Goal: Task Accomplishment & Management: Manage account settings

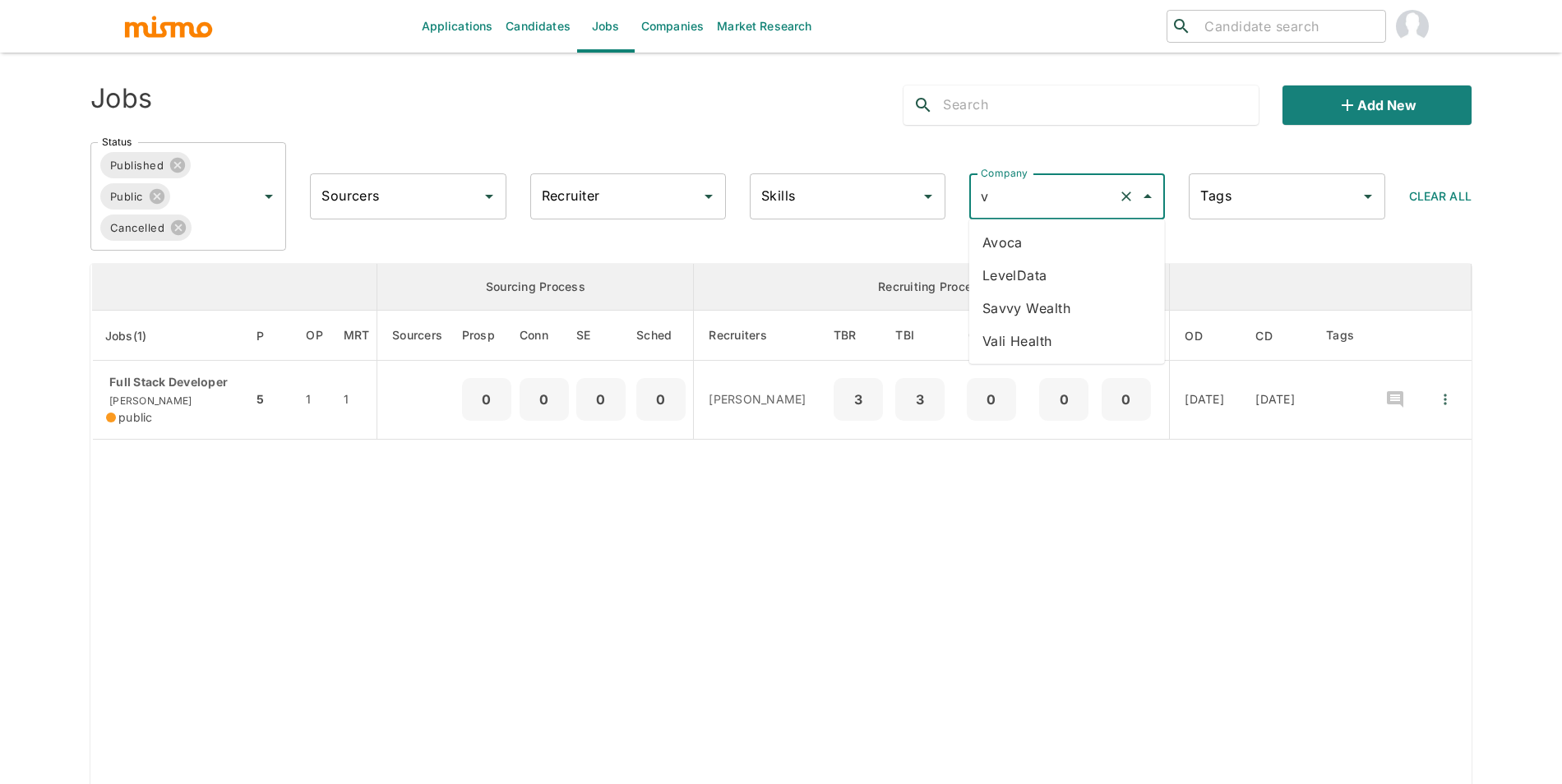
type input "va"
click at [1034, 235] on li "Vali Health" at bounding box center [1067, 242] width 196 height 33
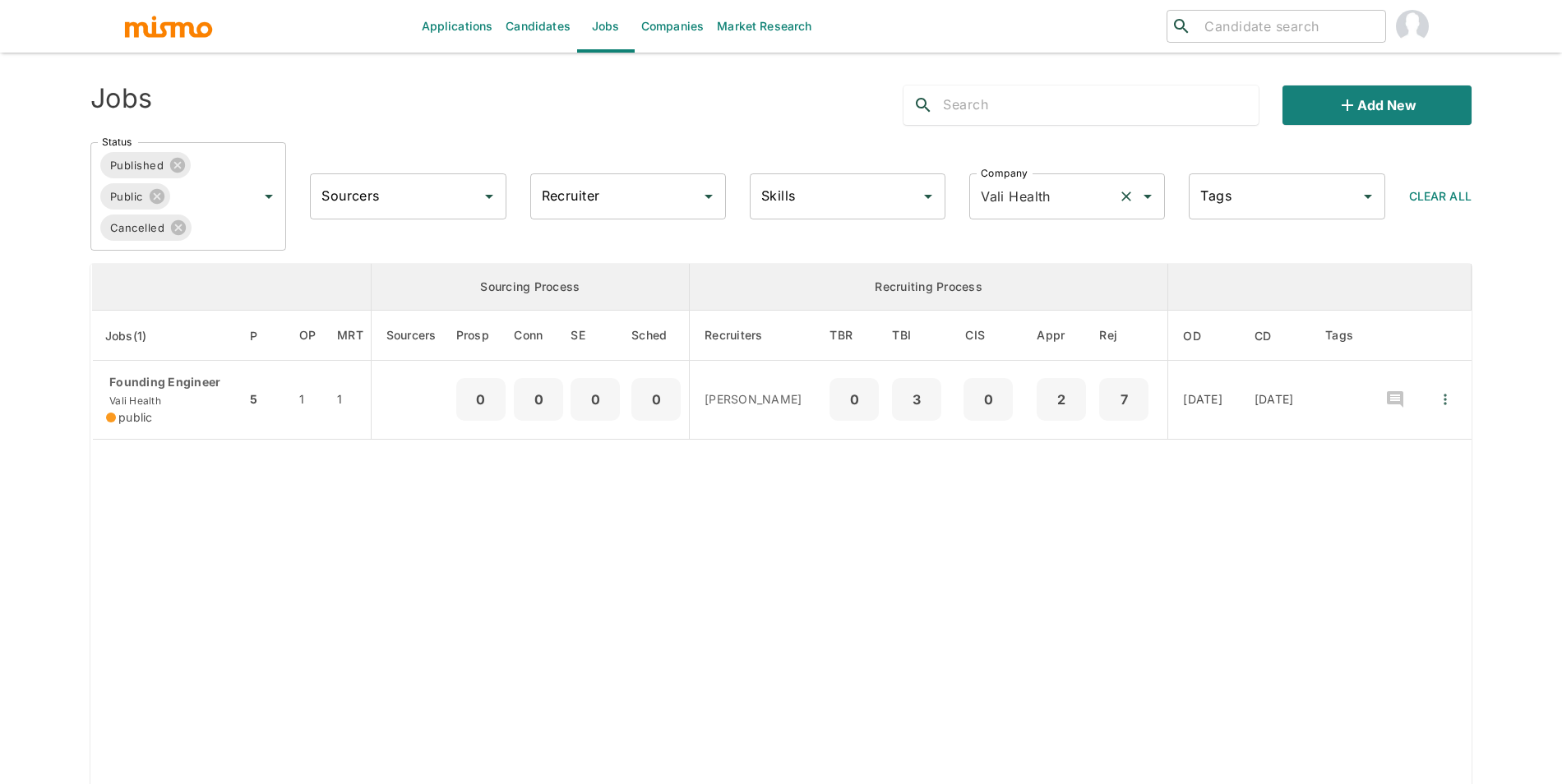
click at [1030, 189] on input "Vali Health" at bounding box center [1044, 196] width 135 height 31
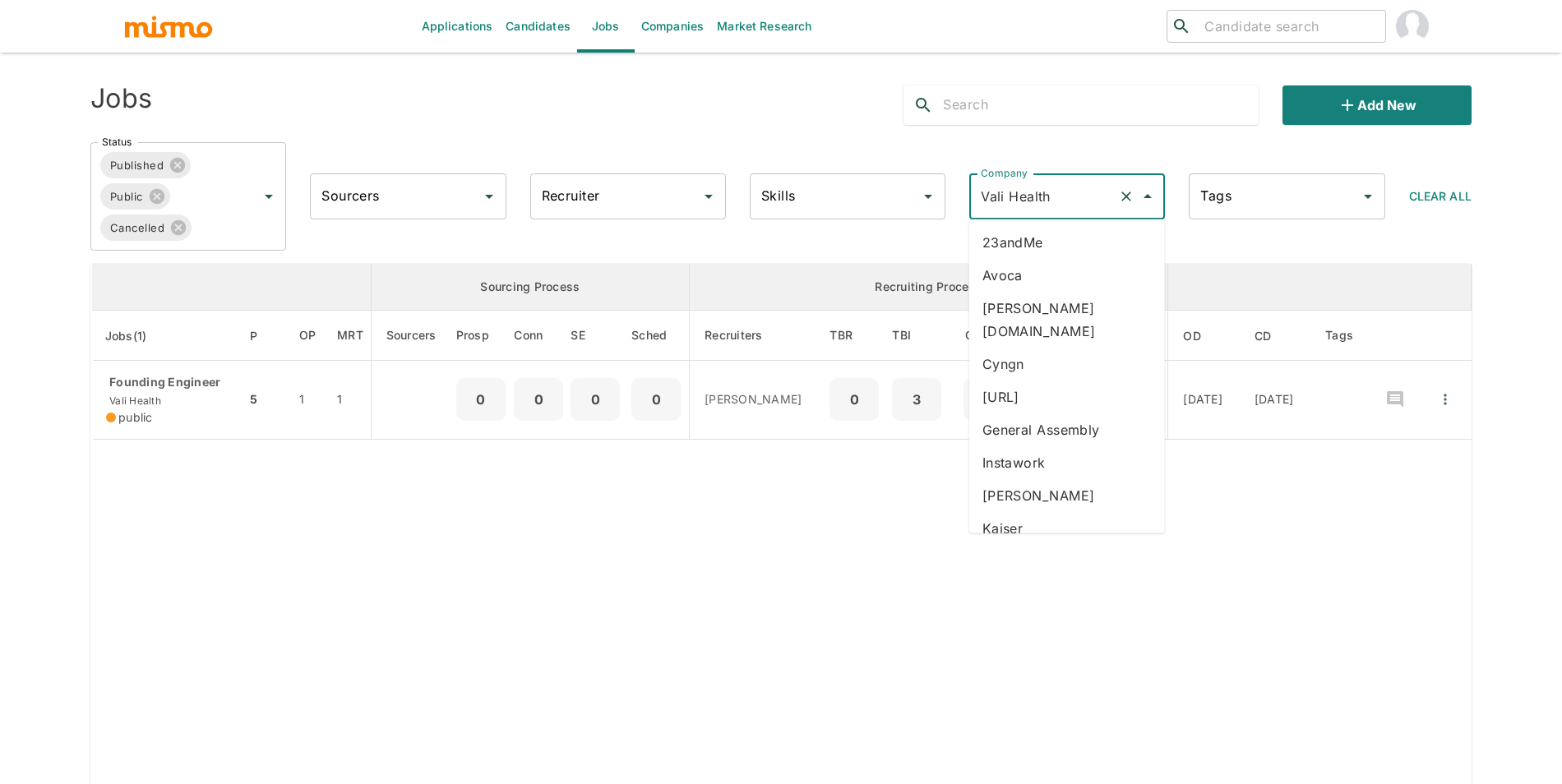
click at [1054, 290] on li "Avoca" at bounding box center [1067, 275] width 196 height 33
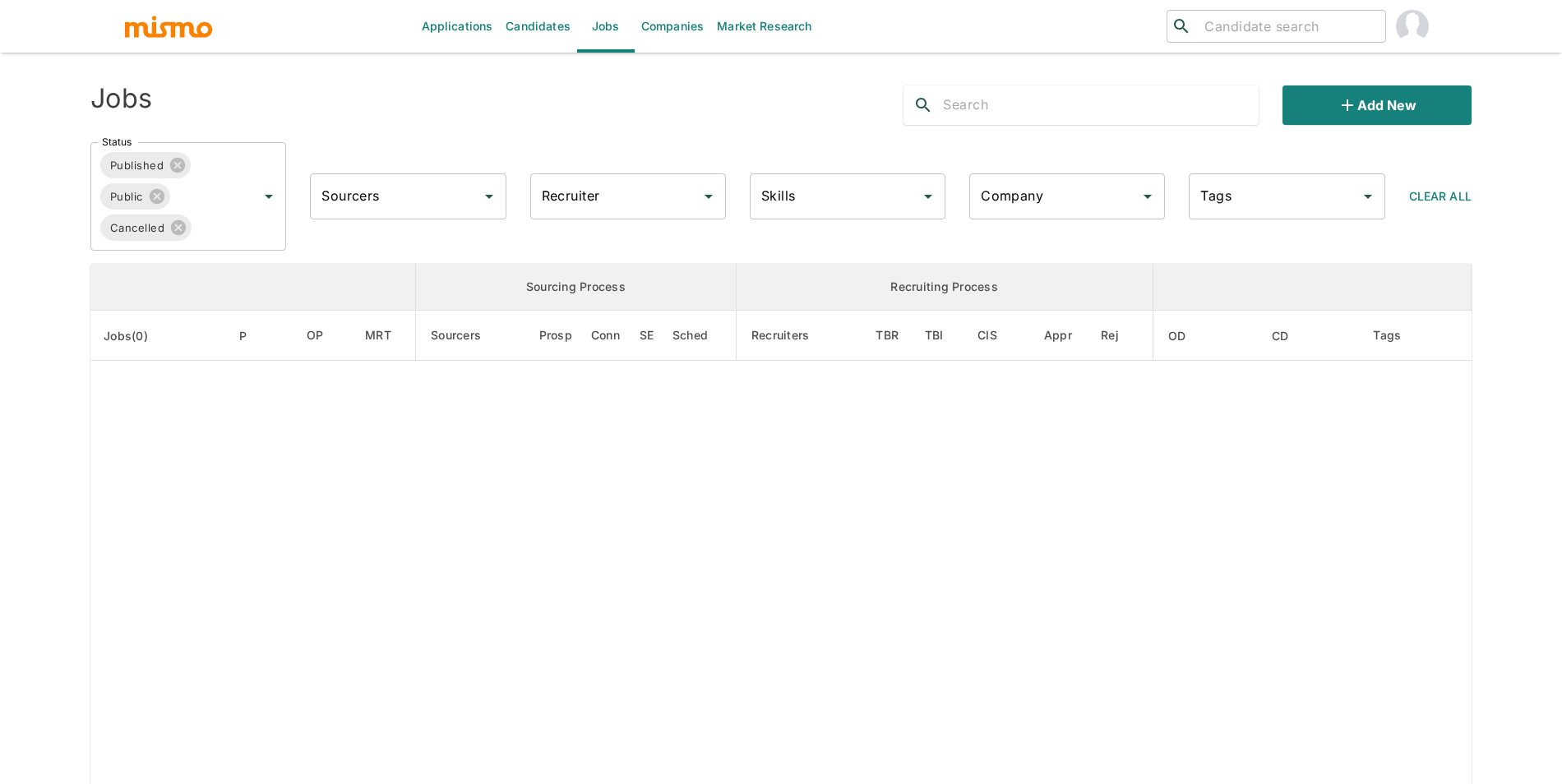
type input "Avoca"
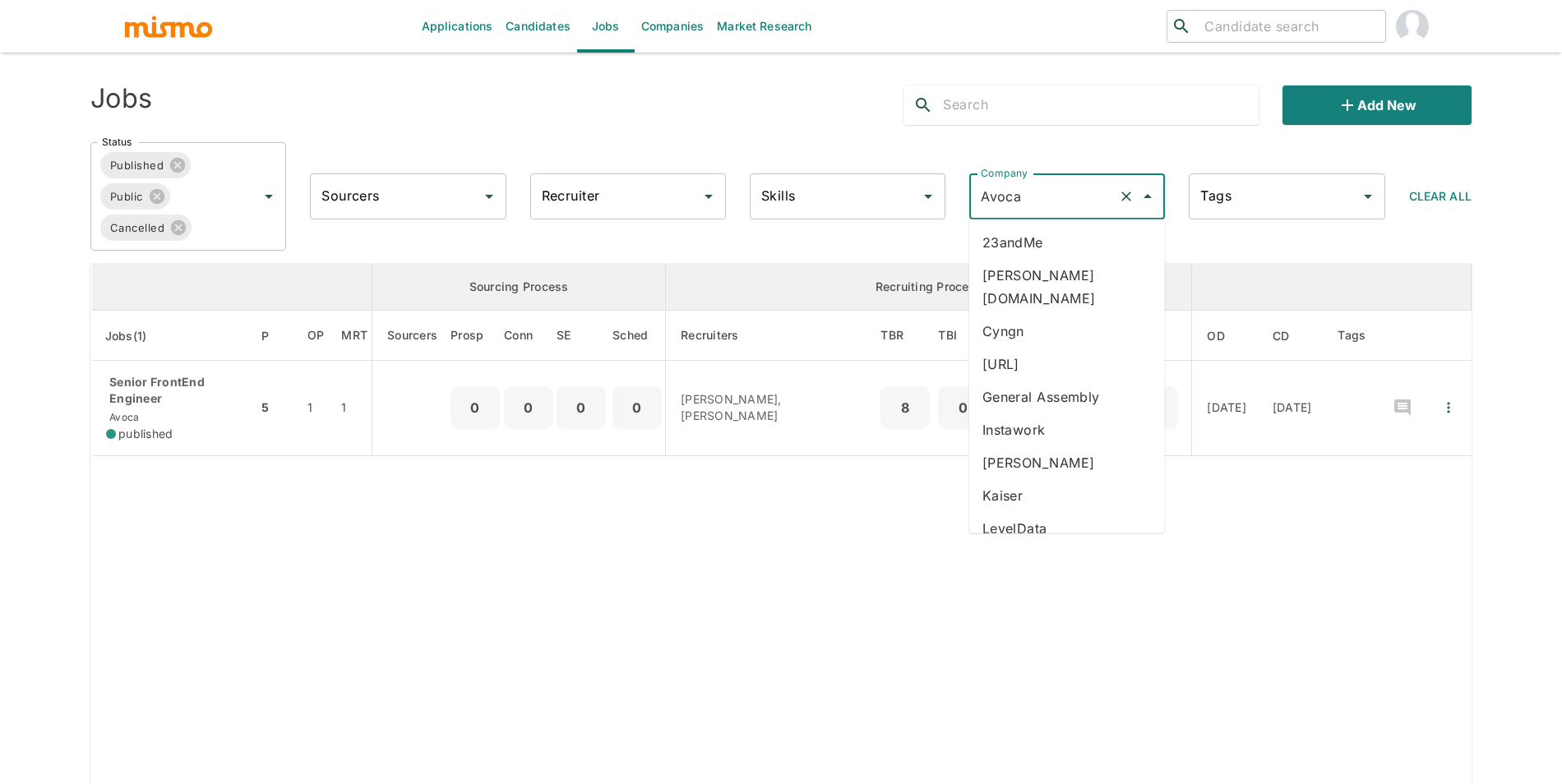
click at [1042, 202] on input "Avoca" at bounding box center [1044, 196] width 135 height 31
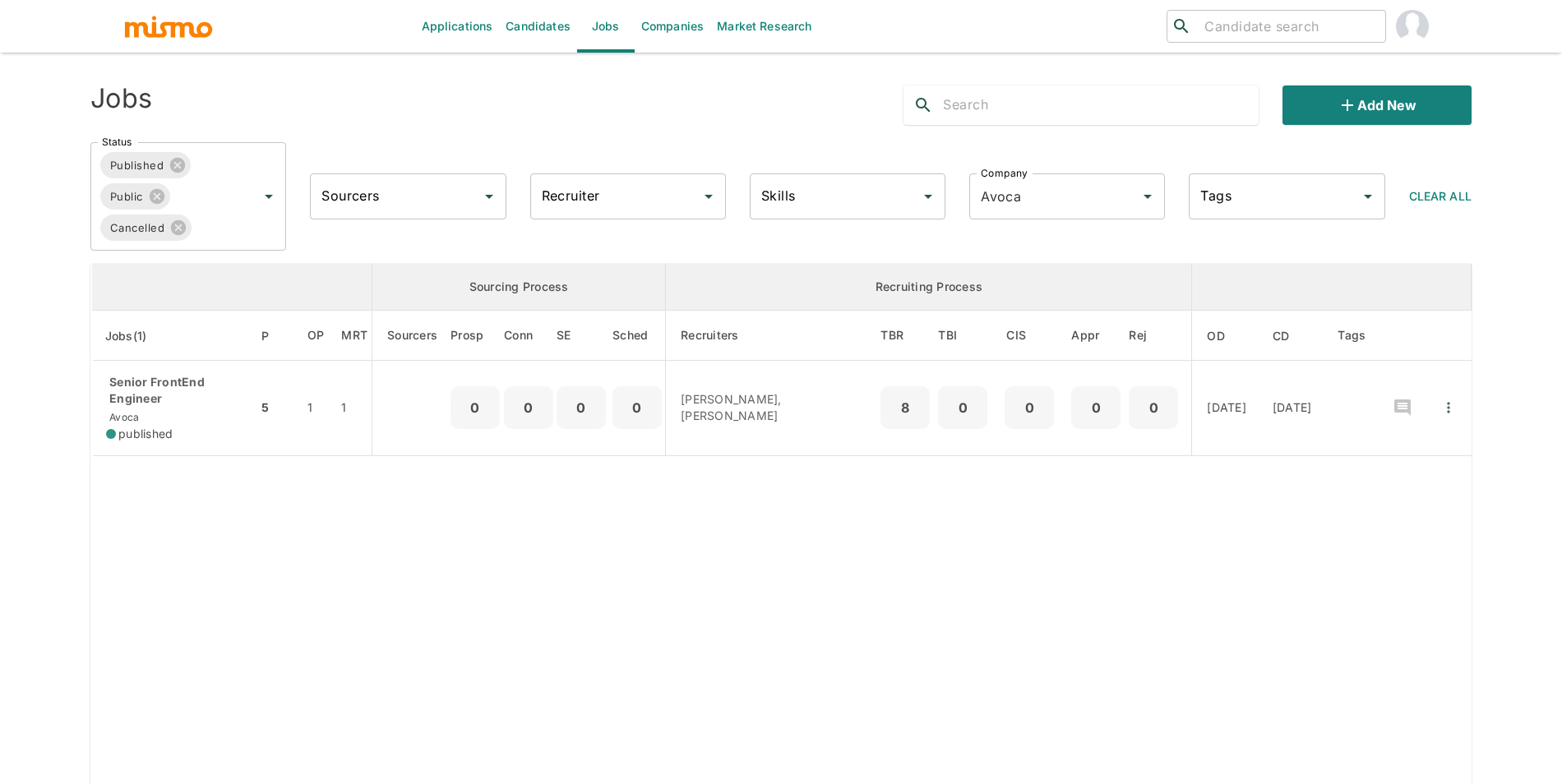
click at [843, 248] on div "Status Published Public Cancelled Status Sourcers Sourcers Recruiter Recruiter …" at bounding box center [774, 190] width 1394 height 122
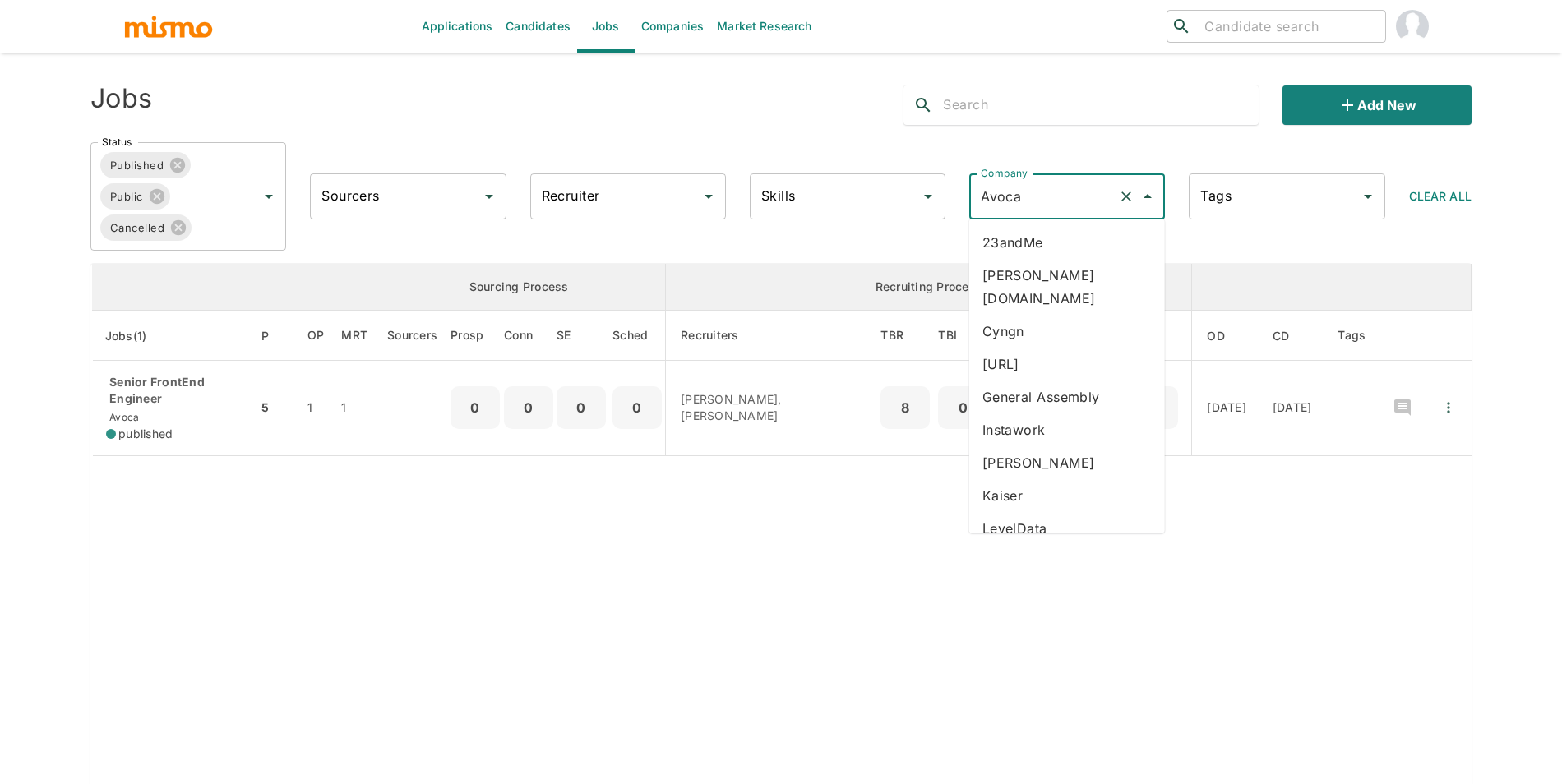
click at [988, 192] on input "Avoca" at bounding box center [1044, 196] width 135 height 31
click at [1018, 194] on input "Avoca" at bounding box center [1044, 196] width 135 height 31
type input "va"
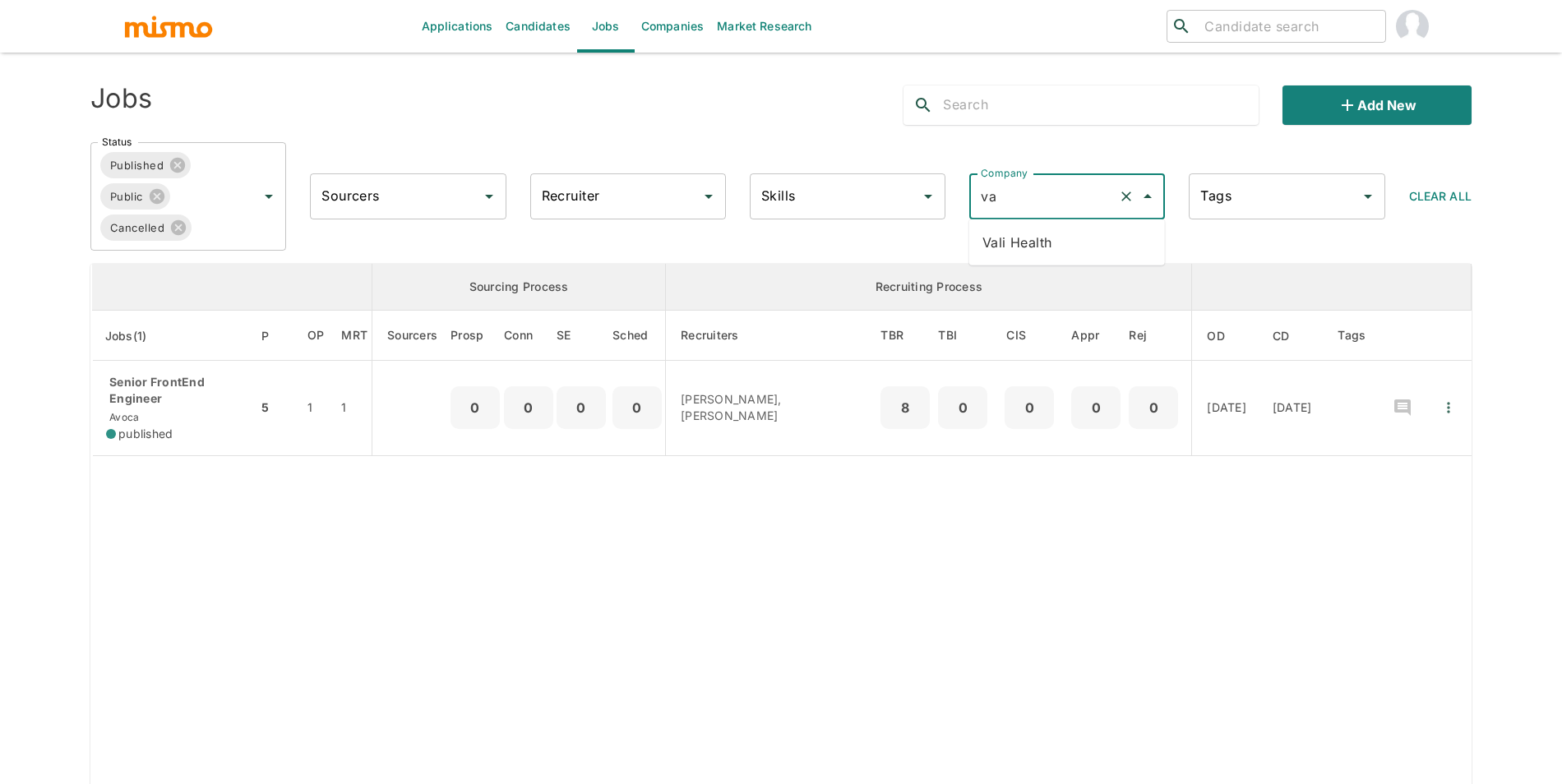
click at [1022, 249] on li "Vali Health" at bounding box center [1067, 242] width 196 height 33
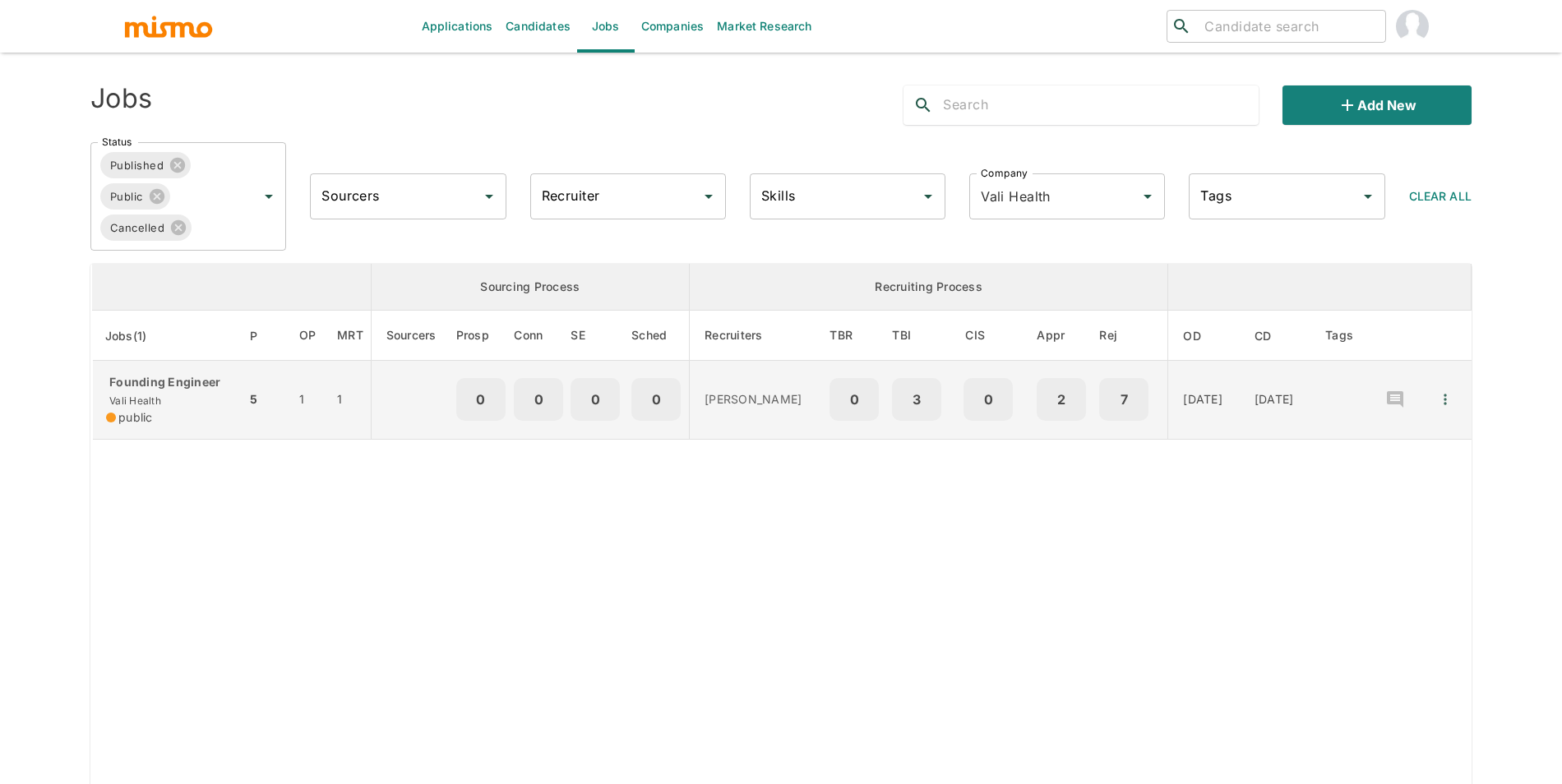
click at [176, 405] on div "Founding Engineer Vali Health public" at bounding box center [169, 400] width 127 height 52
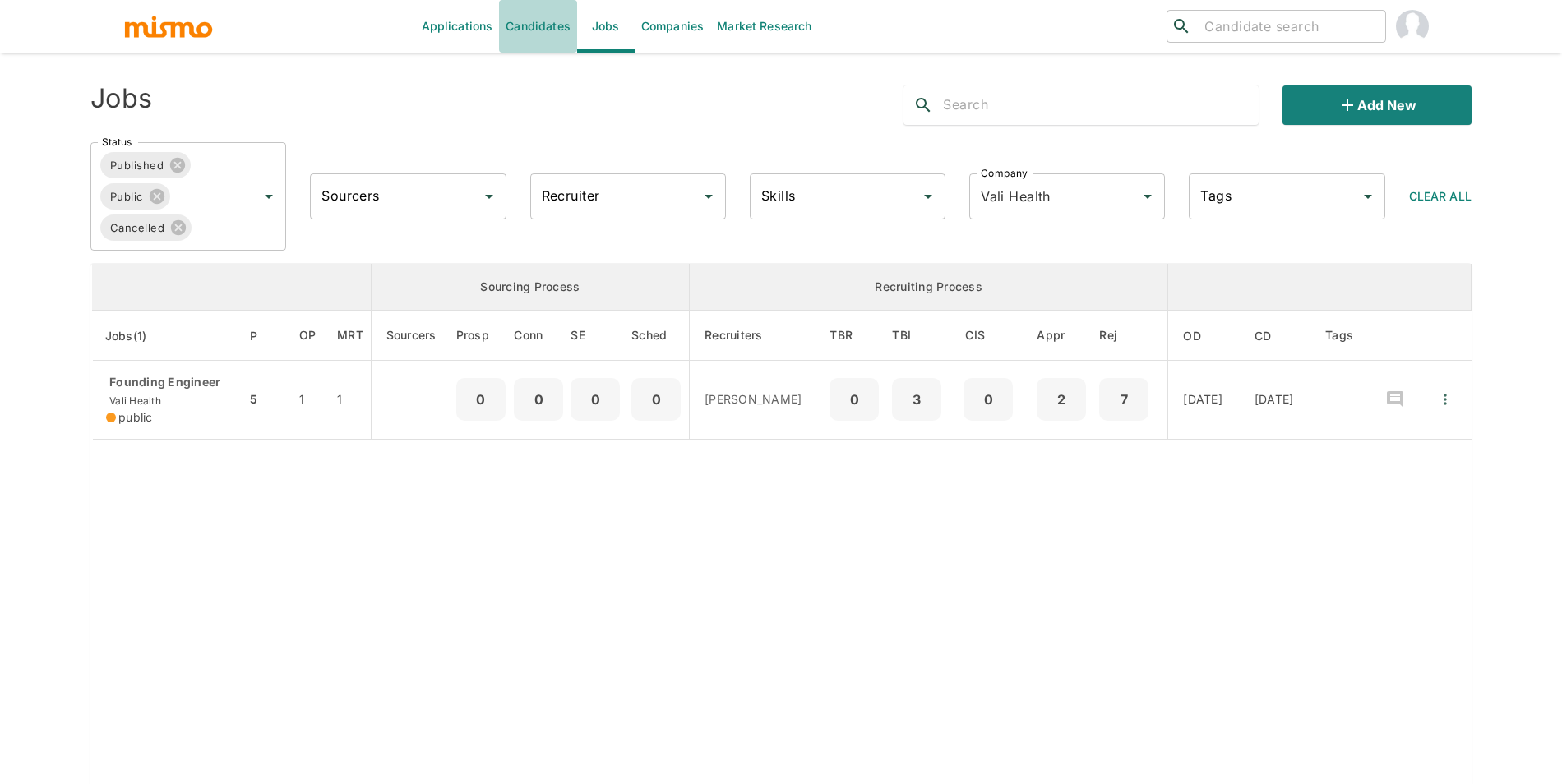
click at [515, 17] on link "Candidates" at bounding box center [538, 26] width 78 height 53
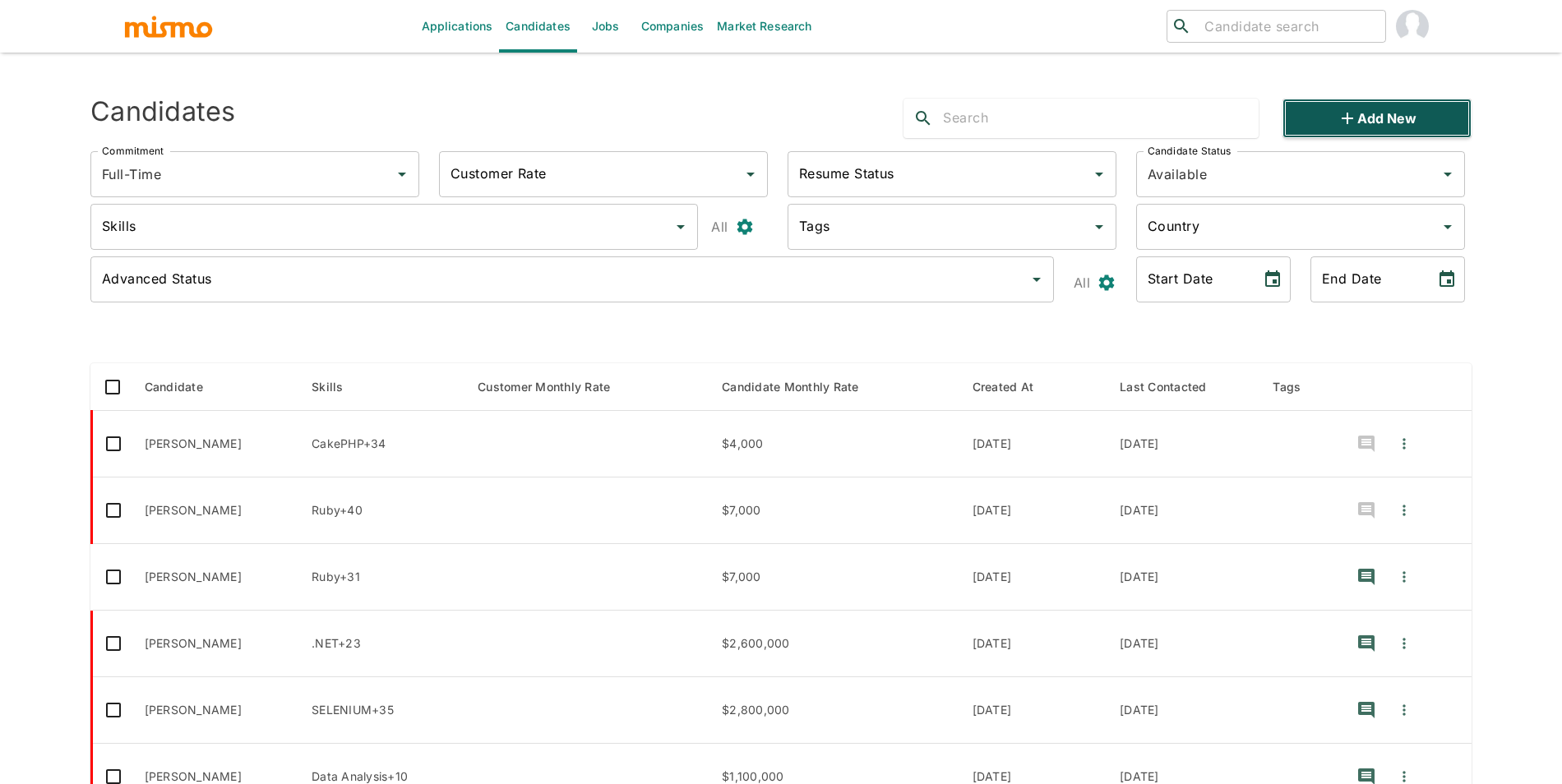
click at [1314, 121] on button "Add new" at bounding box center [1377, 118] width 190 height 39
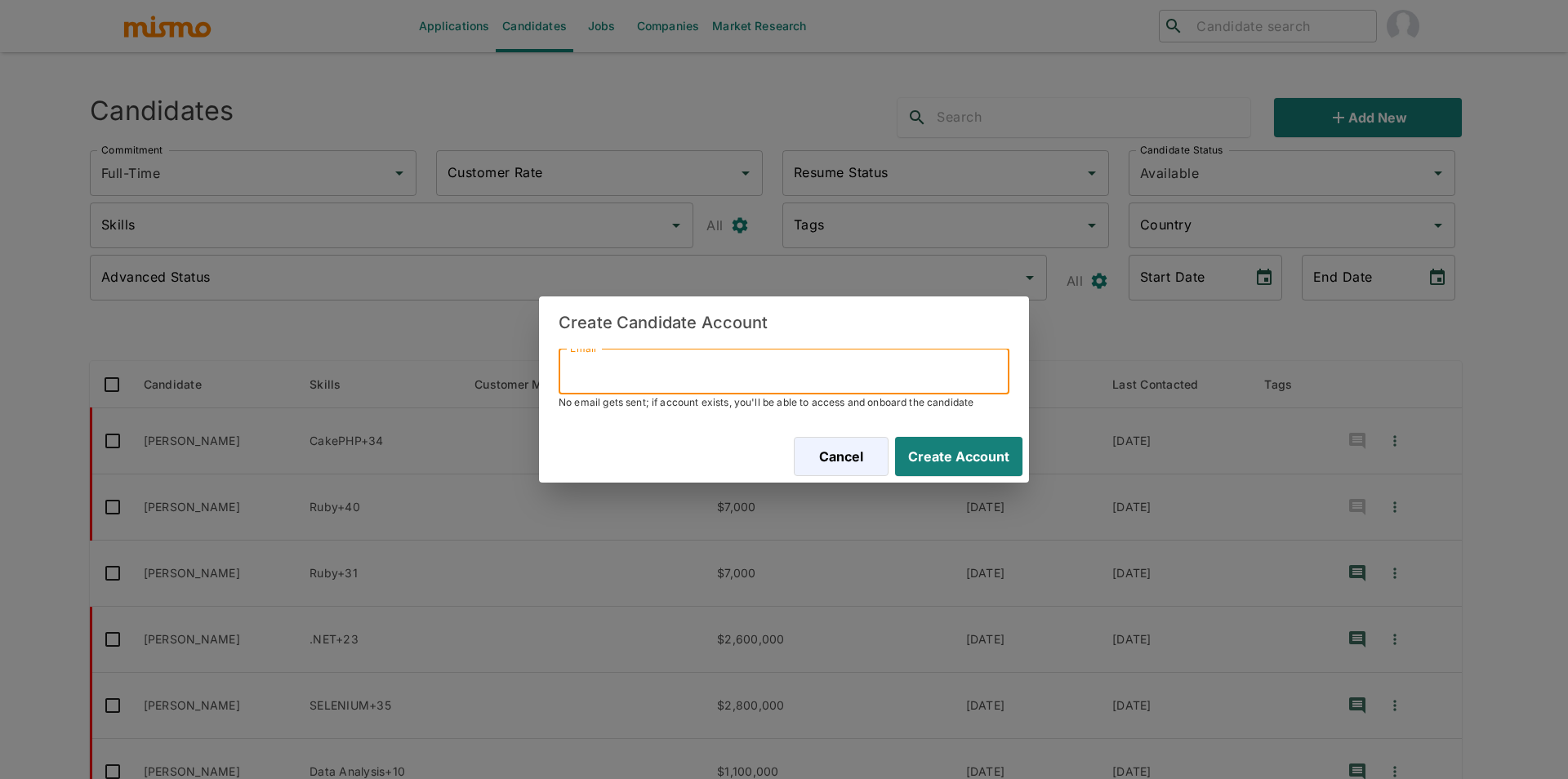
click at [828, 371] on input "Email" at bounding box center [784, 371] width 451 height 46
paste input "[EMAIL_ADDRESS][DOMAIN_NAME]"
type input "[EMAIL_ADDRESS][DOMAIN_NAME]"
click at [968, 456] on button "Create Account" at bounding box center [956, 457] width 134 height 39
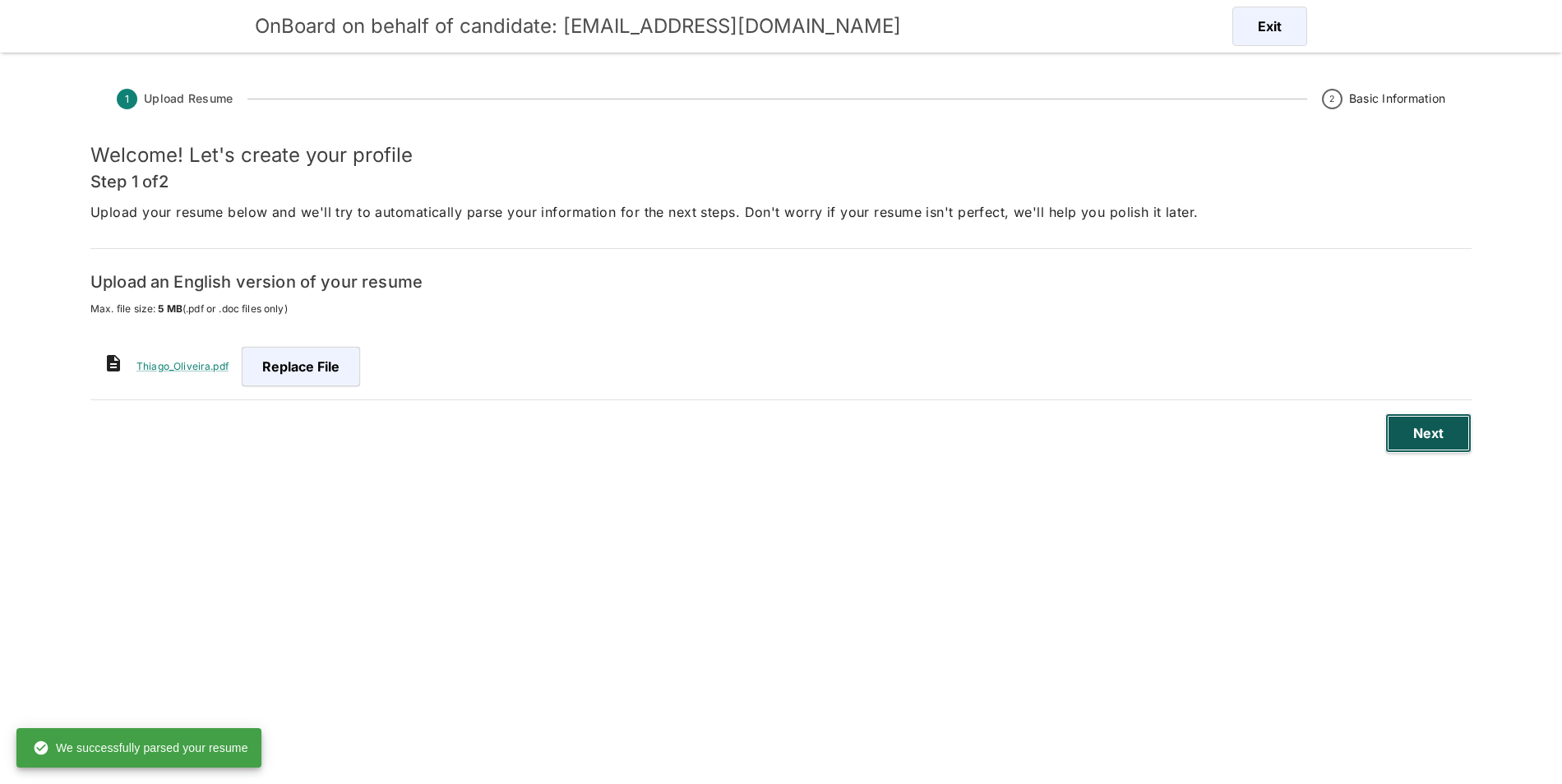
click at [1427, 436] on button "Next" at bounding box center [1429, 433] width 86 height 39
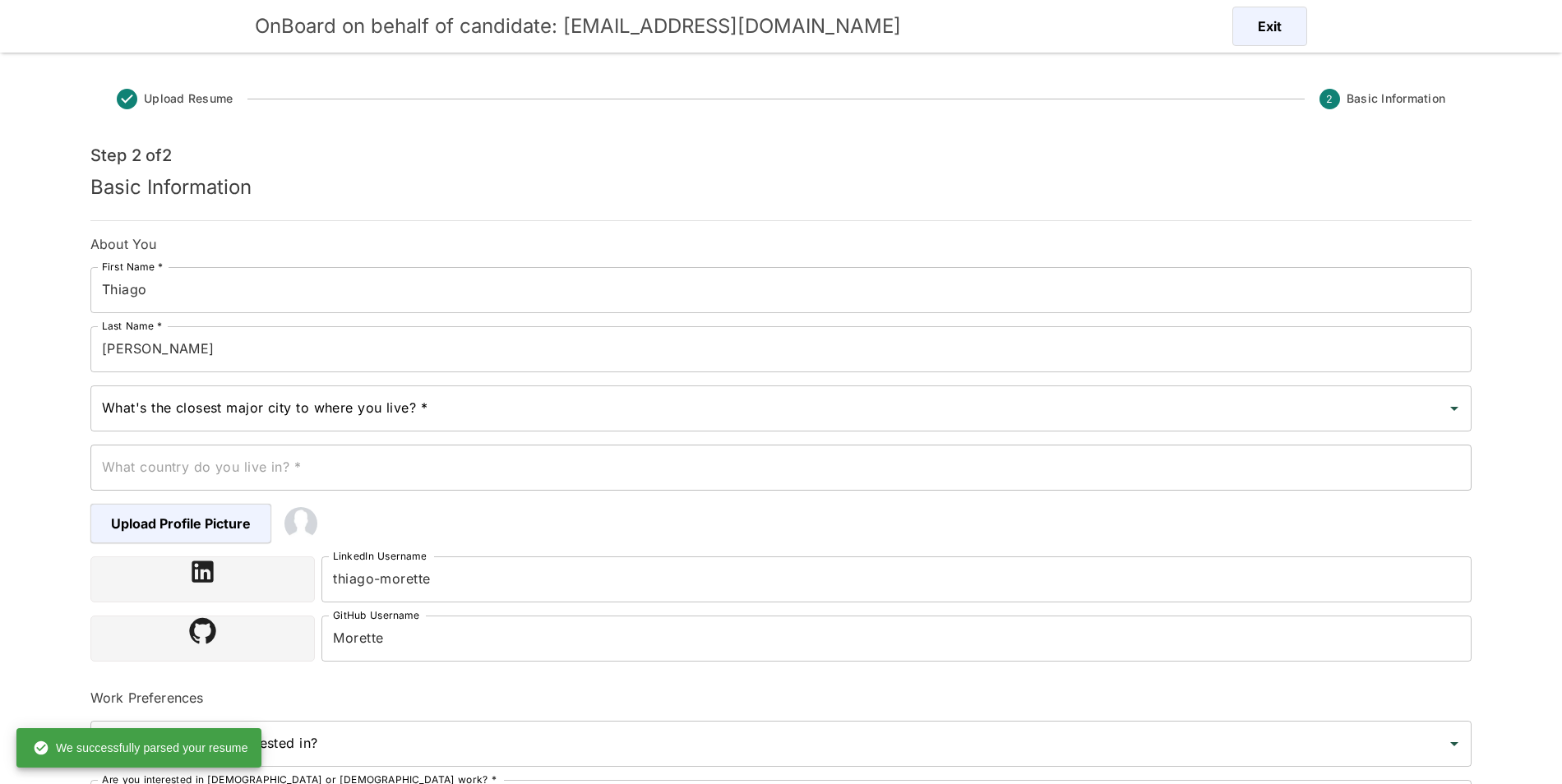
click at [316, 426] on div "What's the closest major city to where you live? *" at bounding box center [781, 408] width 1381 height 46
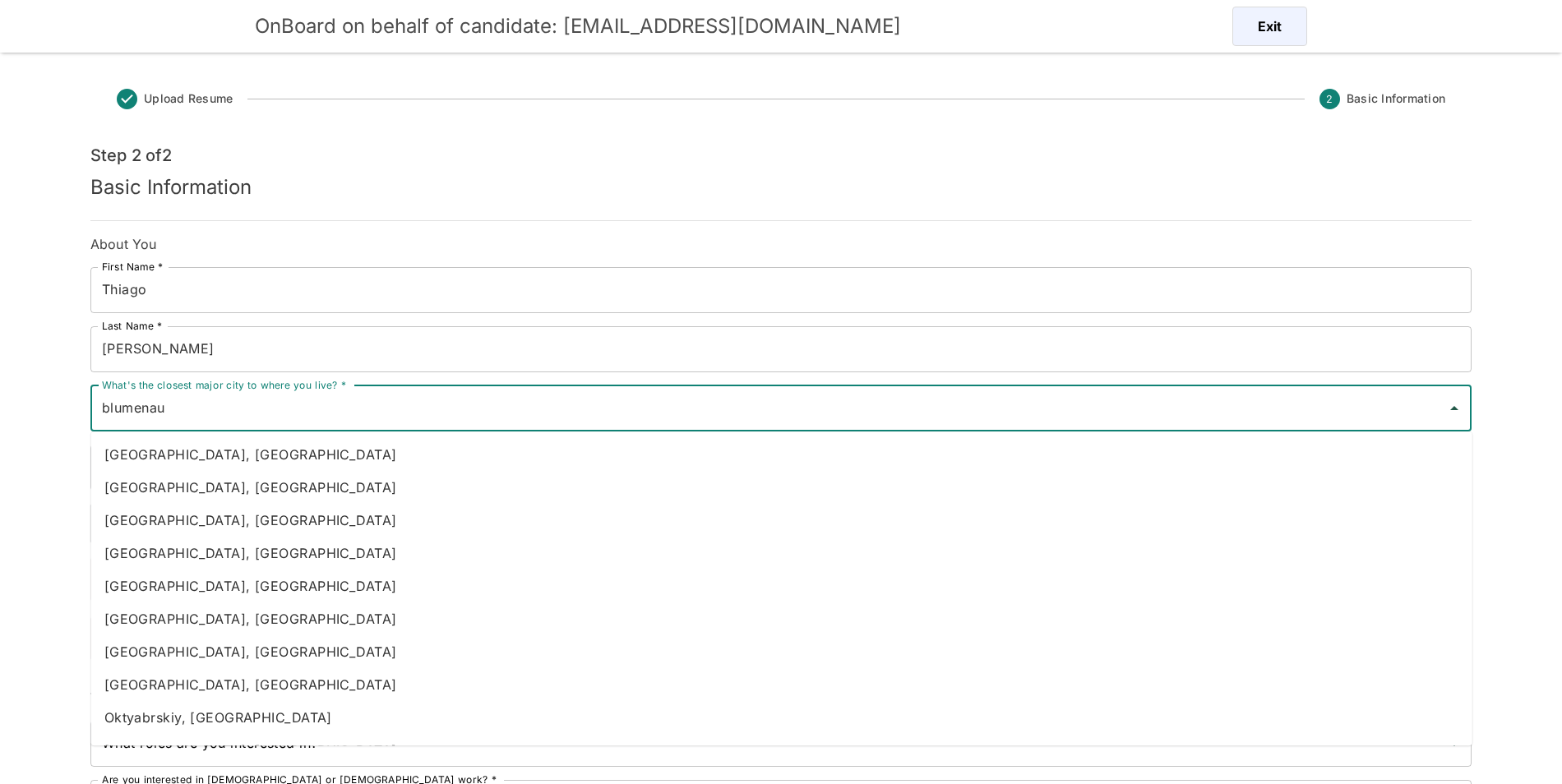
click at [237, 517] on li "[GEOGRAPHIC_DATA], [GEOGRAPHIC_DATA]" at bounding box center [781, 520] width 1381 height 33
type input "[GEOGRAPHIC_DATA], [GEOGRAPHIC_DATA]"
type input "[GEOGRAPHIC_DATA]"
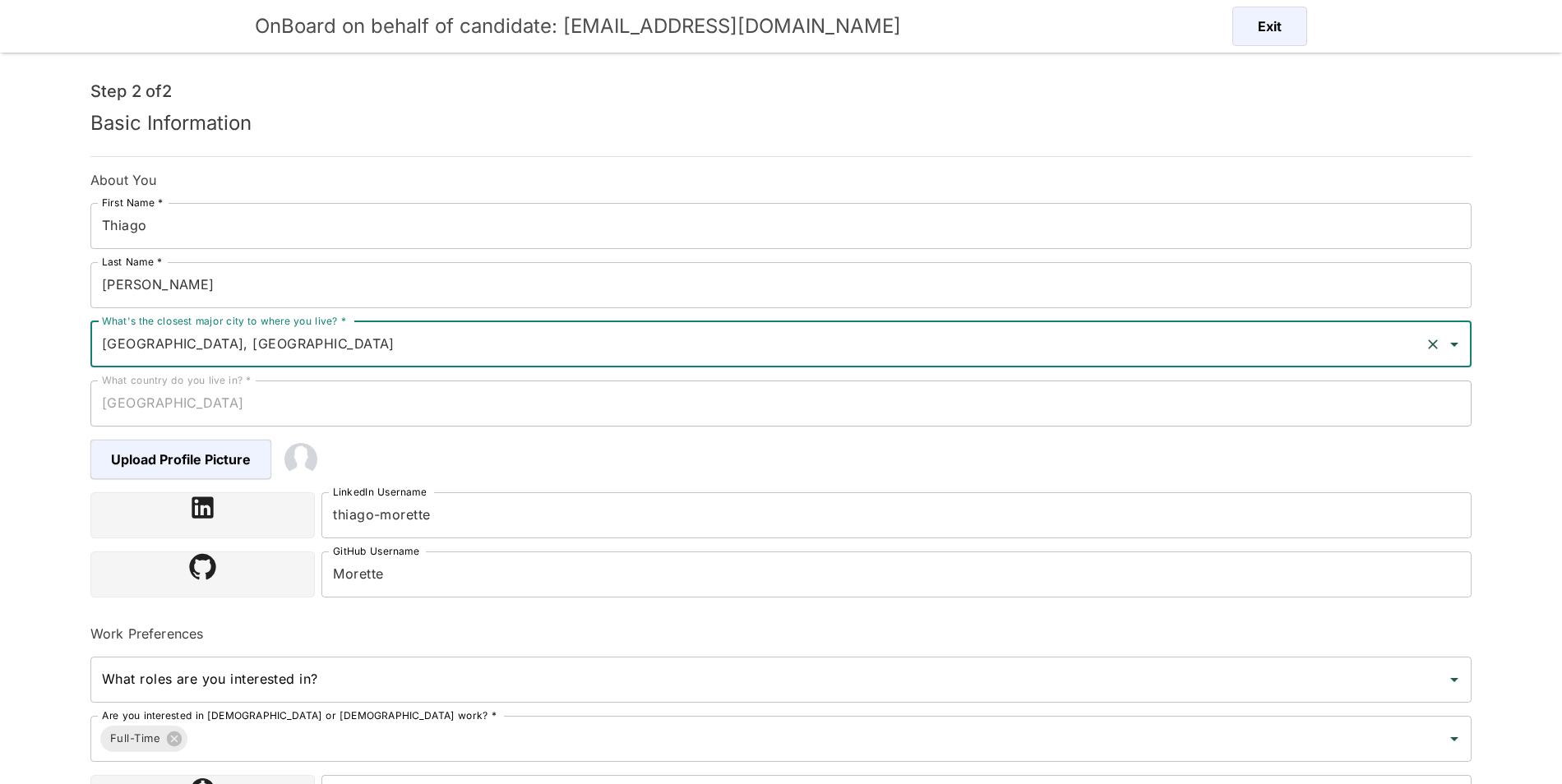
scroll to position [18, 0]
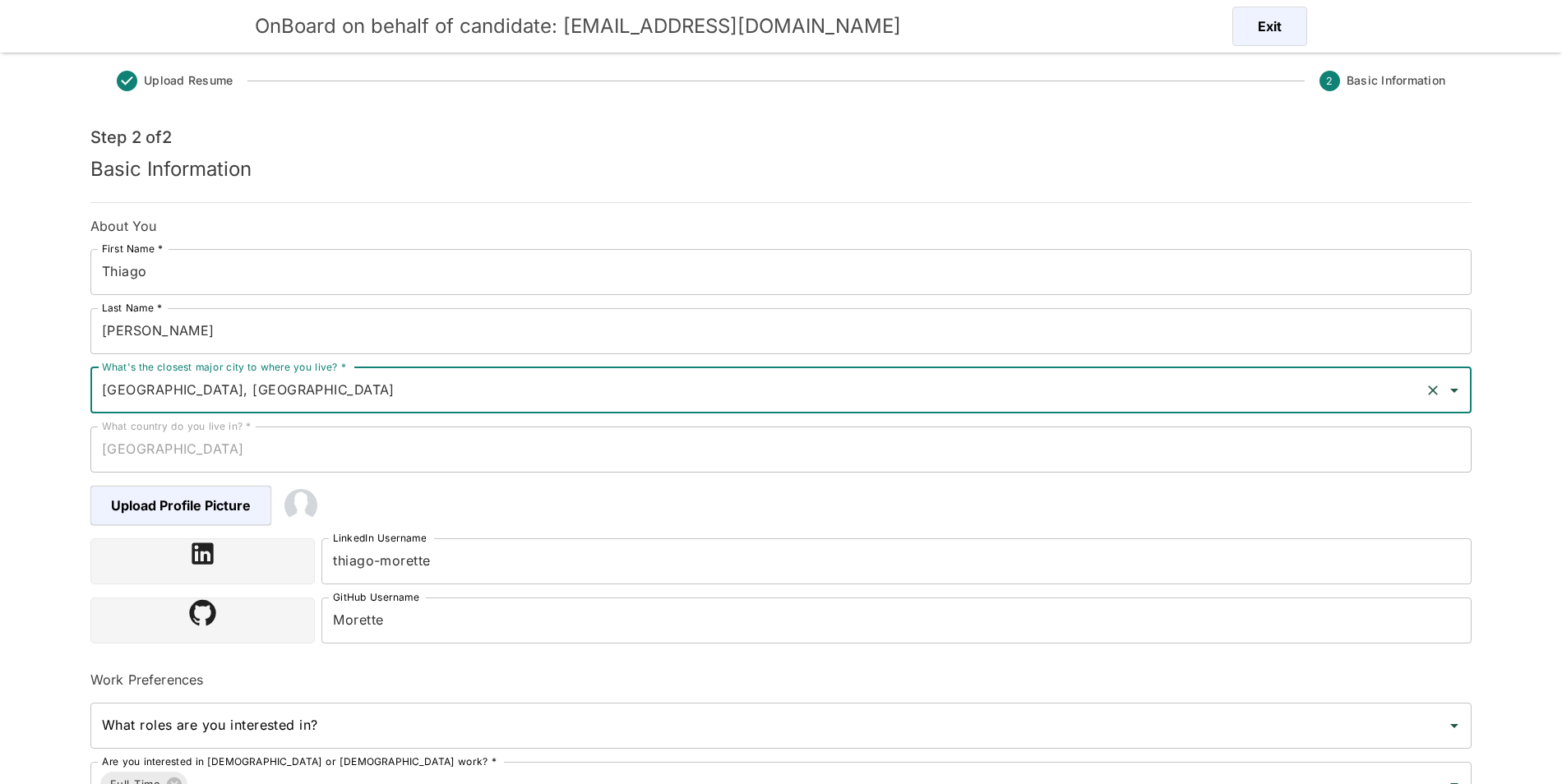
type input "[GEOGRAPHIC_DATA], [GEOGRAPHIC_DATA]"
click at [493, 561] on input "thiago-morette" at bounding box center [897, 561] width 1150 height 46
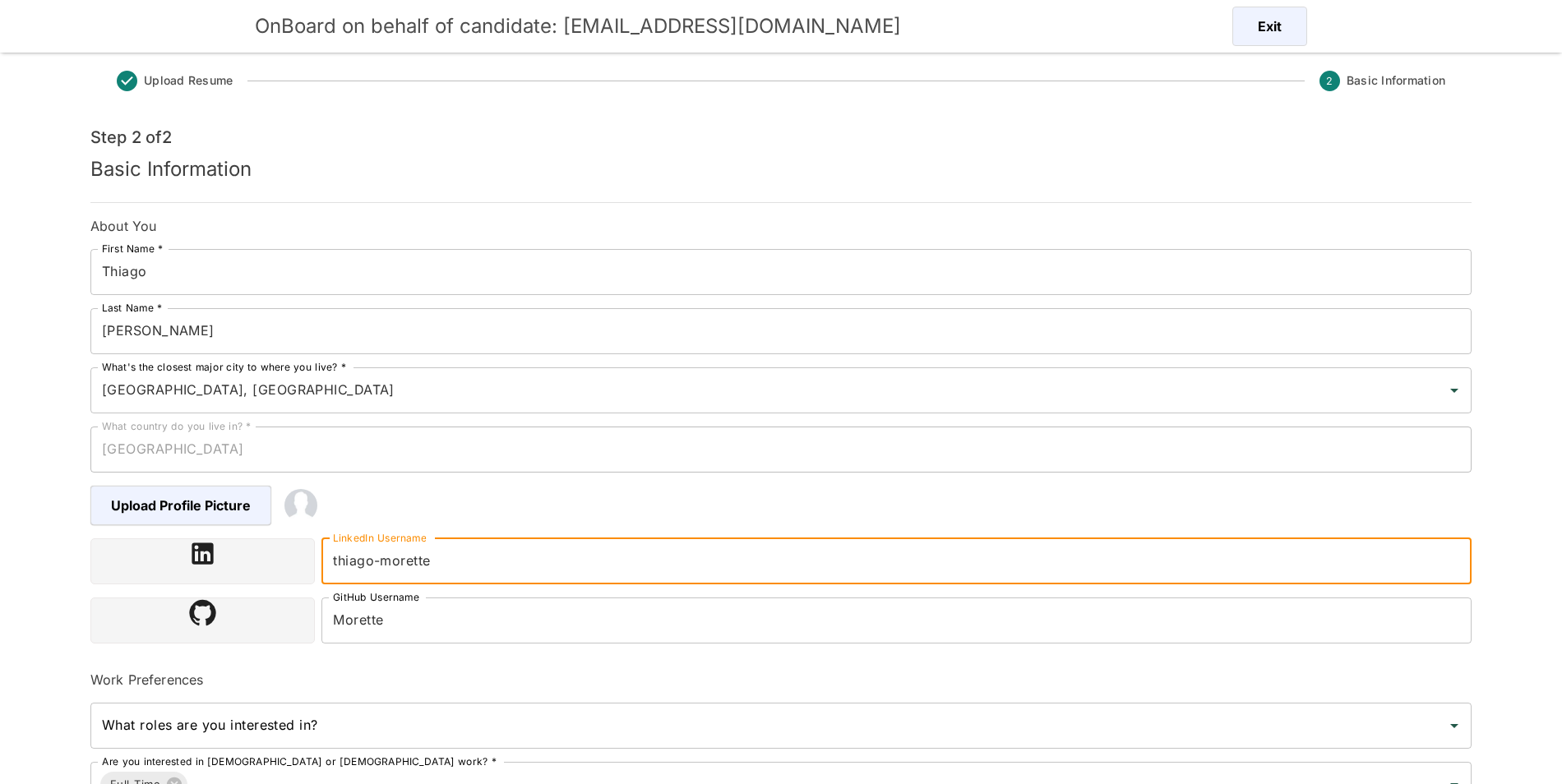
paste input "[URL][DOMAIN_NAME]"
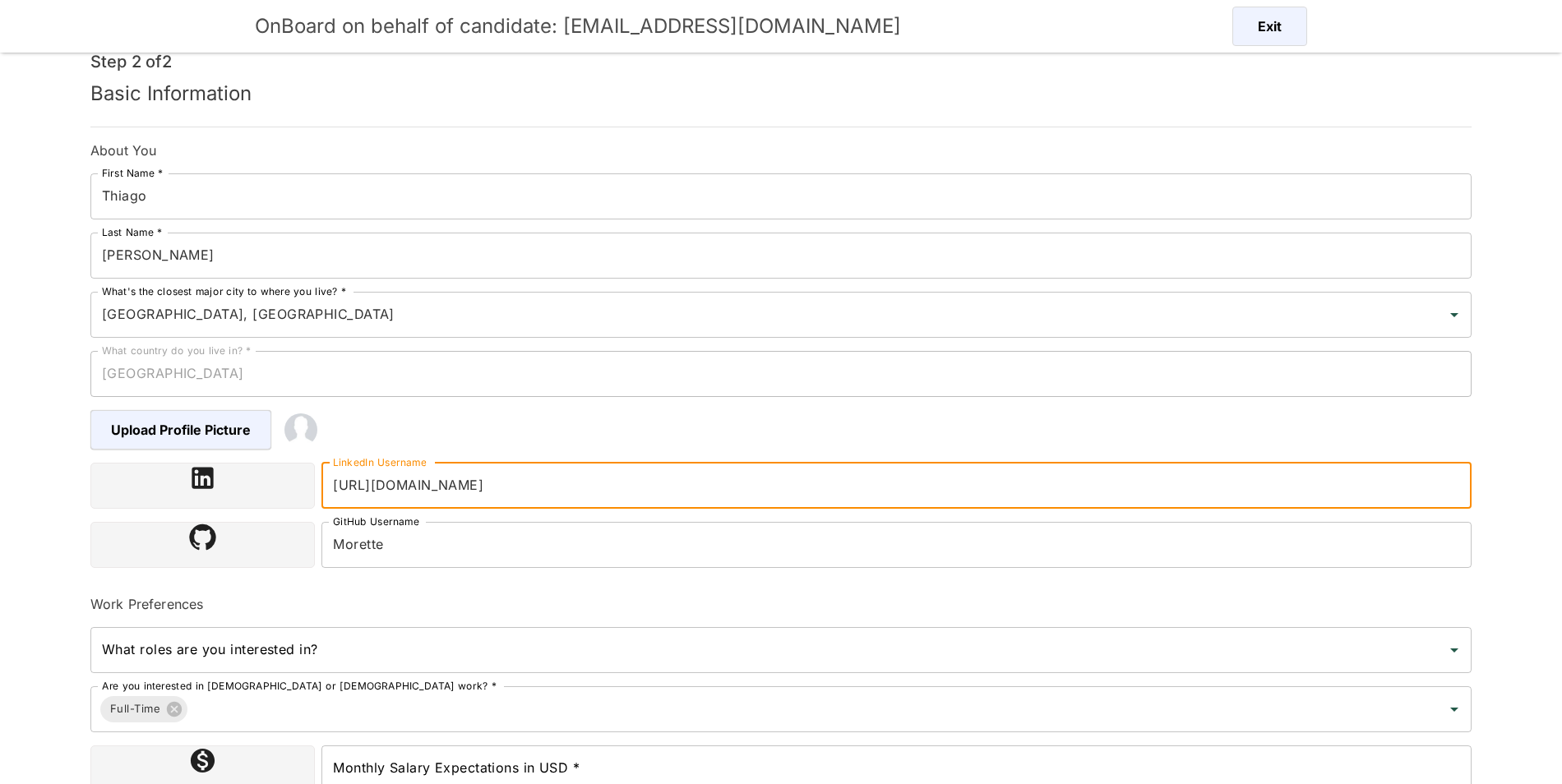
scroll to position [177, 0]
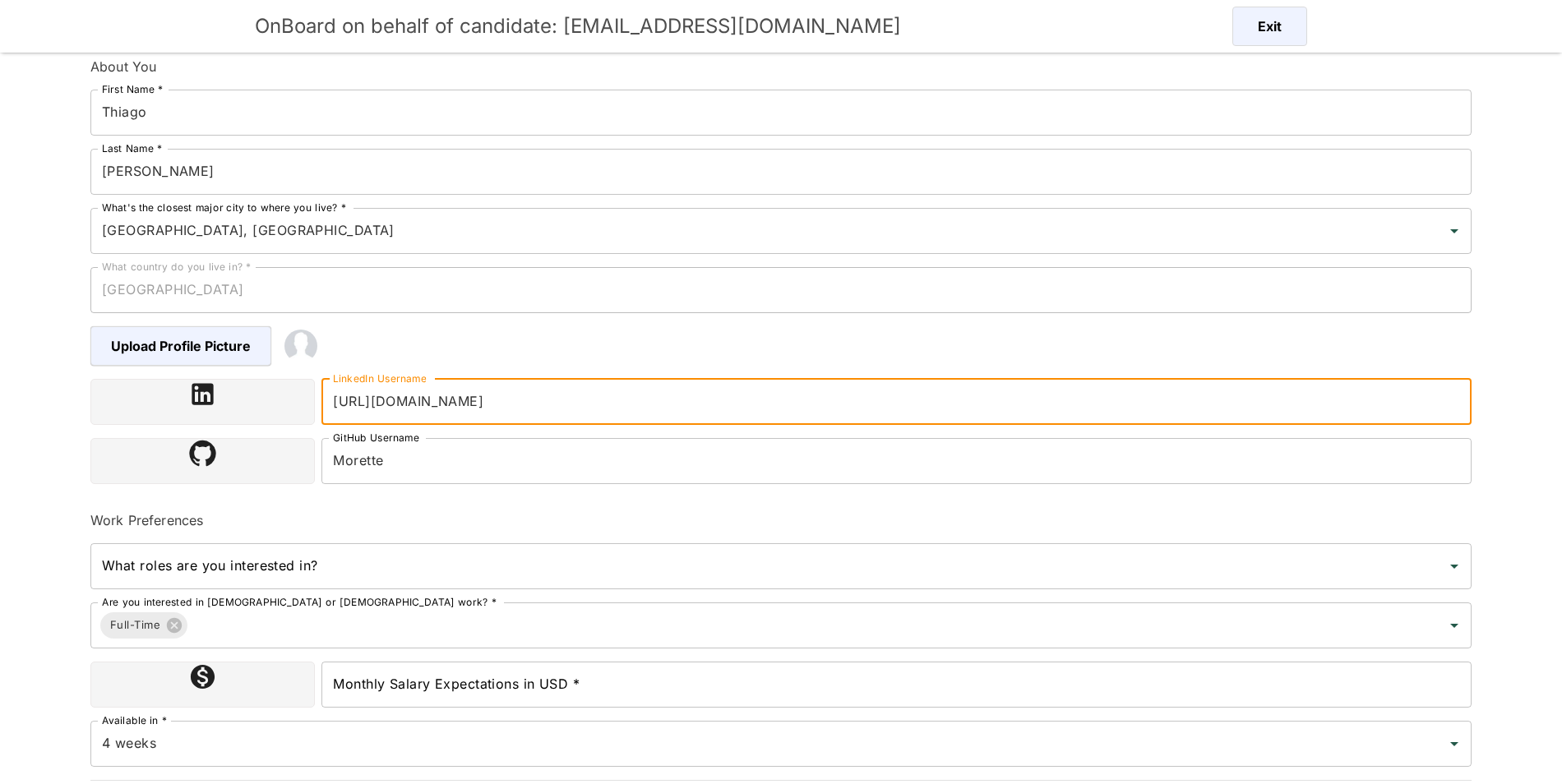
type input "[URL][DOMAIN_NAME]"
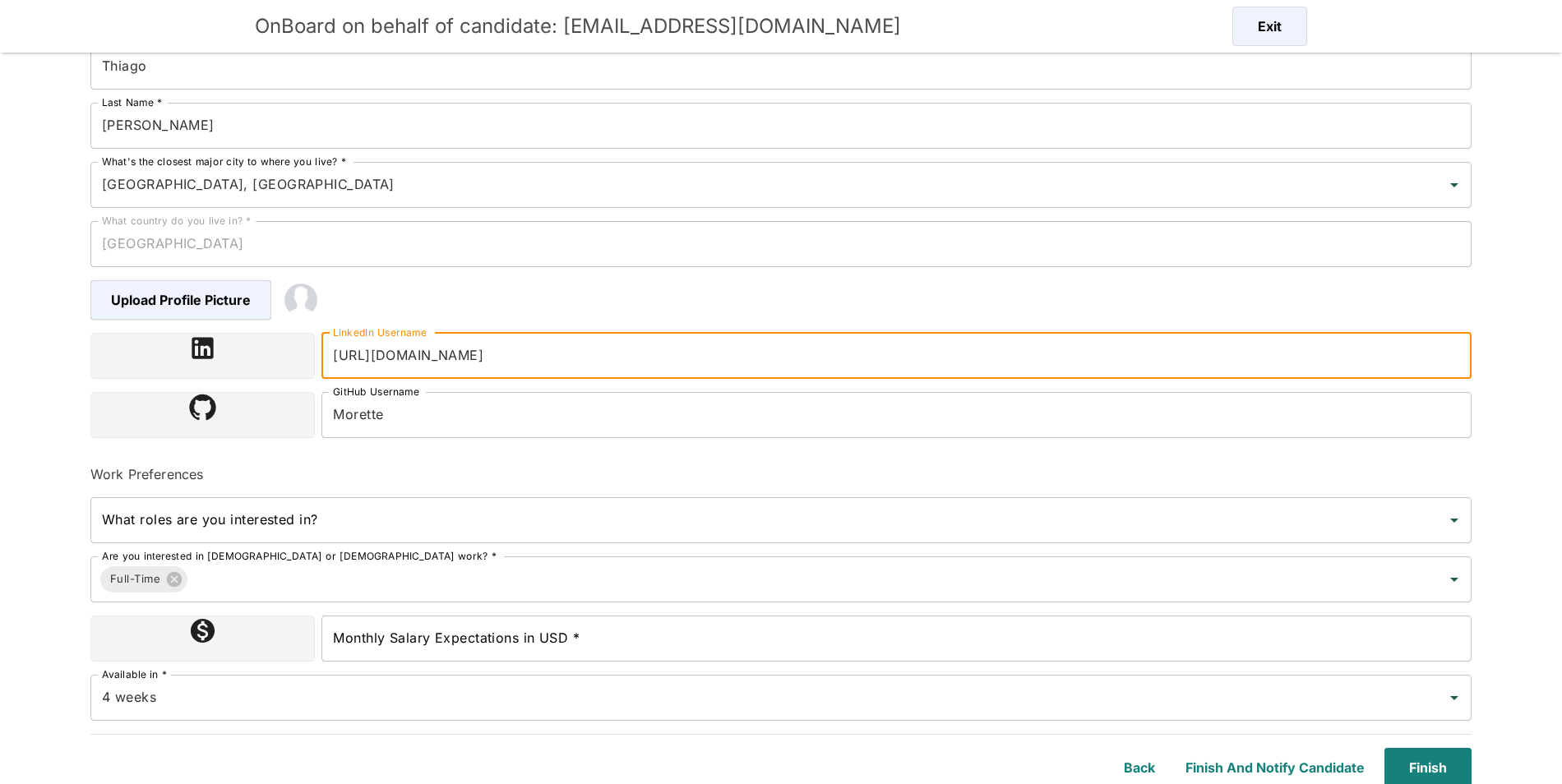
scroll to position [227, 0]
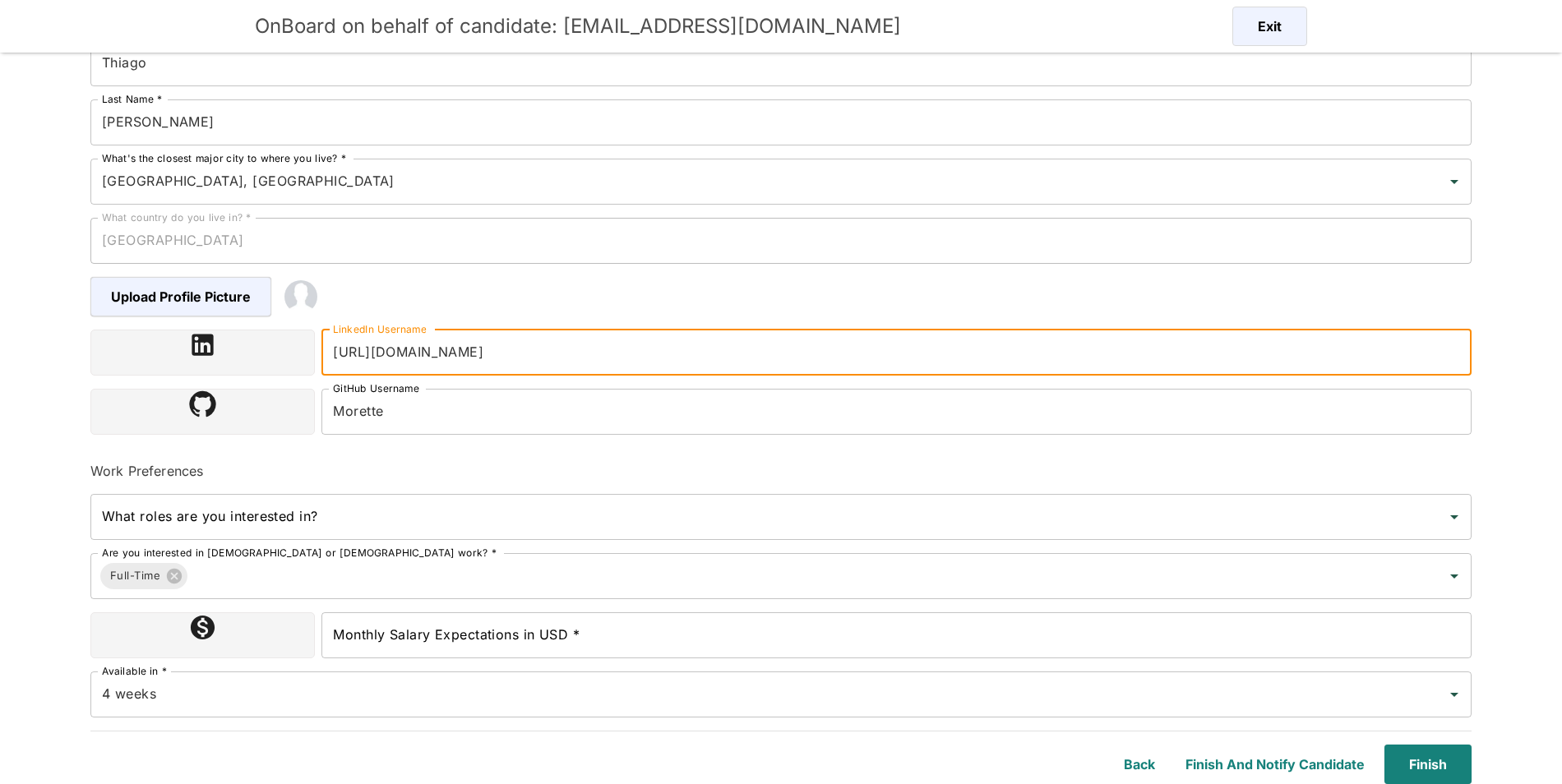
click at [629, 627] on input "Monthly Salary Expectations in USD *" at bounding box center [897, 635] width 1150 height 46
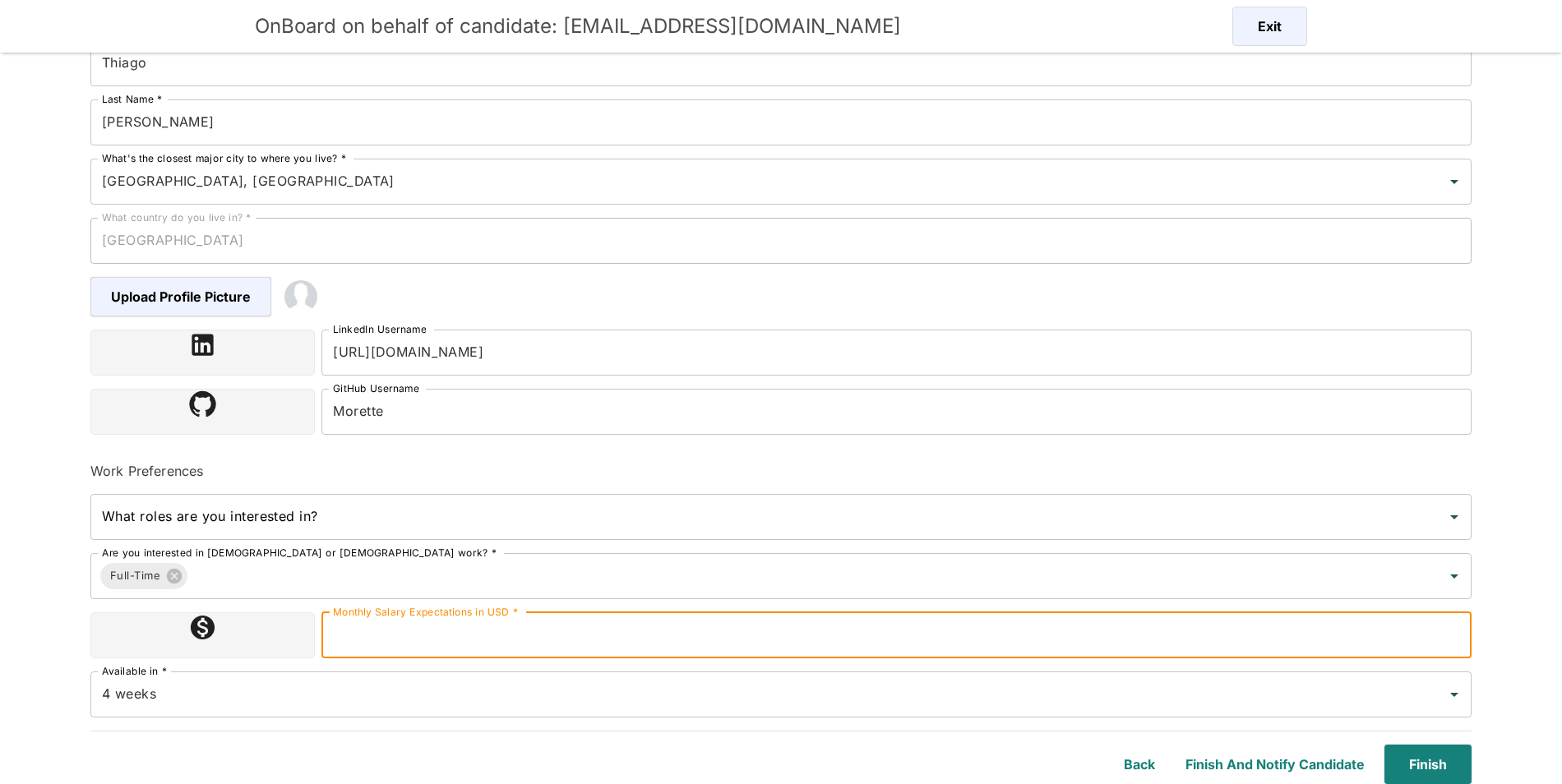
type input "6"
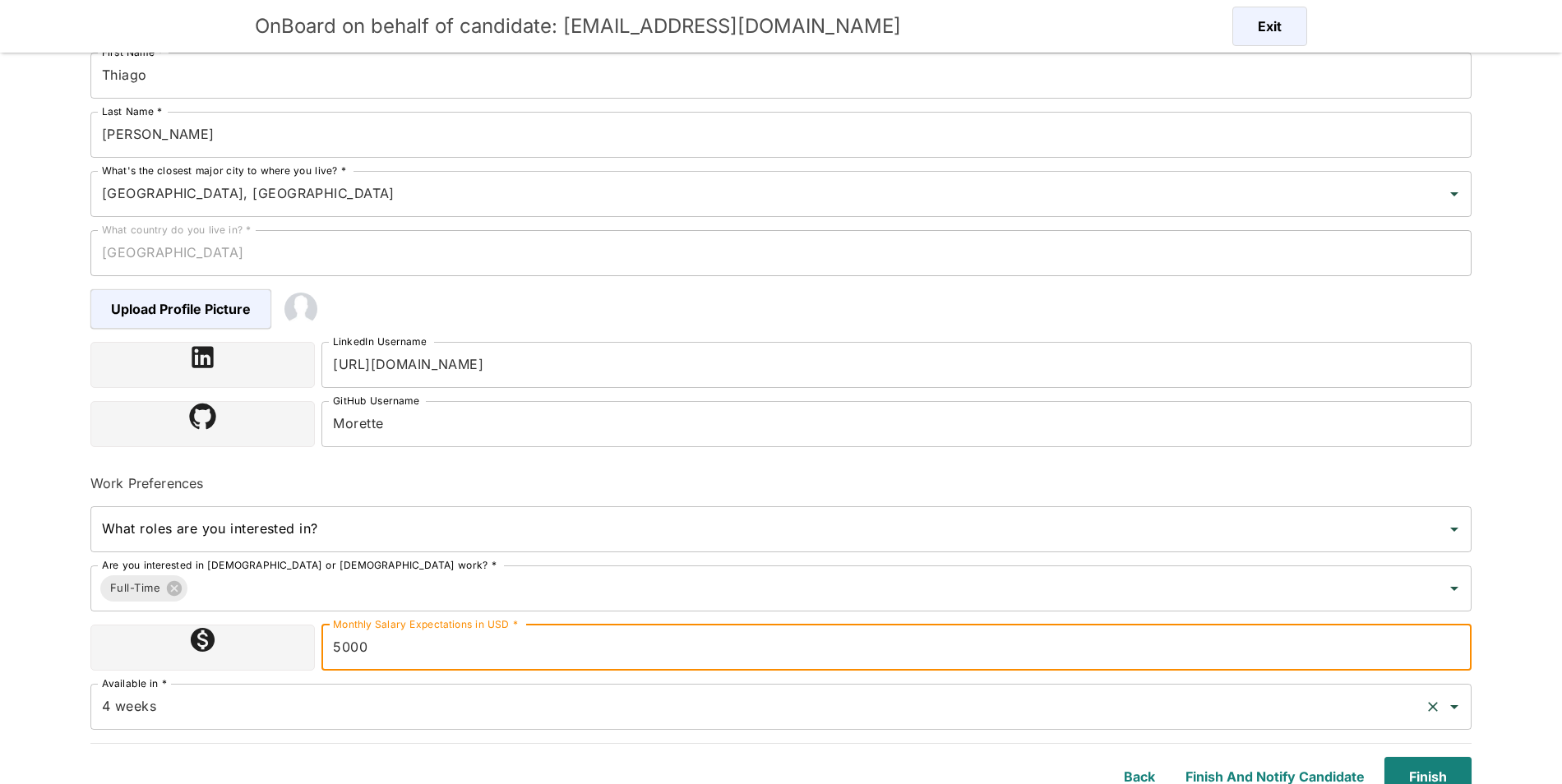
scroll to position [210, 0]
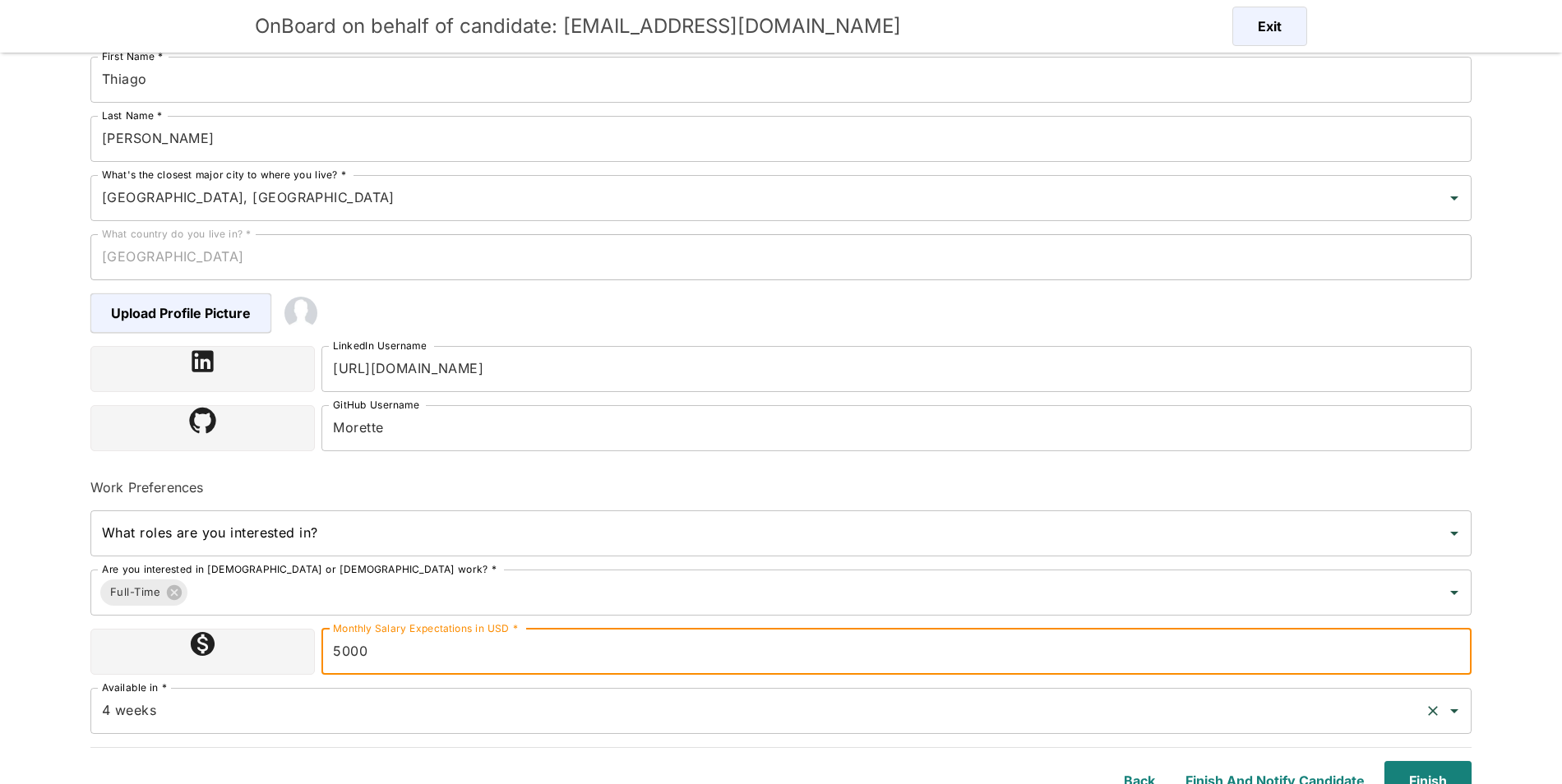
type input "5000"
click at [857, 713] on input "4 weeks" at bounding box center [758, 710] width 1321 height 31
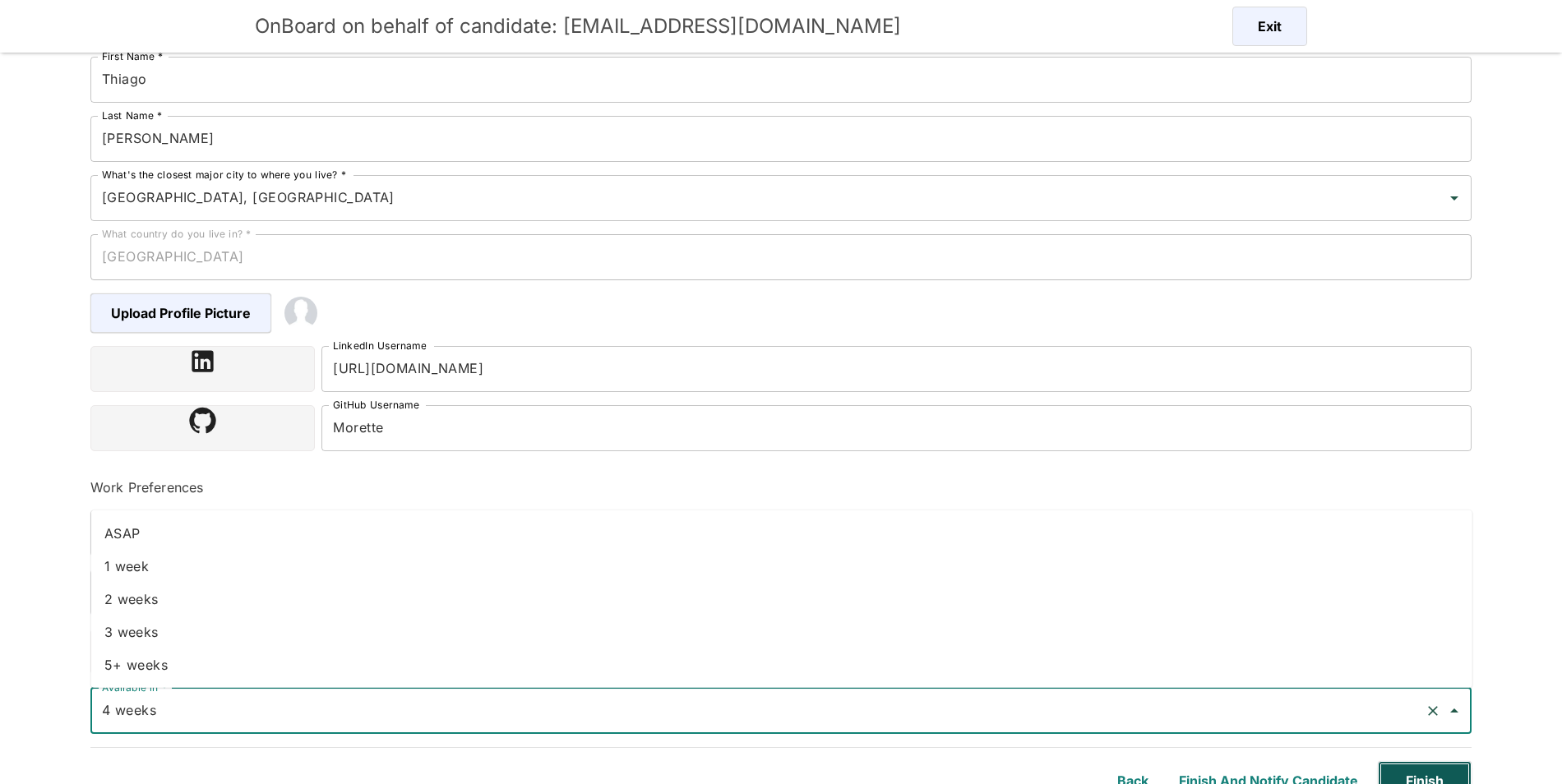
click at [1418, 775] on button "Finish" at bounding box center [1425, 781] width 94 height 39
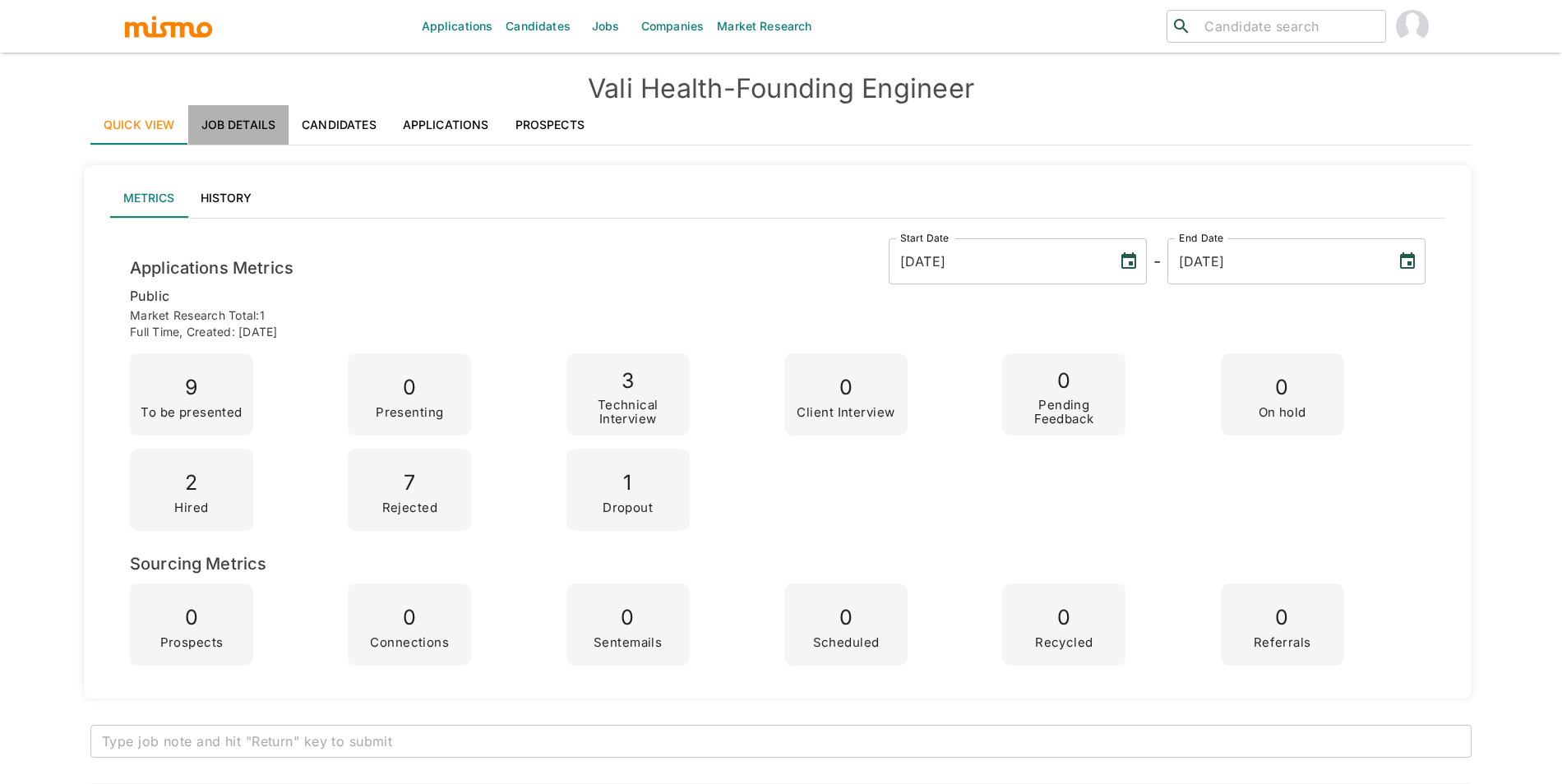
click at [255, 117] on link "Job Details" at bounding box center [239, 125] width 101 height 39
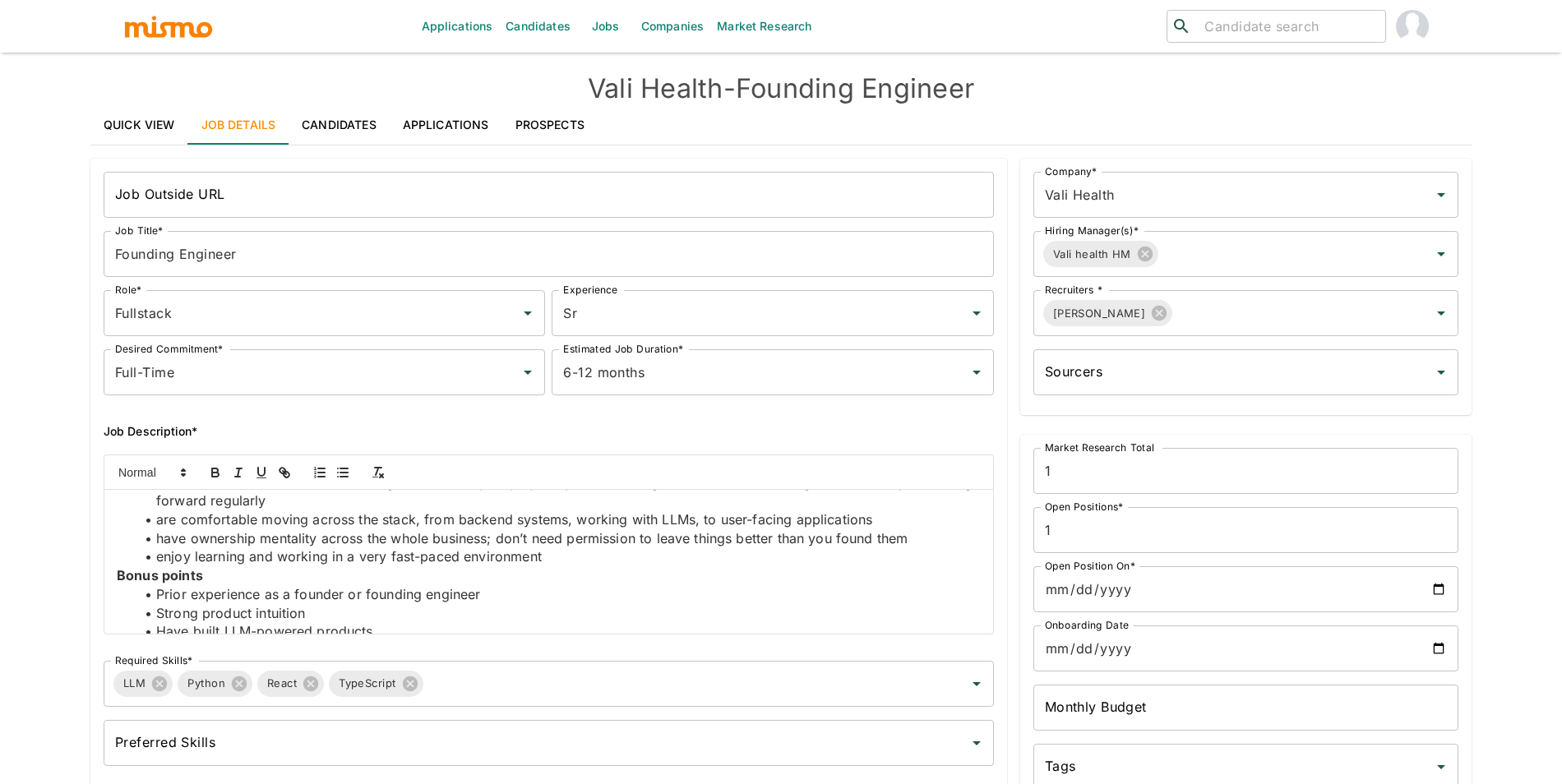
scroll to position [254, 0]
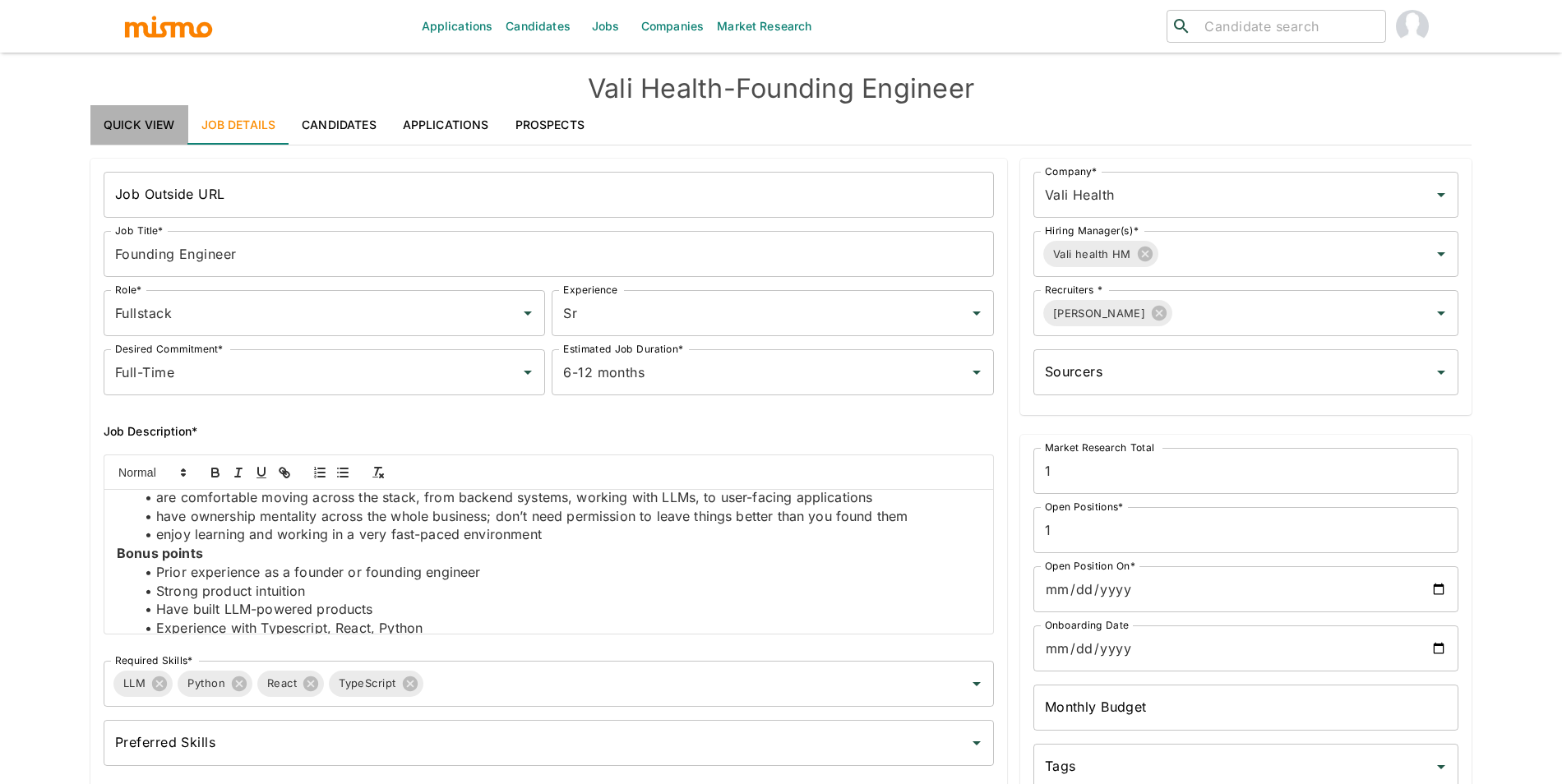
click at [123, 131] on link "Quick View" at bounding box center [139, 125] width 98 height 39
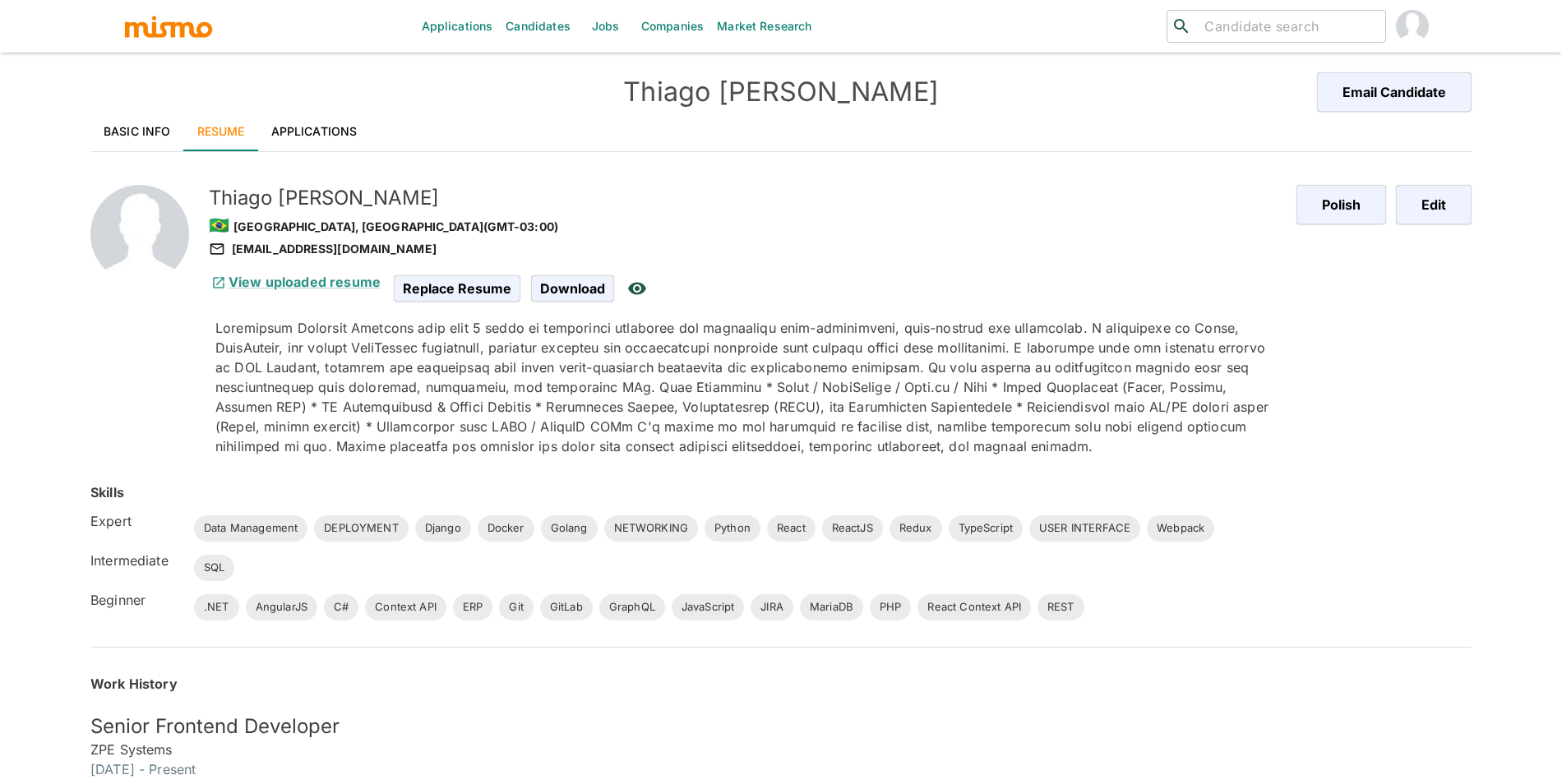
click at [118, 133] on link "Basic Info" at bounding box center [137, 131] width 94 height 39
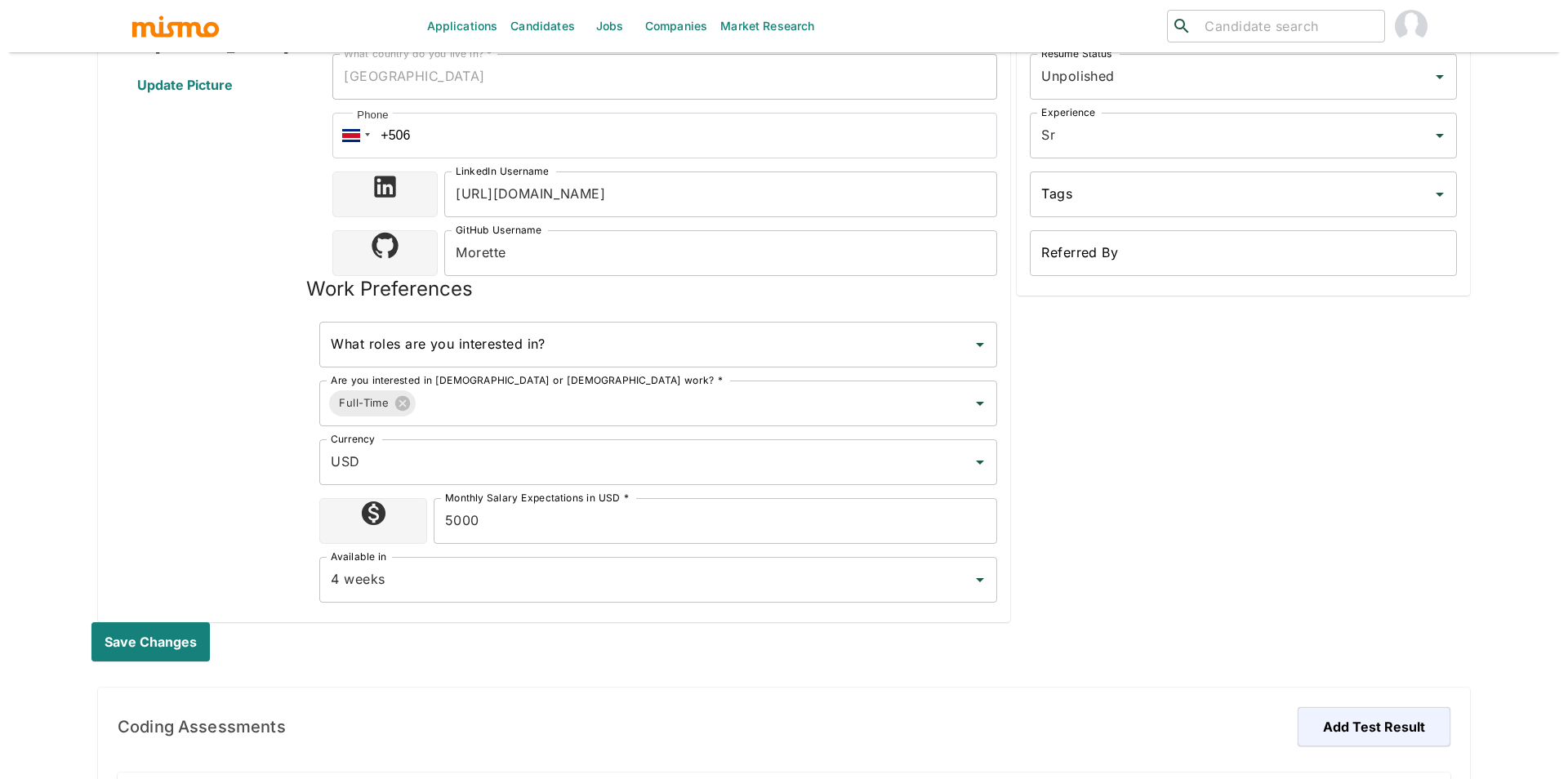
scroll to position [439, 0]
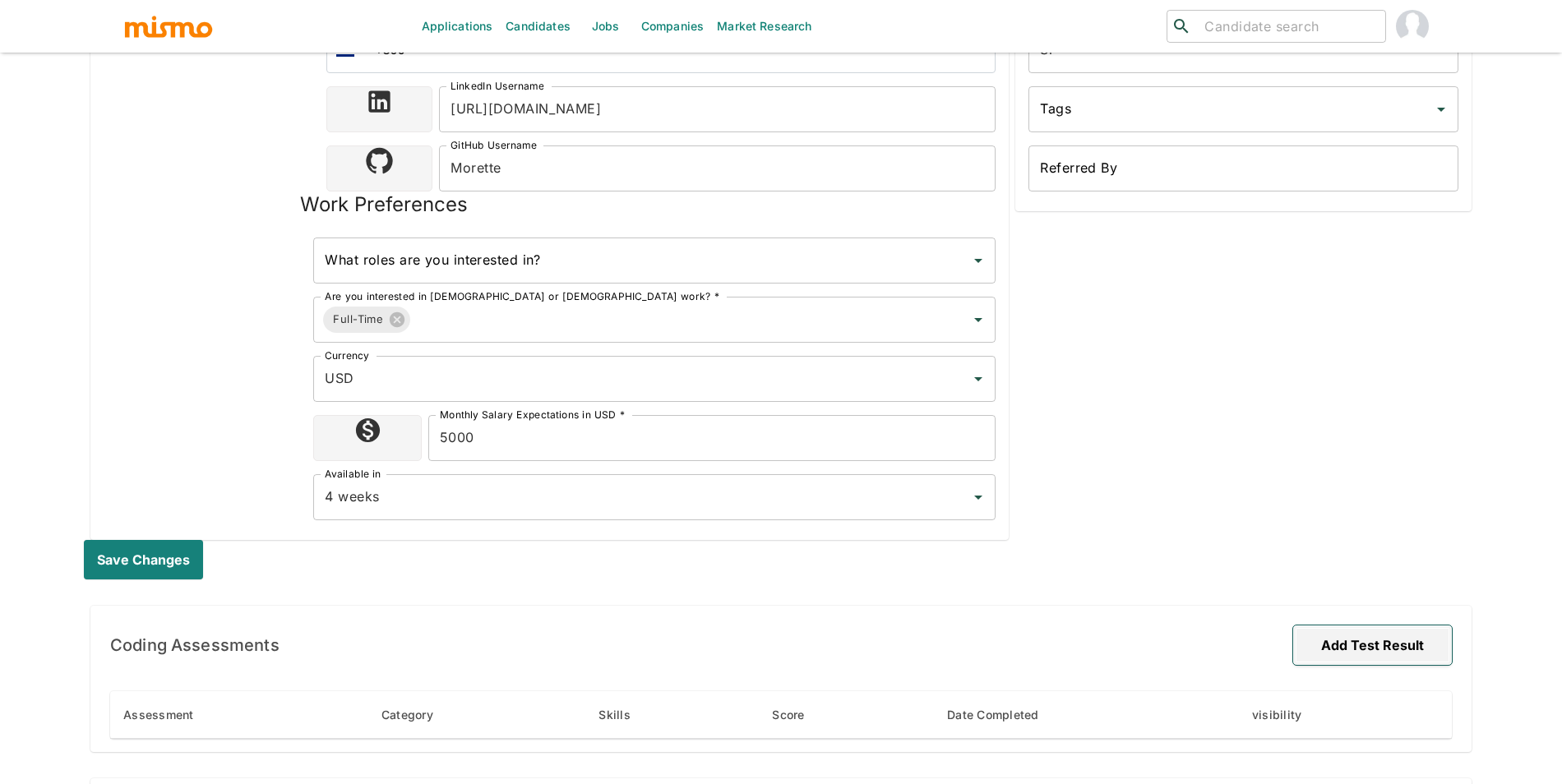
click at [1378, 629] on button "Add Test Result" at bounding box center [1372, 645] width 159 height 39
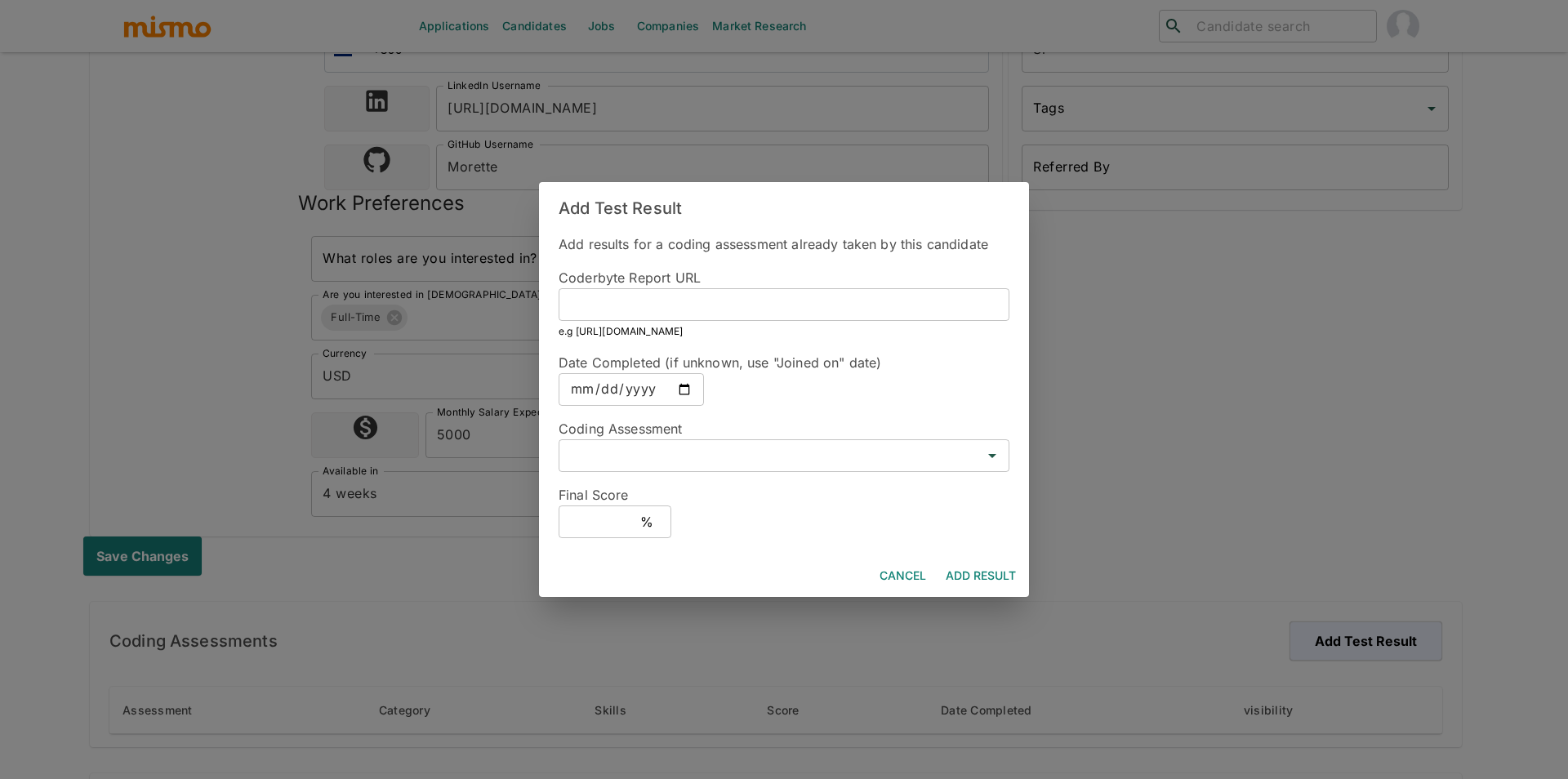
click at [882, 561] on button "Cancel" at bounding box center [903, 576] width 60 height 30
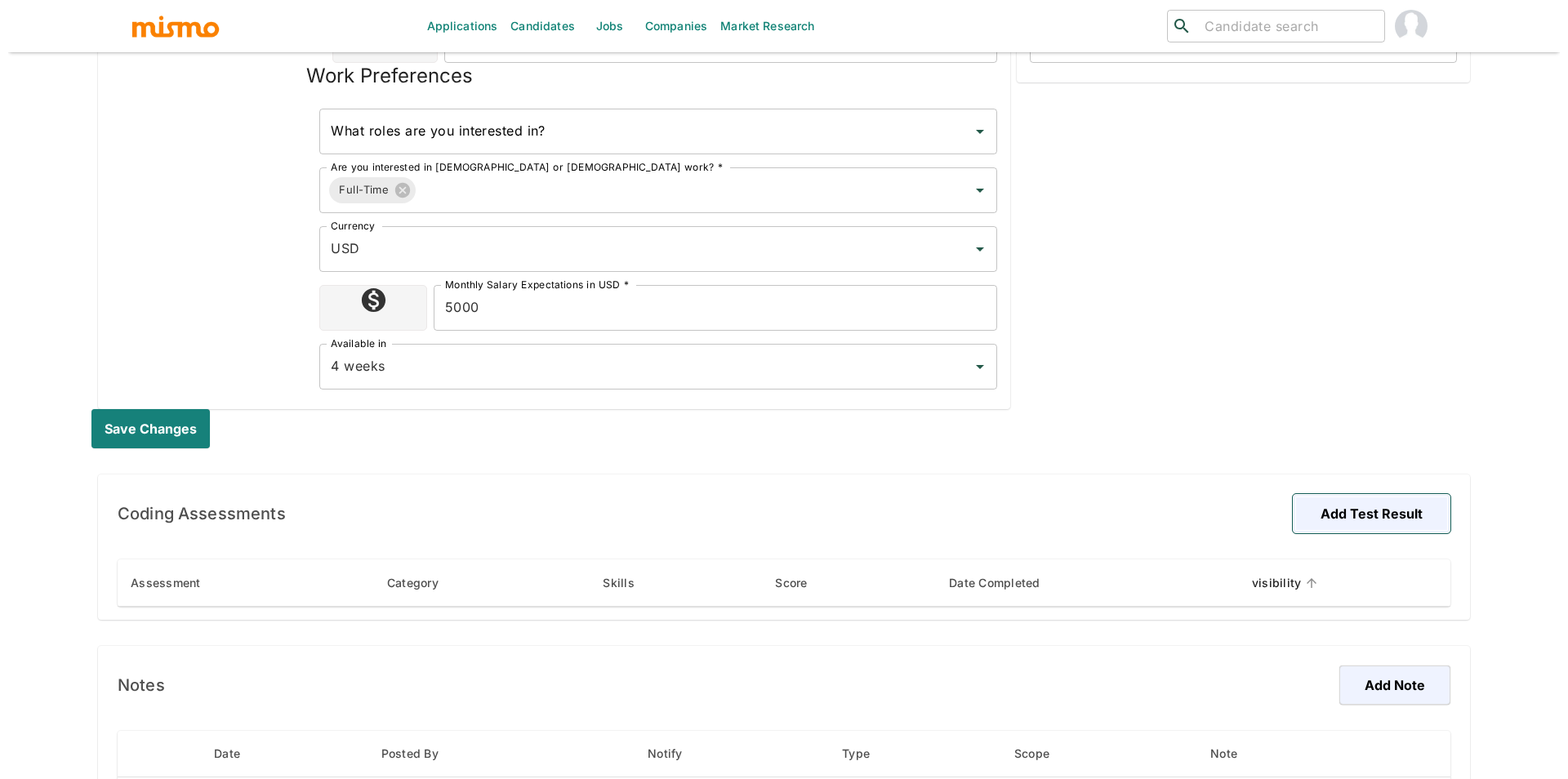
scroll to position [519, 0]
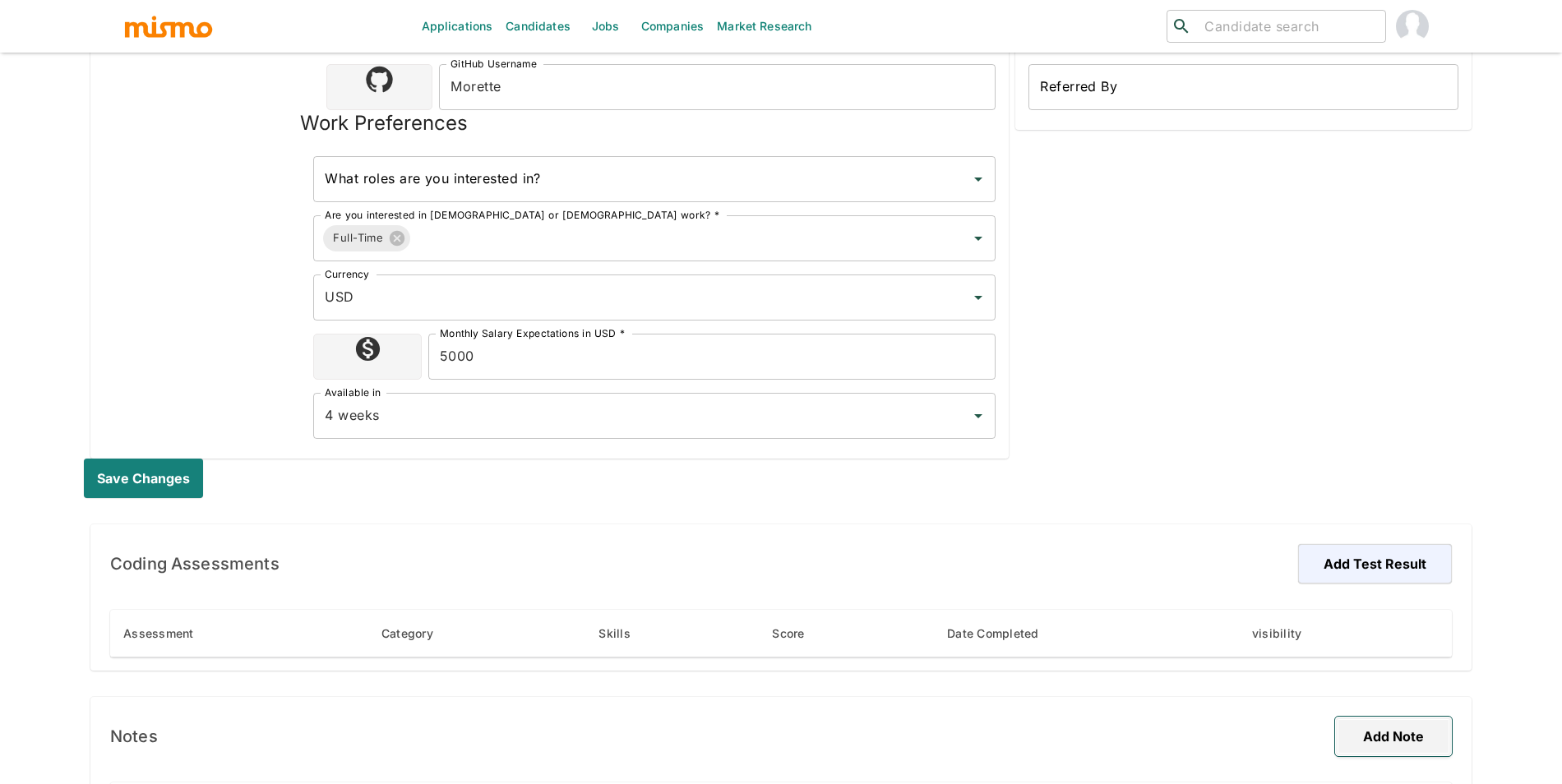
click at [1419, 729] on button "Add Note" at bounding box center [1393, 736] width 116 height 39
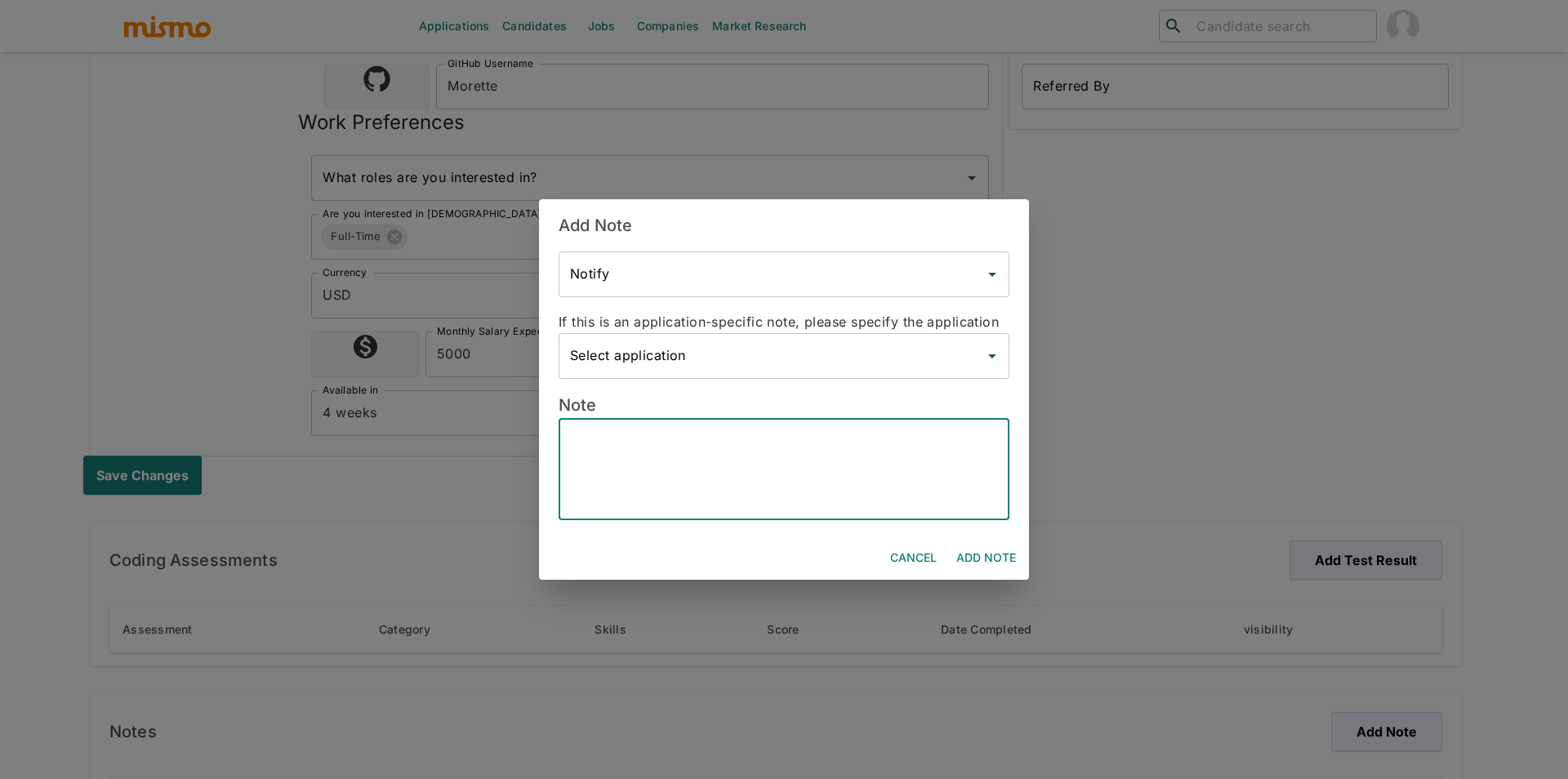
click at [699, 459] on textarea at bounding box center [784, 470] width 428 height 75
paste textarea "🧠 Technical Profile Experience: 5 years as a Software Engineer Current Role: Te…"
type textarea "🧠 Technical Profile Experience: 5 years as a Software Engineer Current Role: Te…"
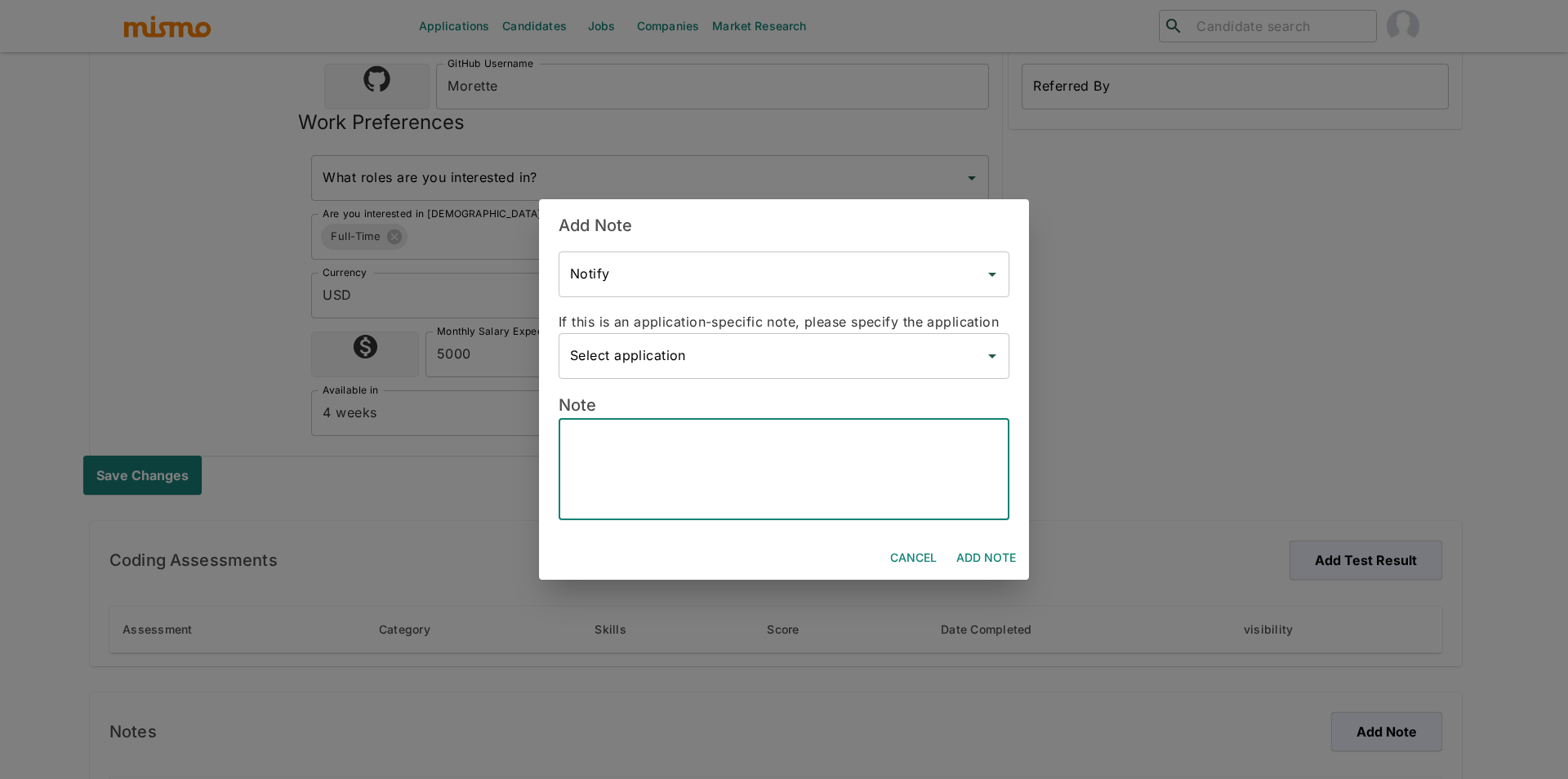
paste textarea "🧠 Technical Profile * Experience: 5 years as a Software Engineer * Current Role…"
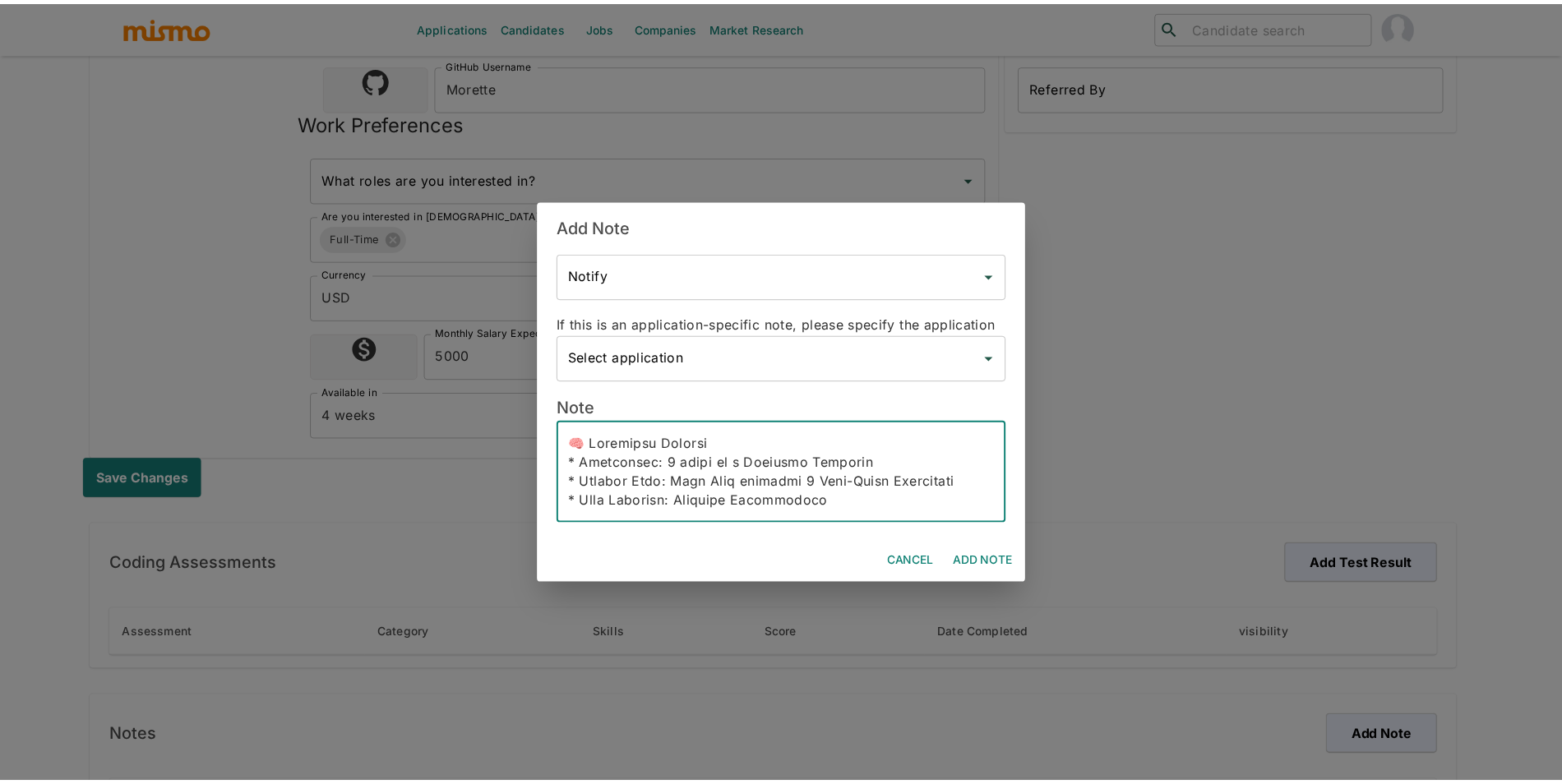
scroll to position [603, 0]
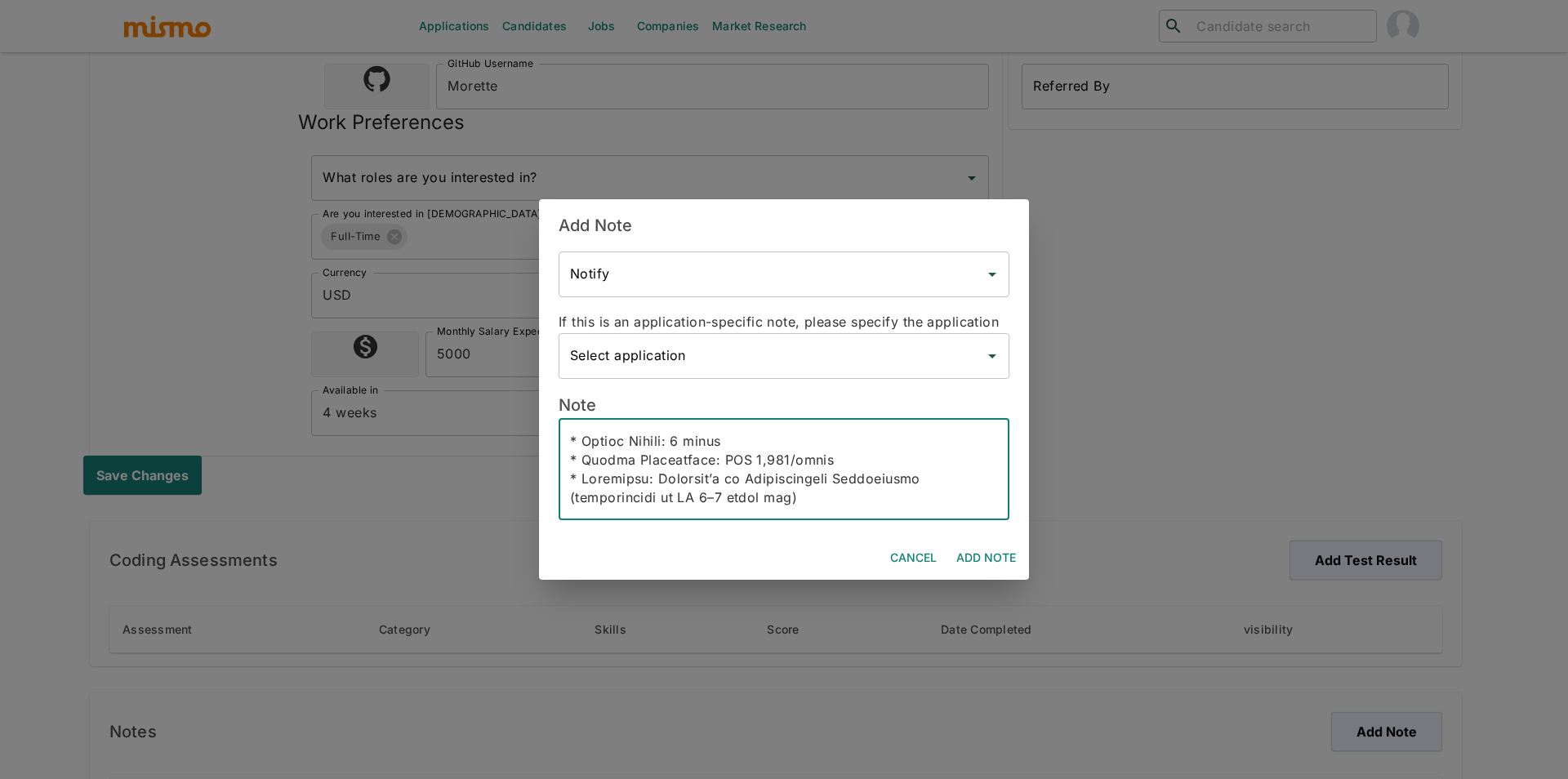
type textarea "🧠 Technical Profile * Experience: 5 years as a Software Engineer * Current Role…"
click at [985, 566] on button "Add Note" at bounding box center [986, 558] width 73 height 30
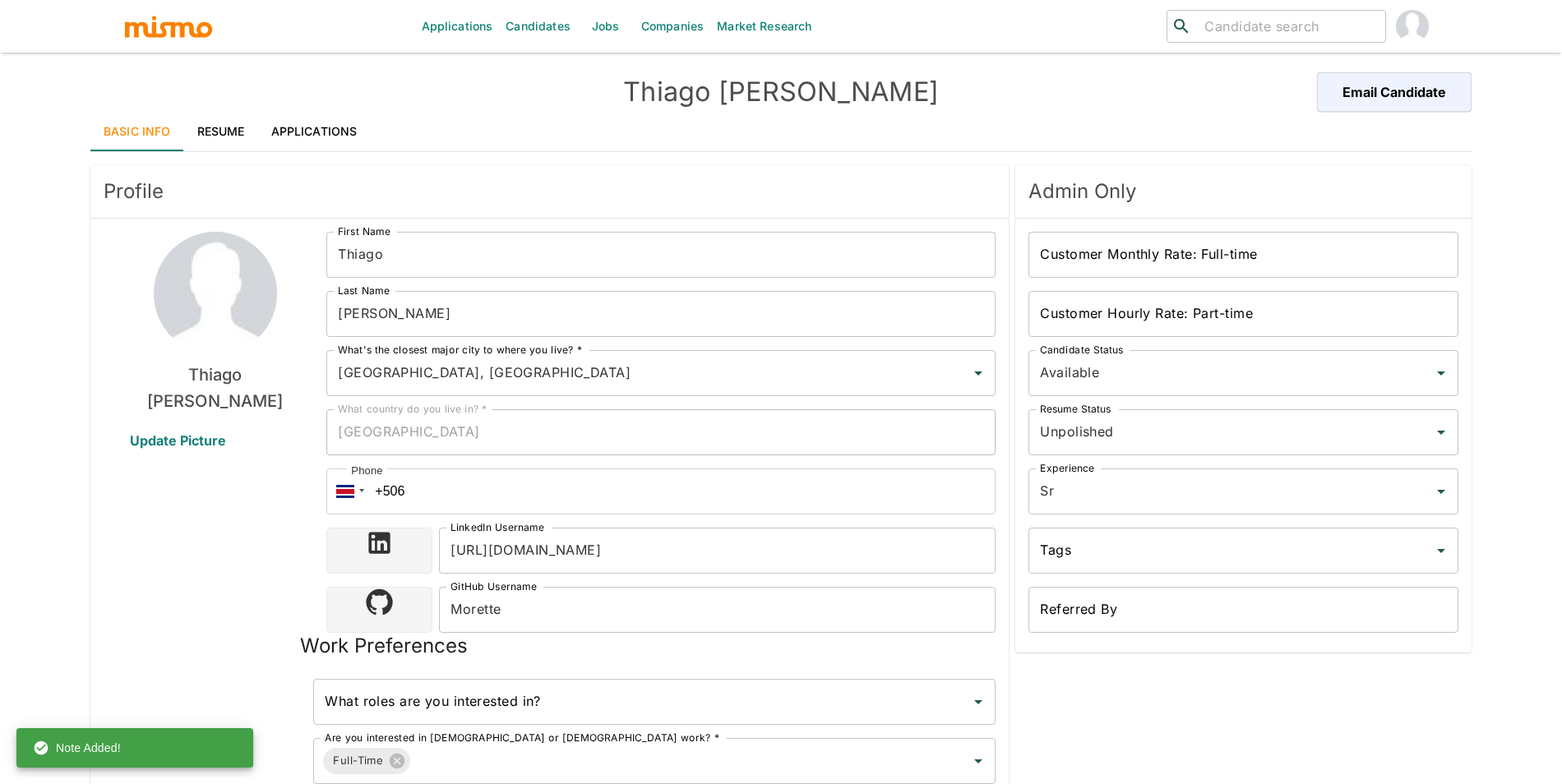
scroll to position [83, 0]
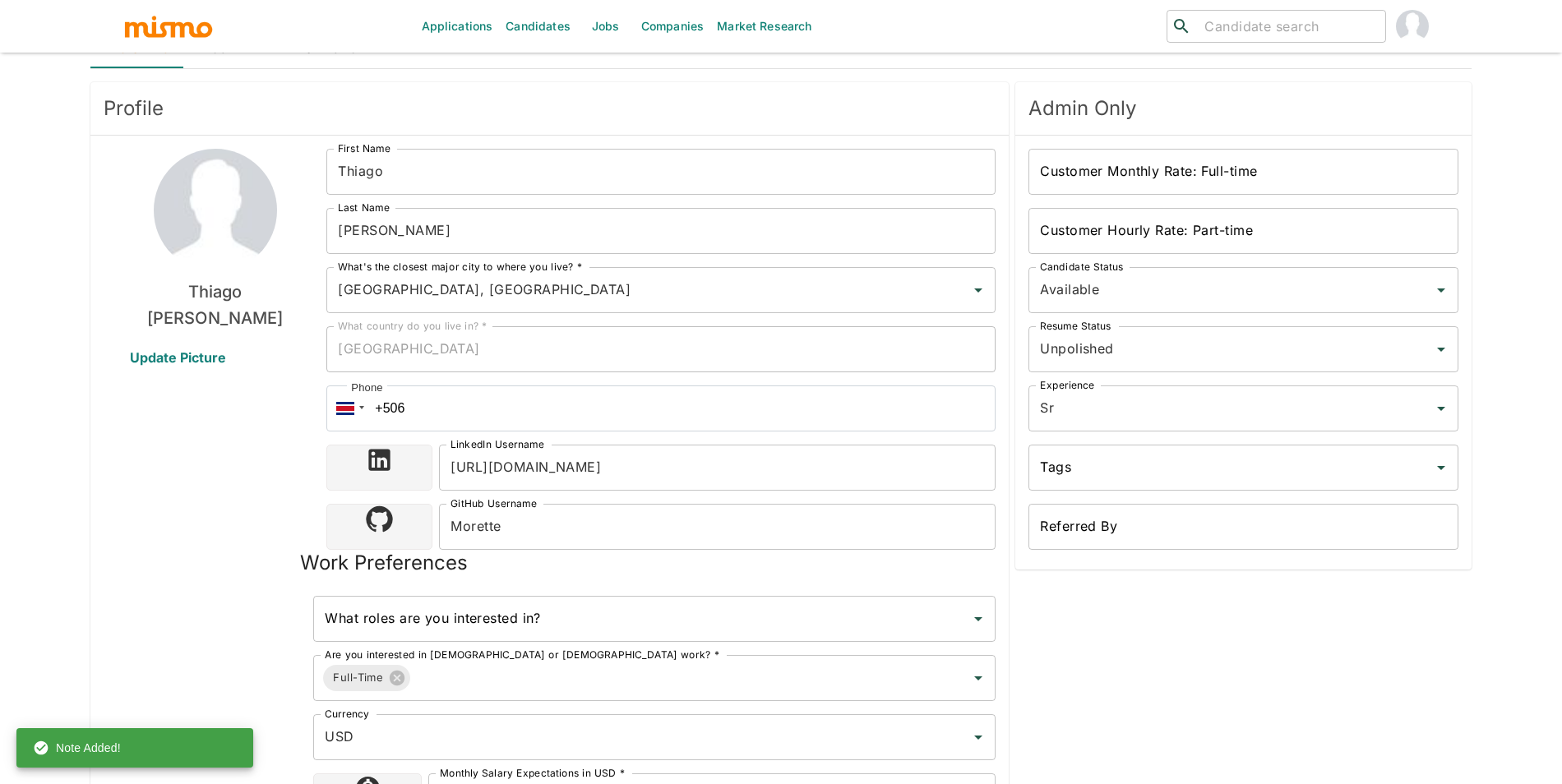
click at [1099, 182] on input "Customer Monthly Rate: Full-time" at bounding box center [1243, 172] width 430 height 46
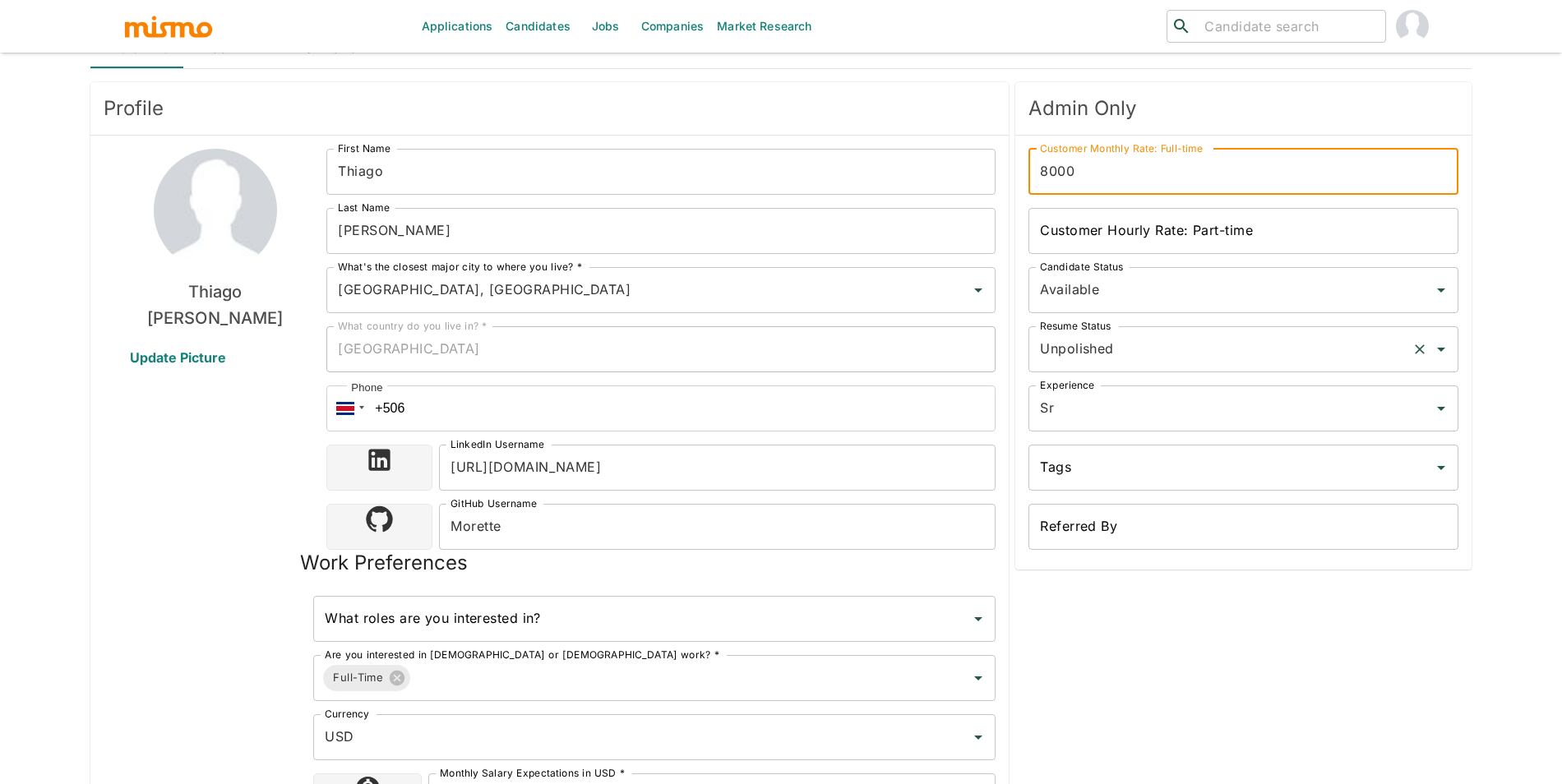
type input "8000"
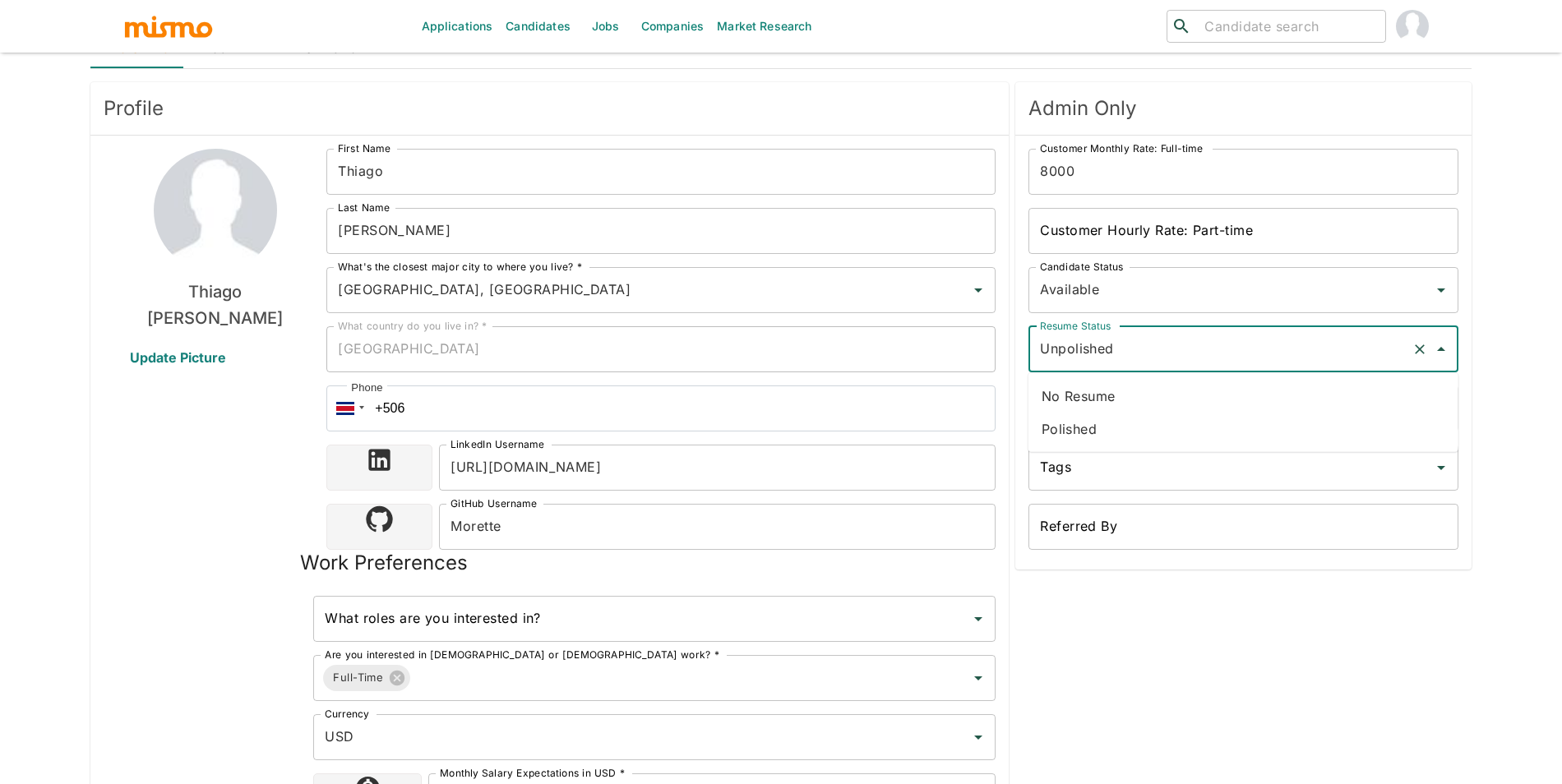
click at [1134, 349] on input "Unpolished" at bounding box center [1221, 349] width 370 height 31
click at [1137, 436] on li "Polished" at bounding box center [1243, 429] width 430 height 33
type input "Polished"
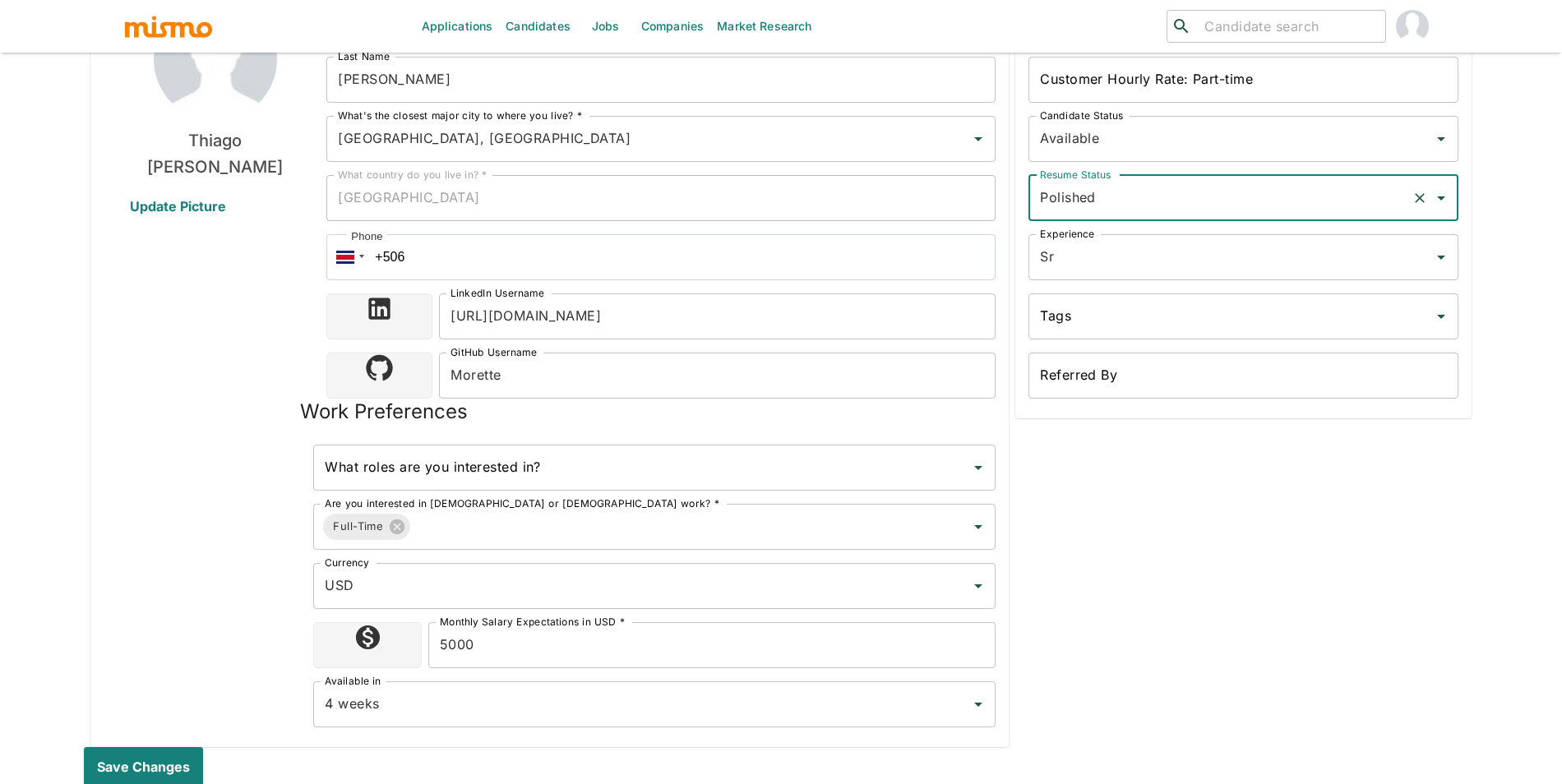
scroll to position [748, 0]
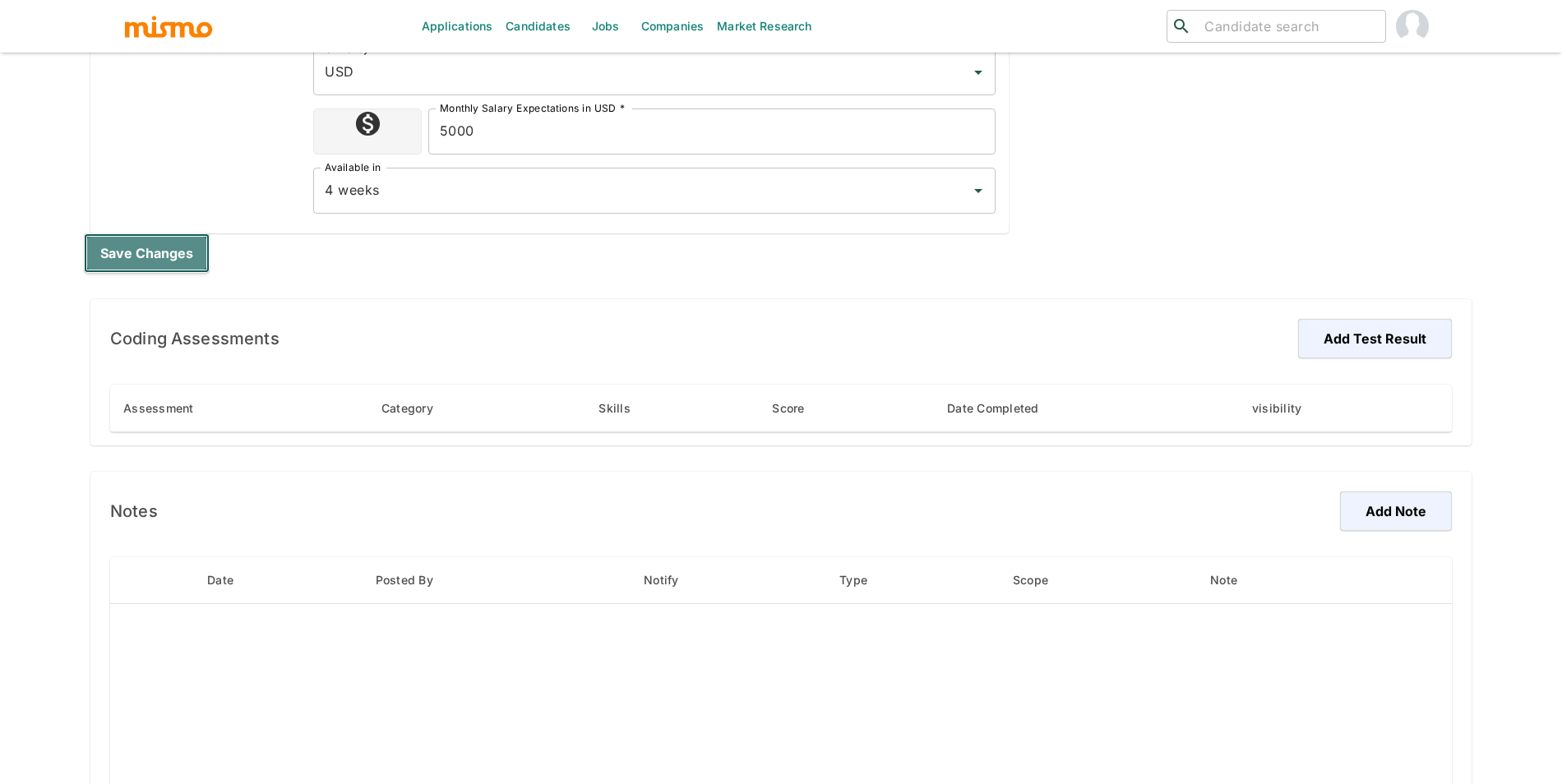
click at [162, 246] on button "Save changes" at bounding box center [146, 253] width 126 height 39
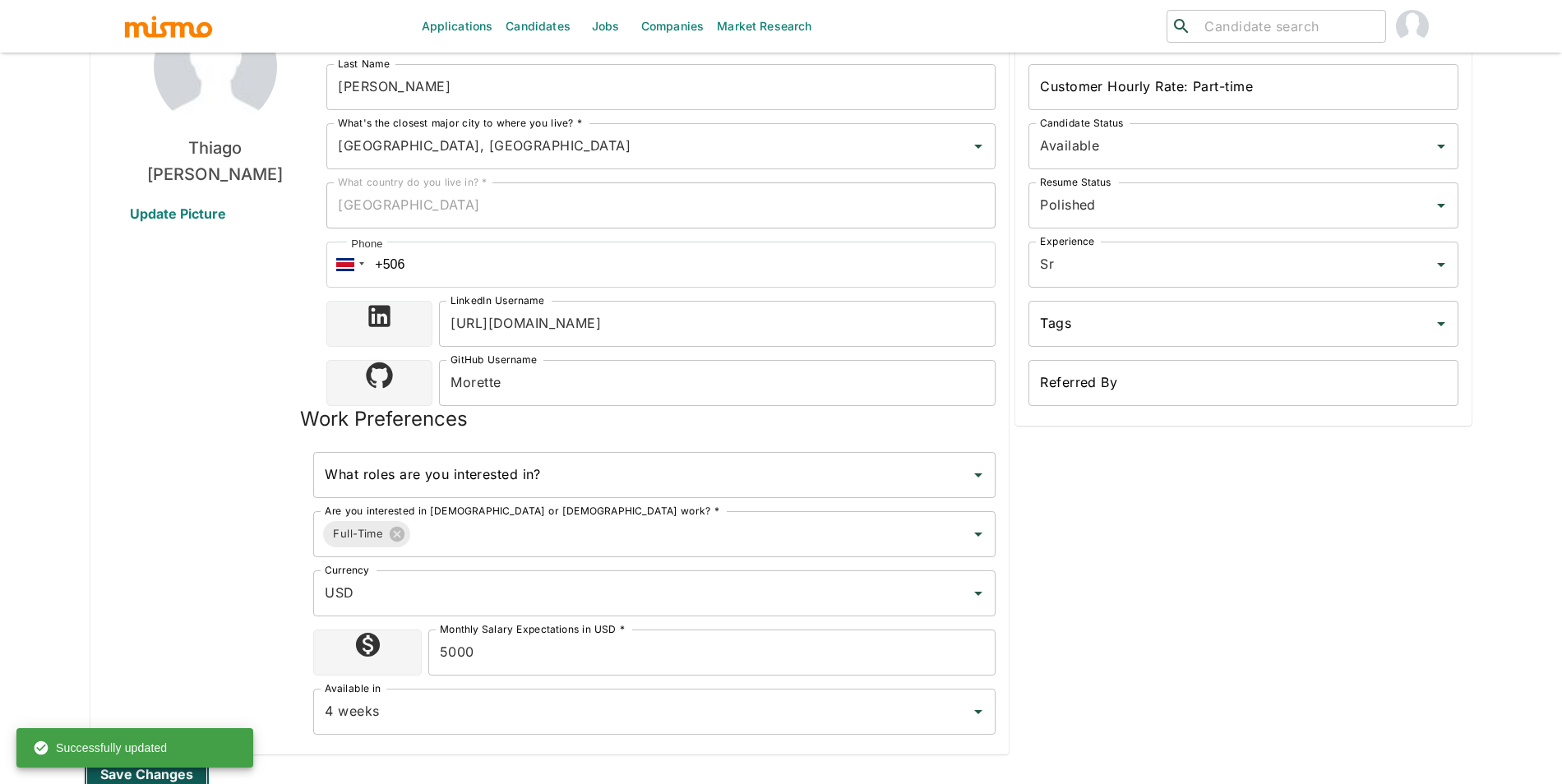
scroll to position [220, 0]
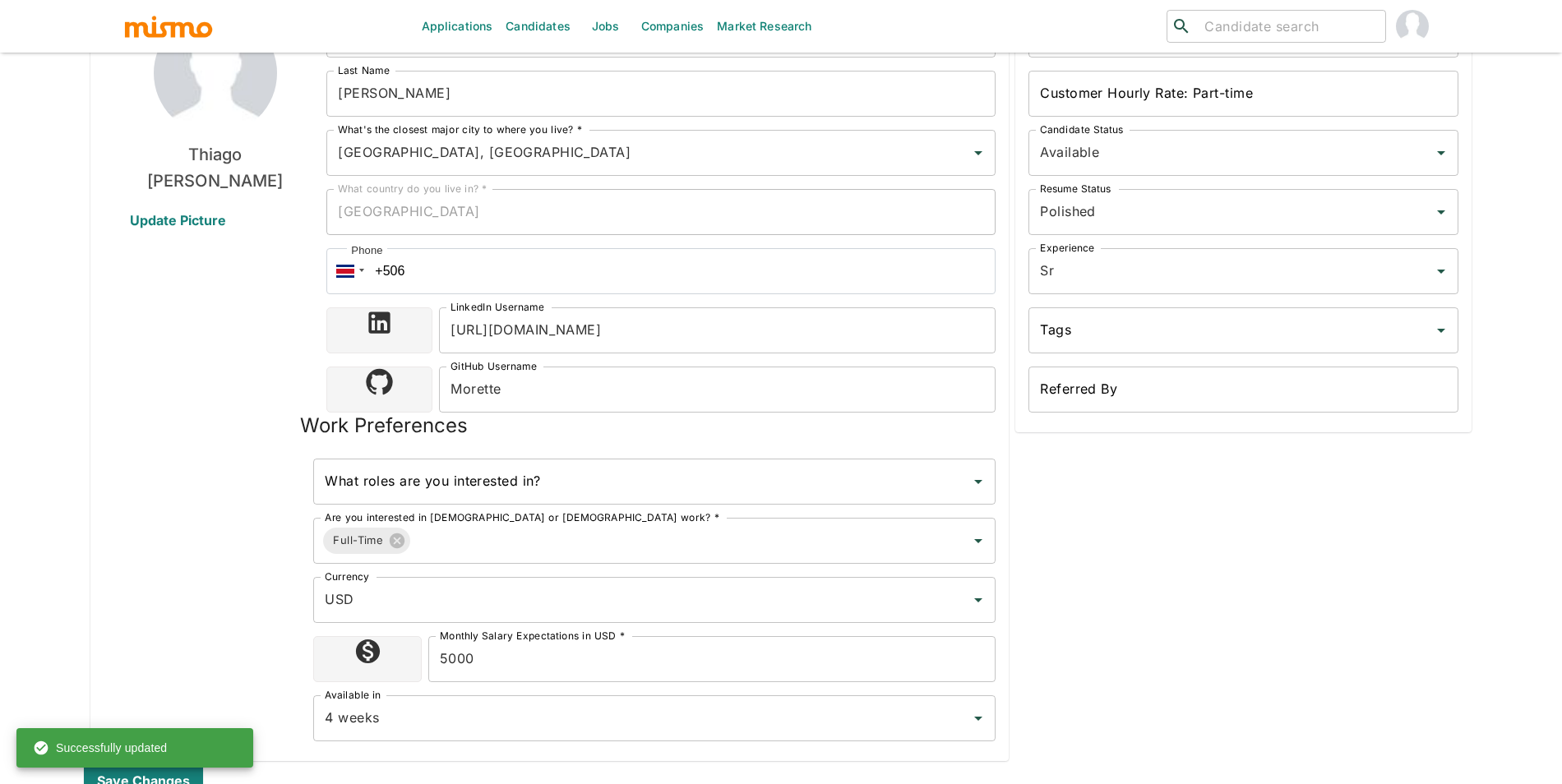
click at [217, 221] on span "Update Picture" at bounding box center [177, 220] width 136 height 39
click at [0, 0] on input "Update Picture" at bounding box center [0, 0] width 0 height 0
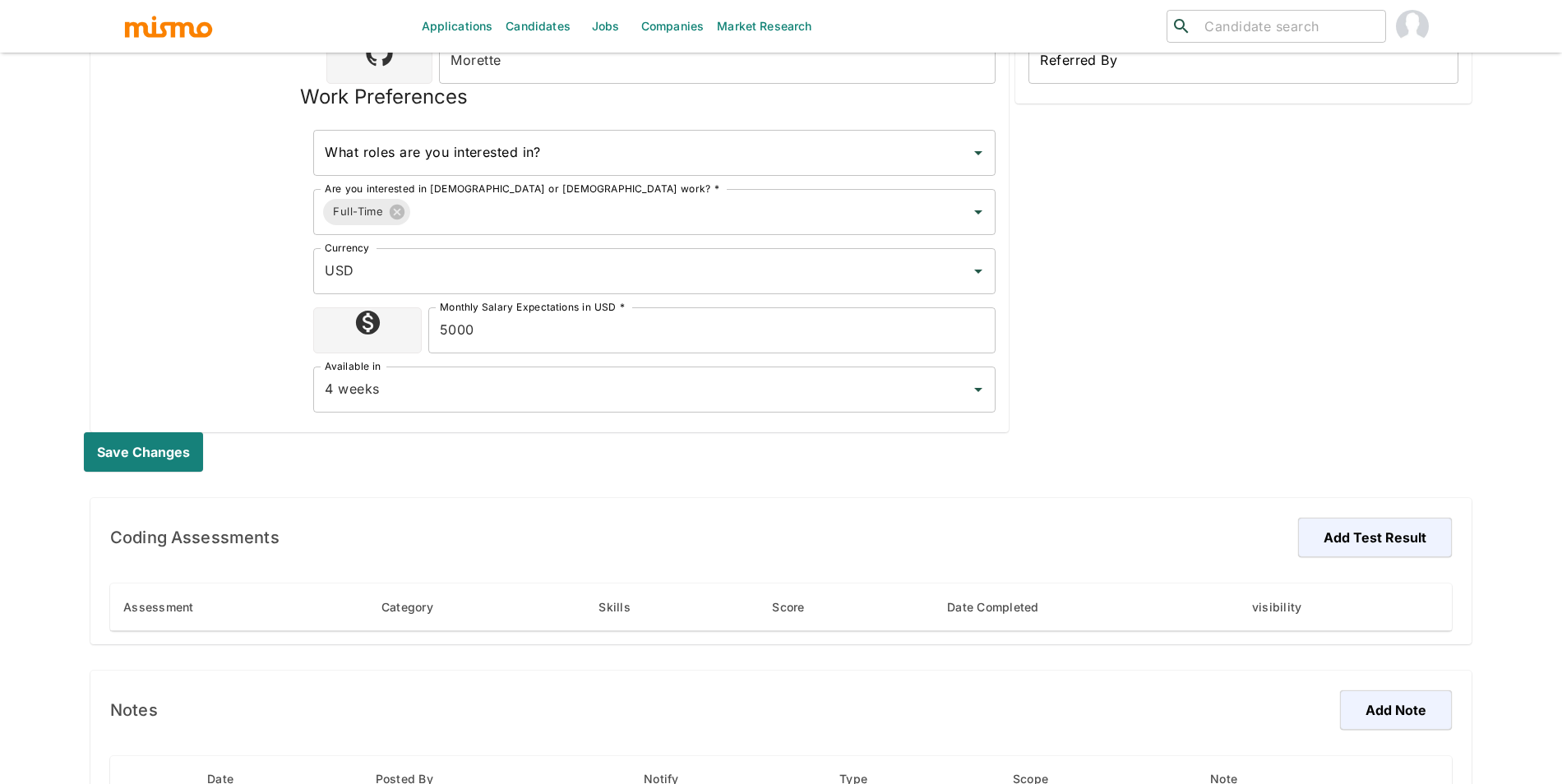
scroll to position [854, 0]
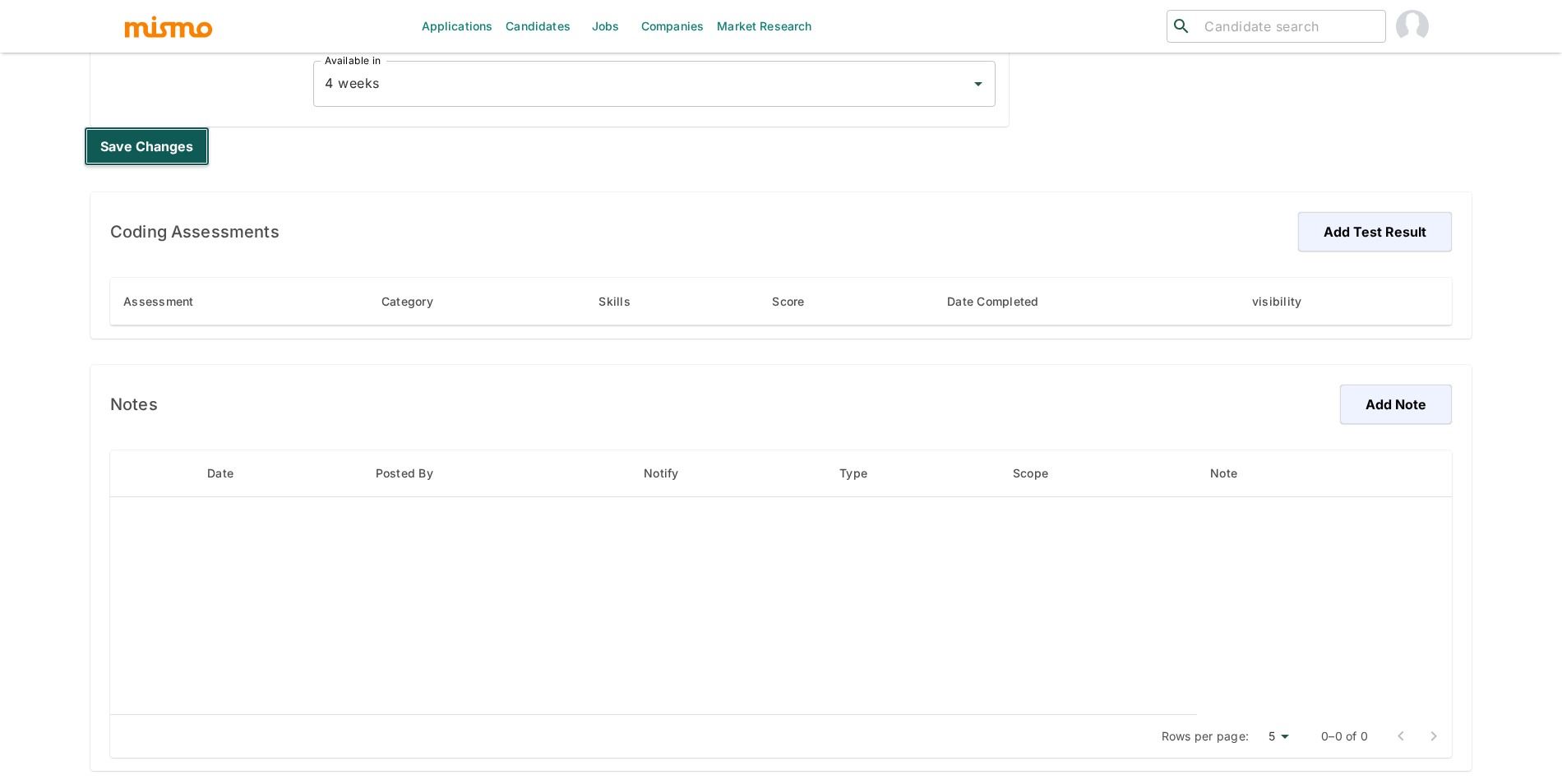
click at [162, 156] on button "Save changes" at bounding box center [146, 146] width 126 height 39
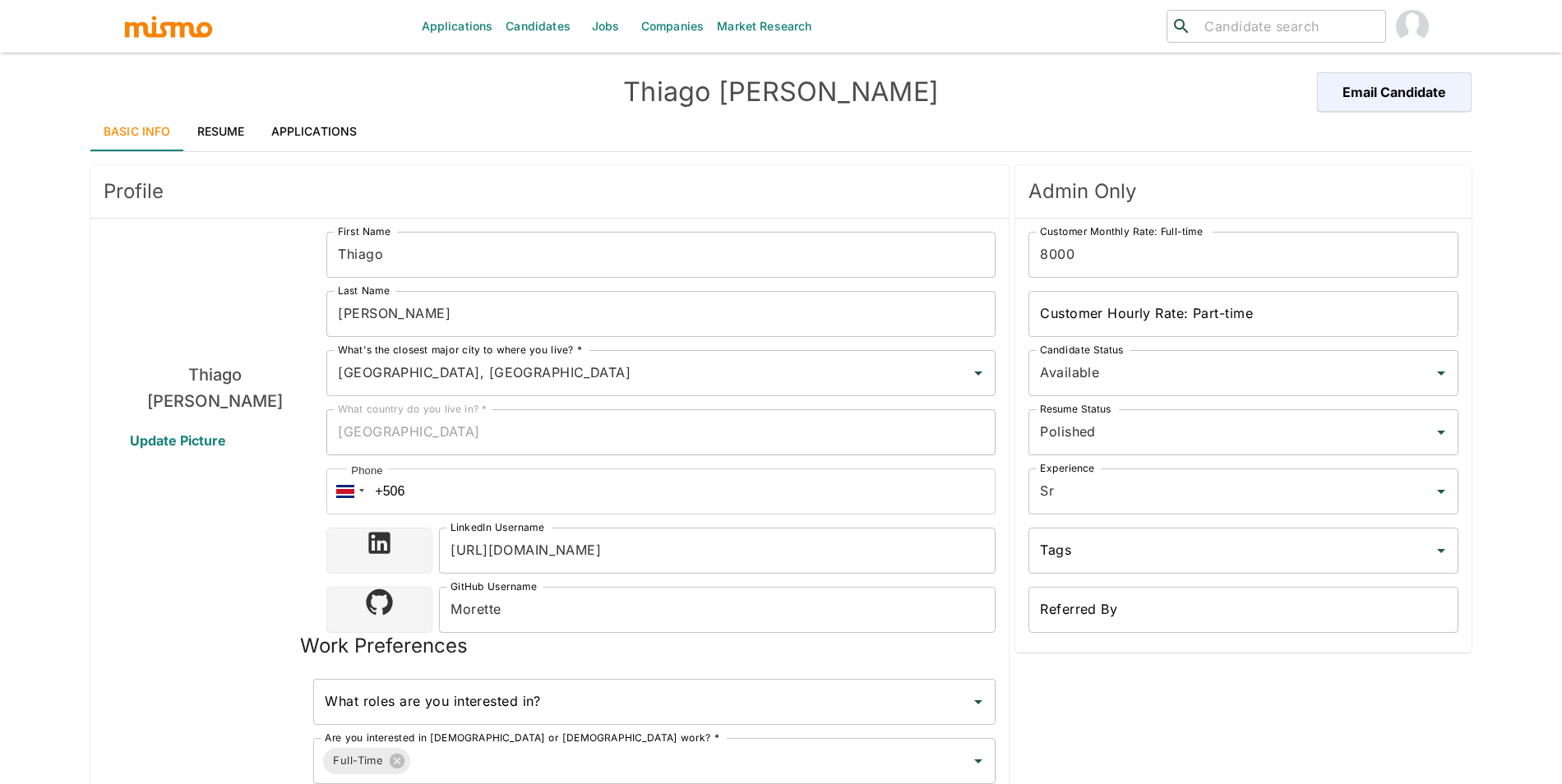
click at [239, 122] on link "Resume" at bounding box center [220, 131] width 74 height 39
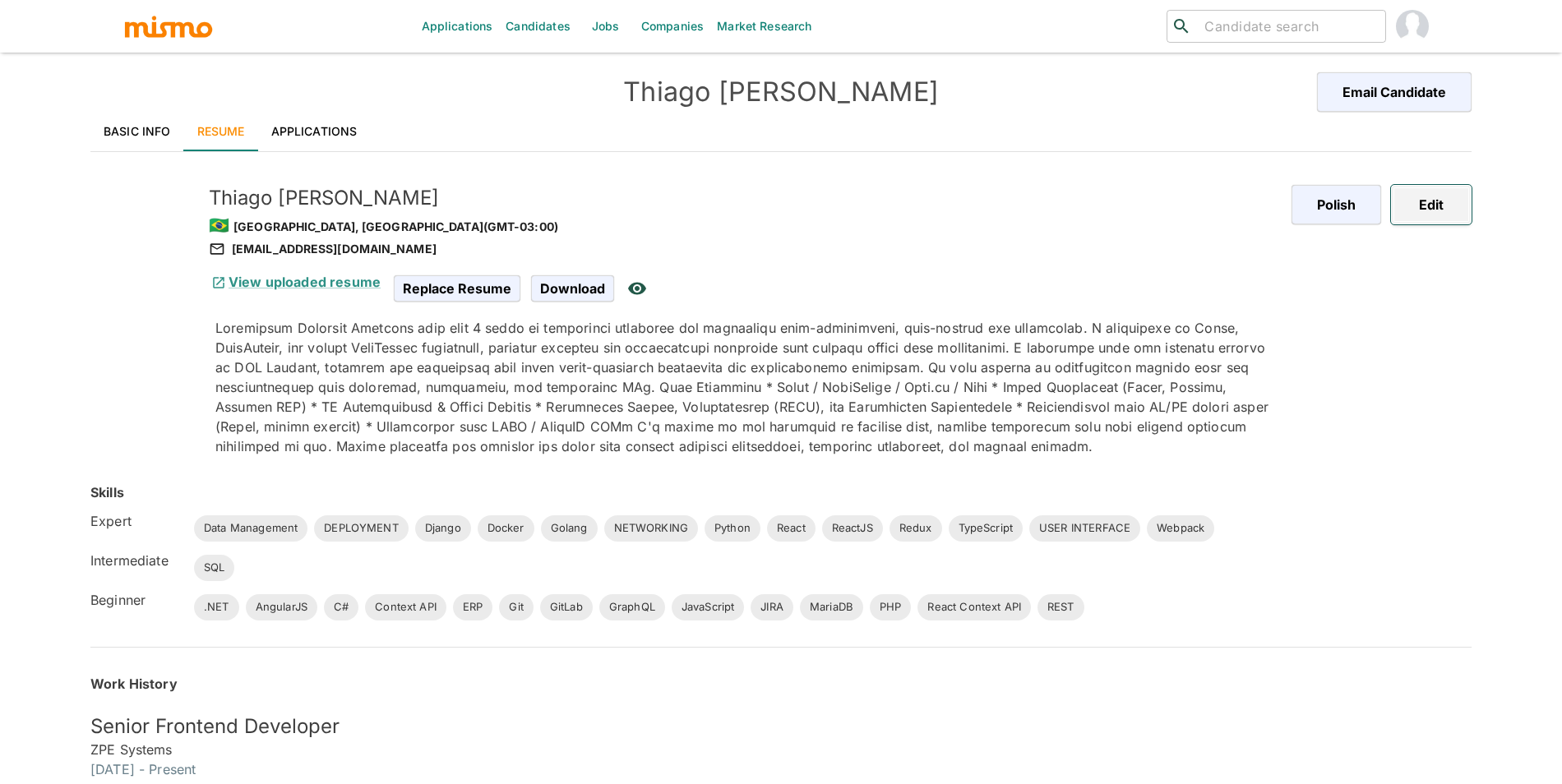
click at [1448, 205] on button "Edit" at bounding box center [1432, 204] width 81 height 39
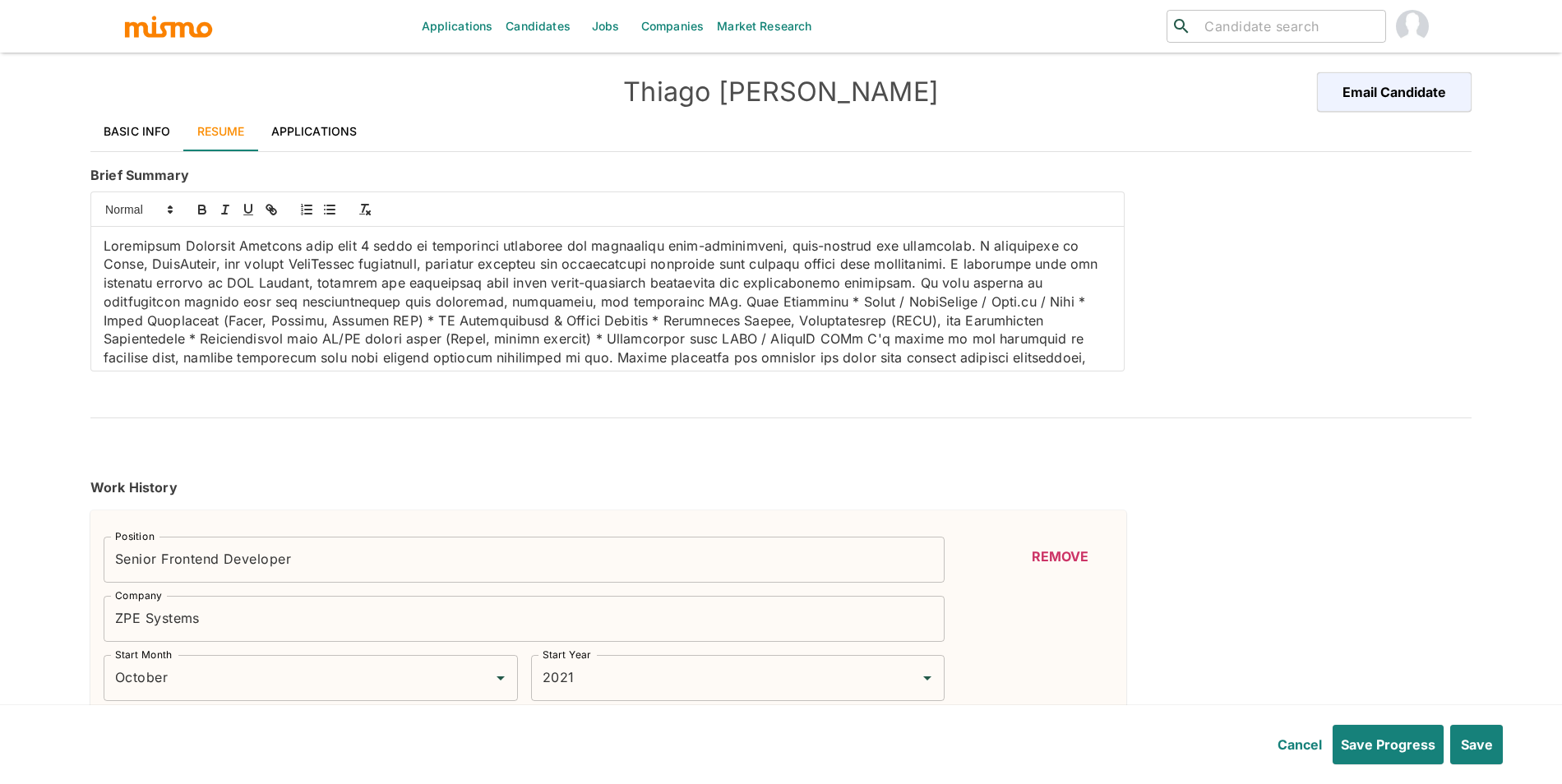
type input "October"
type input "2021"
type input "July"
type input "2020"
type input "September"
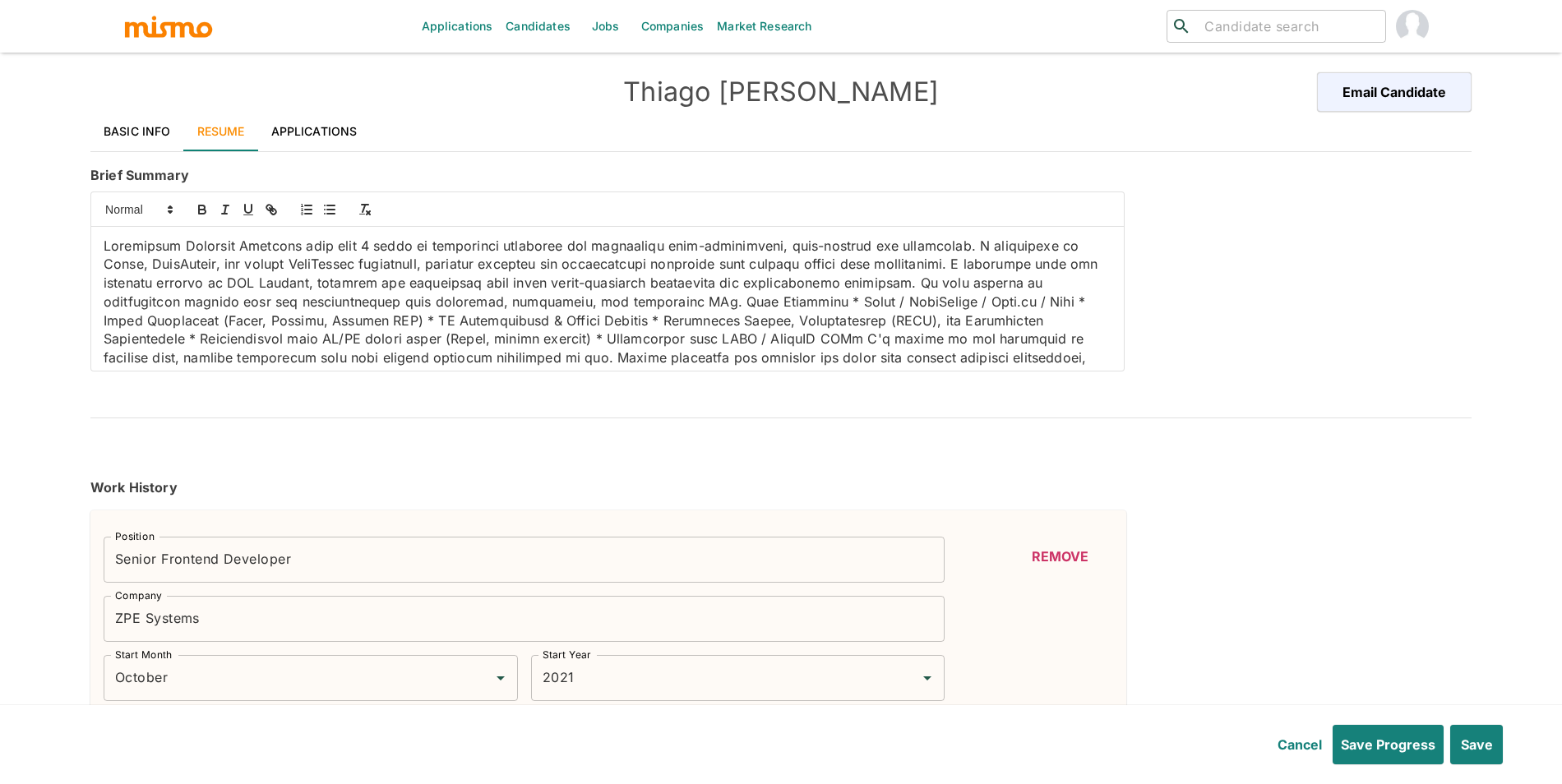
type input "2021"
type input "January"
type input "2019"
type input "December"
type input "2020"
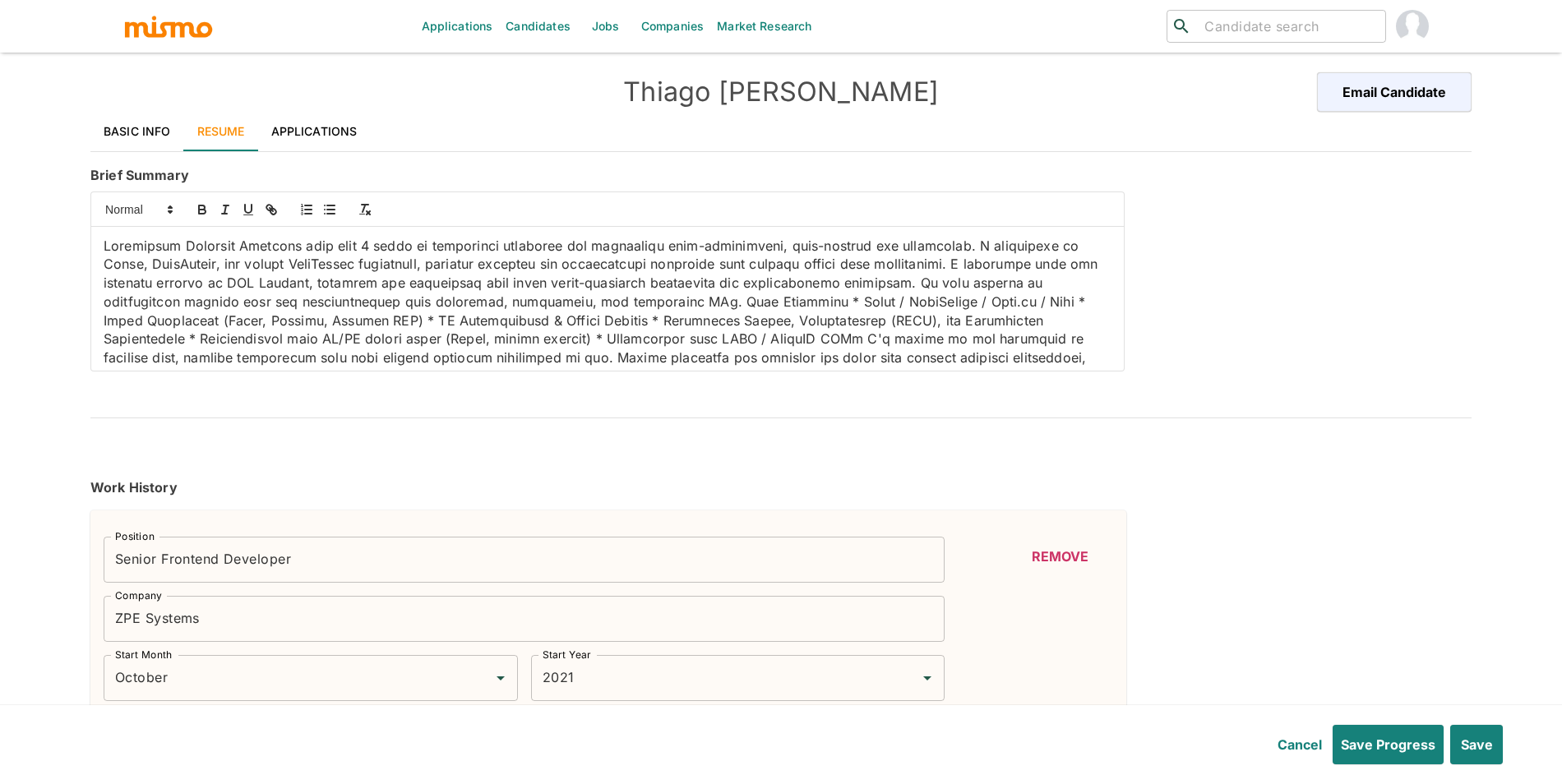
type input "January"
type input "2017"
type input "December"
type input "2019"
type input "April"
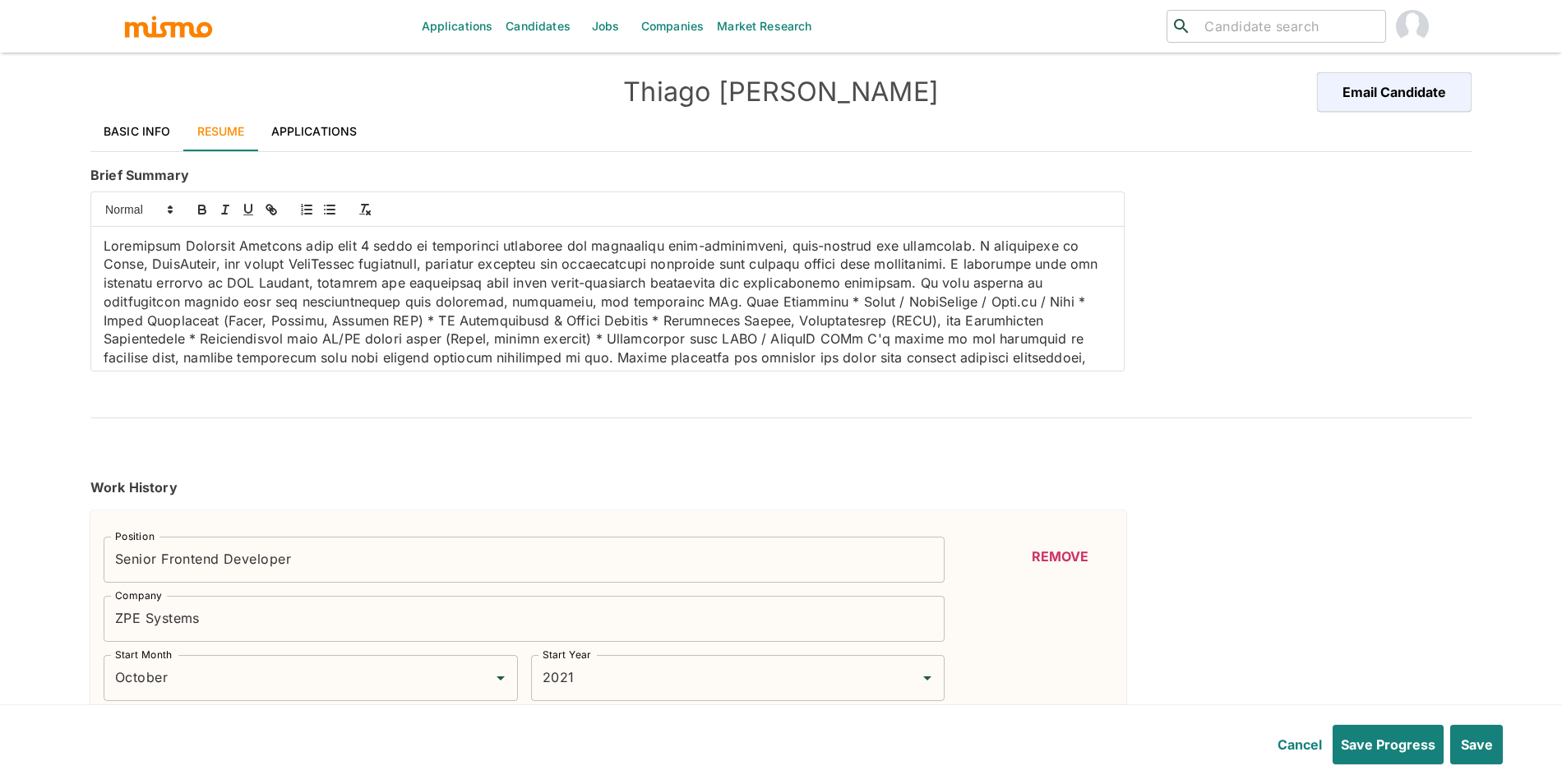
type input "2013"
type input "January"
type input "2017"
type input "April"
type input "2011"
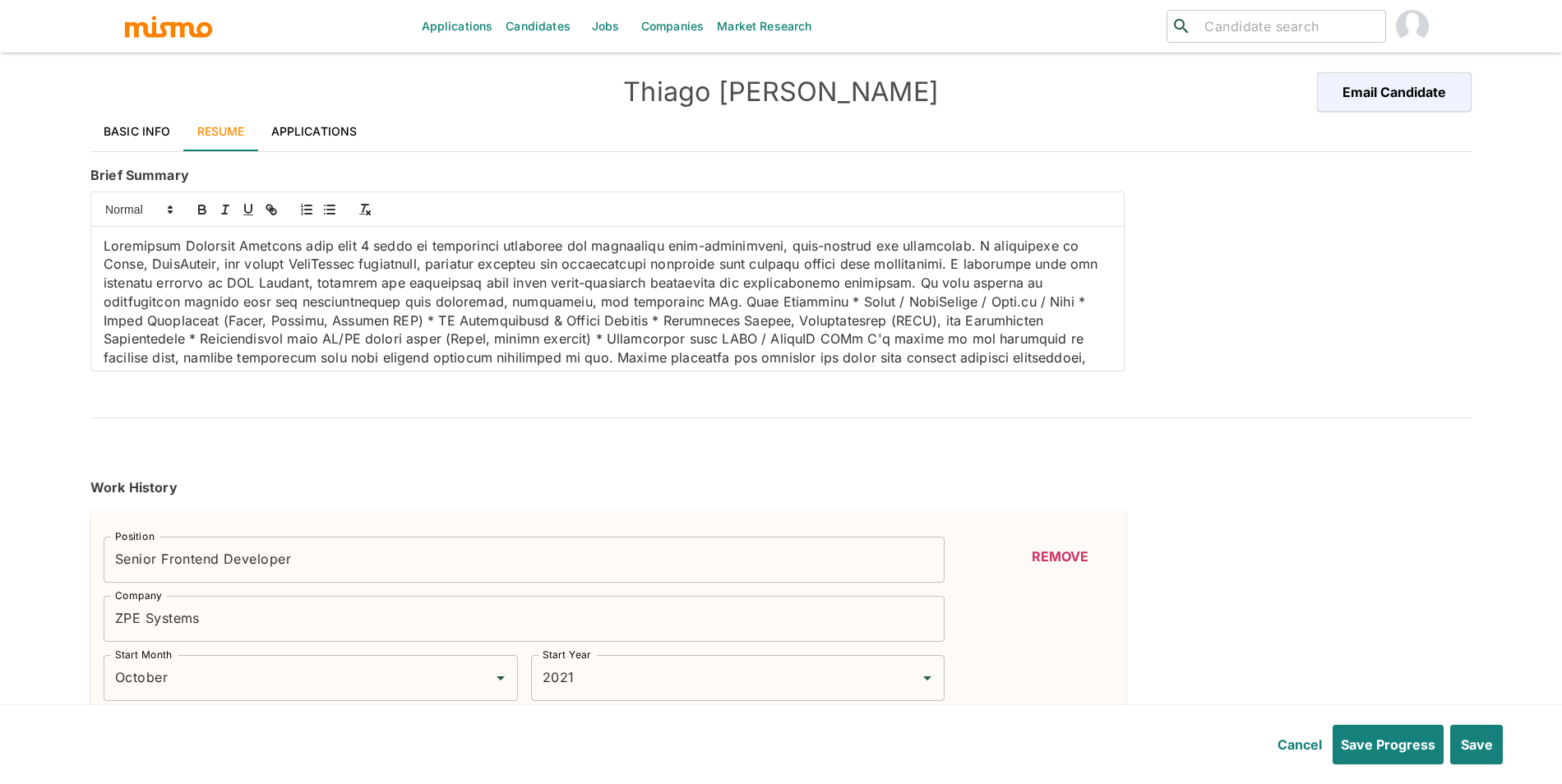
type input "April"
type input "2013"
type input "ReactJS"
type input "Expert"
type input "9"
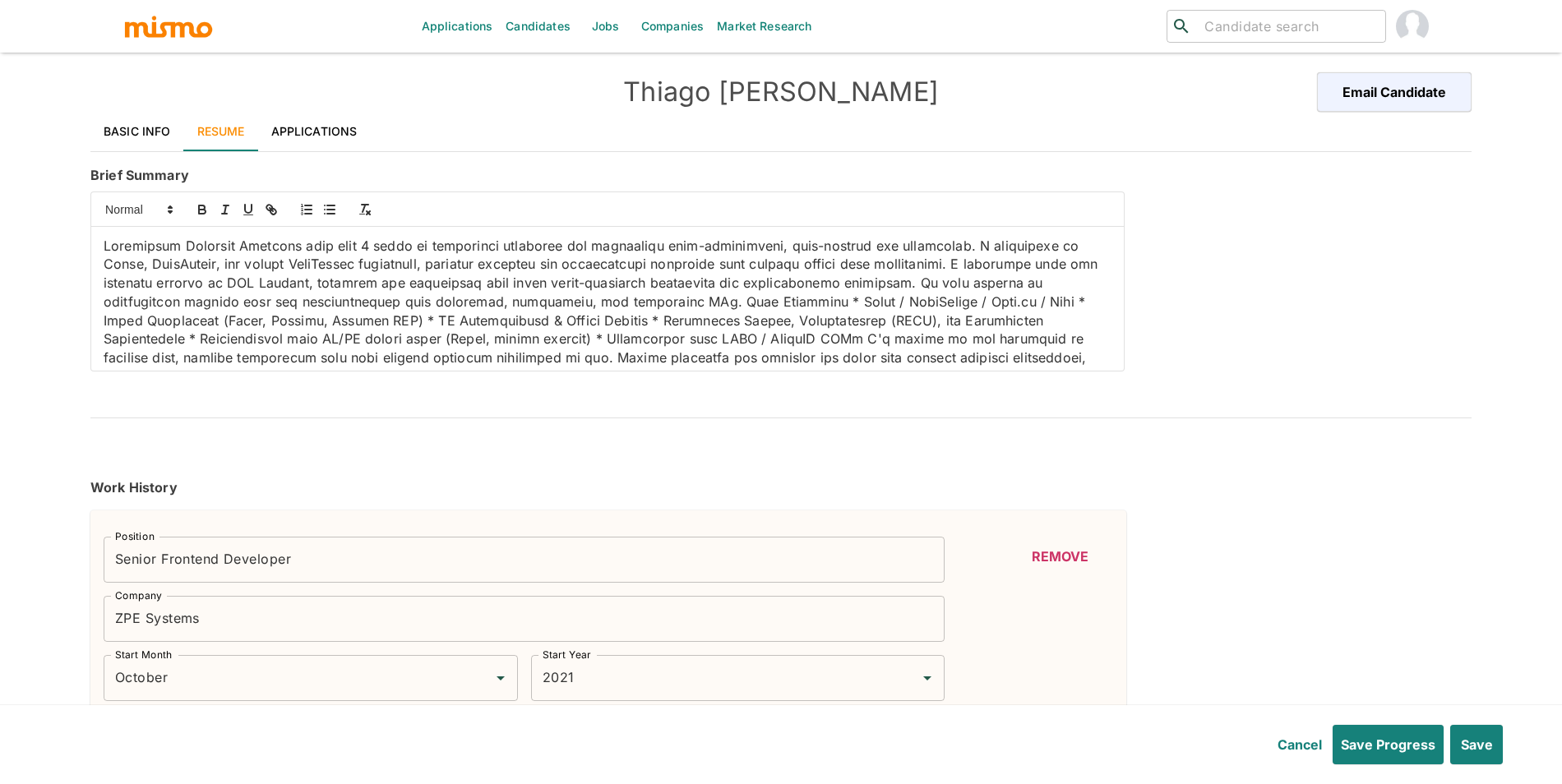
type input "React"
type input "Expert"
type input "9"
type input "TypeScript"
type input "Expert"
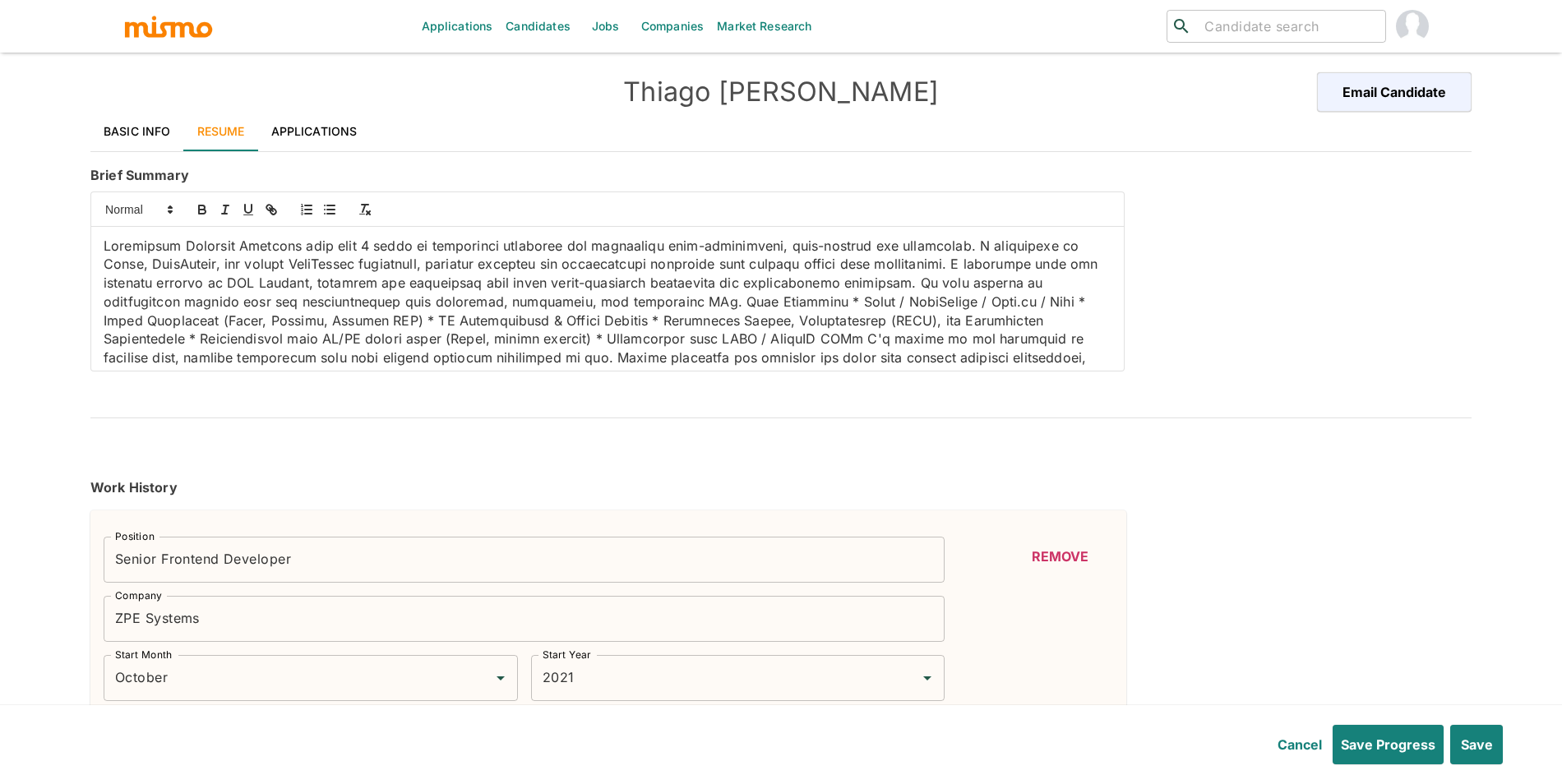
type input "9"
type input "Docker"
type input "Expert"
type input "4"
type input "Django"
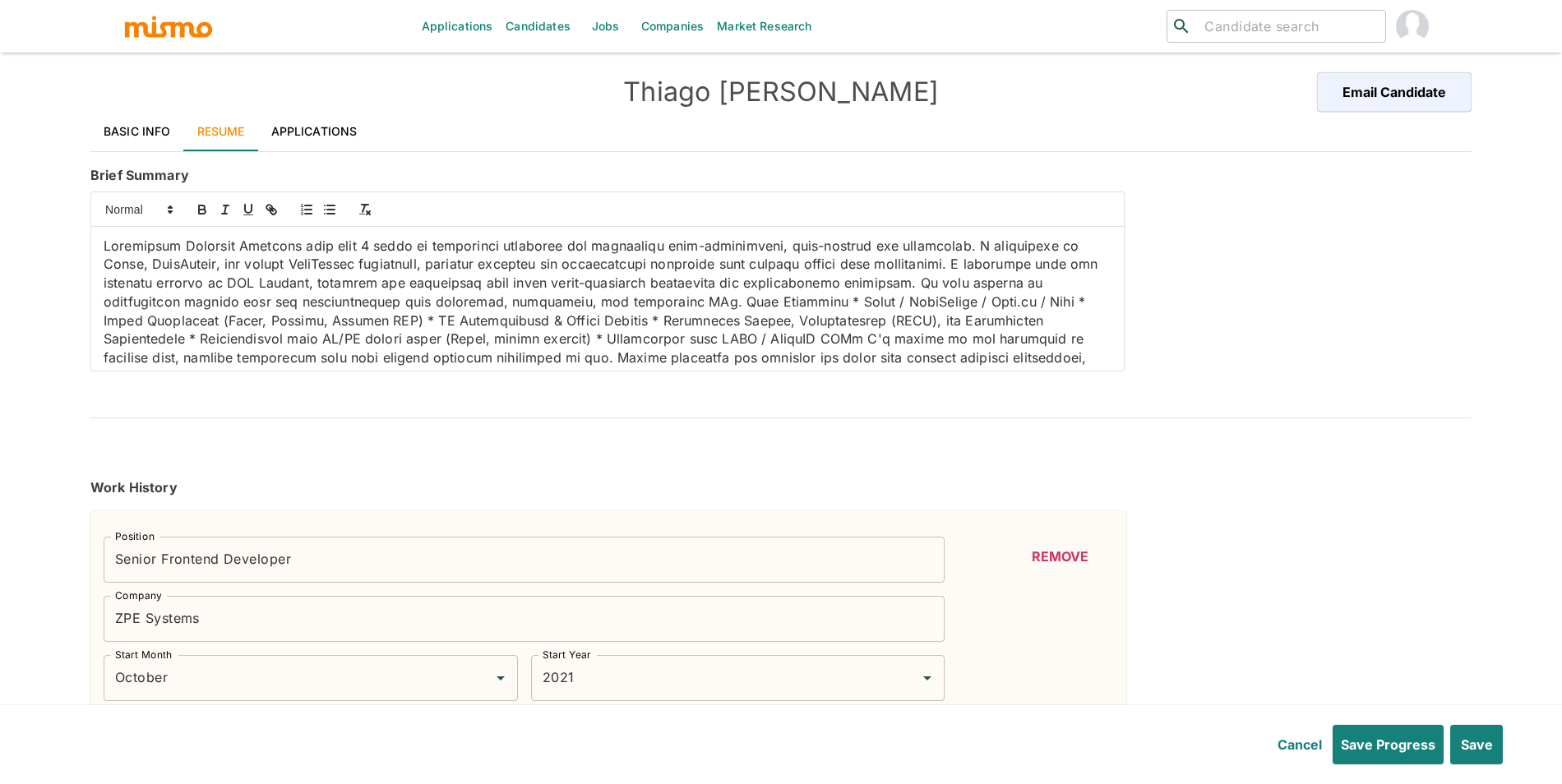
type input "Expert"
type input "4"
type input "USER INTERFACE"
type input "Expert"
type input "4"
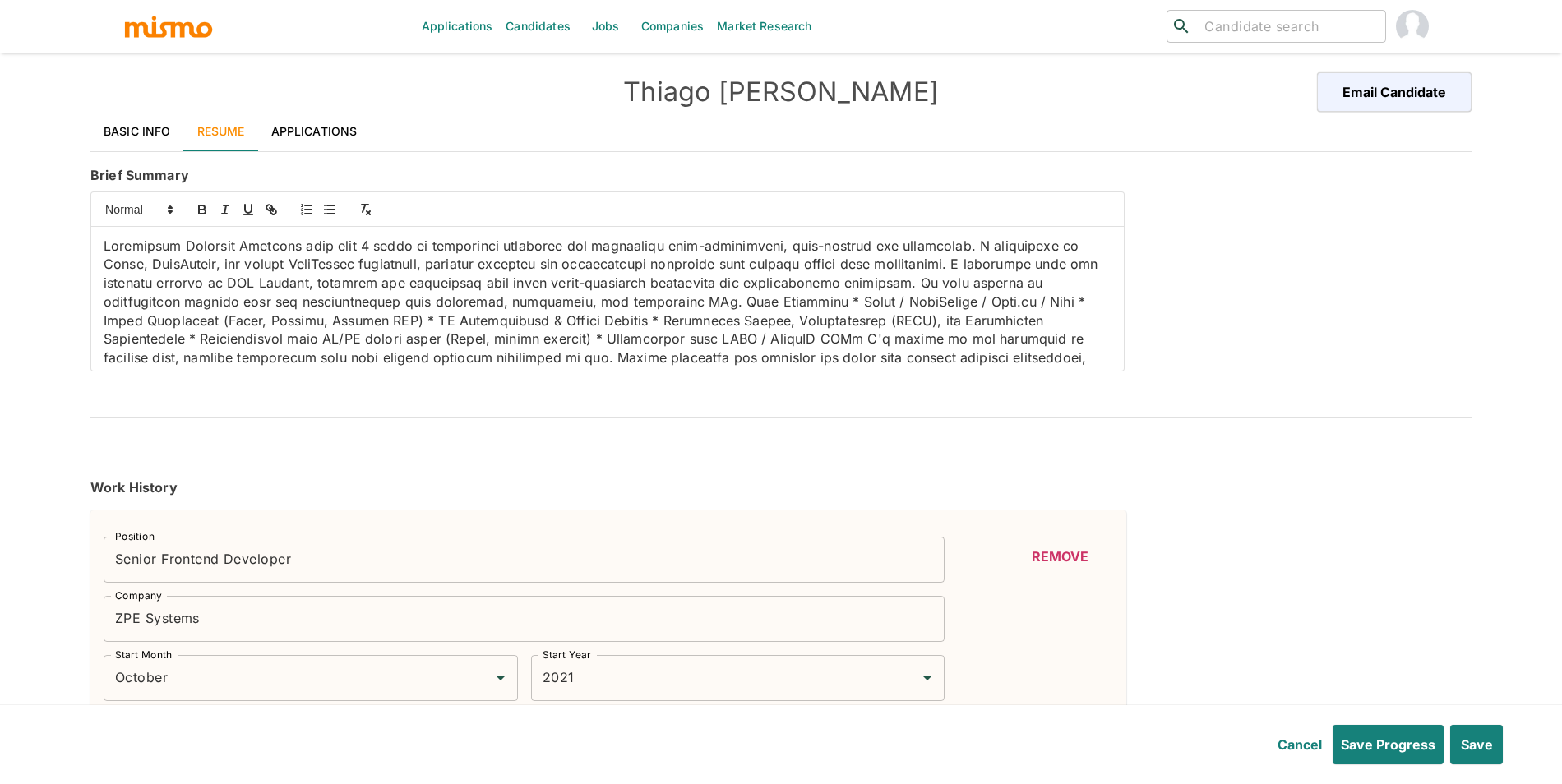
type input "Golang"
type input "Expert"
type input "4"
type input "NETWORKING"
type input "Expert"
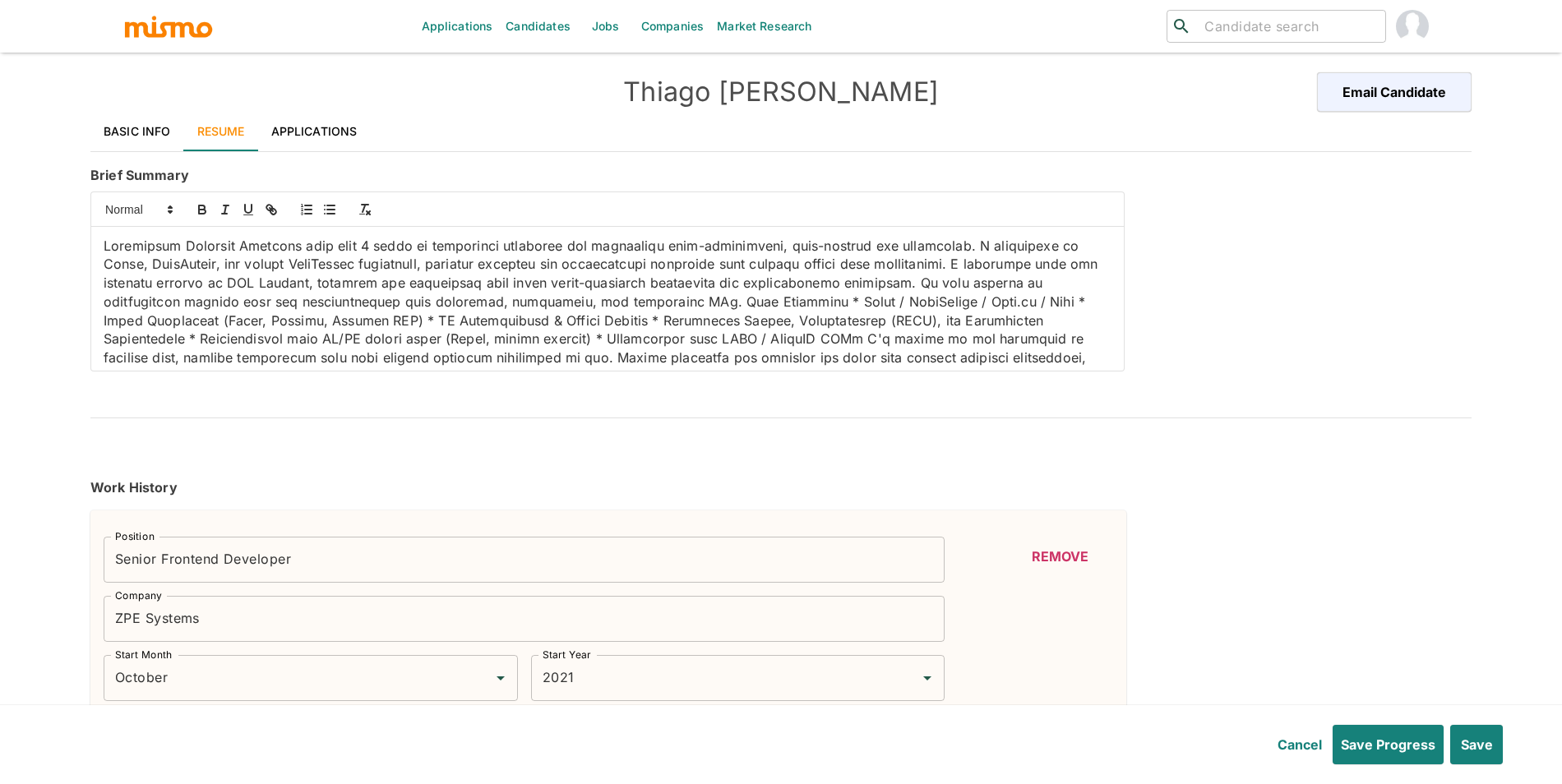
type input "4"
type input "Data Management"
type input "Expert"
type input "4"
type input "Python"
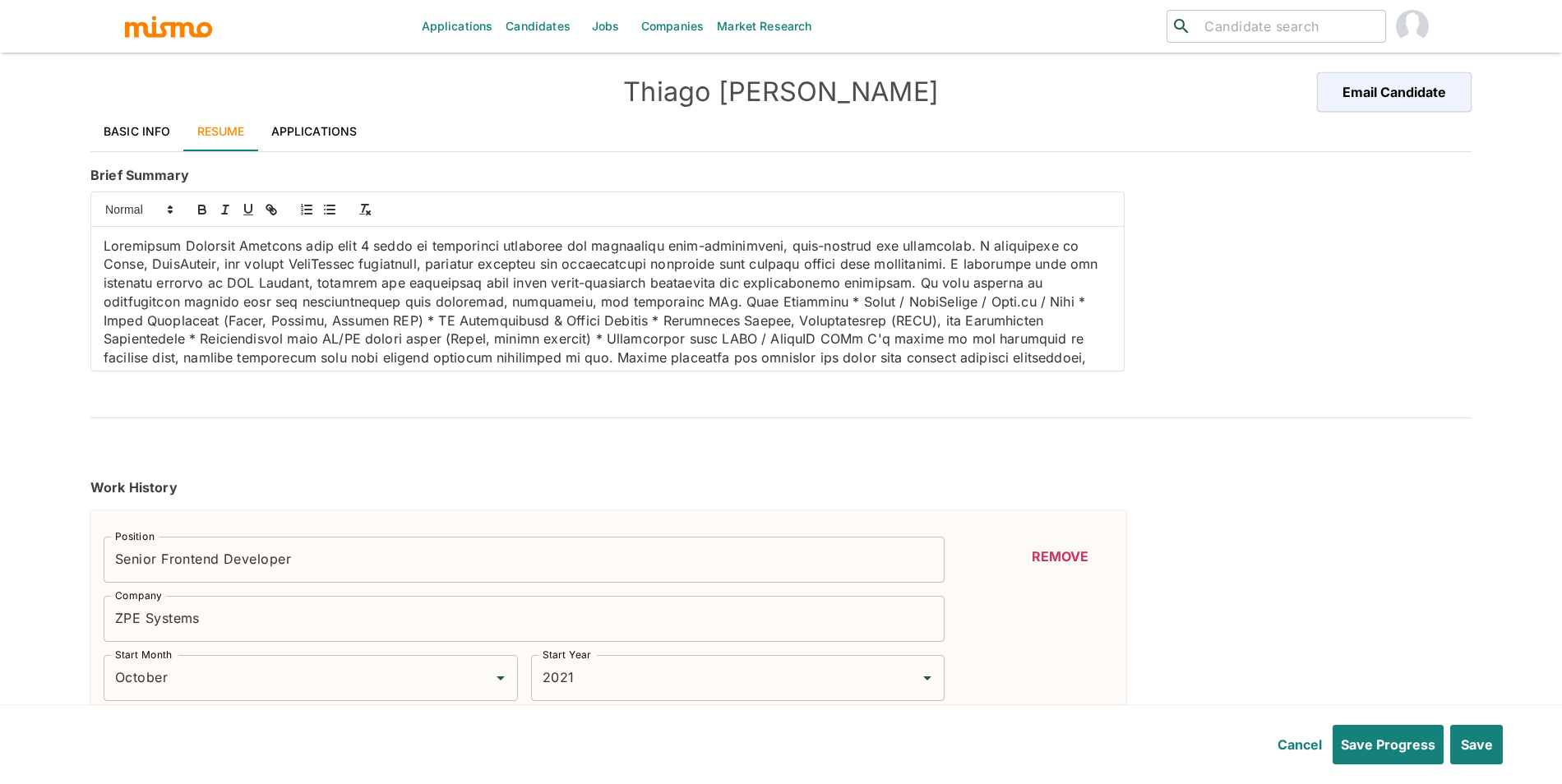
type input "Expert"
type input "4"
type input "DEPLOYMENT"
type input "Expert"
type input "4"
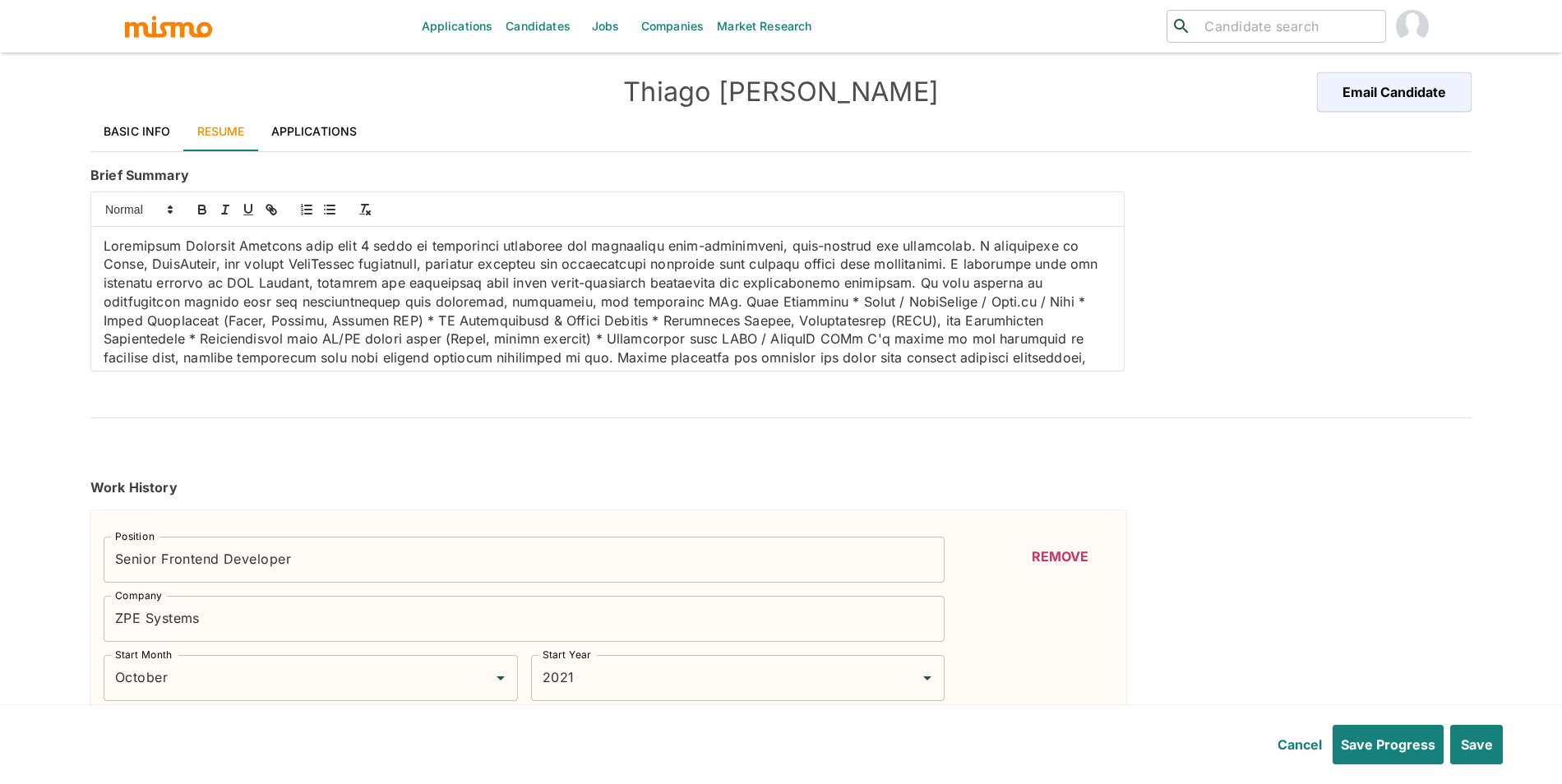
type input "Webpack"
type input "Expert"
type input "4"
type input "Redux"
type input "Expert"
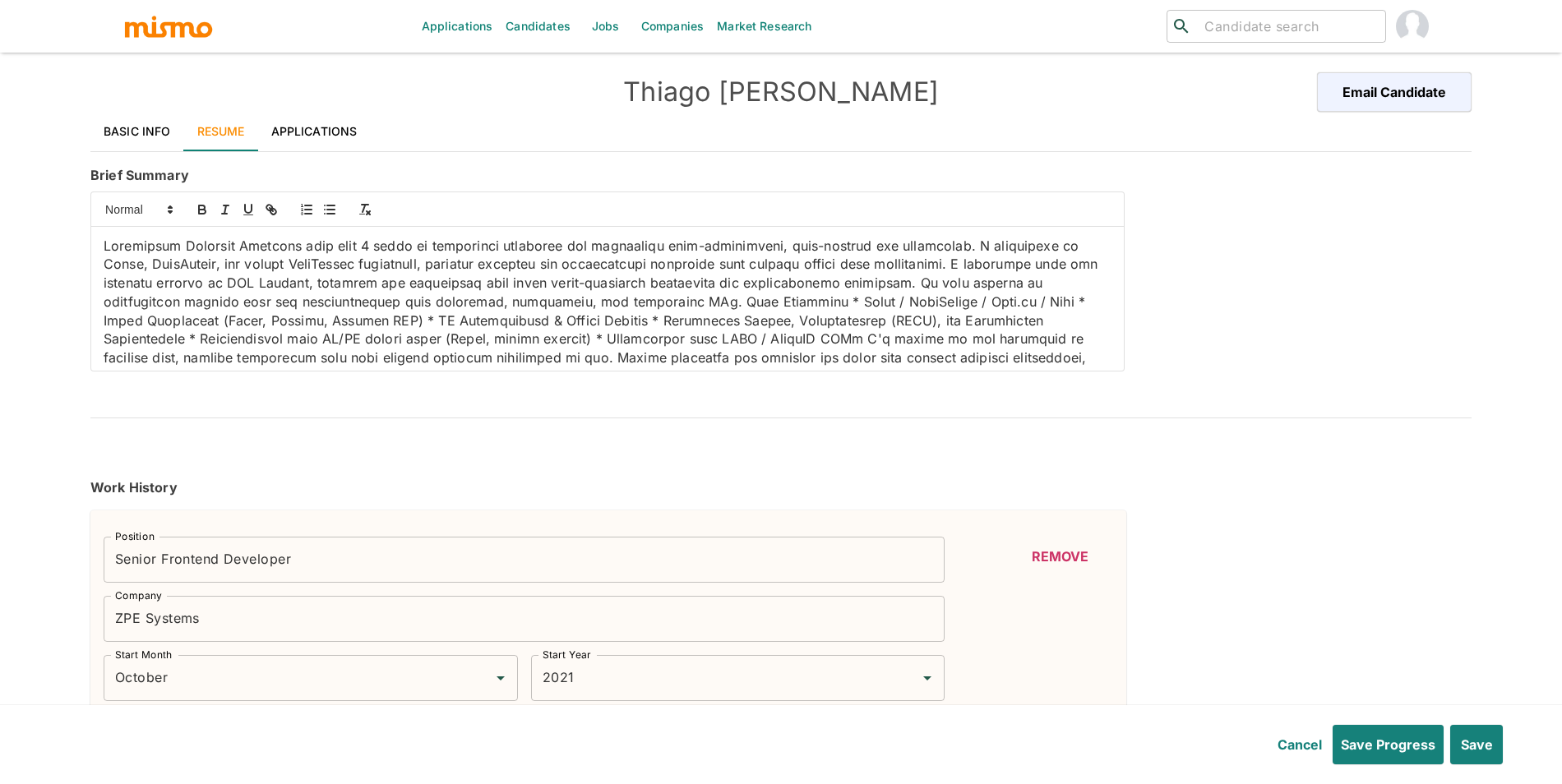
type input "4"
type input "SQL"
type input "Intermediate"
type input "2"
type input "ERP"
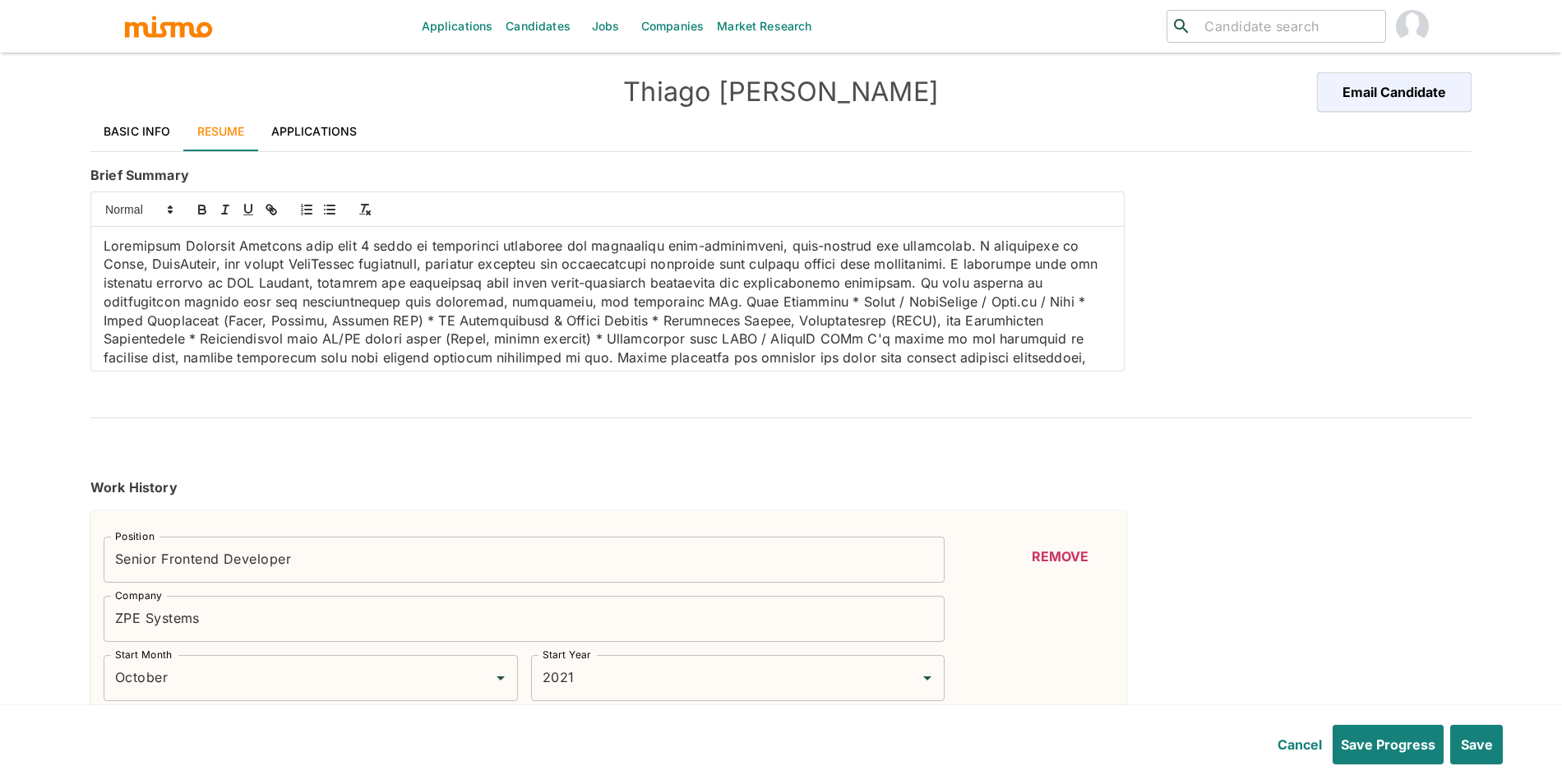
type input "Beginner"
type input "1"
type input "REST"
type input "Beginner"
type input "1"
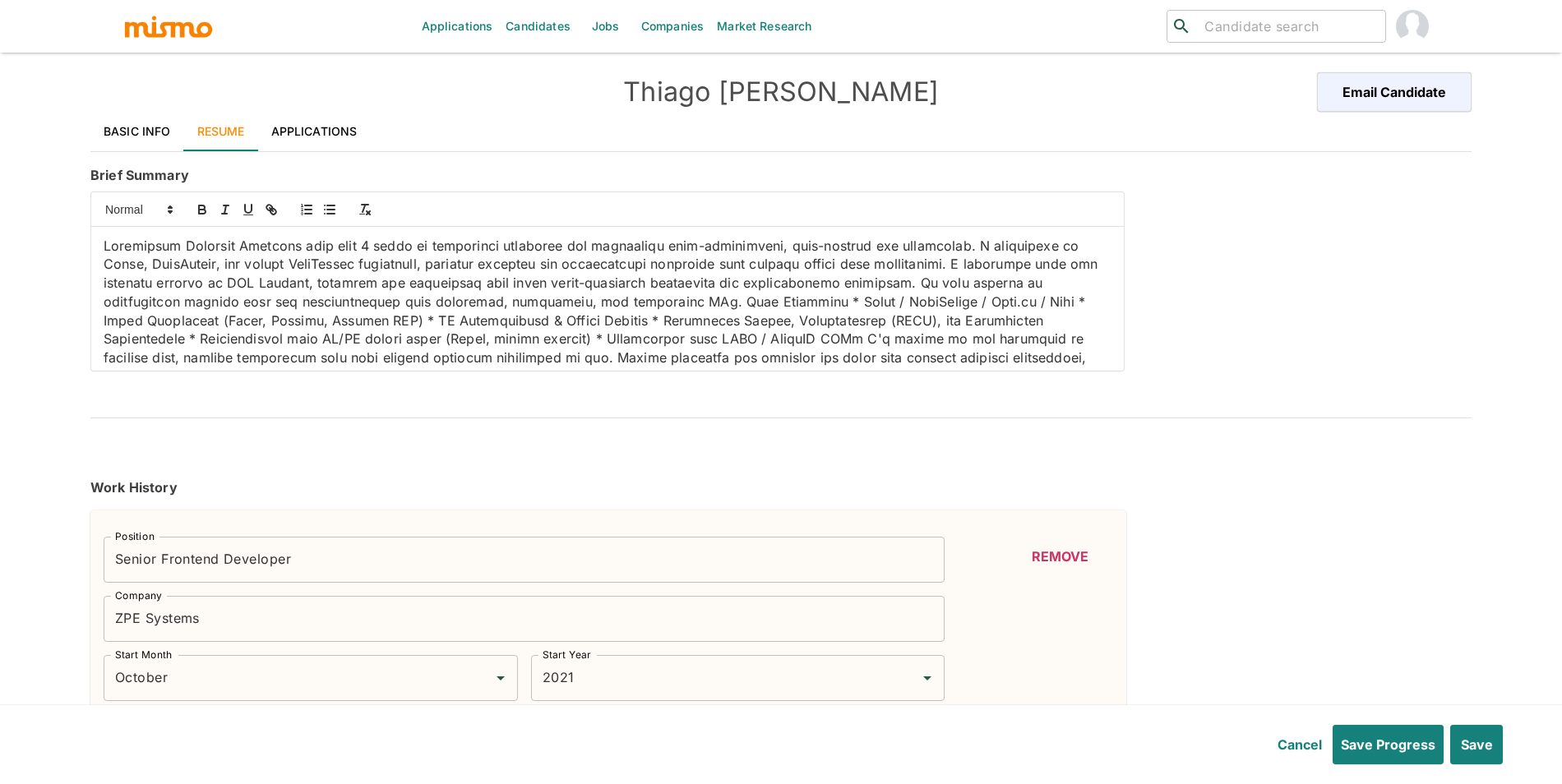
type input "MariaDB"
type input "Beginner"
type input "1"
type input "JIRA"
type input "Beginner"
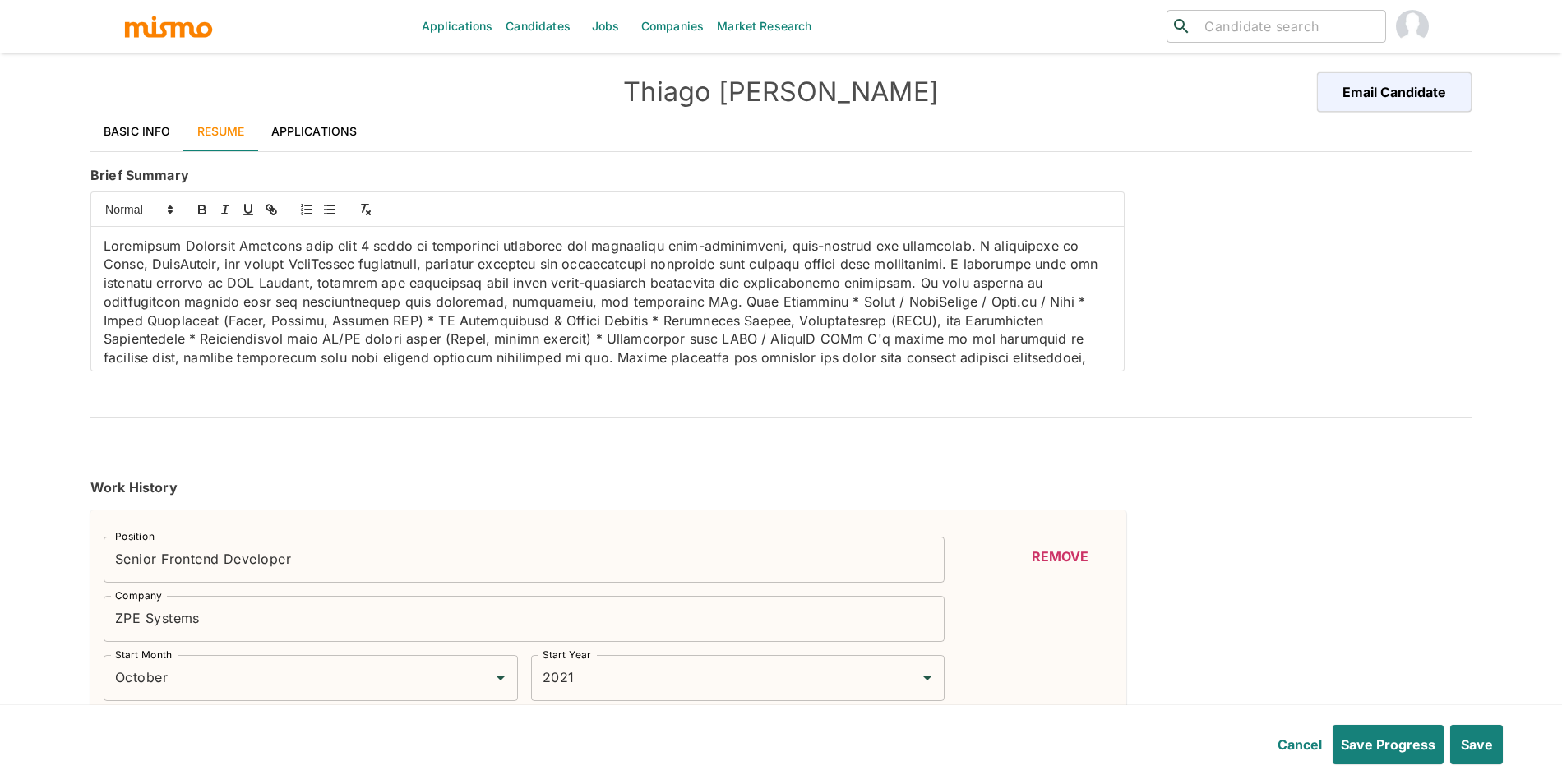
type input "1"
type input "AngularJS"
type input "Beginner"
type input "1"
type input ".NET"
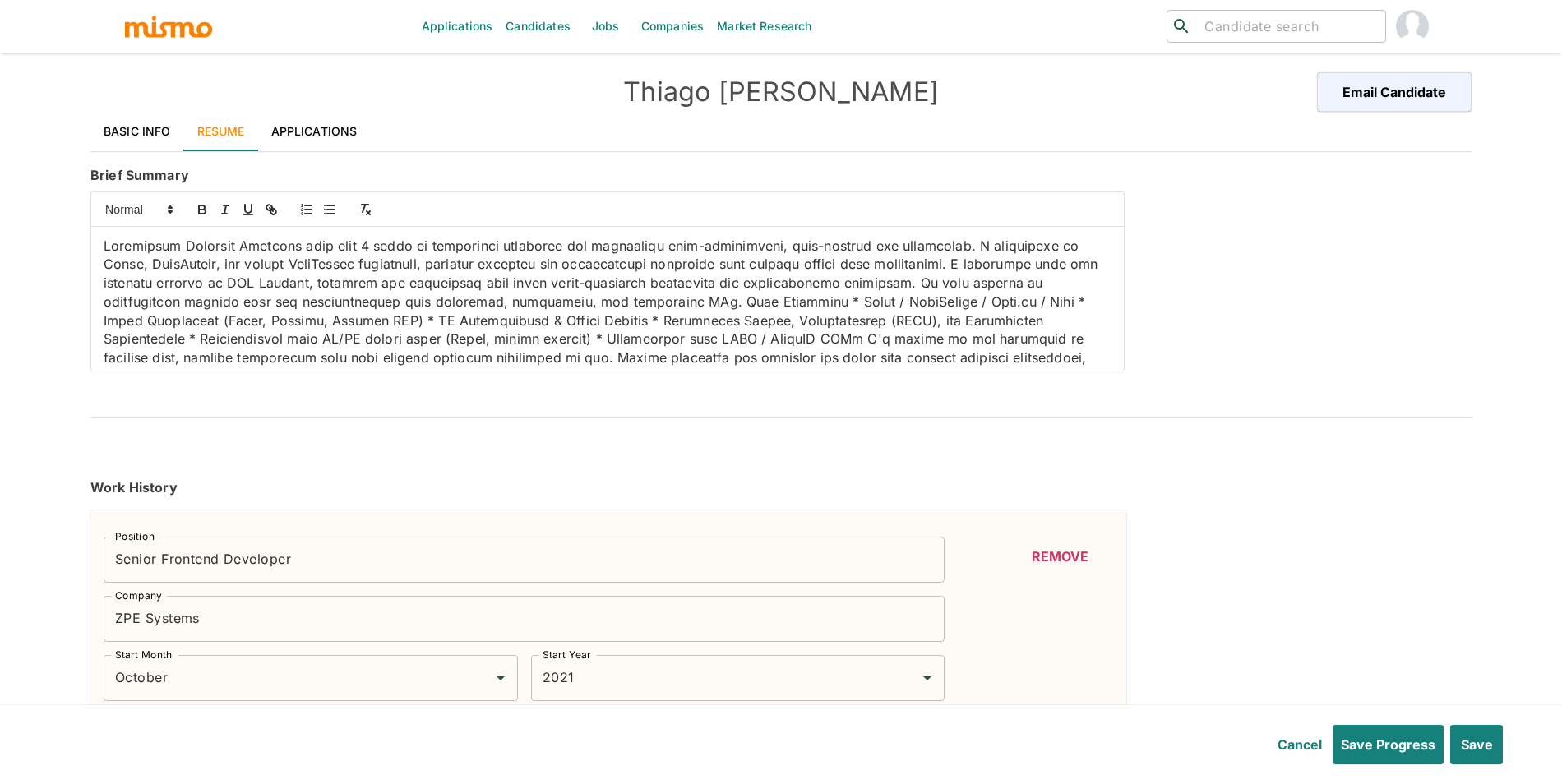
type input "Beginner"
type input "1"
type input "GitLab"
type input "Beginner"
type input "1"
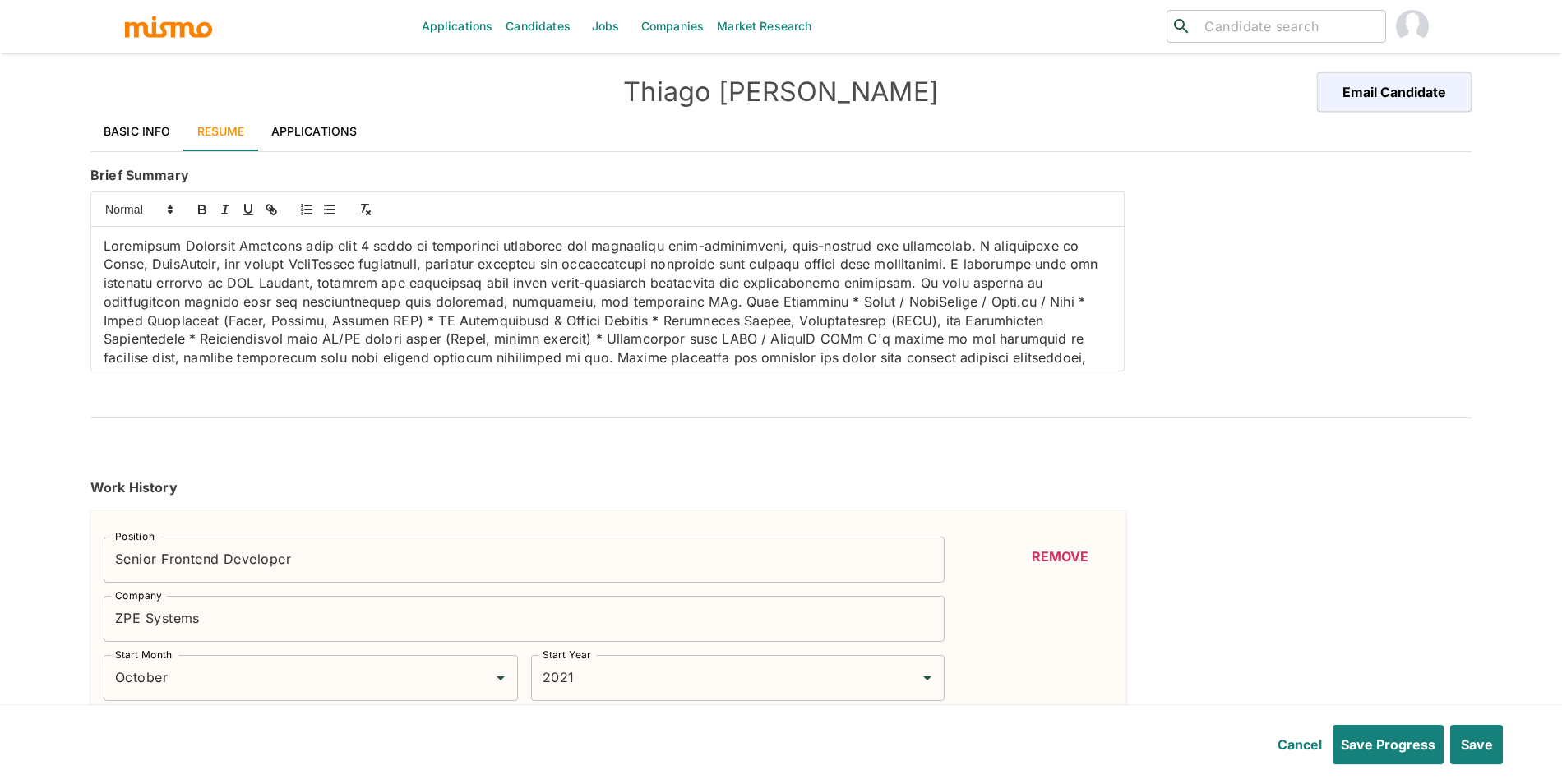
type input "Context API"
type input "Beginner"
type input "1"
type input "React Context API"
type input "Beginner"
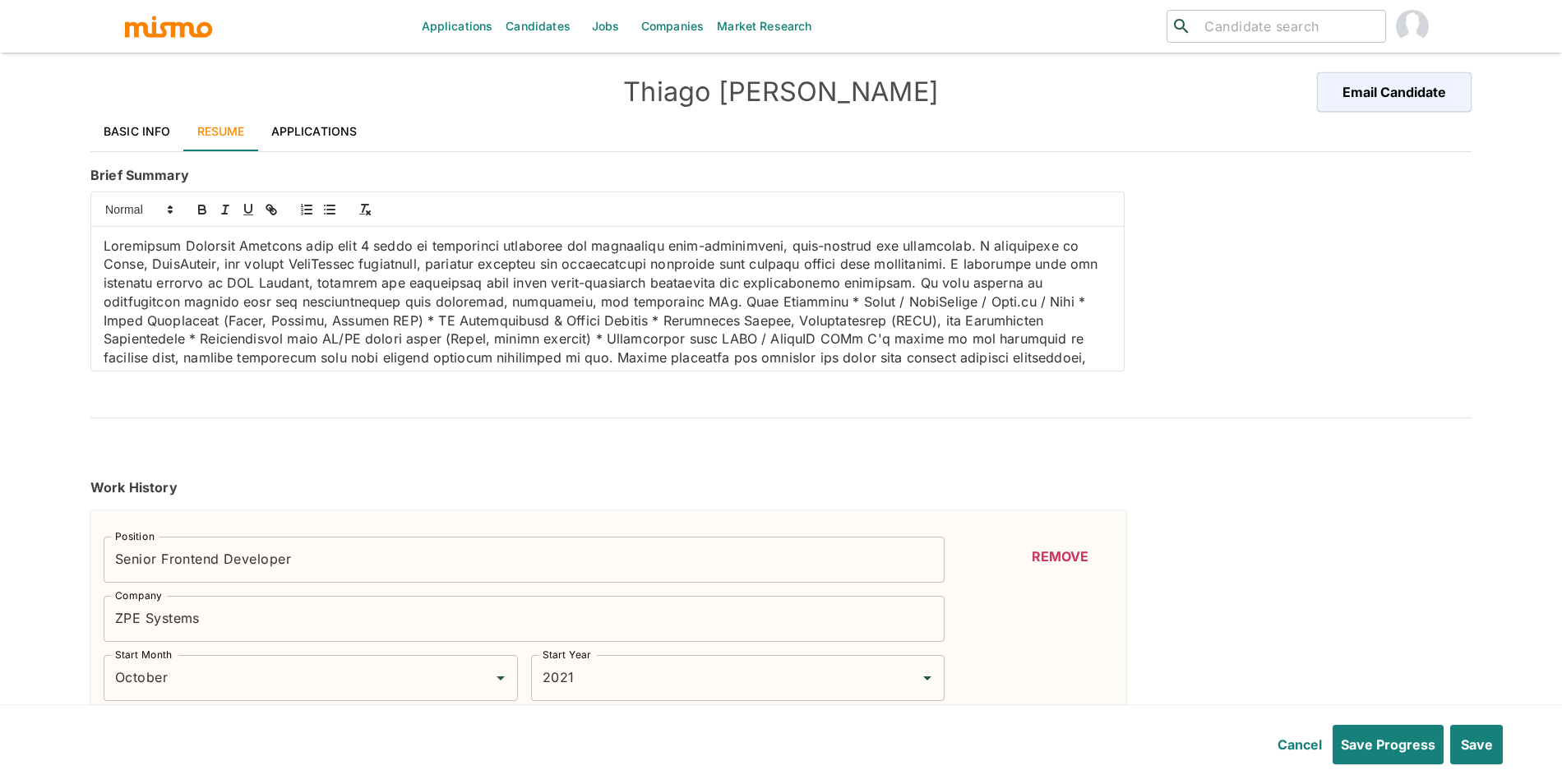
type input "1"
type input "PHP"
type input "Beginner"
type input "1"
type input "JavaScript"
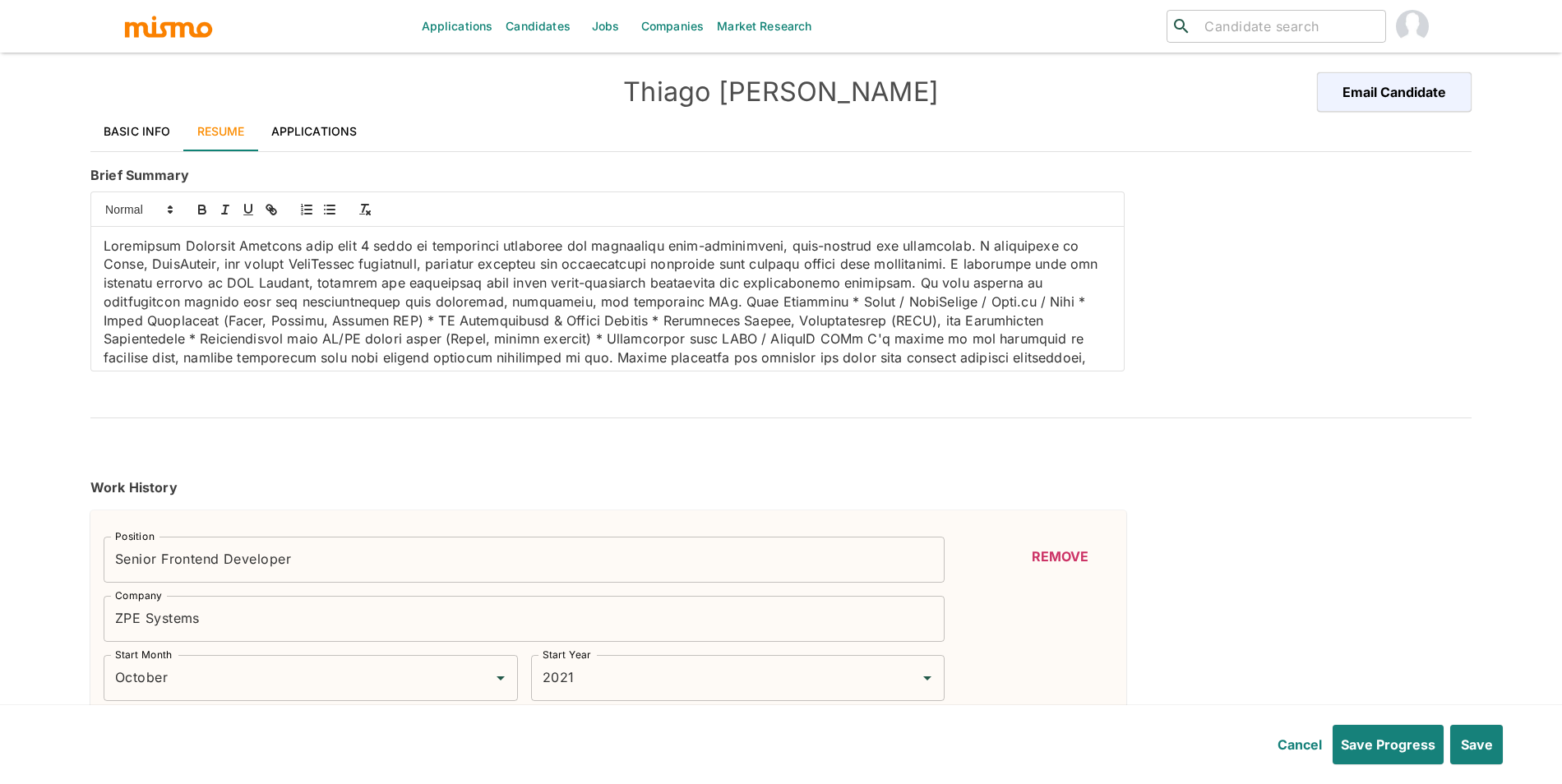
type input "Beginner"
type input "1"
type input "GraphQL"
type input "Beginner"
type input "1"
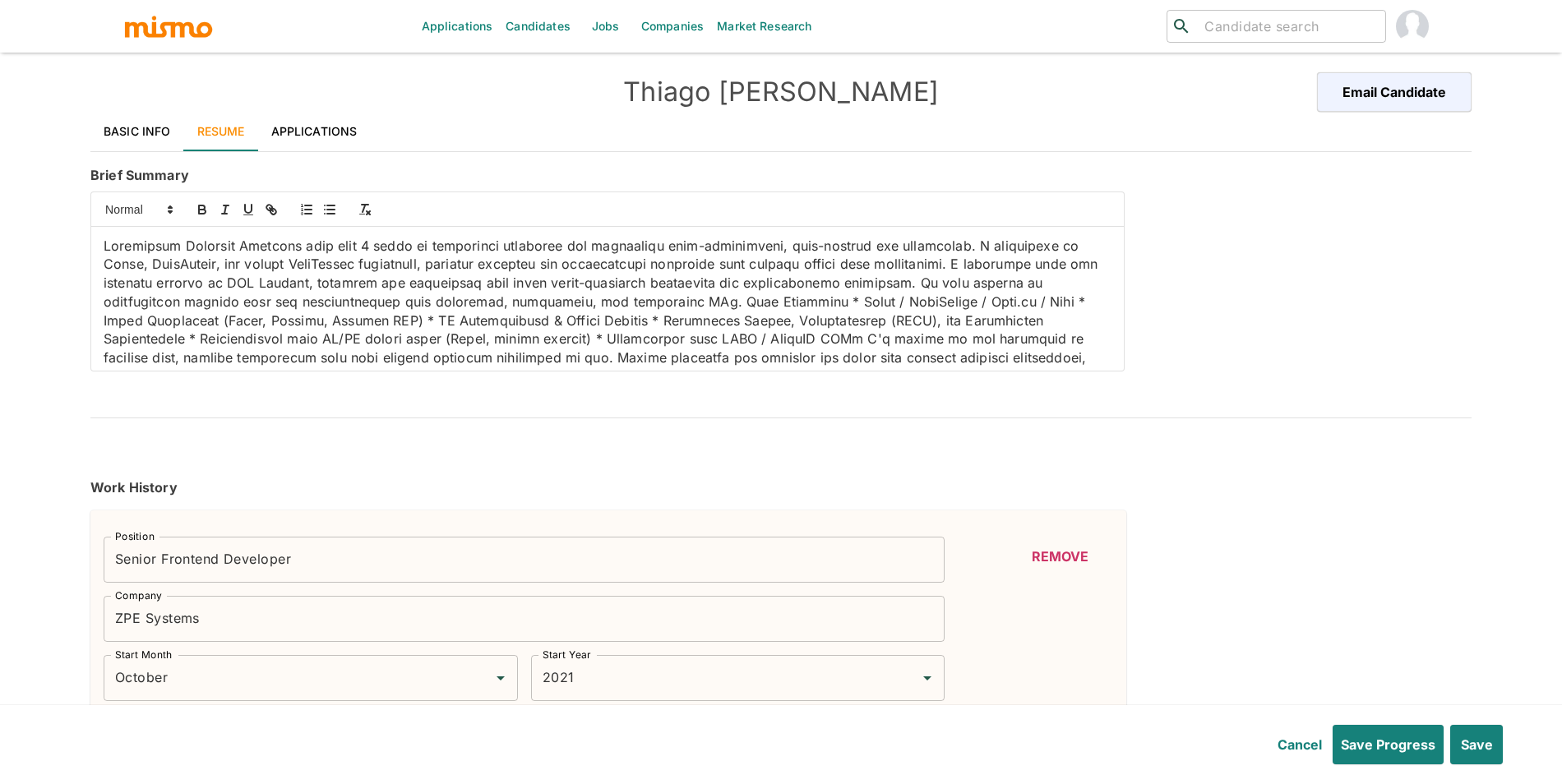
type input "Git"
type input "Beginner"
type input "1"
type input "C#"
type input "Beginner"
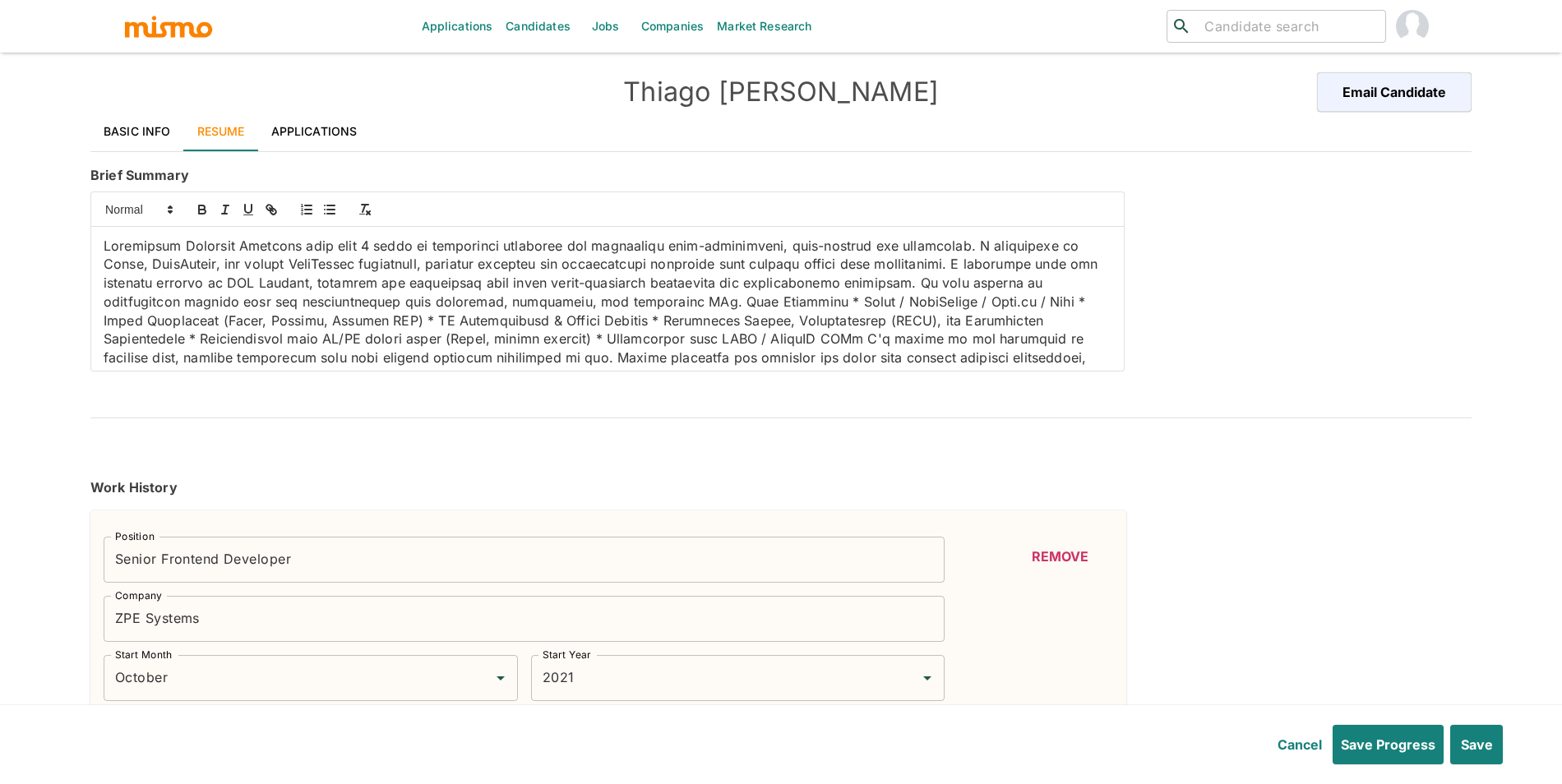
type input "1"
type input "January"
type input "2020"
type input "December"
type input "2020"
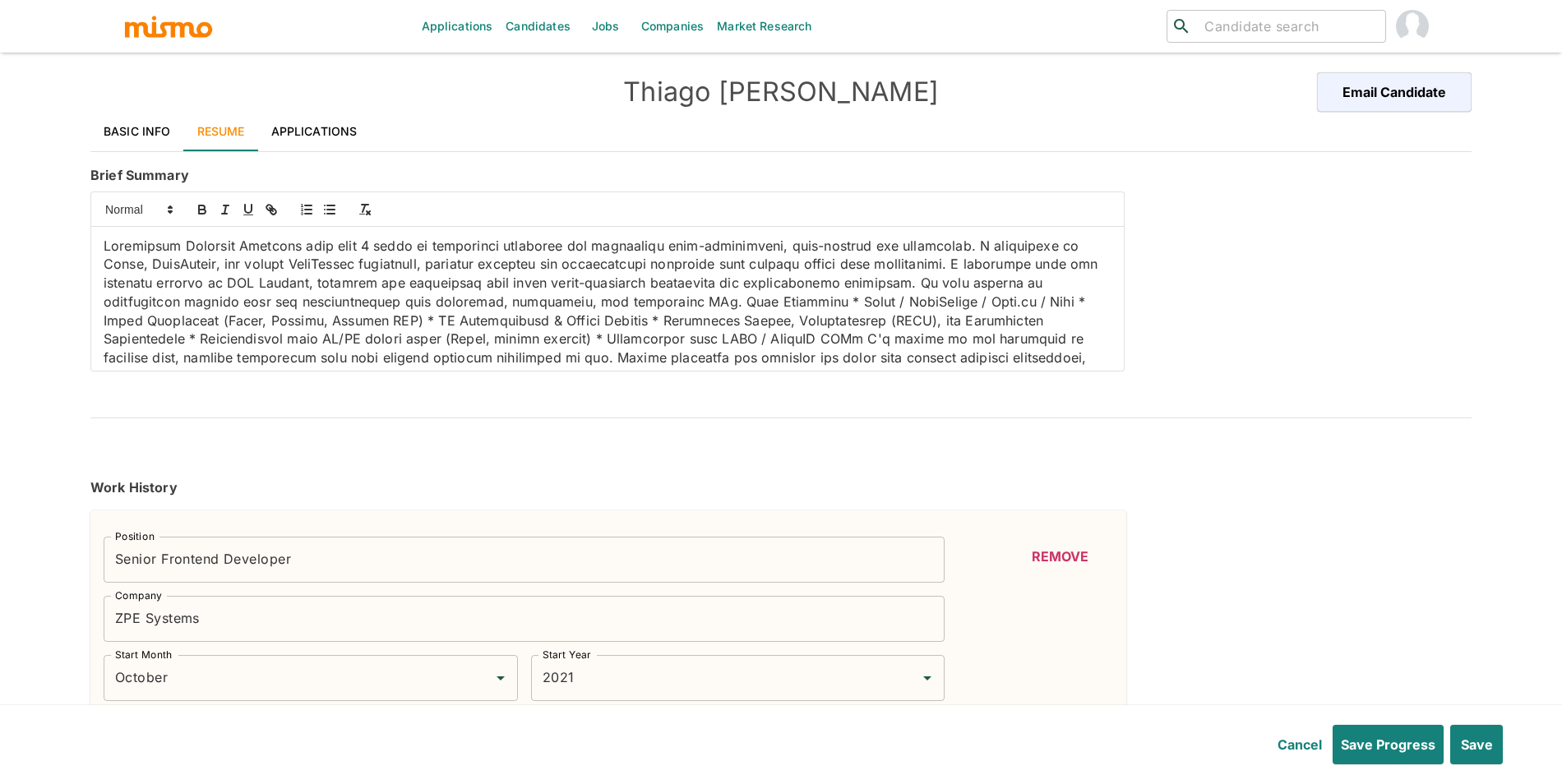
type input "January"
type input "2006"
type input "December"
type input "2011"
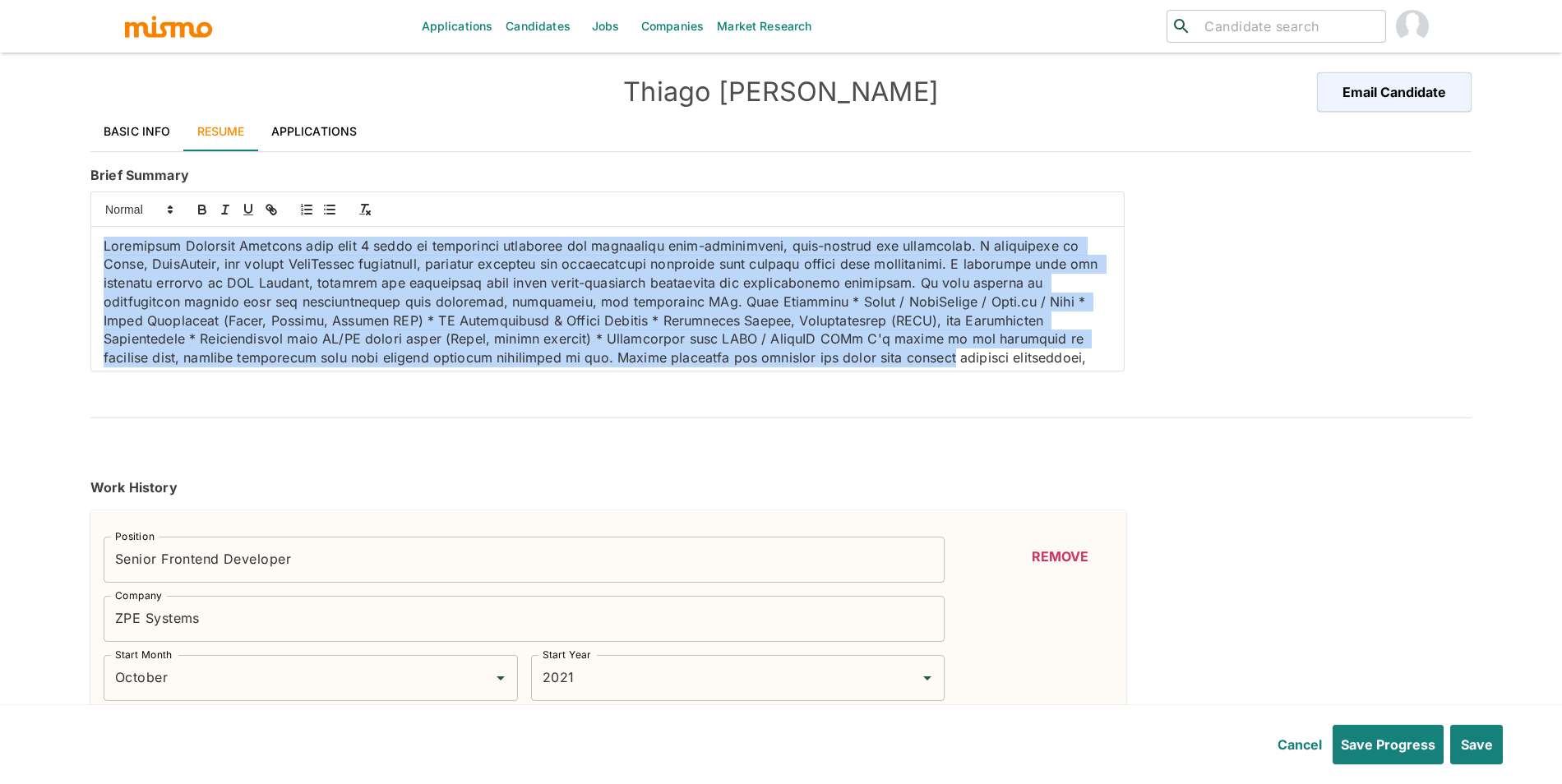
scroll to position [24, 0]
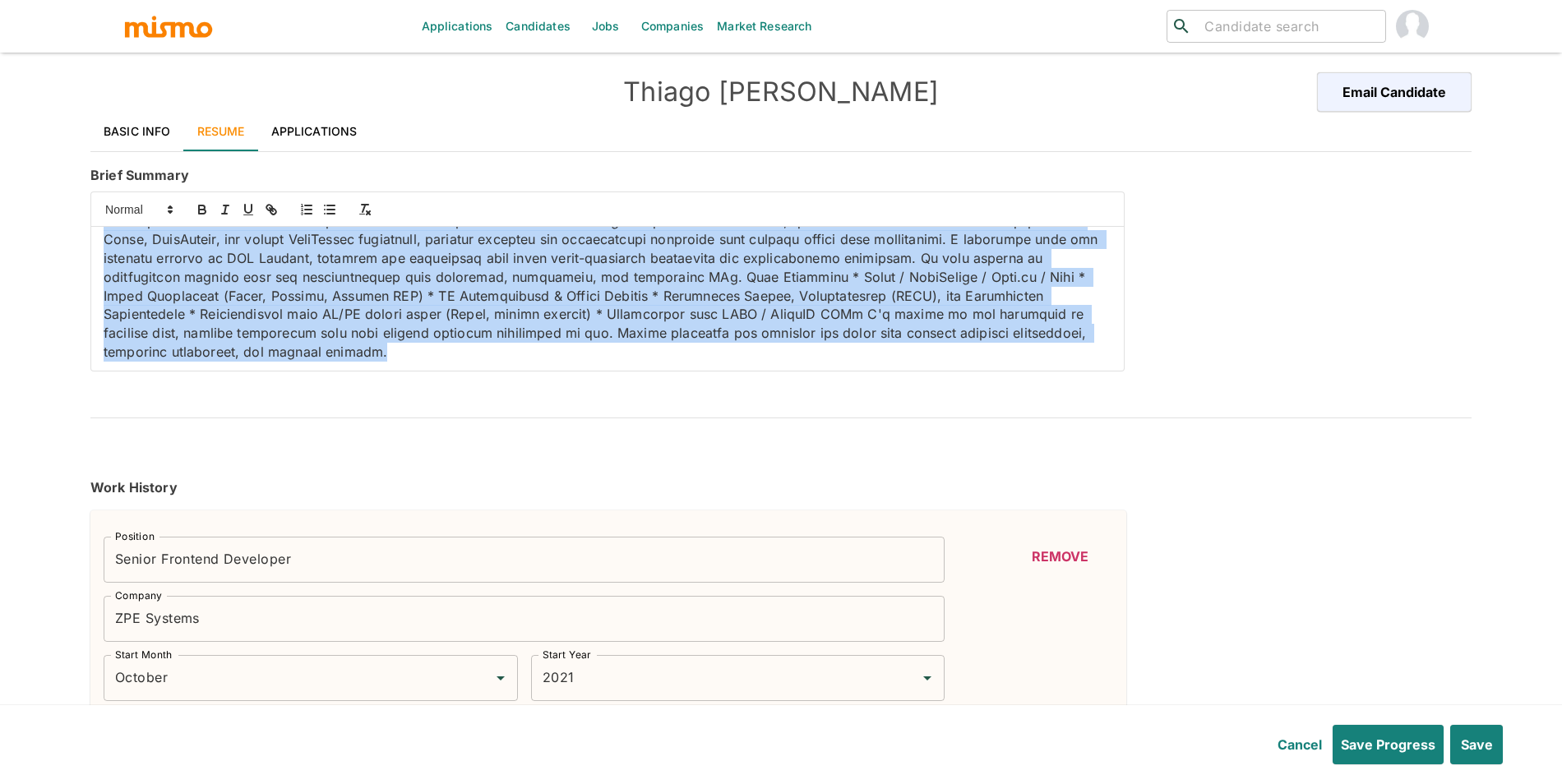
drag, startPoint x: 93, startPoint y: 245, endPoint x: 933, endPoint y: 366, distance: 848.7
click at [933, 366] on div at bounding box center [607, 298] width 1033 height 143
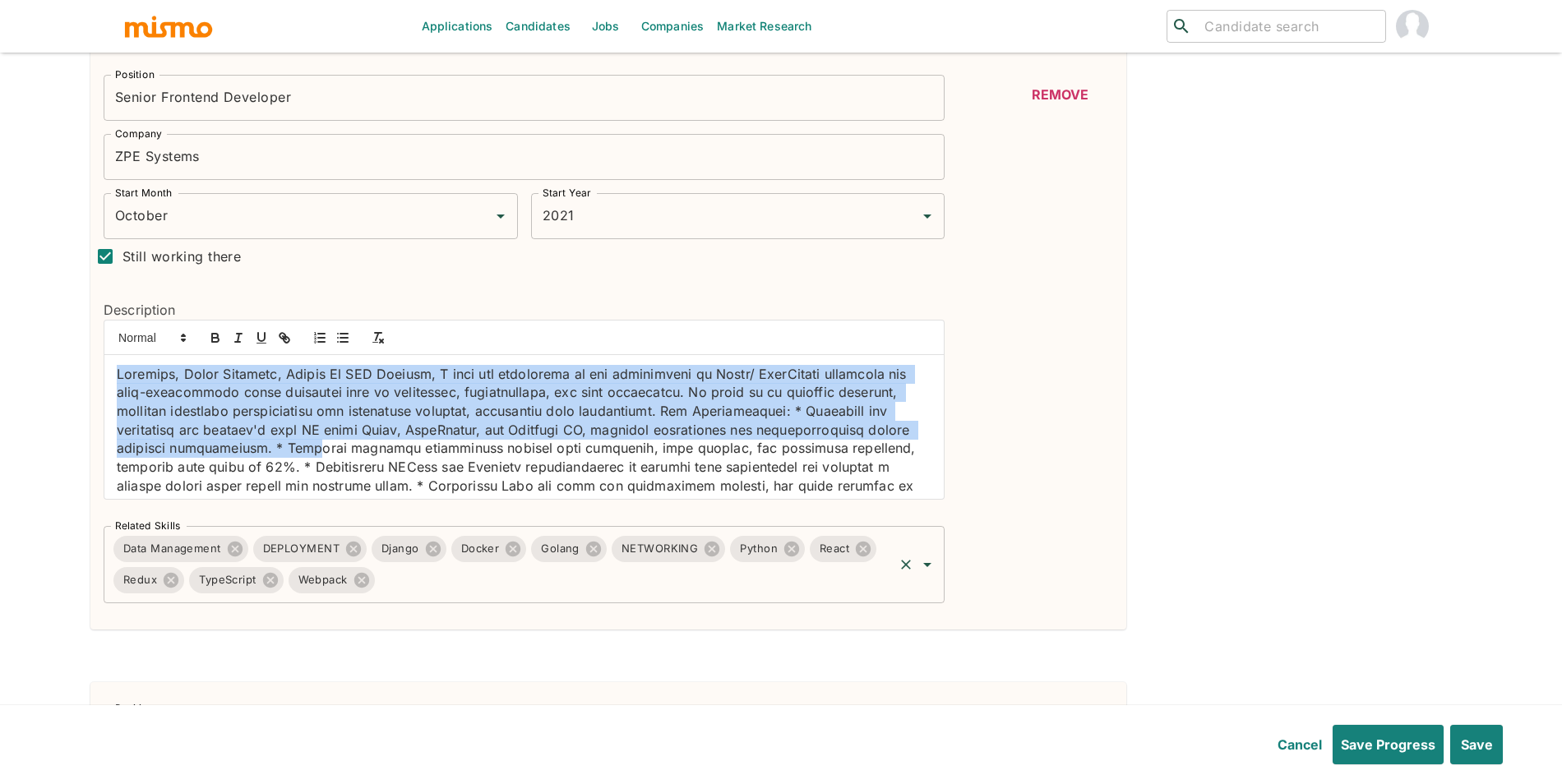
scroll to position [136, 0]
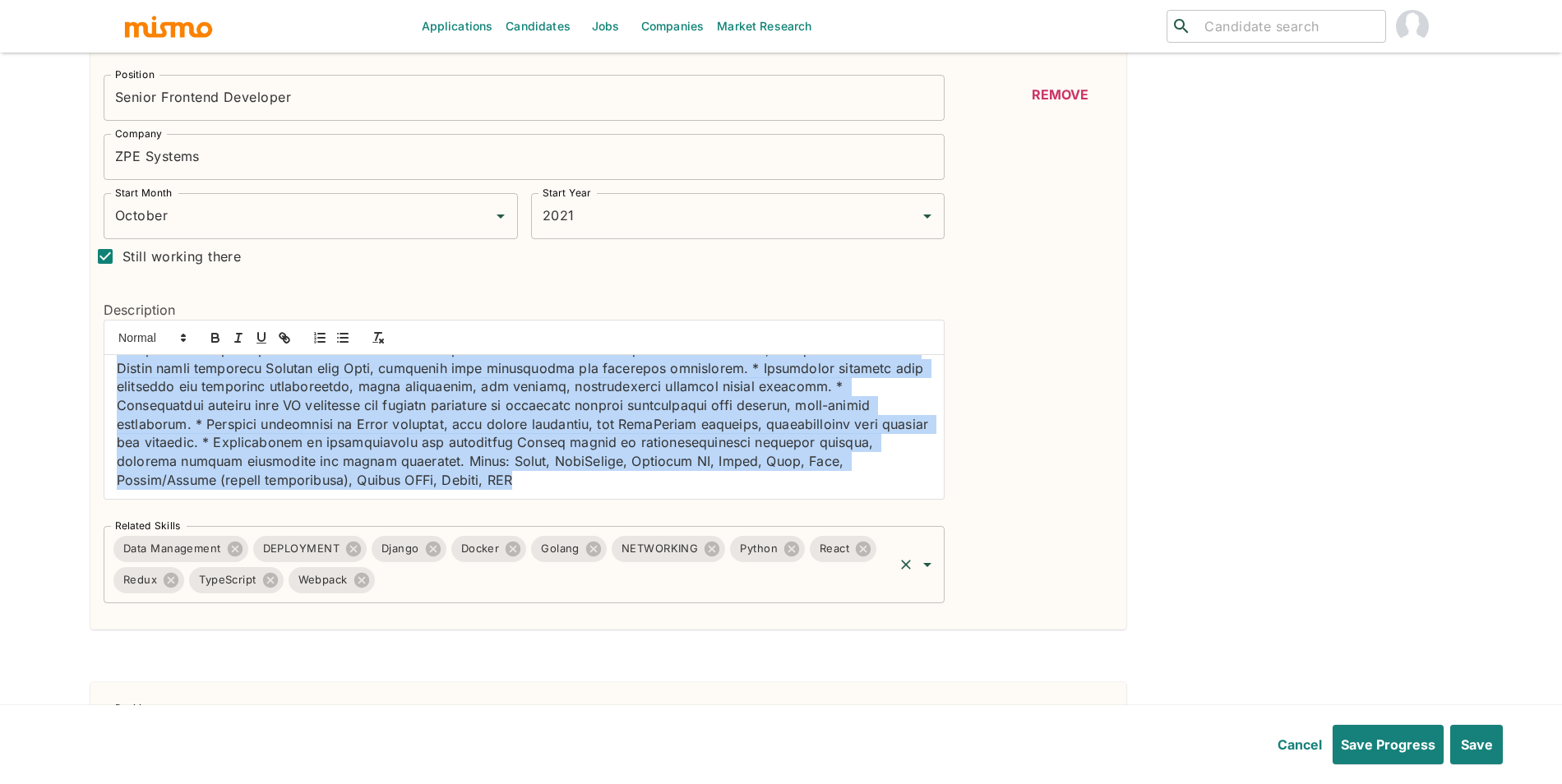
drag, startPoint x: 113, startPoint y: 369, endPoint x: 440, endPoint y: 581, distance: 389.7
click at [440, 581] on div "Position Senior Frontend Developer Position Company ZPE Systems Company Start M…" at bounding box center [517, 333] width 855 height 542
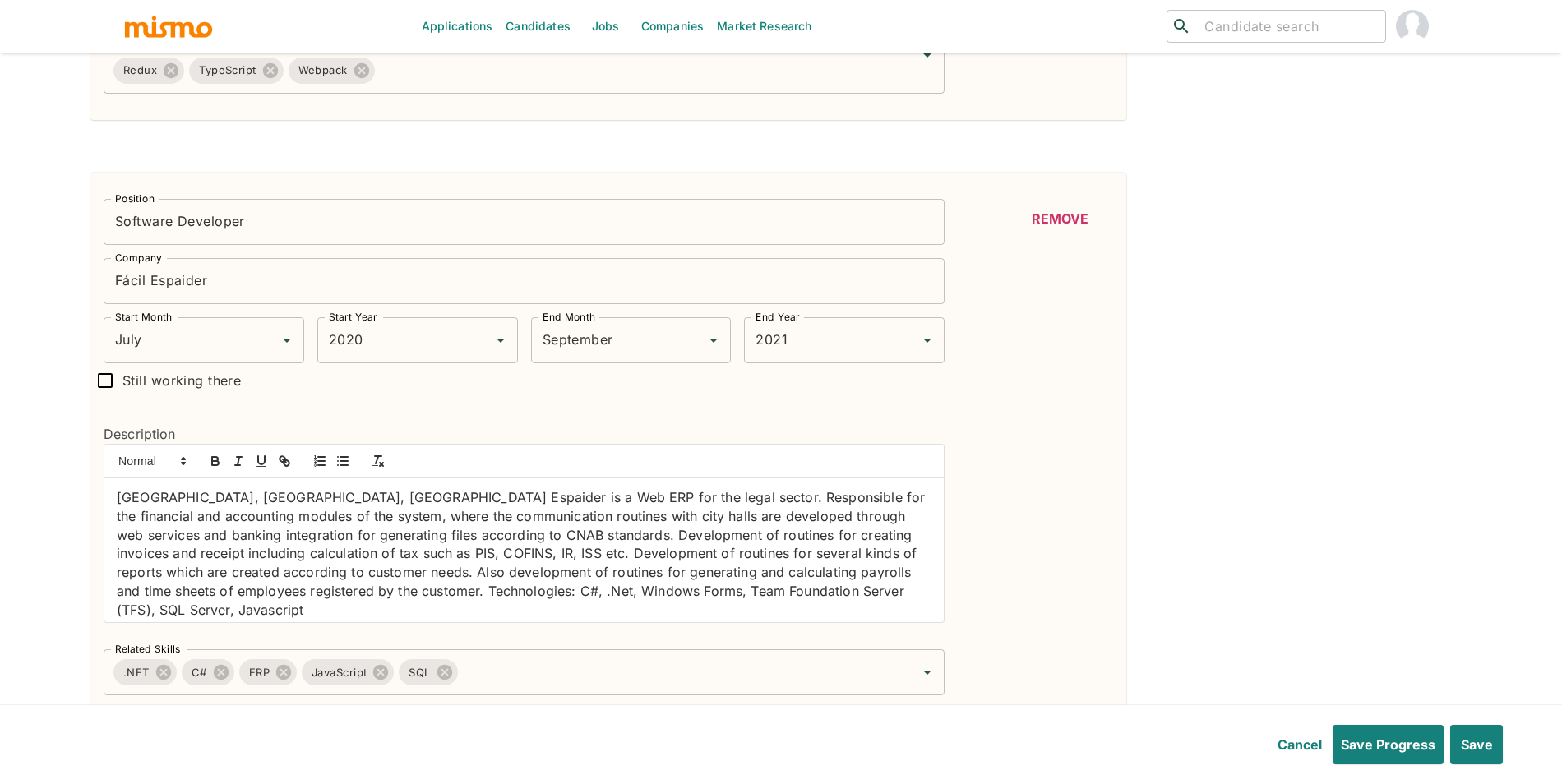
scroll to position [981, 0]
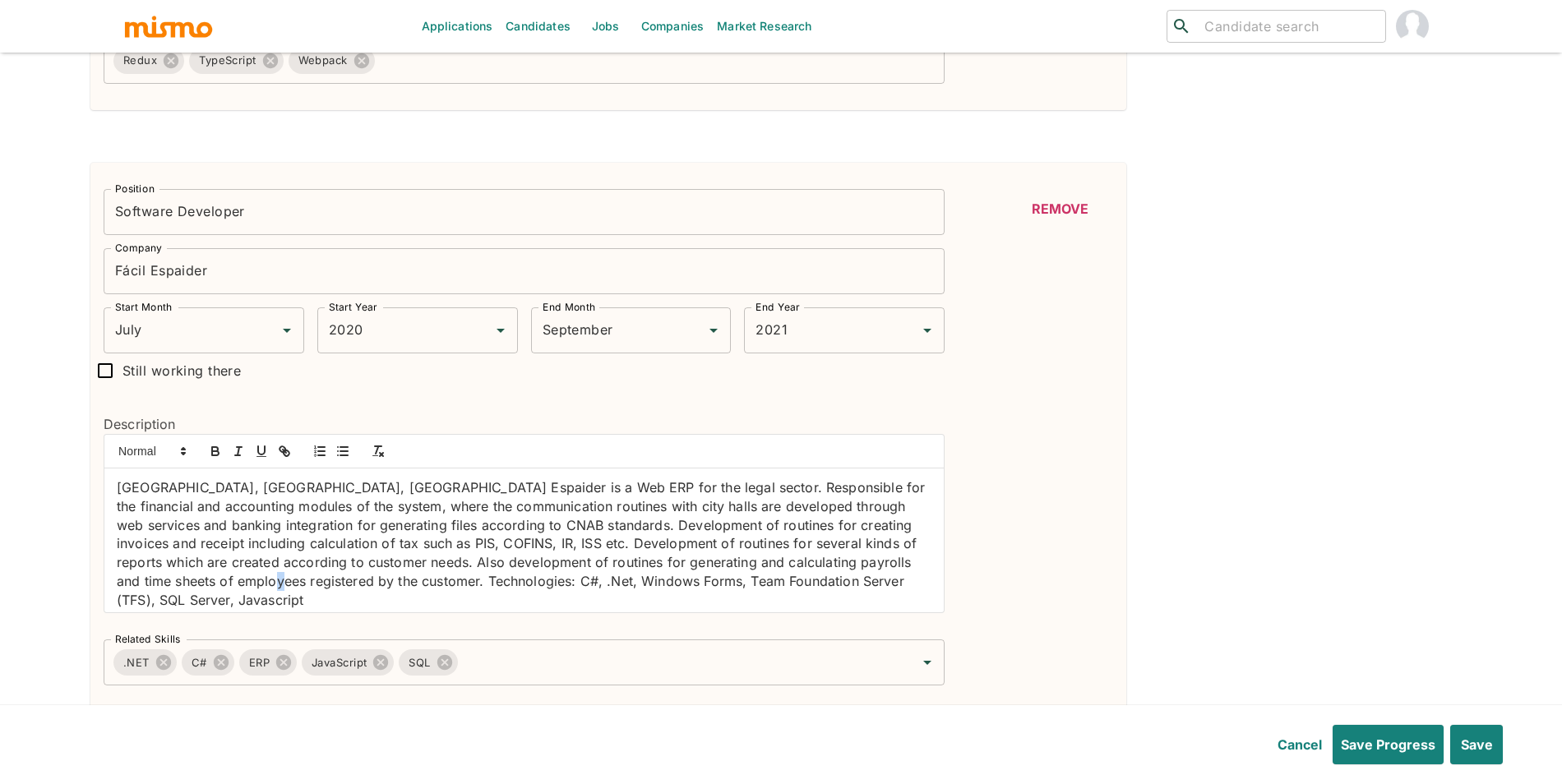
drag, startPoint x: 323, startPoint y: 587, endPoint x: 304, endPoint y: 594, distance: 20.2
click at [316, 589] on p "Blumenau, Santa Catarina, Brazil Espaider is a Web ERP for the legal sector. Re…" at bounding box center [523, 543] width 815 height 130
click at [264, 596] on p "Blumenau, Santa Catarina, Brazil Espaider is a Web ERP for the legal sector. Re…" at bounding box center [523, 543] width 815 height 130
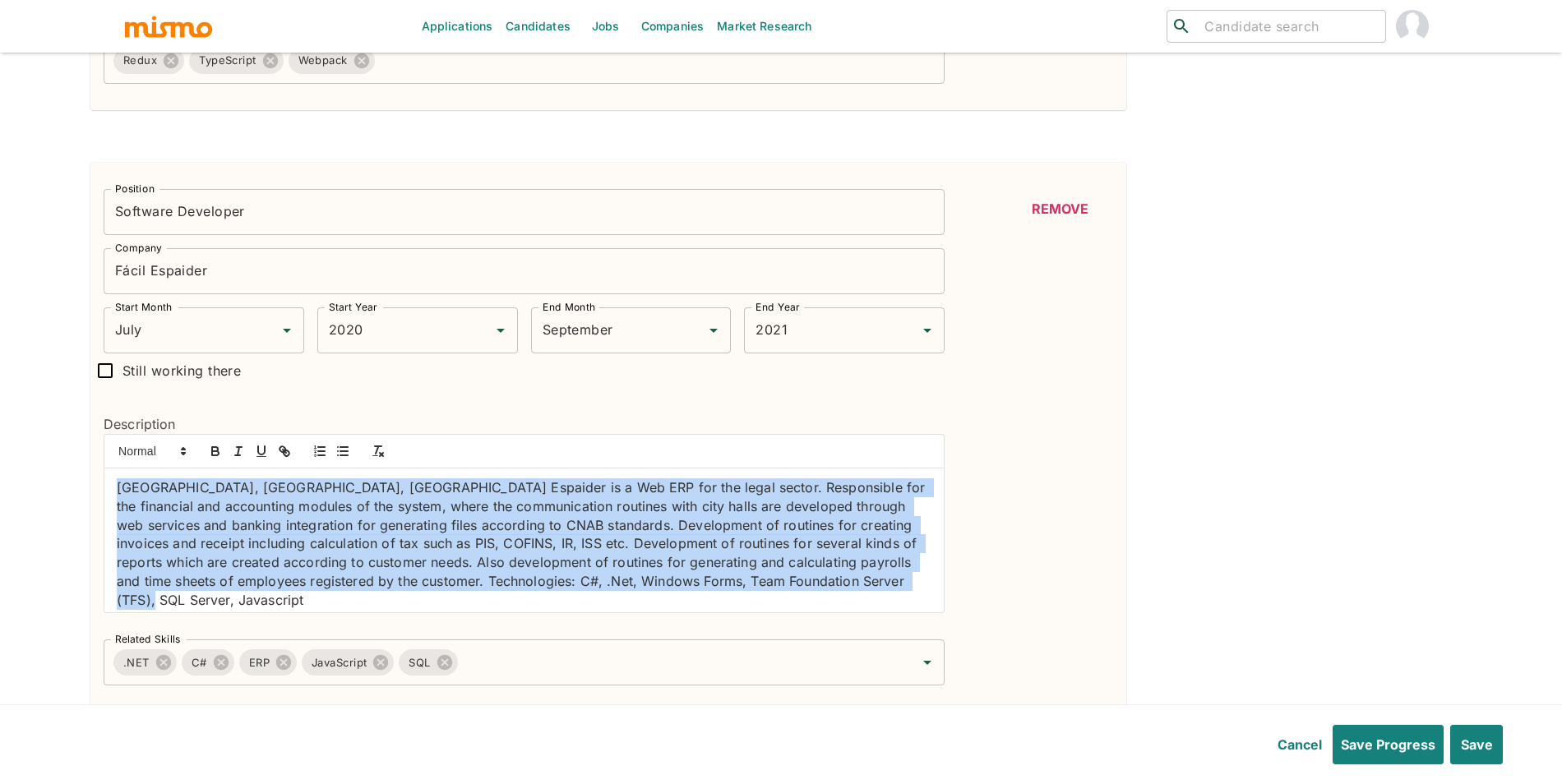
drag, startPoint x: 263, startPoint y: 598, endPoint x: 100, endPoint y: 452, distance: 218.8
click at [100, 452] on div "Description Blumenau, Santa Catarina, Brazil Espaider is a Web ERP for the lega…" at bounding box center [517, 507] width 855 height 239
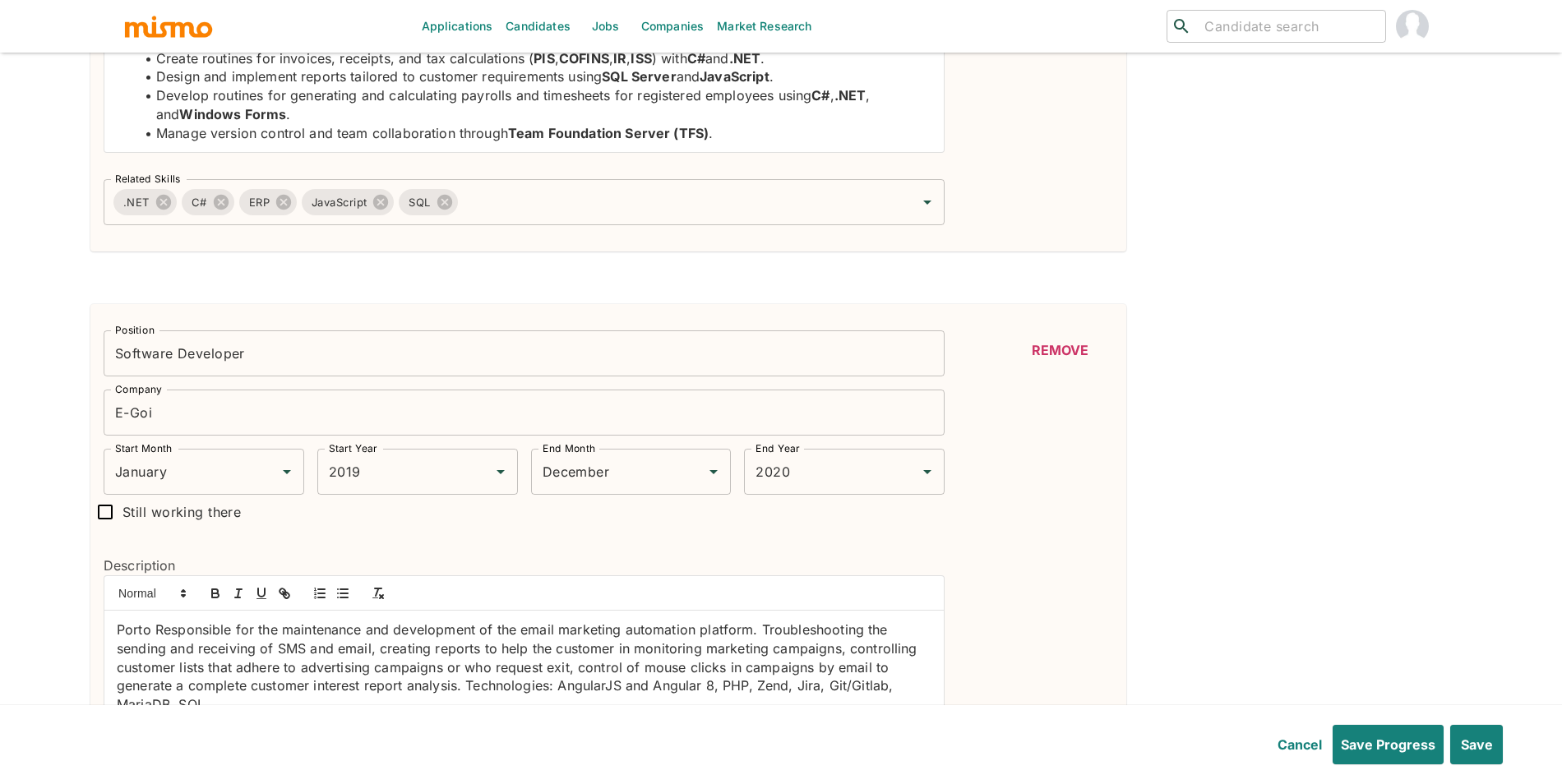
scroll to position [1543, 0]
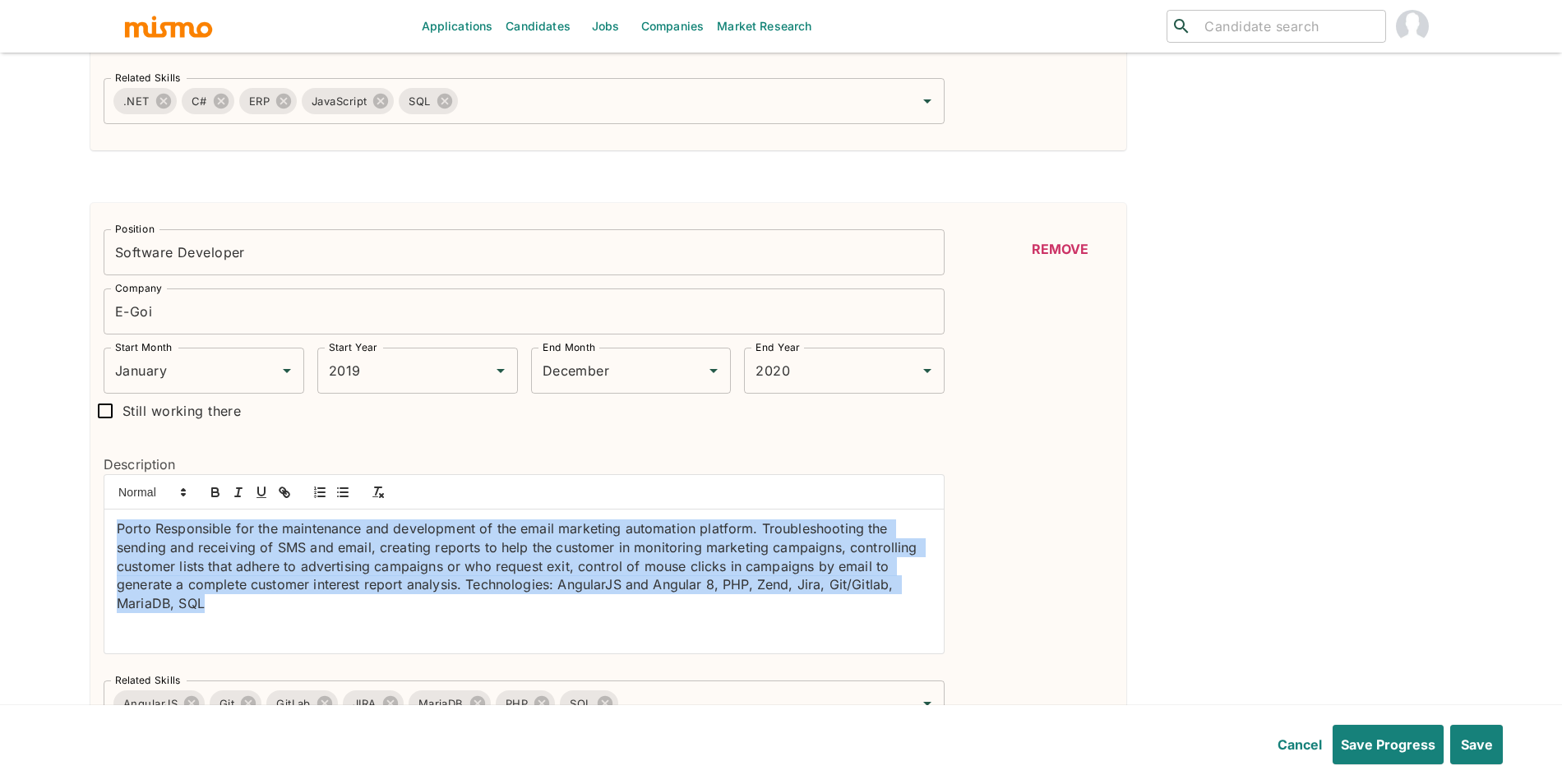
drag, startPoint x: 264, startPoint y: 609, endPoint x: 64, endPoint y: 507, distance: 224.5
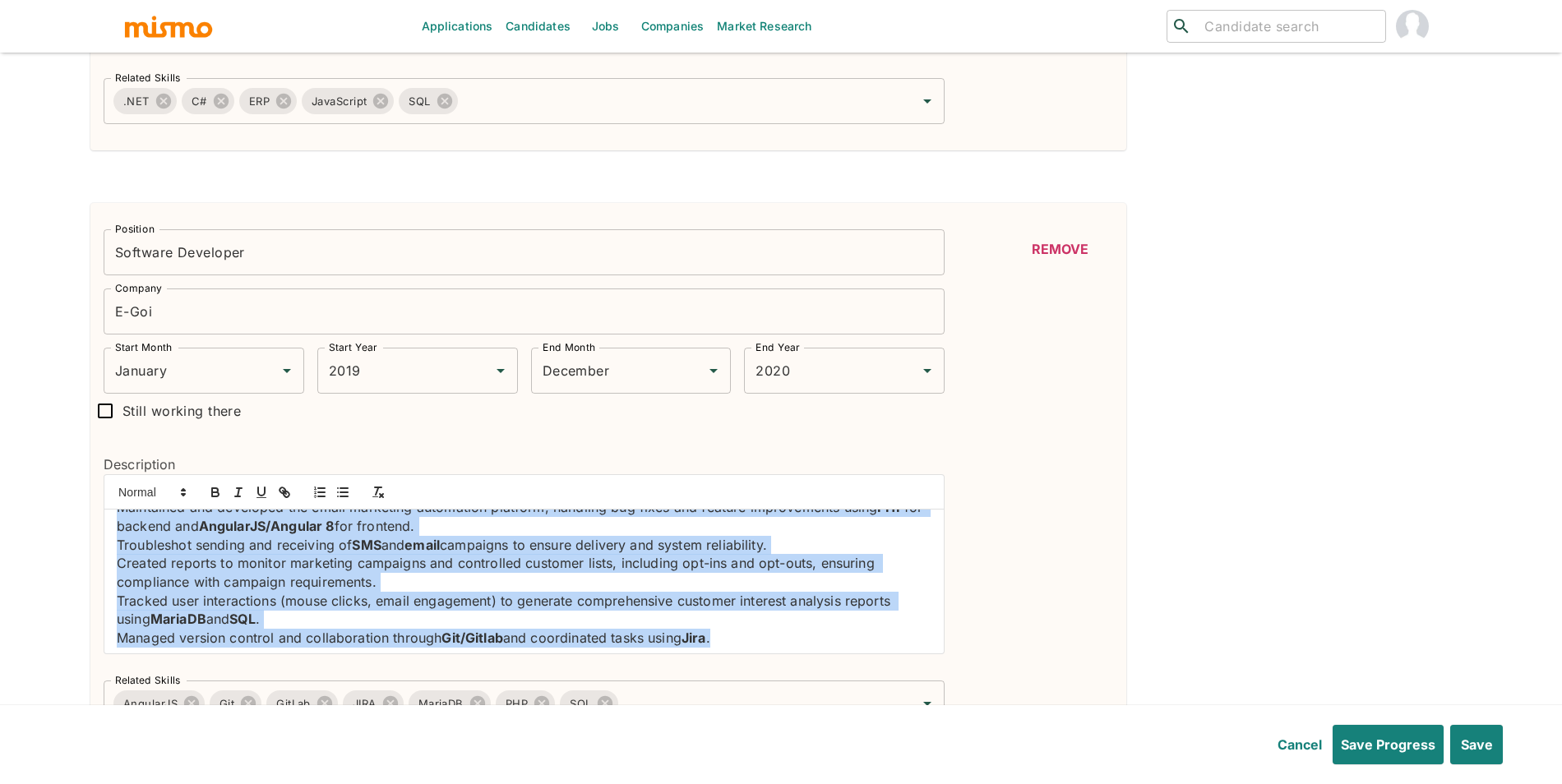
scroll to position [0, 0]
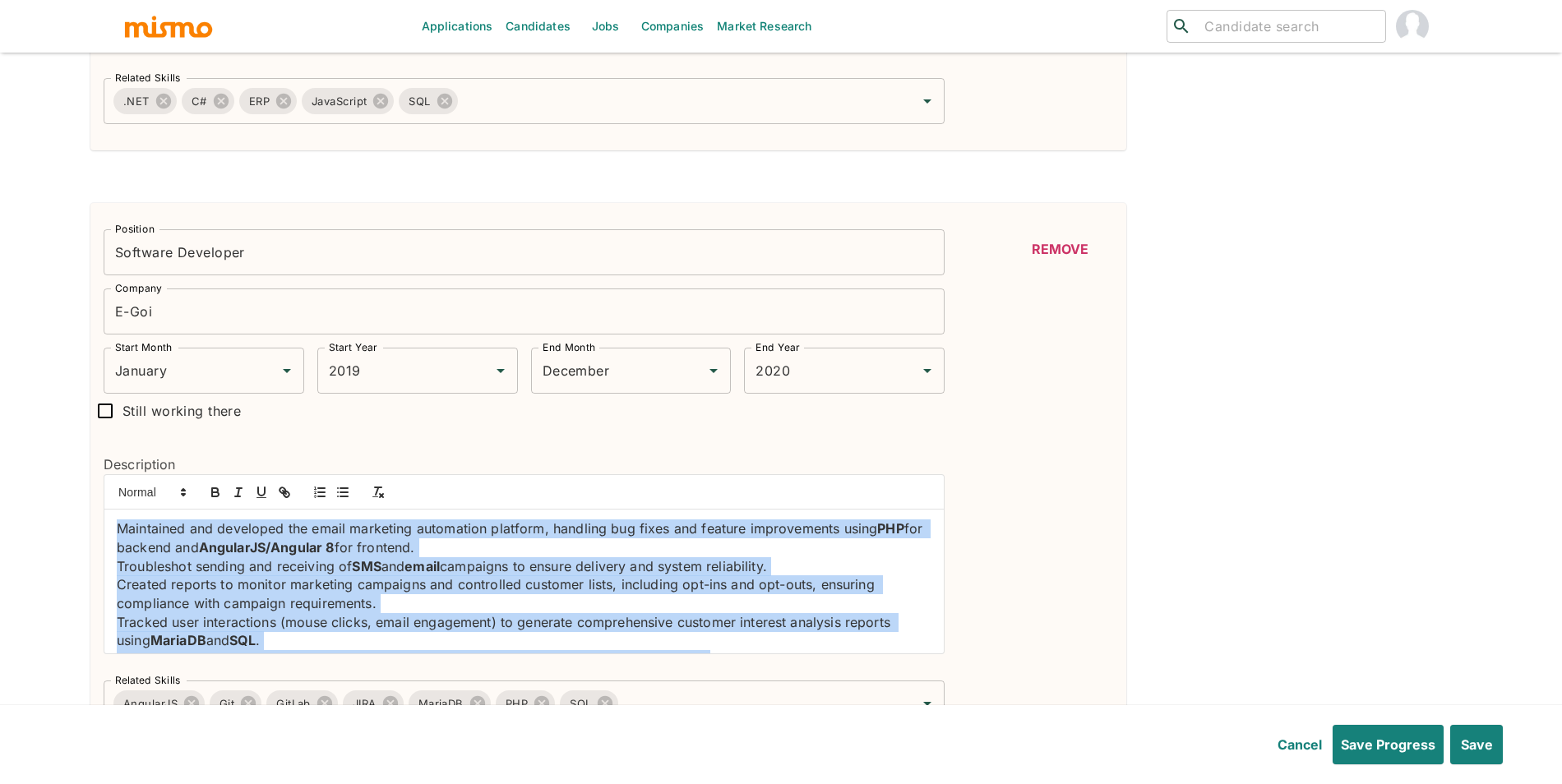
drag, startPoint x: 668, startPoint y: 635, endPoint x: 0, endPoint y: 438, distance: 696.4
click at [341, 488] on button "button" at bounding box center [342, 491] width 23 height 20
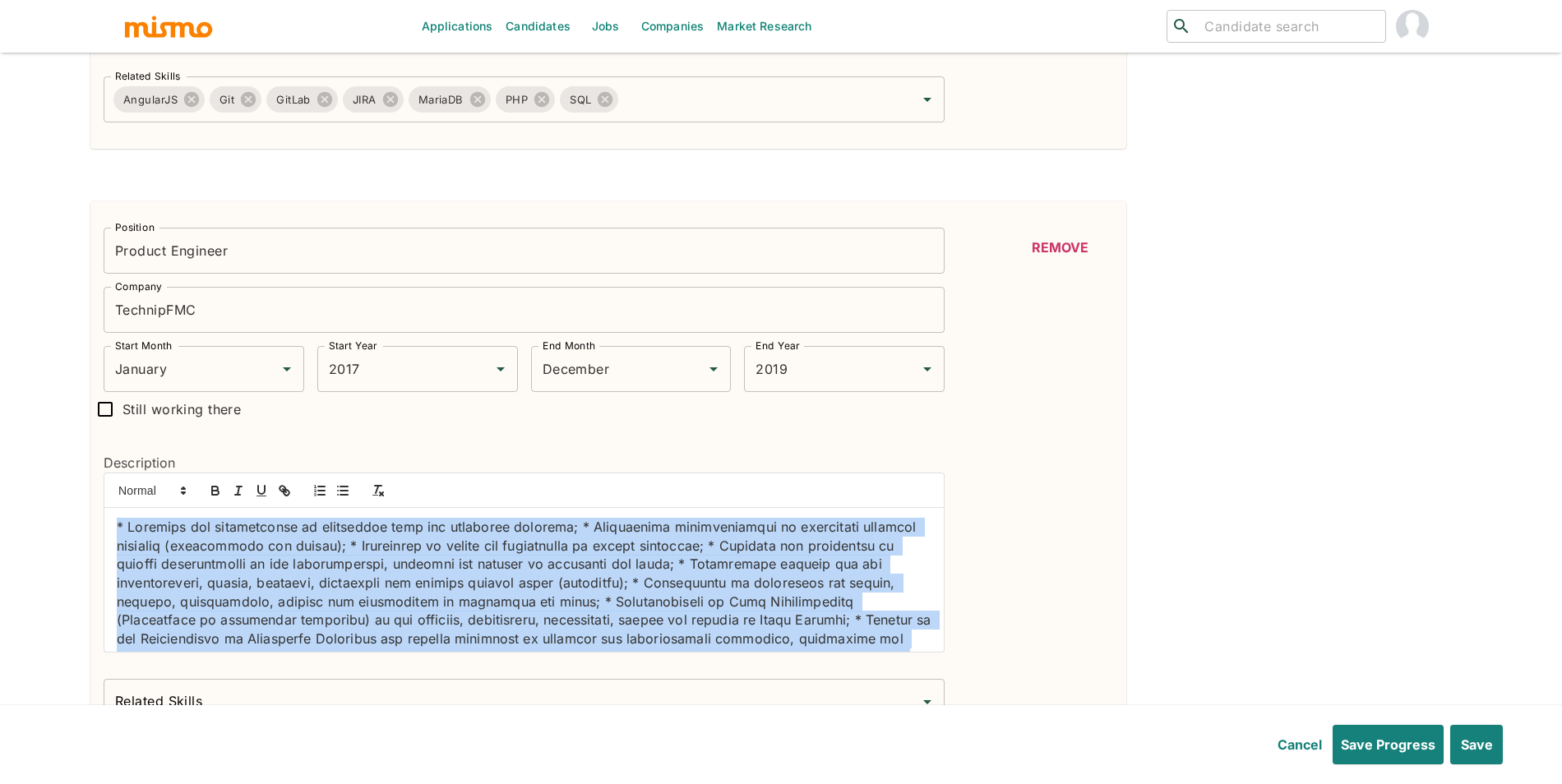
scroll to position [63, 0]
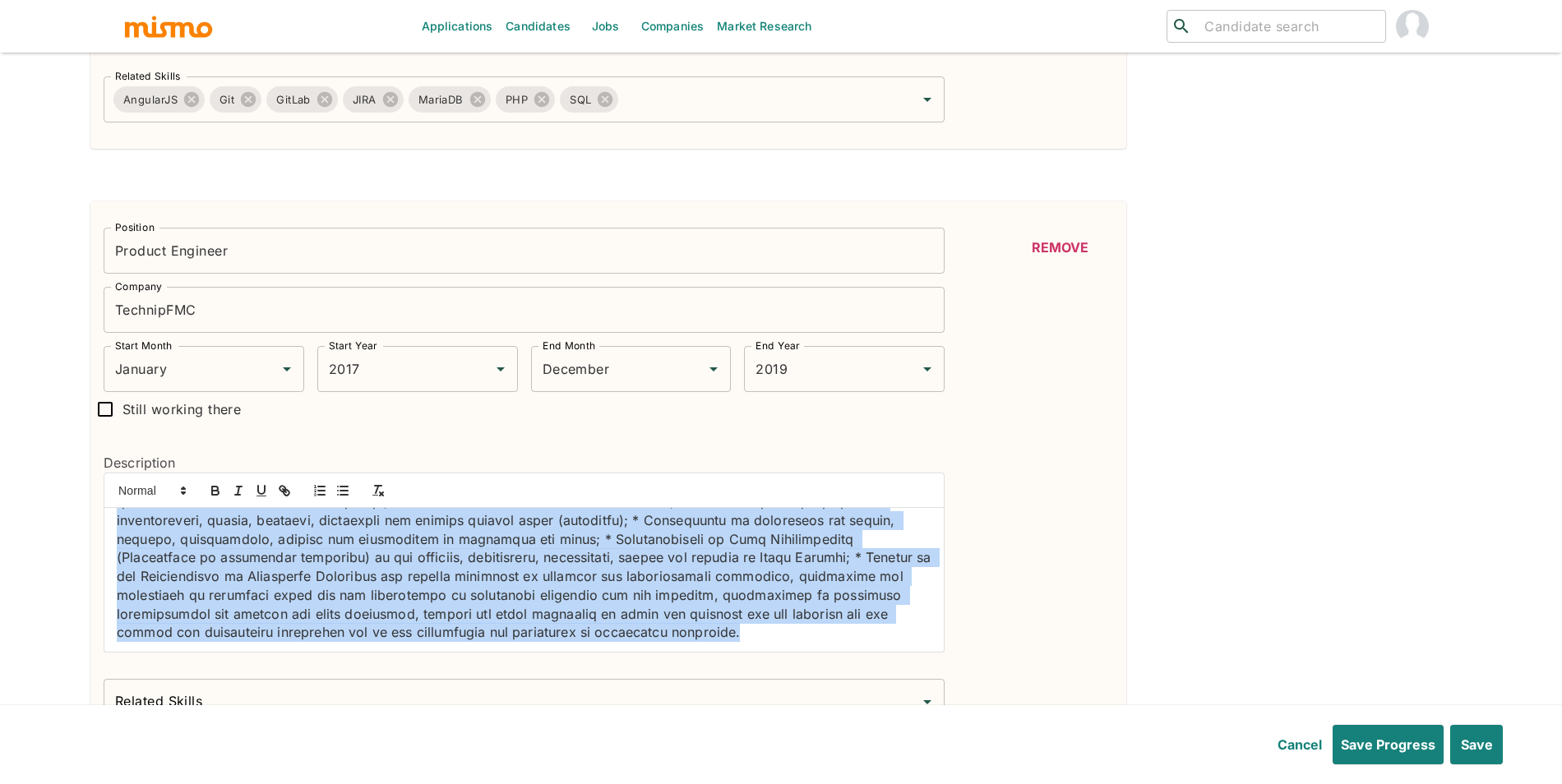
drag, startPoint x: 116, startPoint y: 525, endPoint x: 428, endPoint y: 715, distance: 365.3
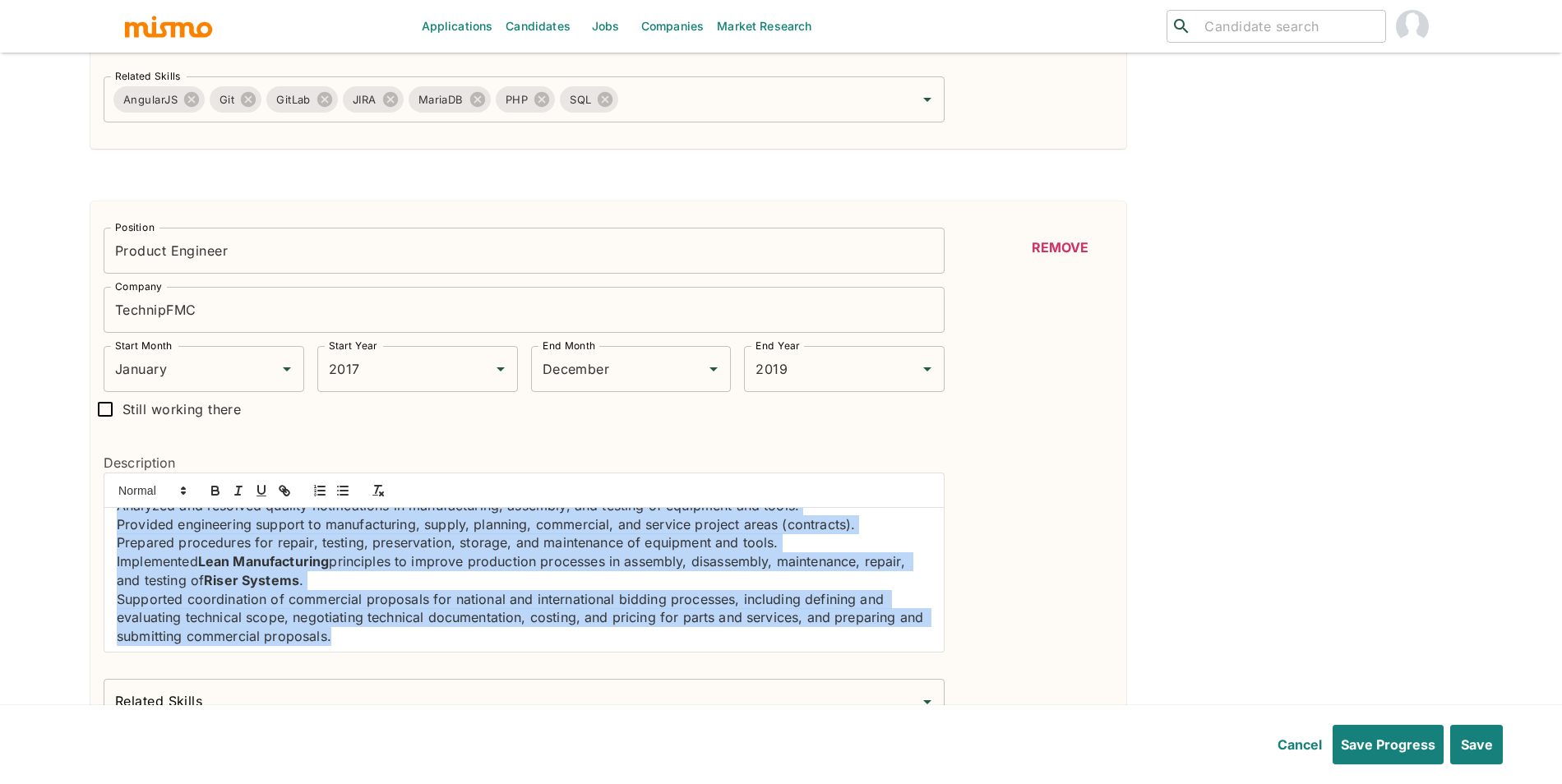
scroll to position [0, 0]
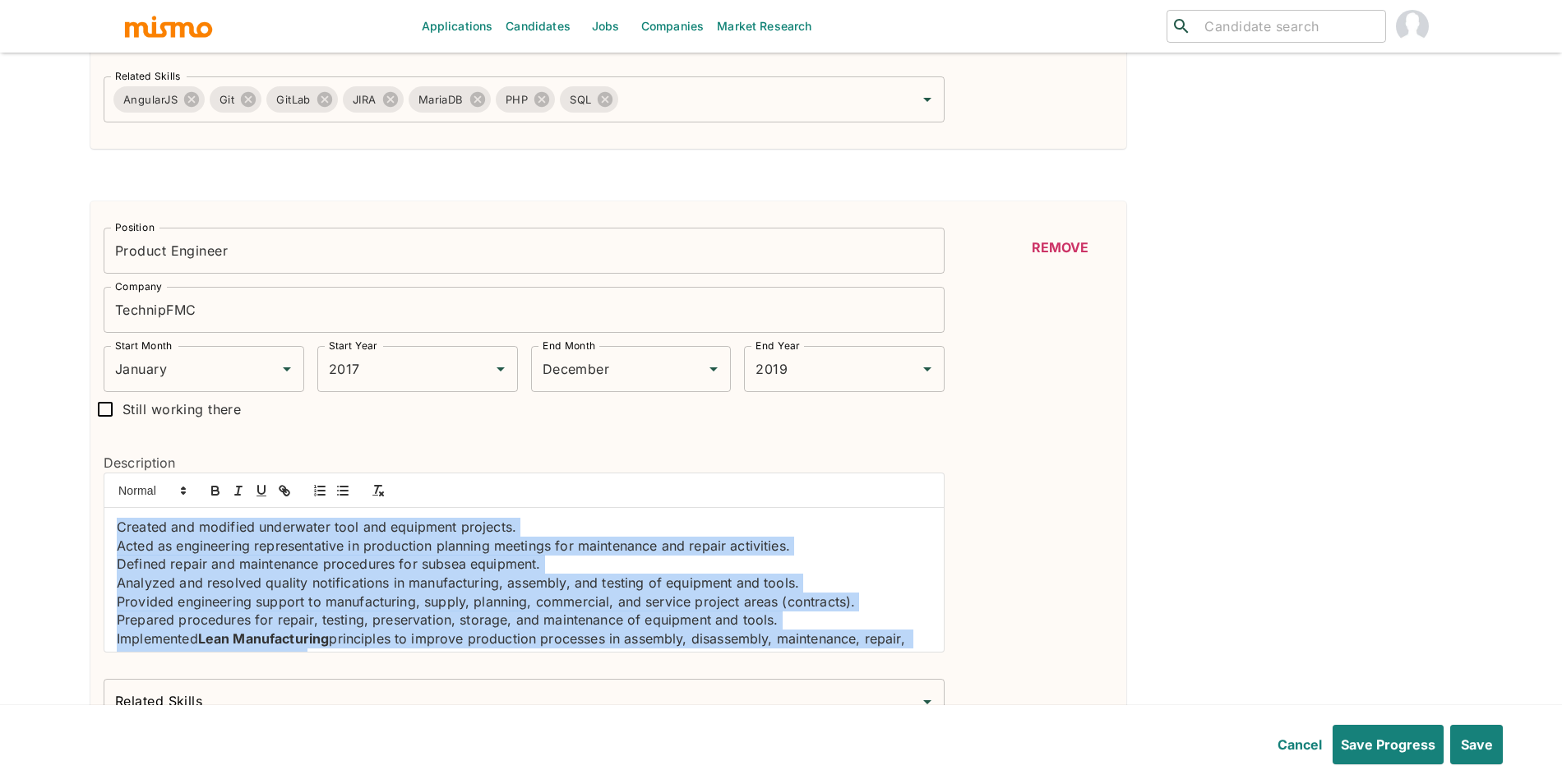
drag, startPoint x: 409, startPoint y: 655, endPoint x: 0, endPoint y: 417, distance: 473.2
click at [347, 490] on line "button" at bounding box center [344, 490] width 8 height 0
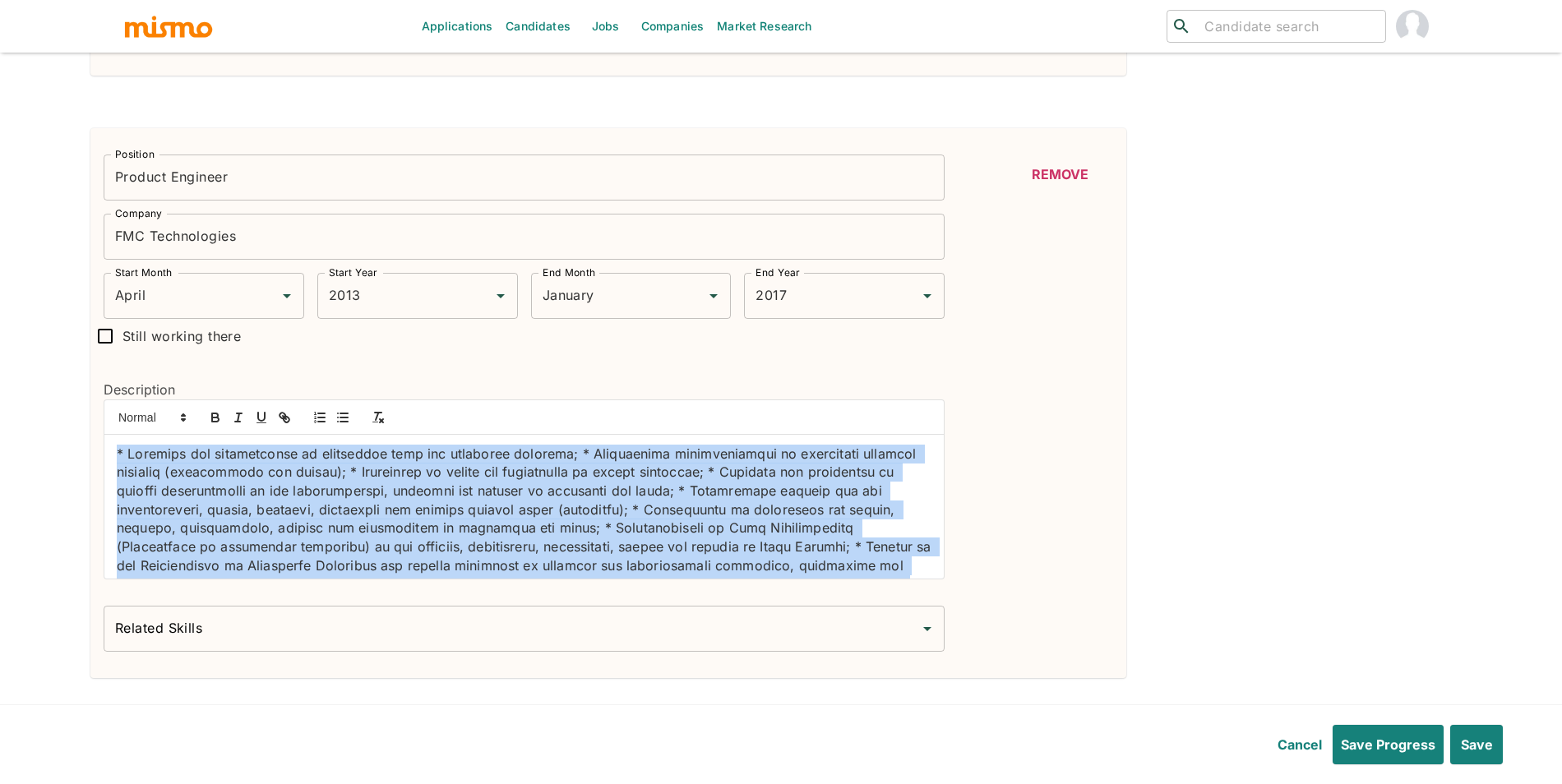
scroll to position [63, 0]
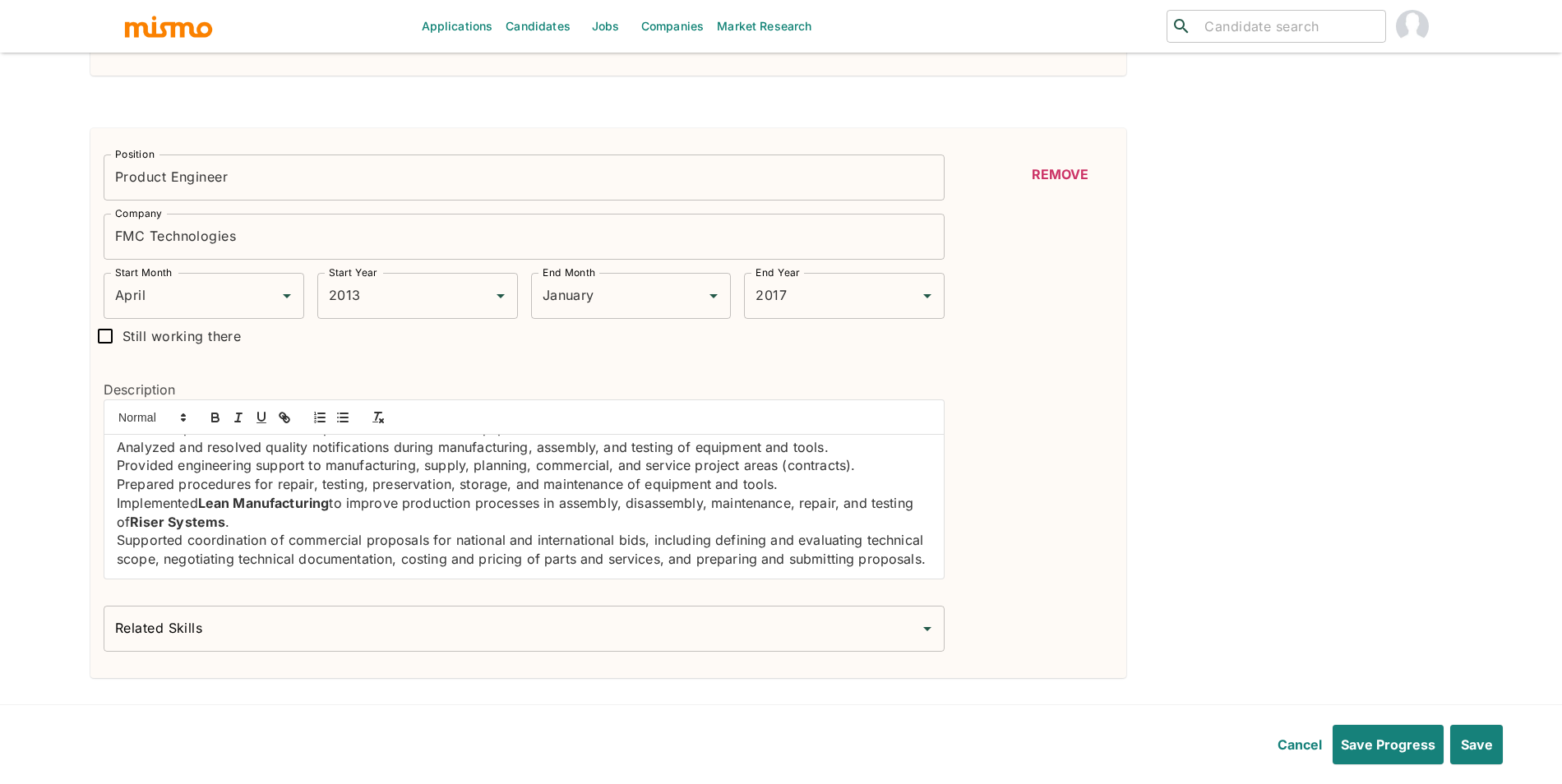
drag, startPoint x: 112, startPoint y: 462, endPoint x: 297, endPoint y: 652, distance: 265.2
click at [297, 652] on div "Position Product Engineer Position Company FMC Technologies Company Start Month…" at bounding box center [517, 397] width 855 height 510
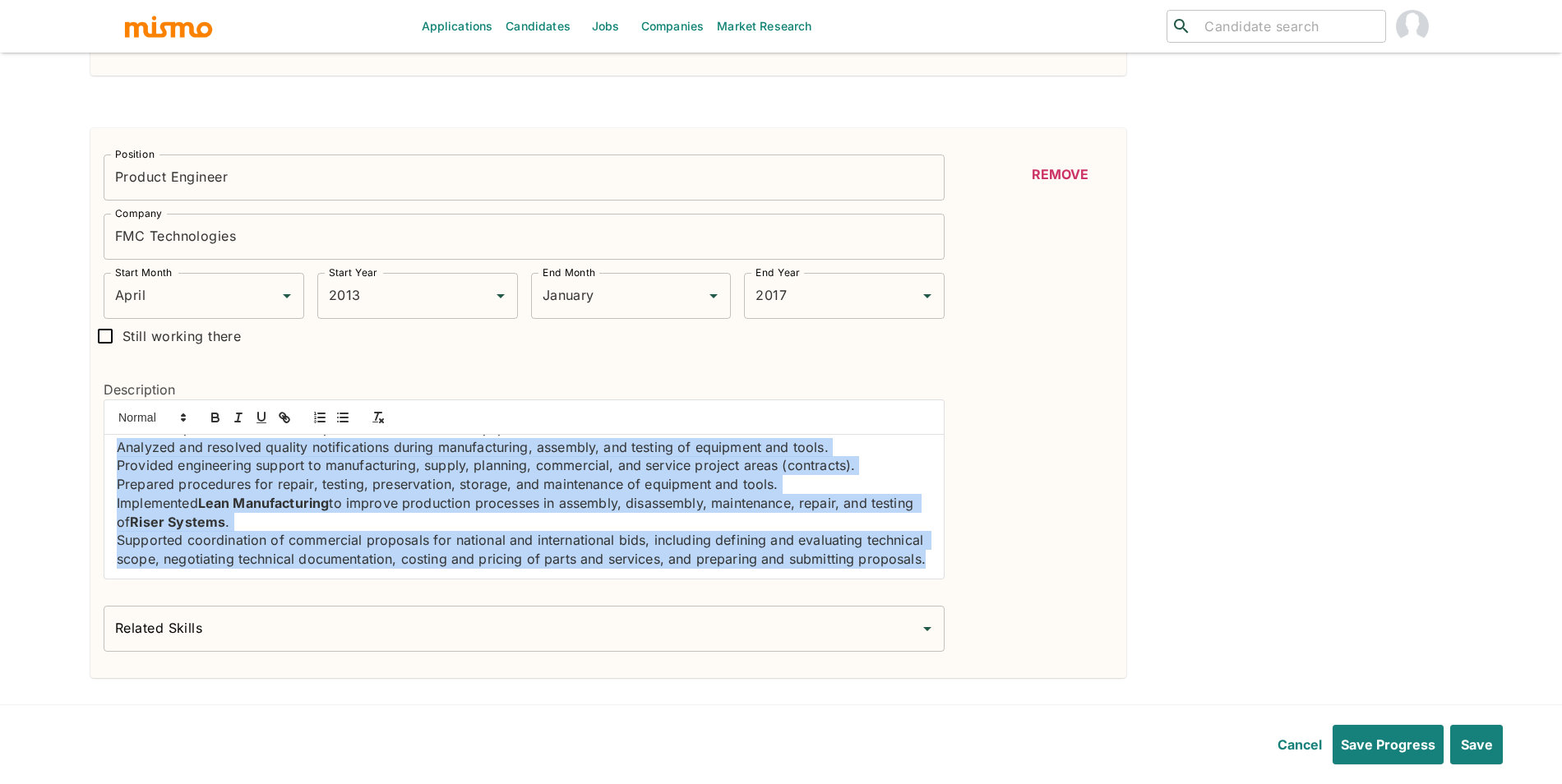
scroll to position [0, 0]
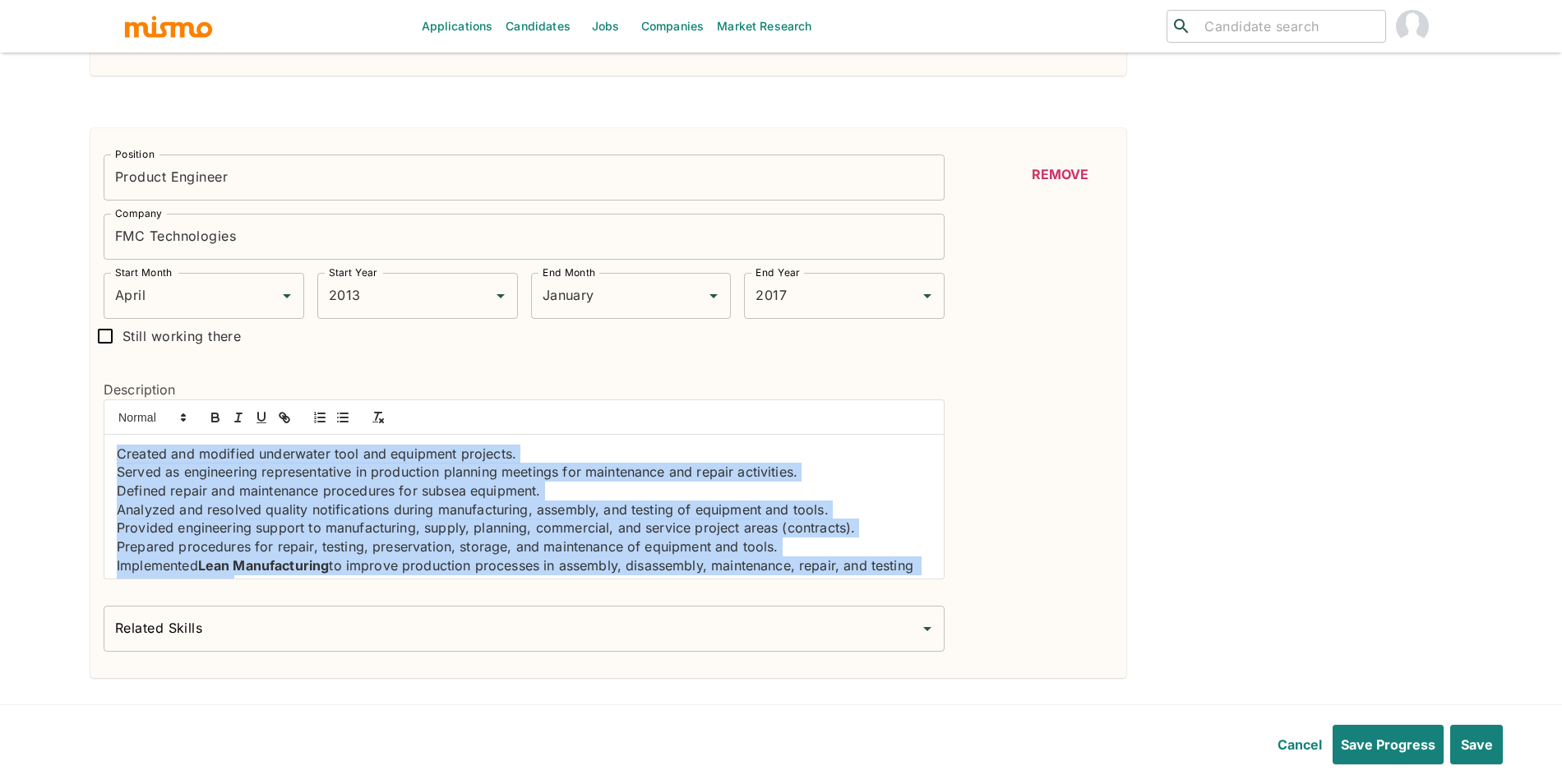
drag, startPoint x: 265, startPoint y: 568, endPoint x: 90, endPoint y: 395, distance: 246.1
click at [90, 395] on div "Description Created and modified underwater tool and equipment projects. Served…" at bounding box center [517, 473] width 855 height 239
click at [334, 422] on button "button" at bounding box center [342, 417] width 23 height 20
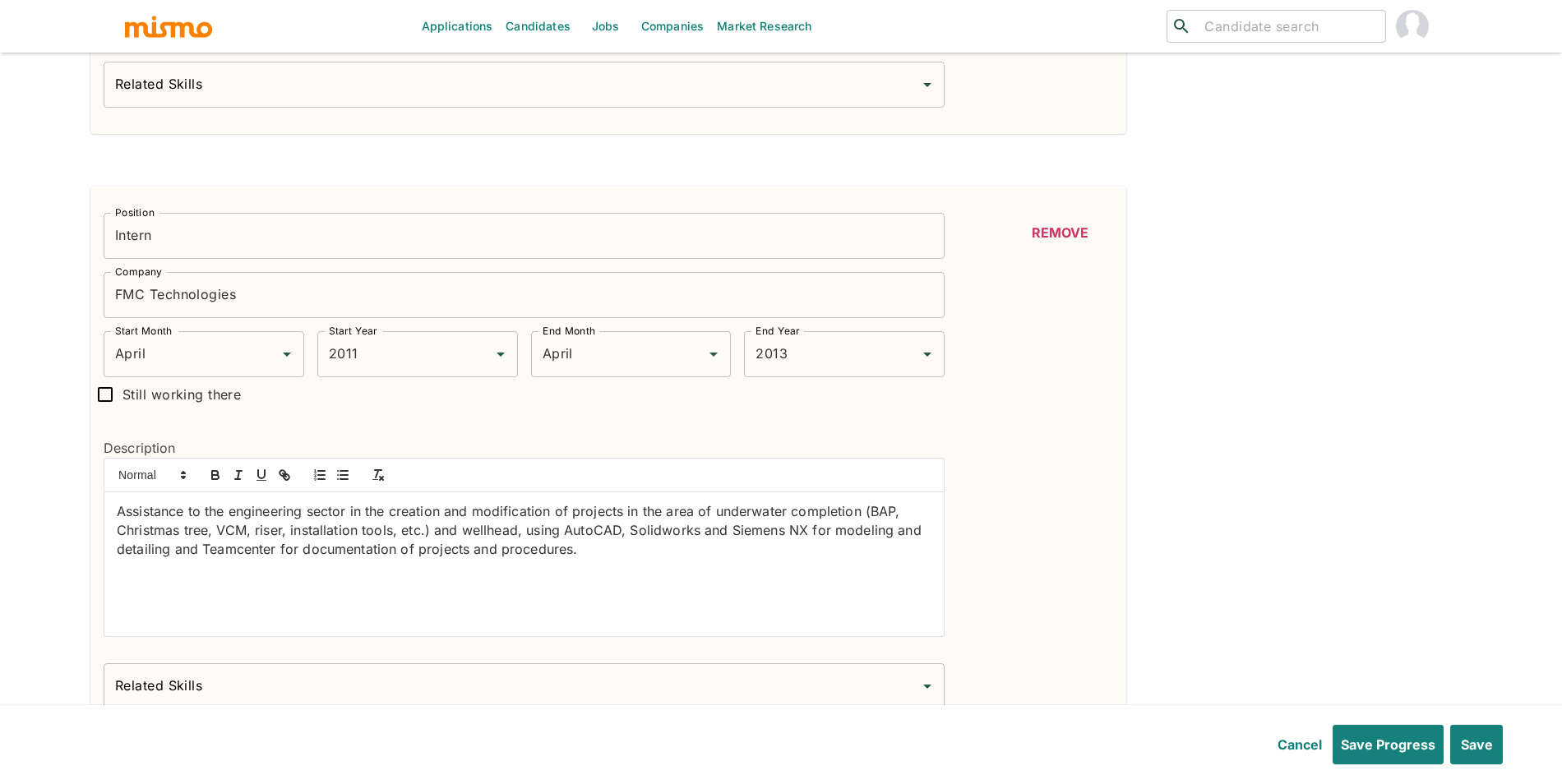
scroll to position [3402, 0]
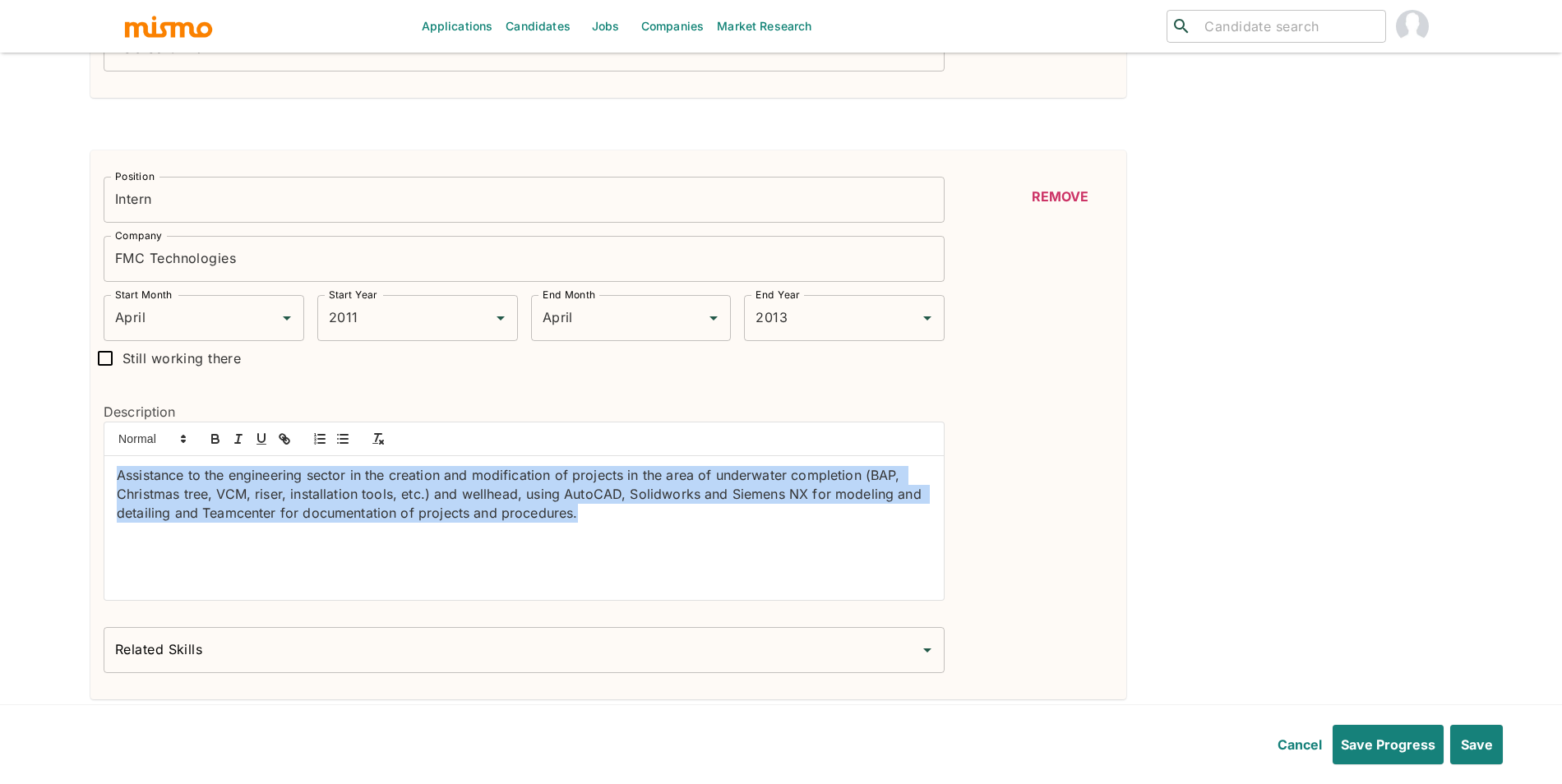
drag, startPoint x: 114, startPoint y: 496, endPoint x: 72, endPoint y: 478, distance: 45.7
paste div
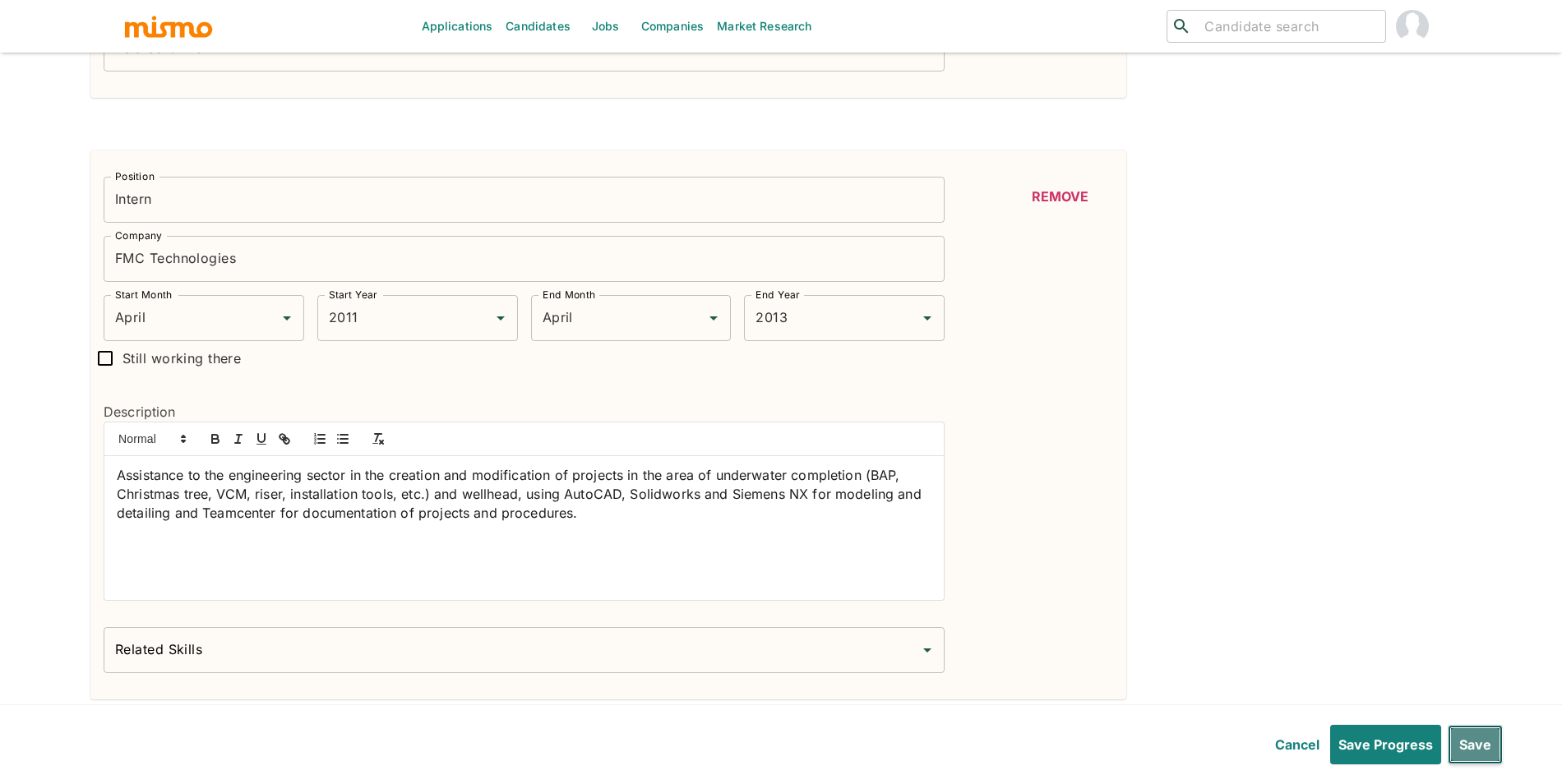
click at [1482, 759] on button "Save" at bounding box center [1475, 745] width 55 height 39
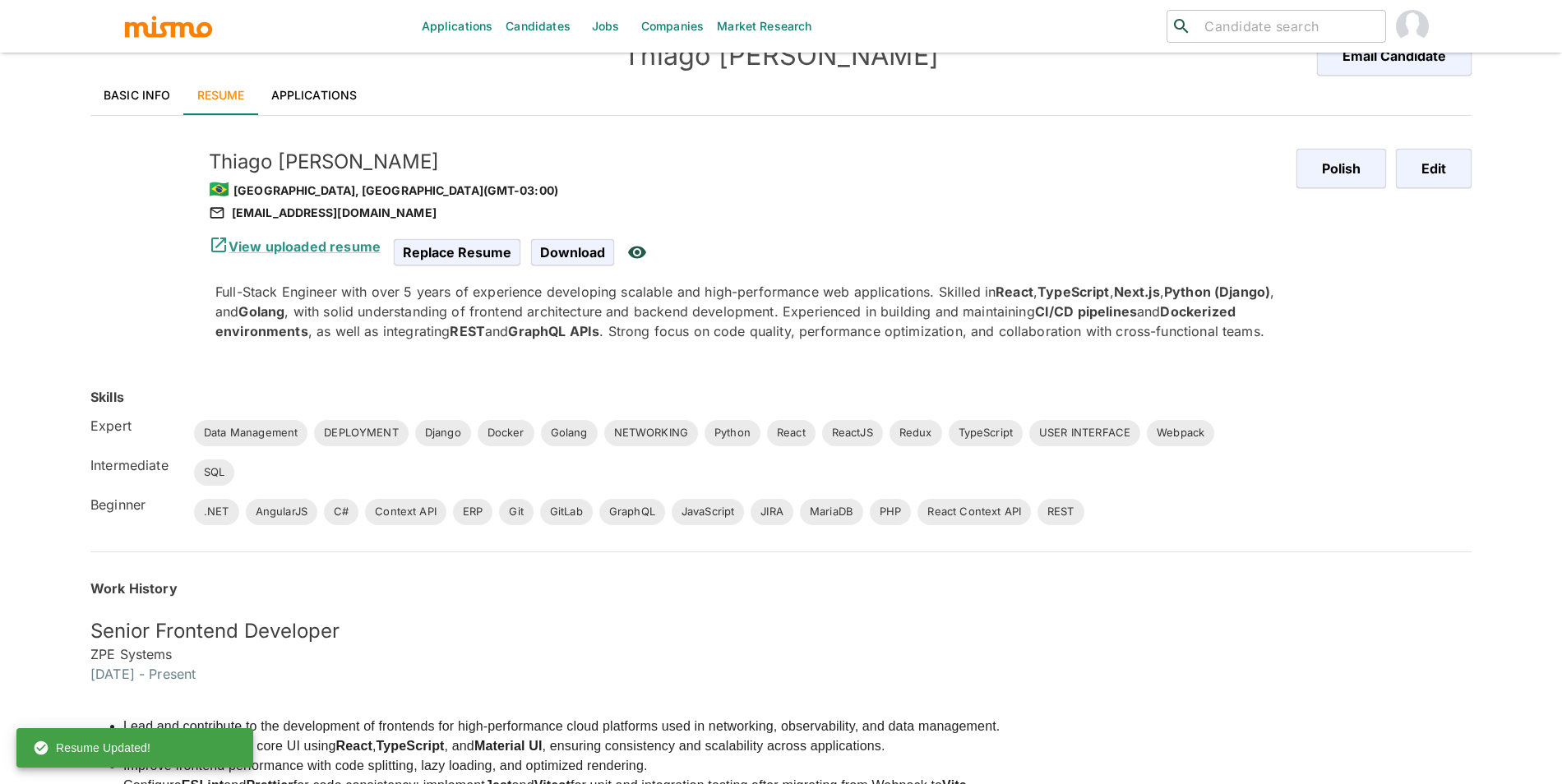
scroll to position [0, 0]
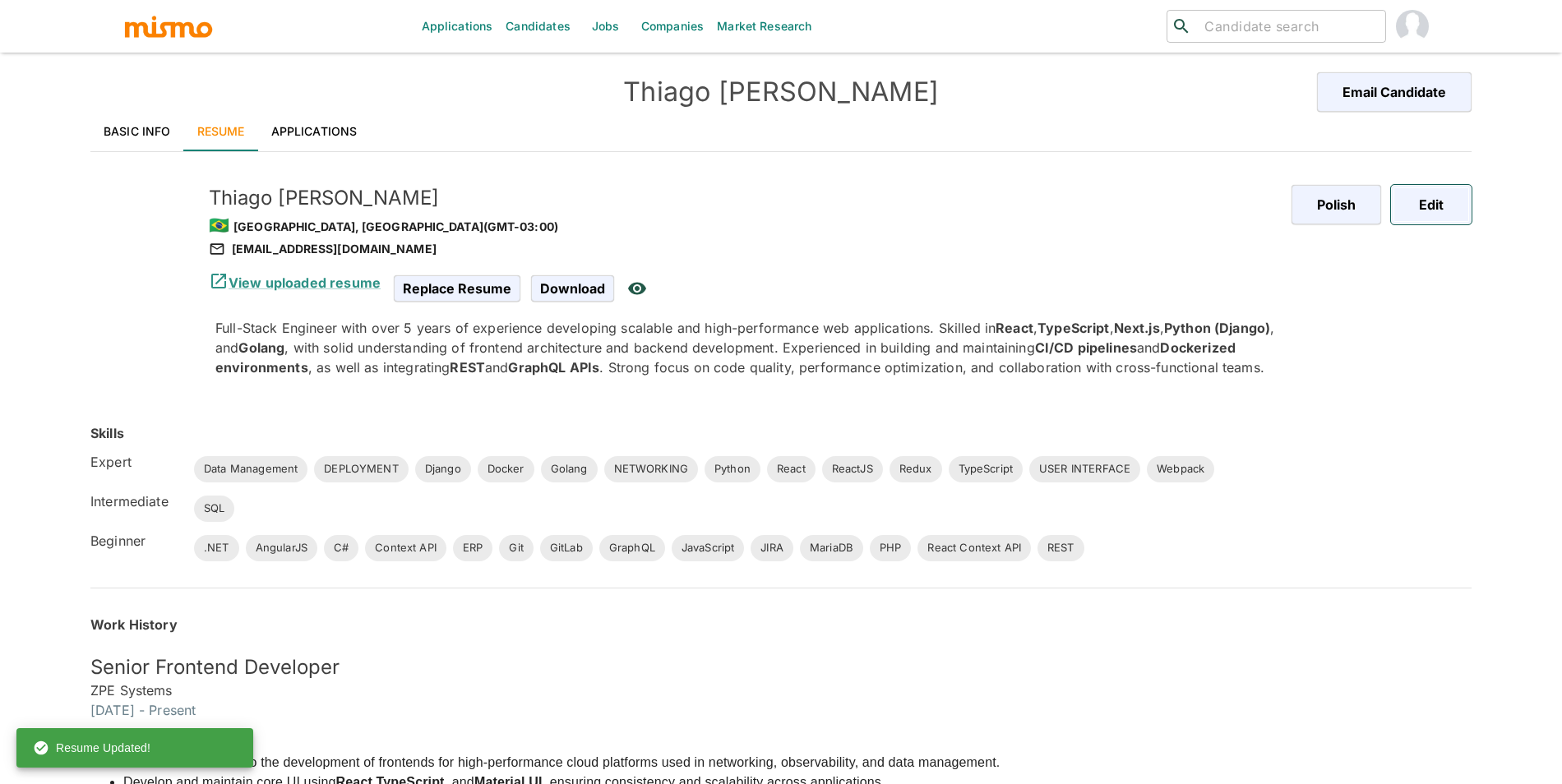
click at [1430, 214] on button "Edit" at bounding box center [1432, 204] width 81 height 39
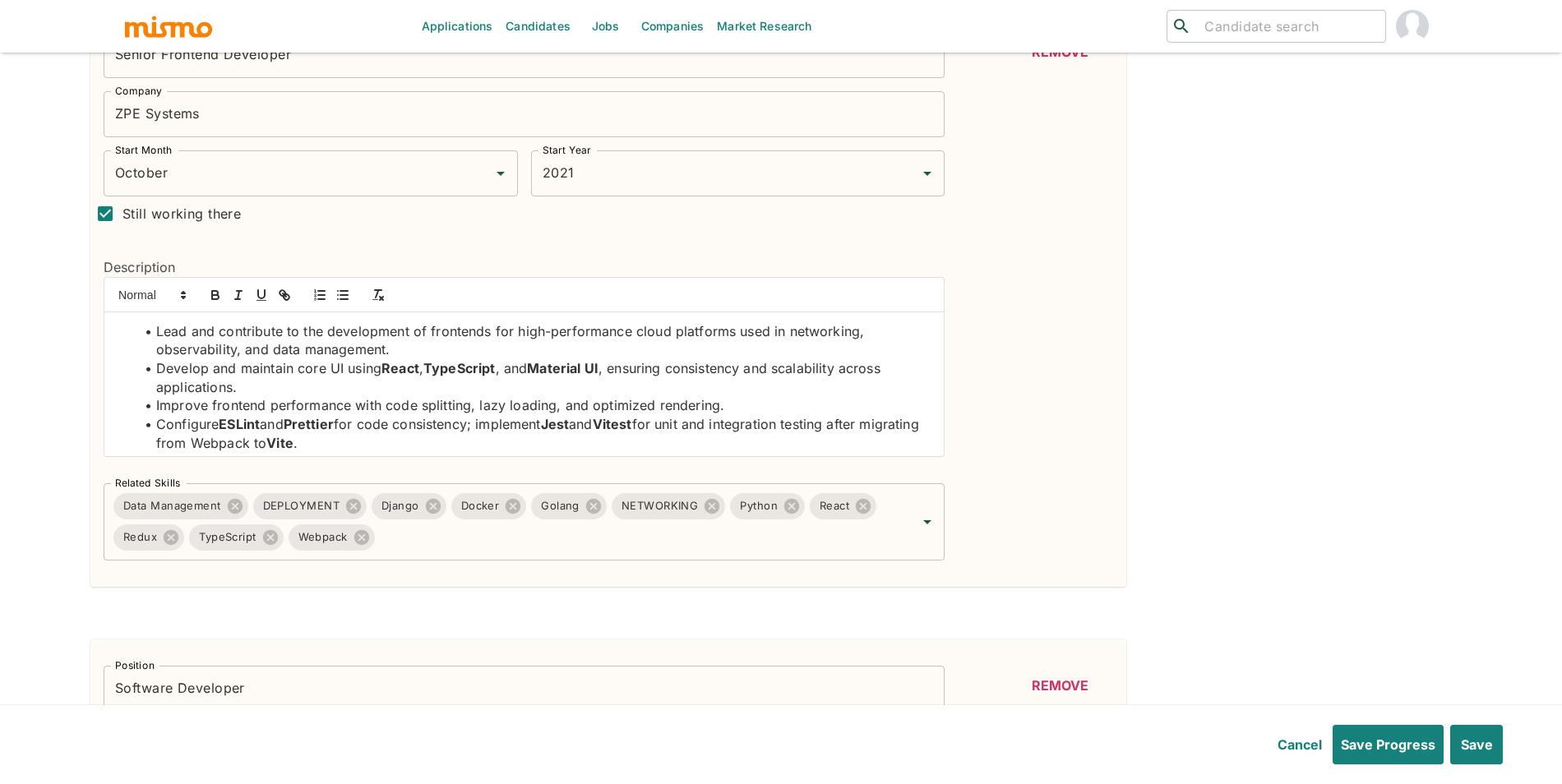
scroll to position [415, 0]
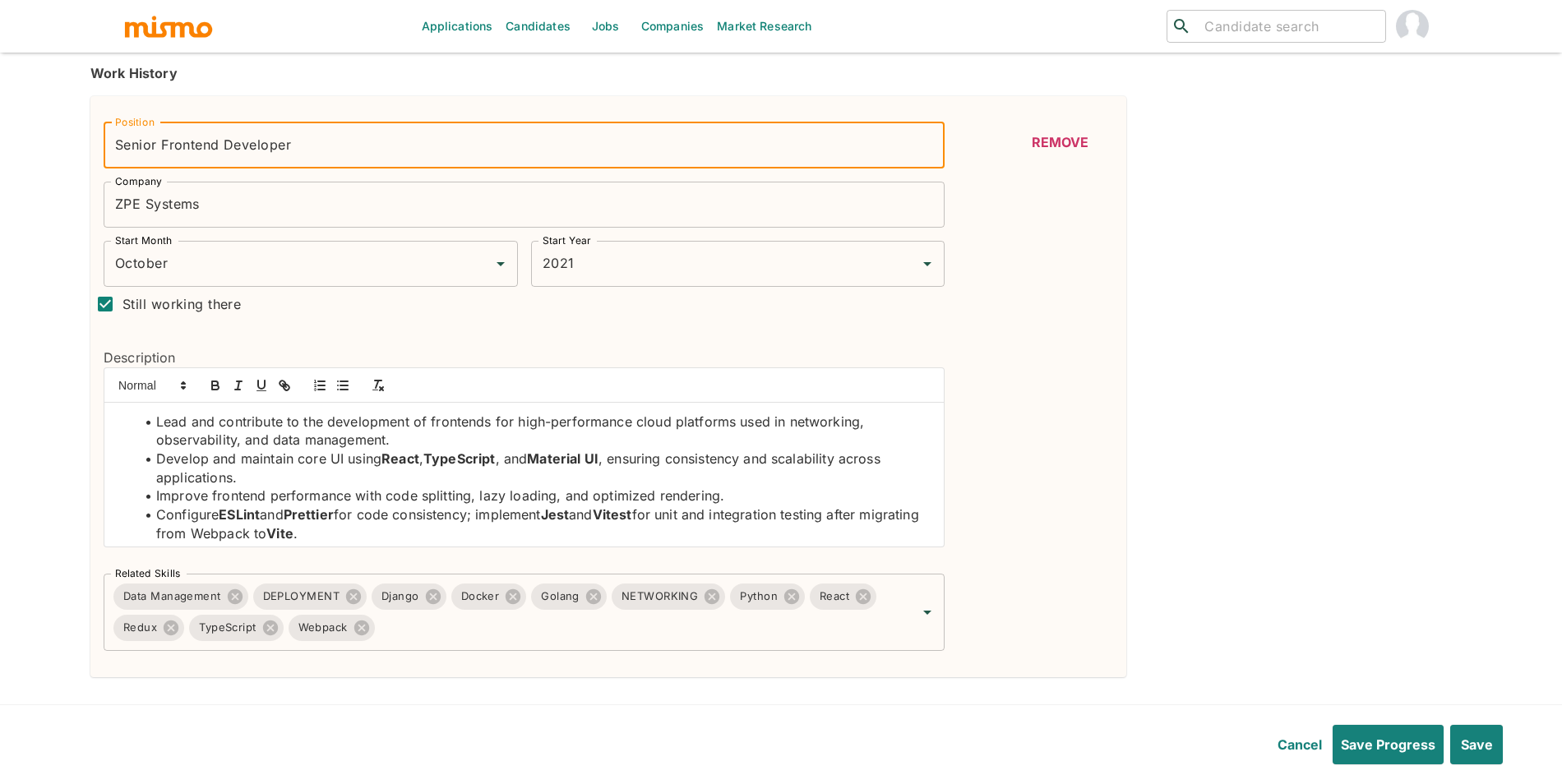
drag, startPoint x: 220, startPoint y: 144, endPoint x: 186, endPoint y: 148, distance: 34.2
click at [166, 148] on input "Senior Frontend Developer" at bounding box center [523, 145] width 842 height 46
click at [186, 148] on input "Senior Frontend Developer" at bounding box center [523, 145] width 842 height 46
drag, startPoint x: 163, startPoint y: 145, endPoint x: 220, endPoint y: 146, distance: 57.0
click at [220, 146] on input "Senior Frontend Developer" at bounding box center [523, 145] width 842 height 46
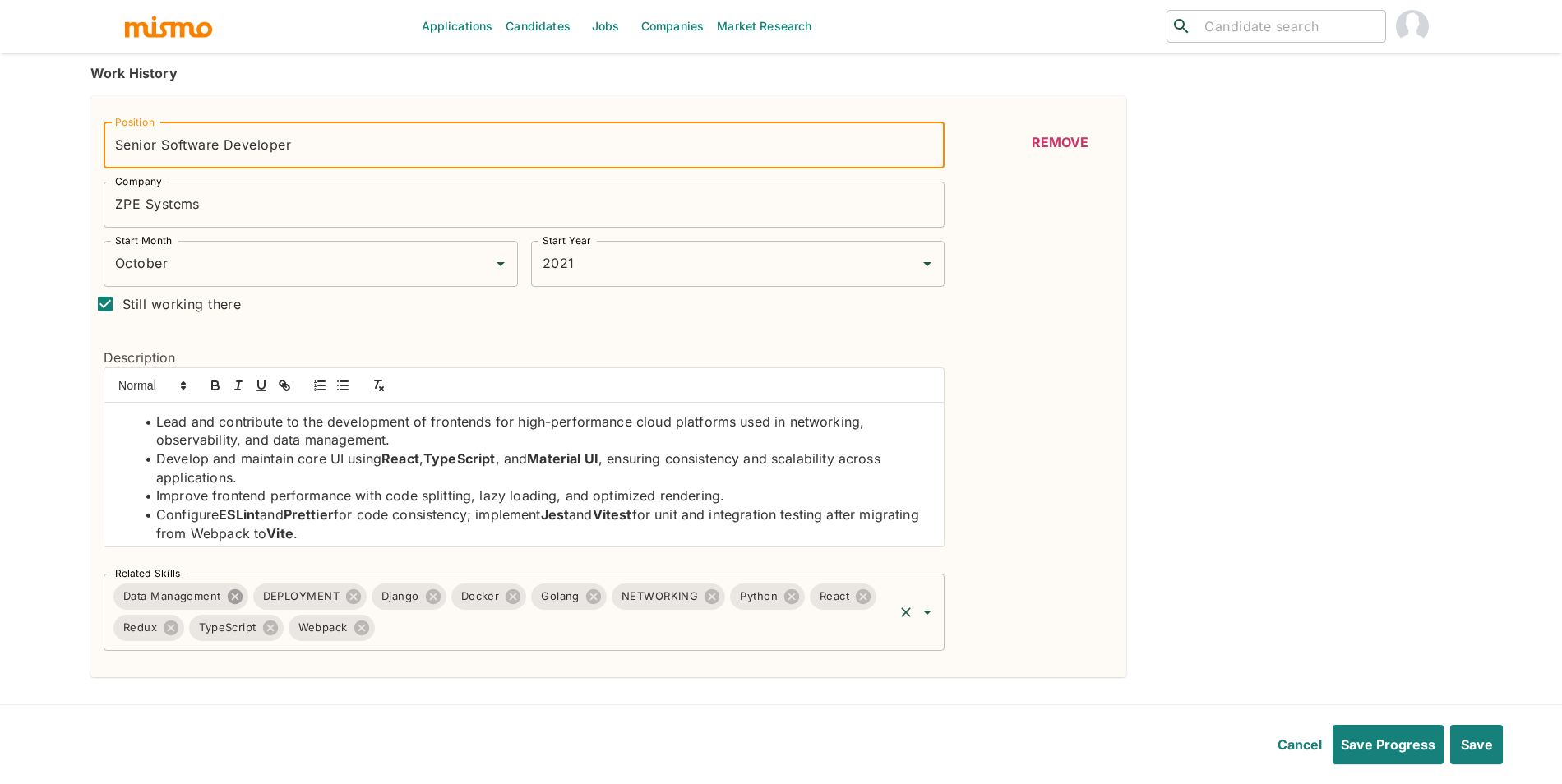
click at [233, 602] on icon at bounding box center [235, 596] width 18 height 18
click at [220, 601] on icon at bounding box center [214, 596] width 15 height 15
click at [456, 603] on icon at bounding box center [454, 596] width 15 height 15
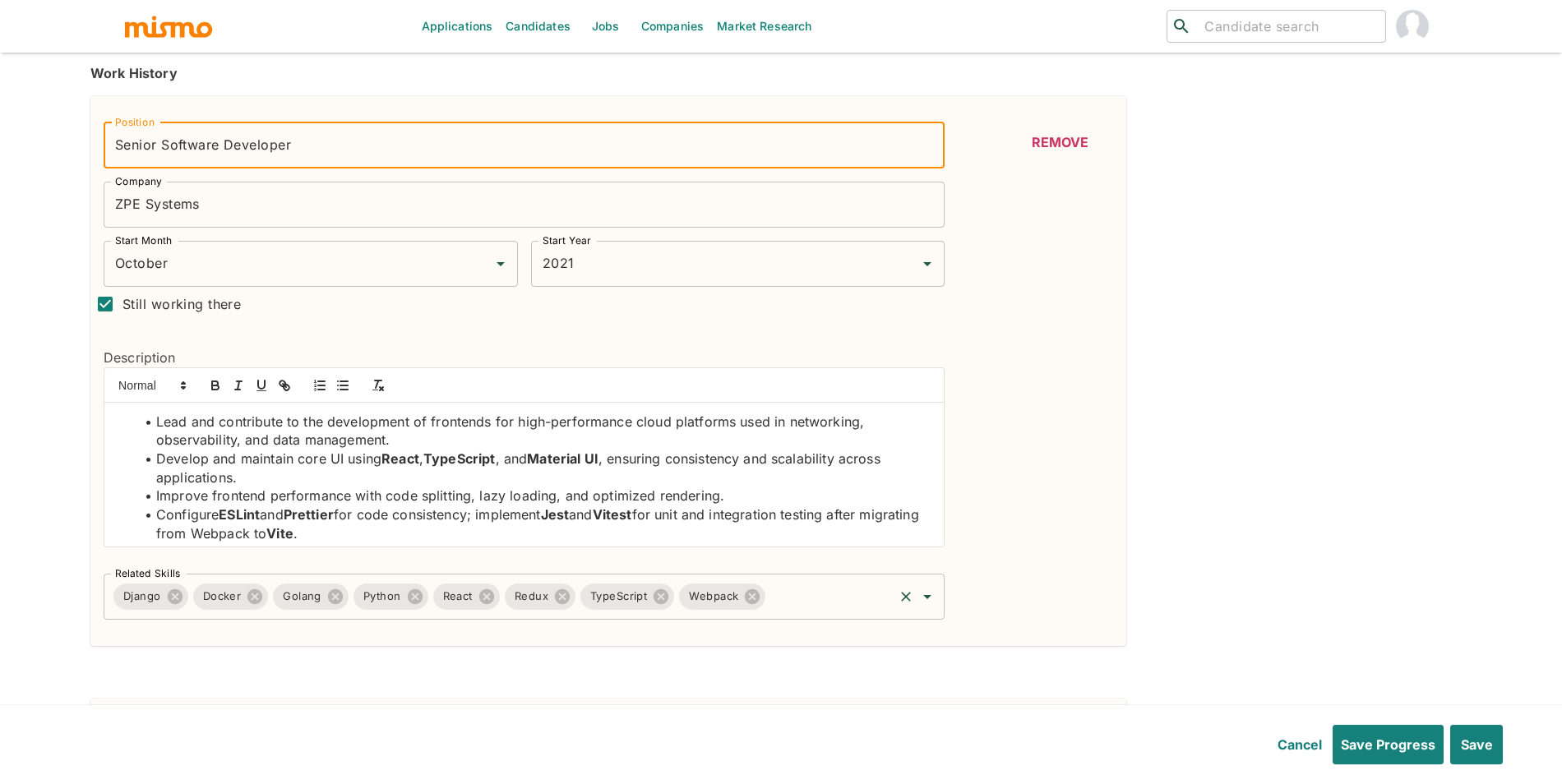
type input "Senior Software Developer"
click at [835, 601] on input "Related Skills" at bounding box center [829, 596] width 123 height 31
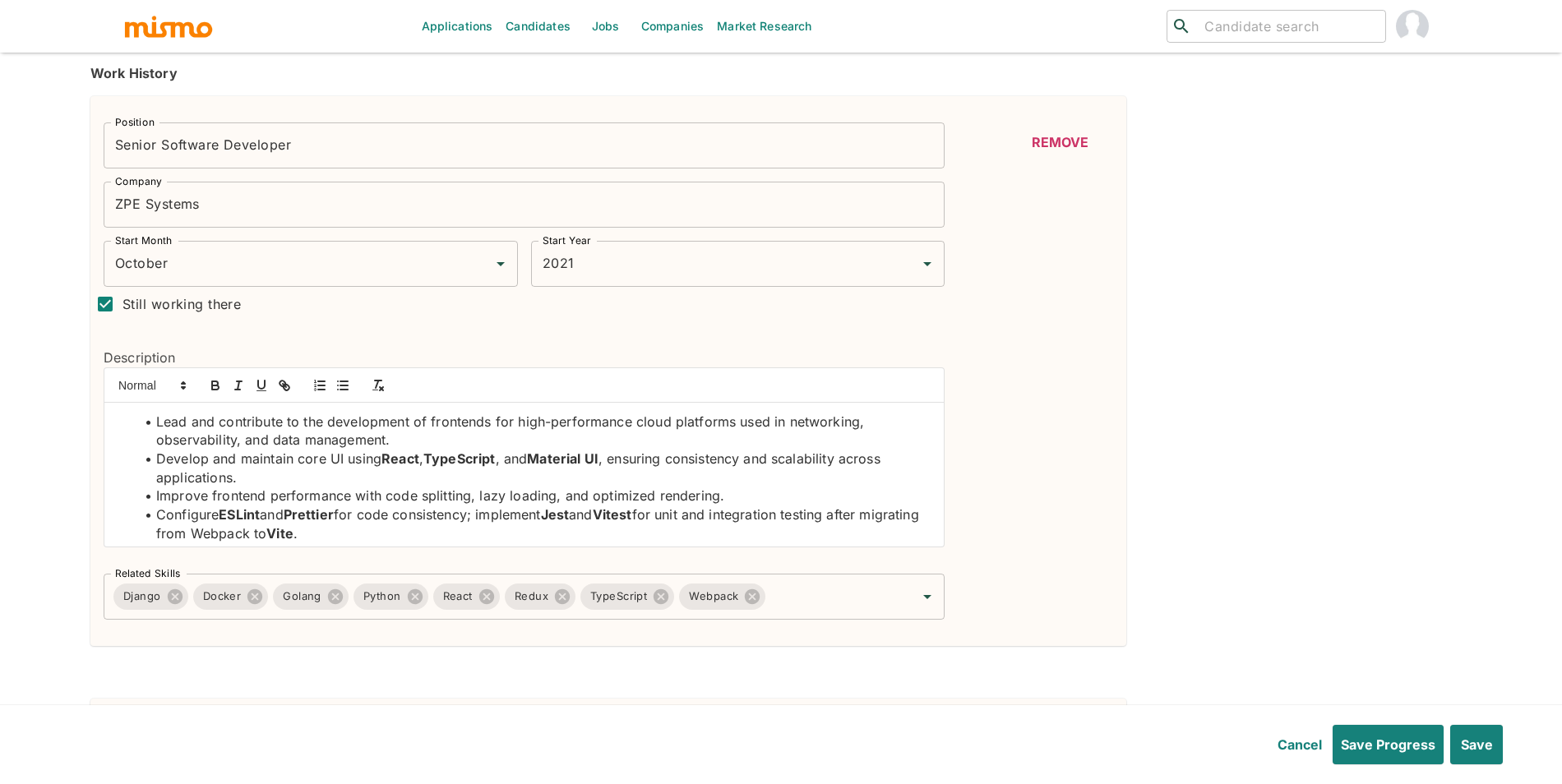
click at [1069, 540] on div "Remove" at bounding box center [1060, 371] width 106 height 497
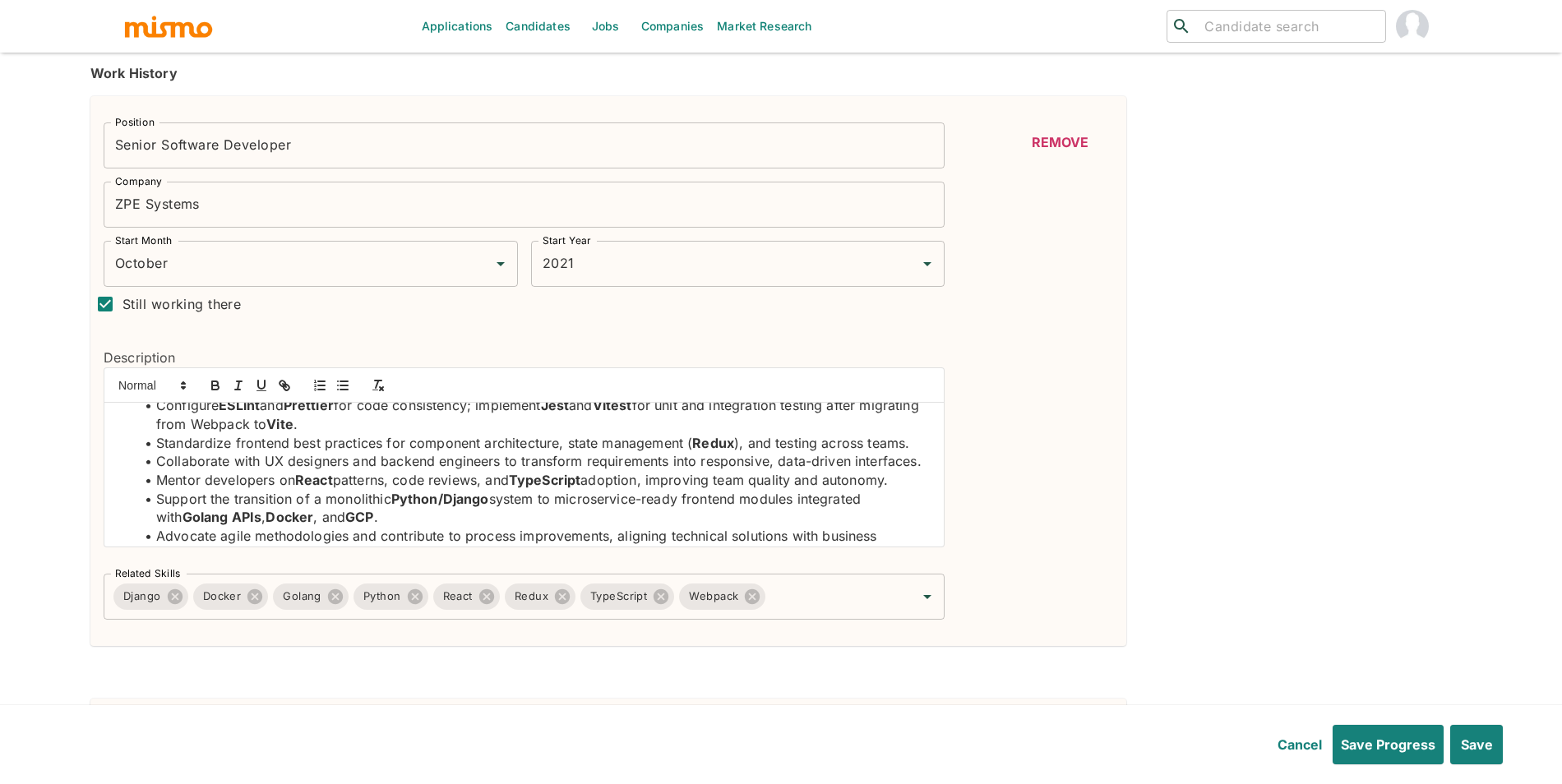
scroll to position [120, 0]
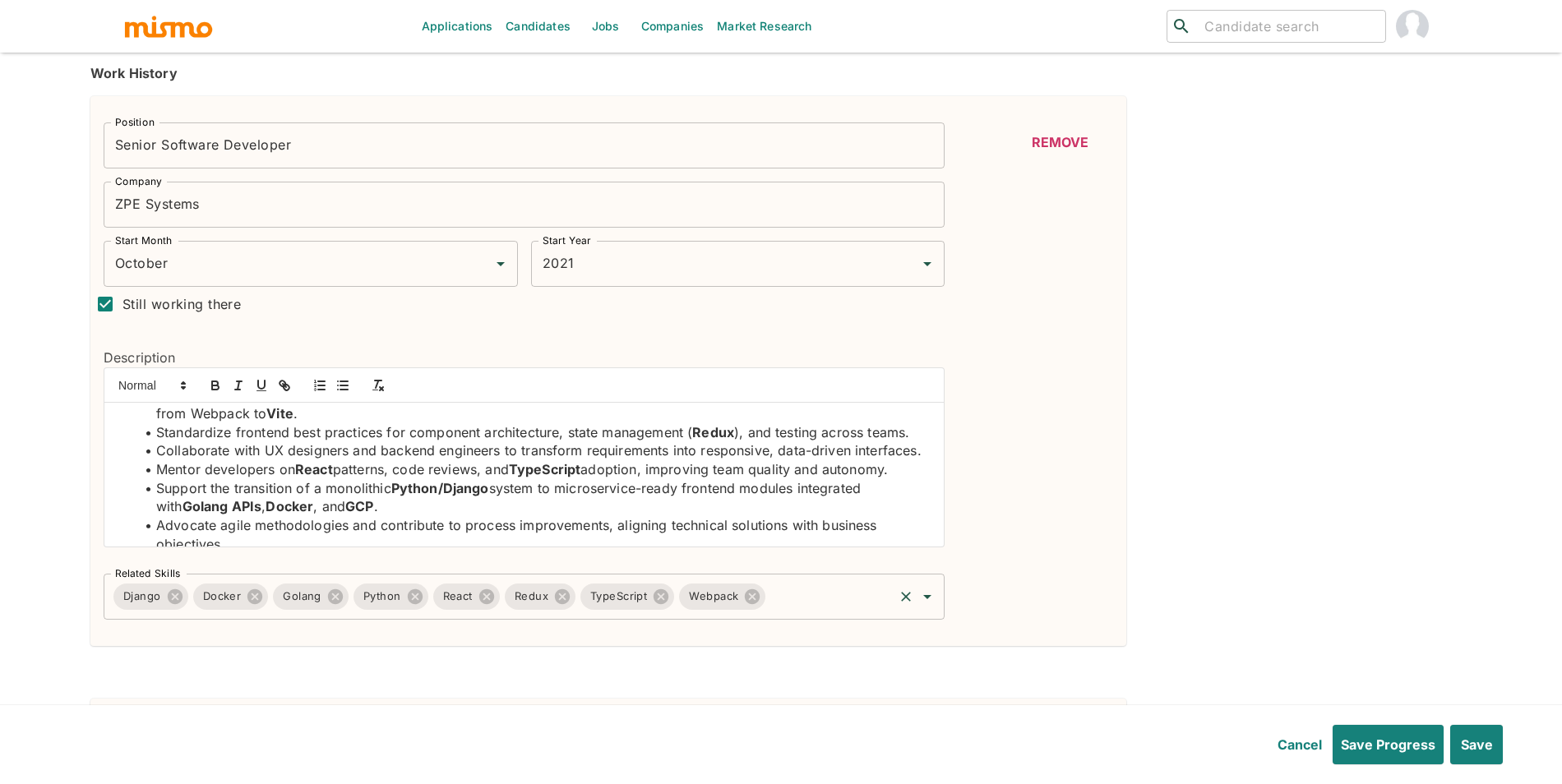
click at [841, 609] on input "Related Skills" at bounding box center [829, 596] width 123 height 31
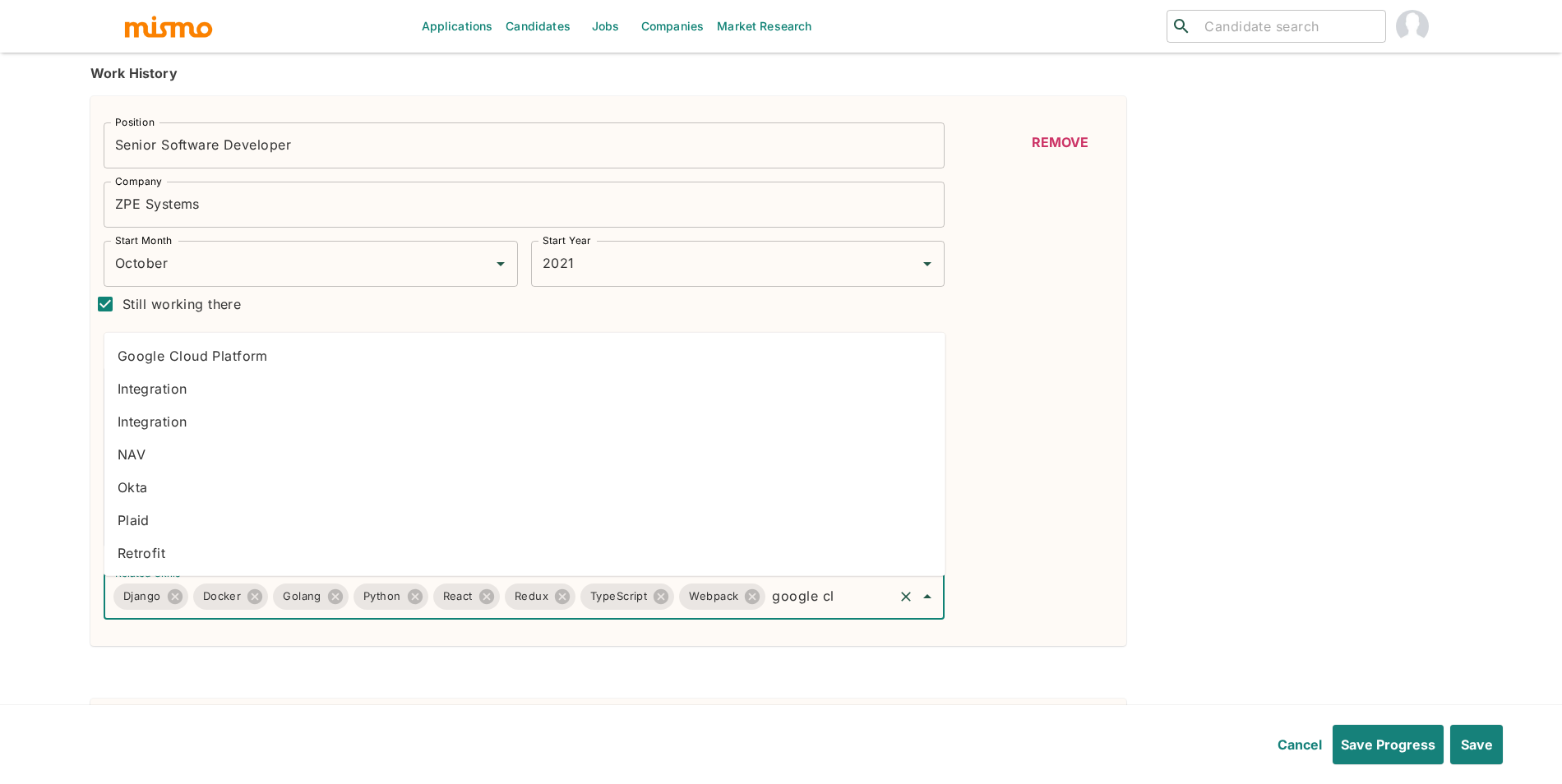
type input "google clo"
click at [203, 354] on li "Google Cloud Platform" at bounding box center [524, 355] width 842 height 33
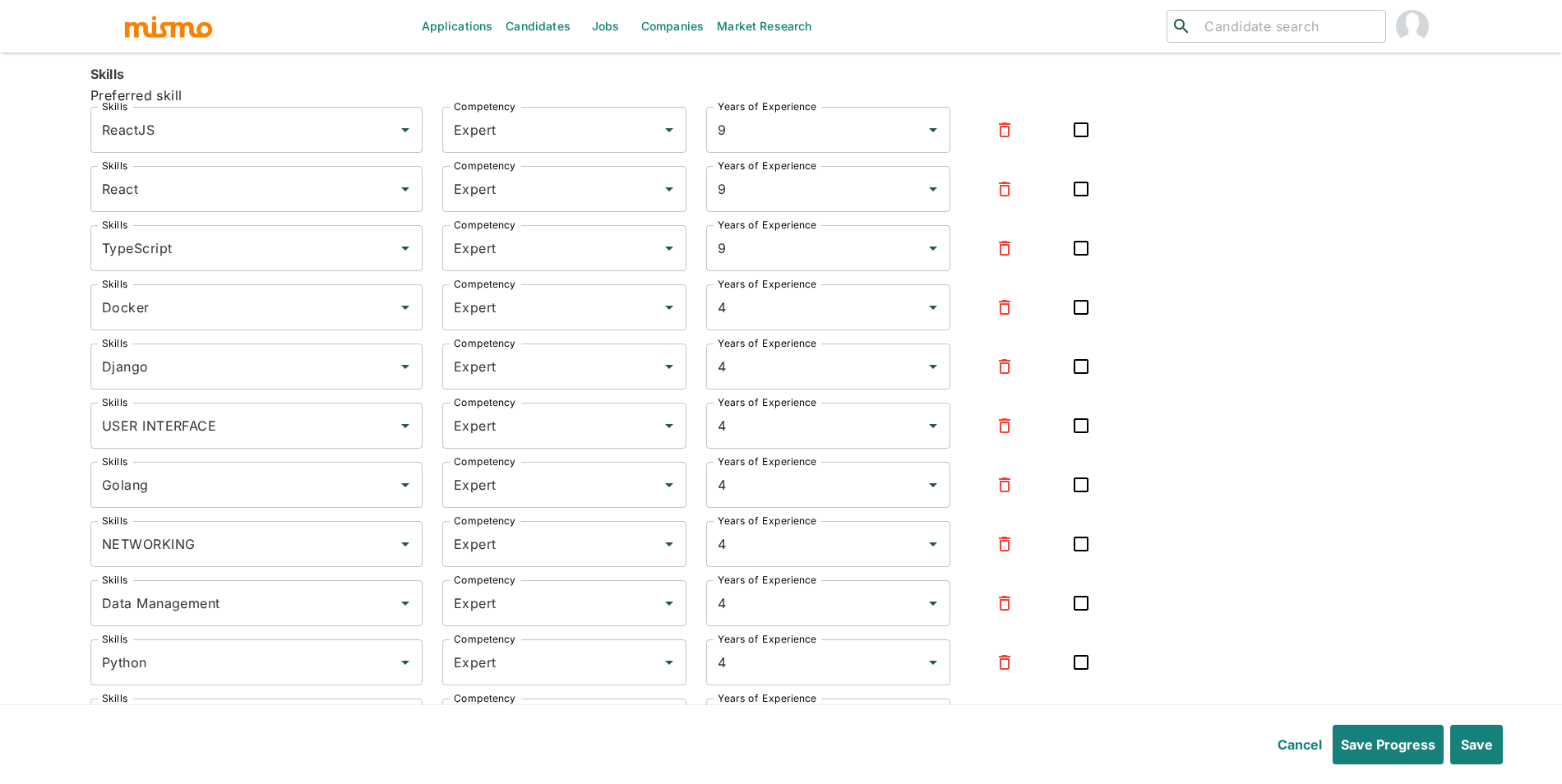
scroll to position [4181, 0]
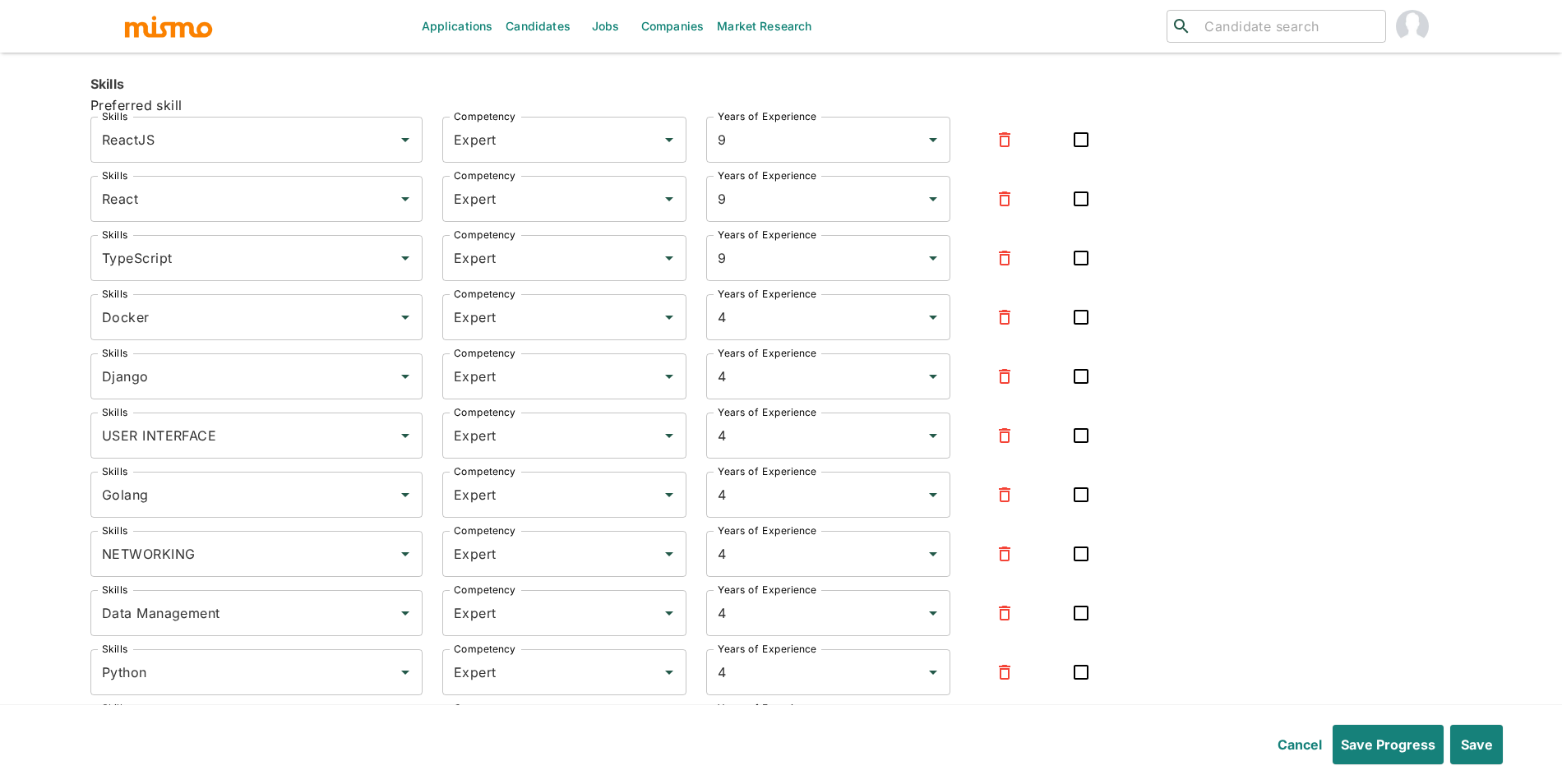
click at [1000, 147] on icon "button" at bounding box center [1005, 140] width 11 height 15
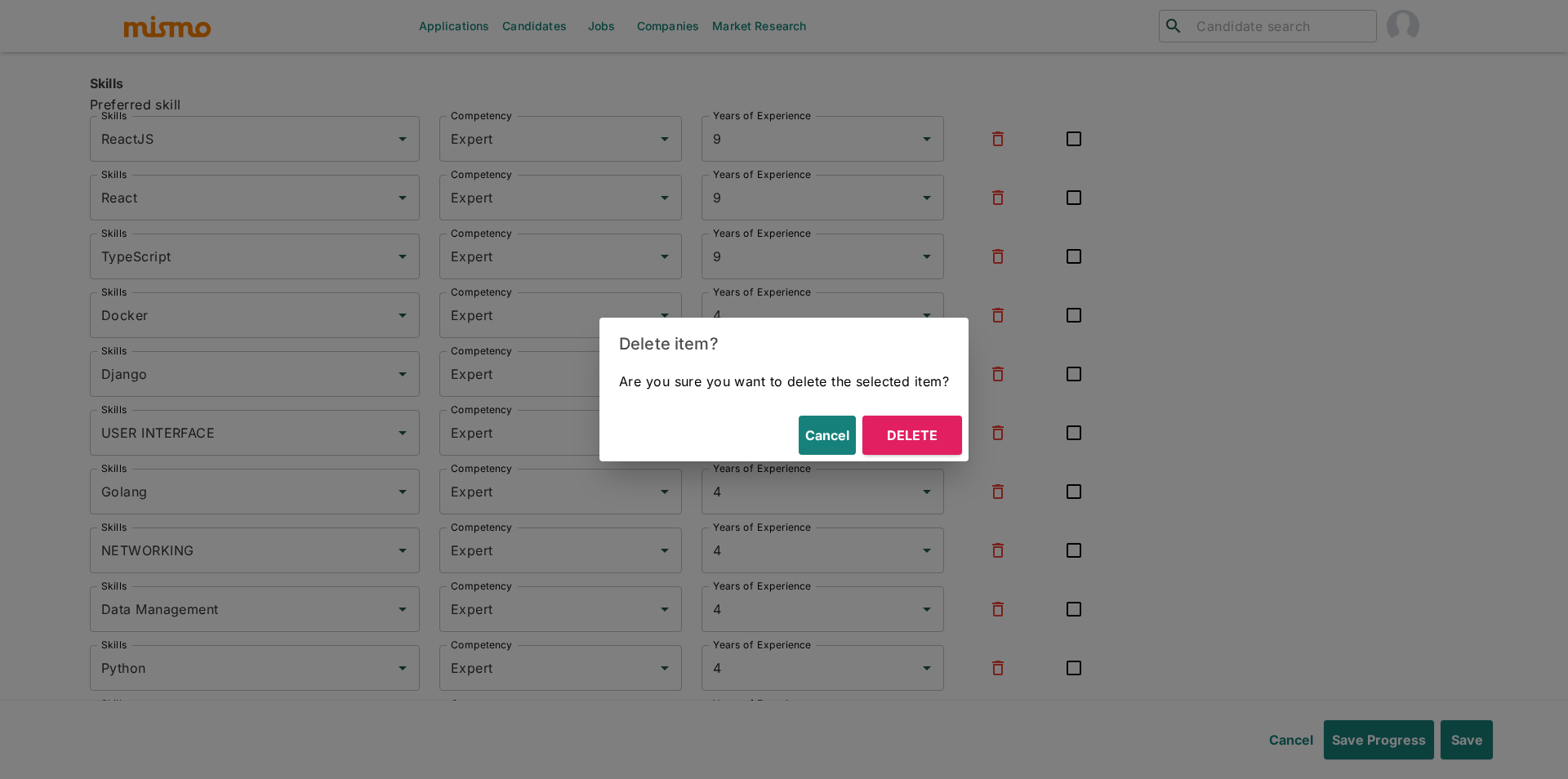
click at [926, 419] on button "Delete" at bounding box center [912, 435] width 100 height 39
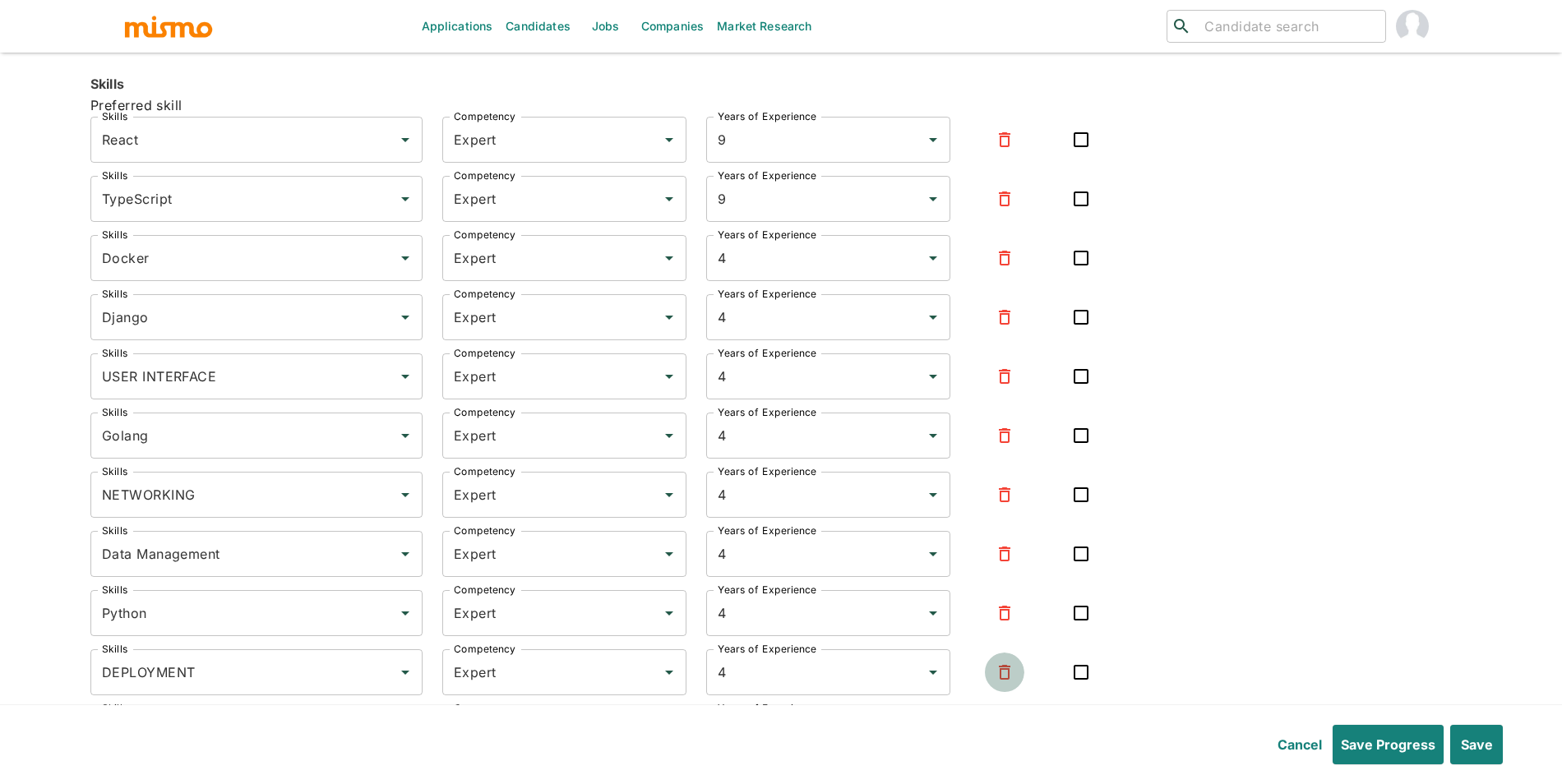
click at [1009, 677] on icon "button" at bounding box center [1004, 671] width 20 height 20
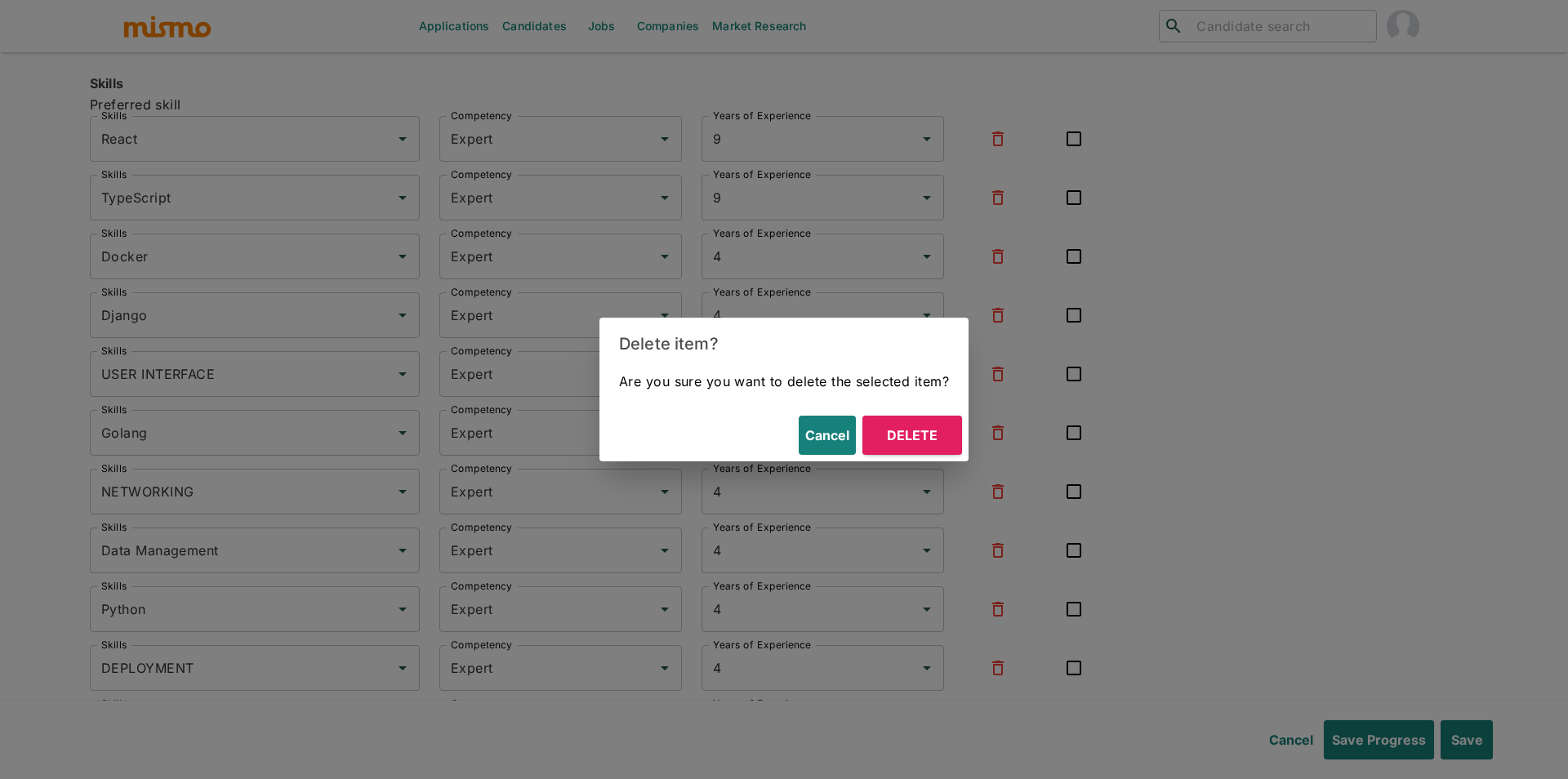
click at [928, 433] on button "Delete" at bounding box center [912, 435] width 100 height 39
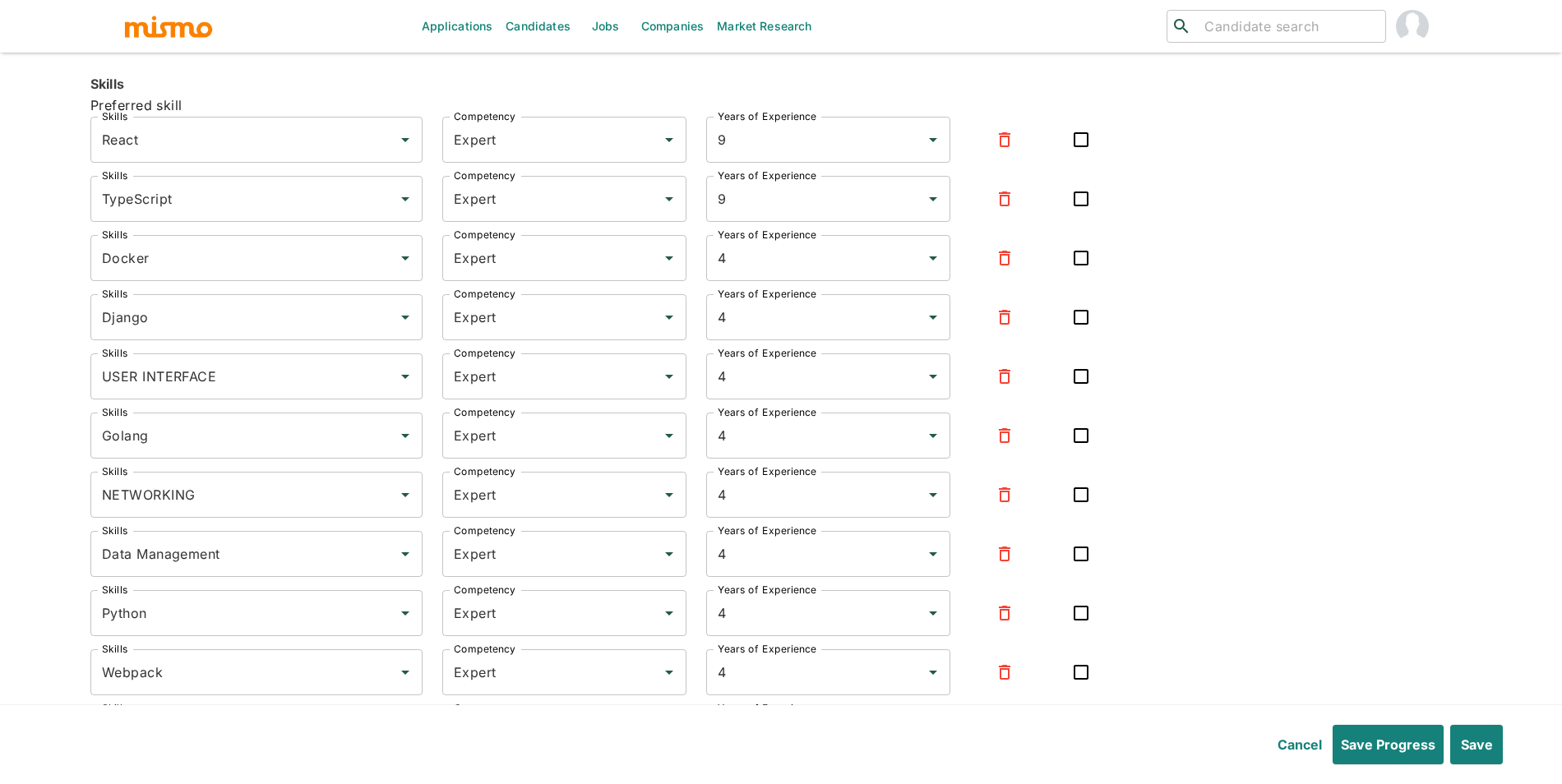
click at [994, 497] on icon "button" at bounding box center [1004, 494] width 20 height 20
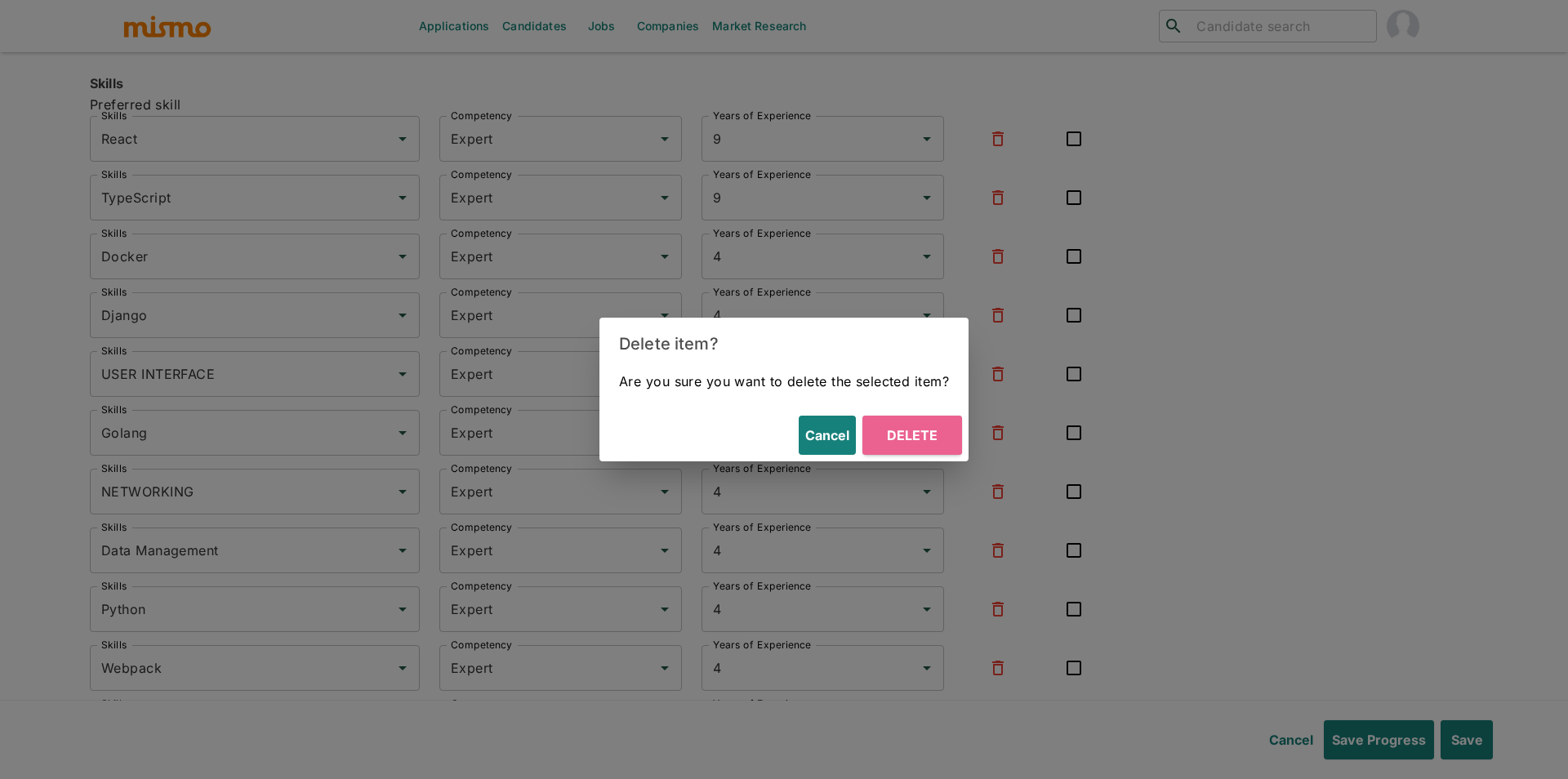
click at [936, 430] on button "Delete" at bounding box center [912, 435] width 100 height 39
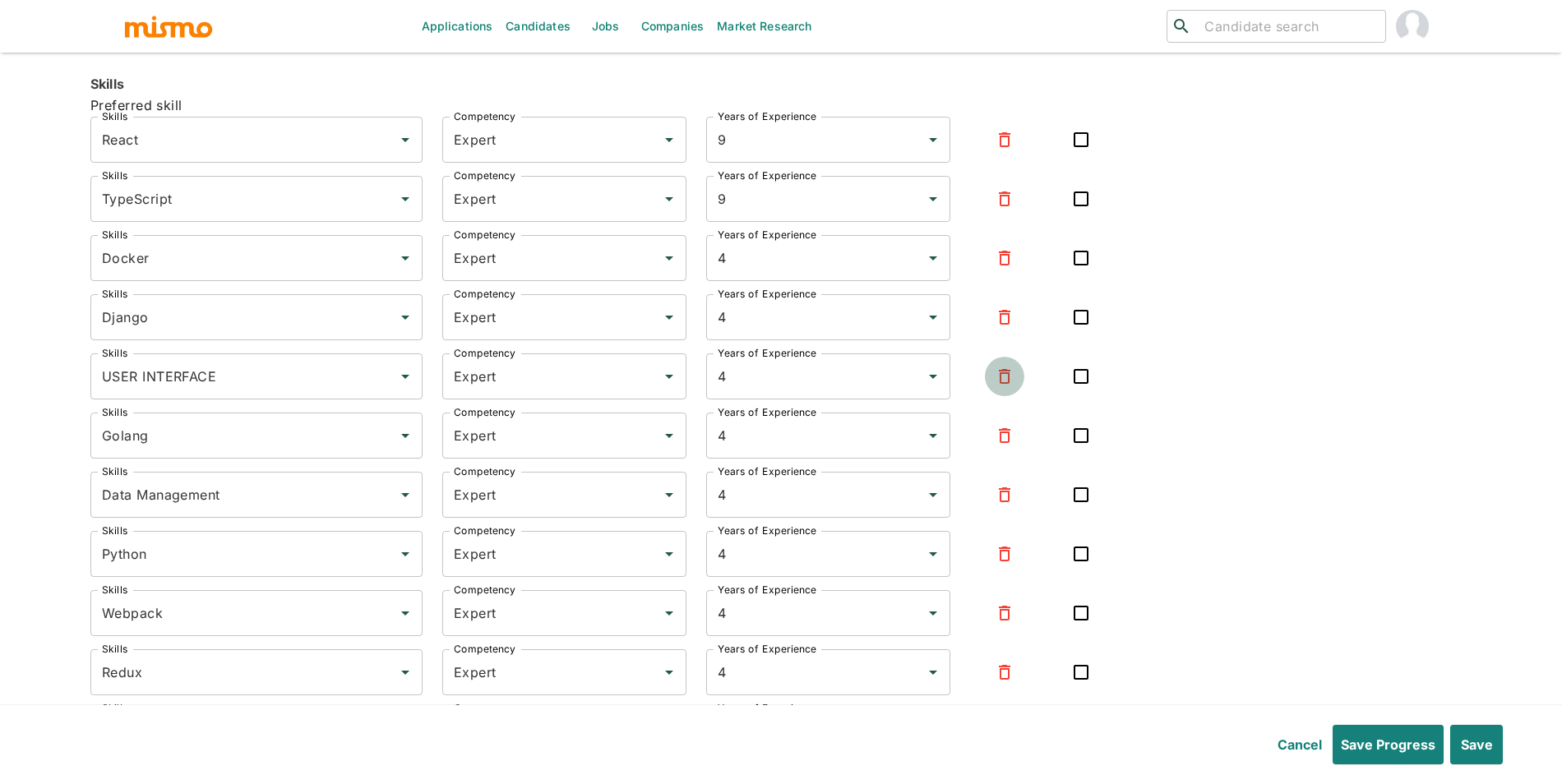
click at [1015, 388] on button "button" at bounding box center [1005, 376] width 39 height 39
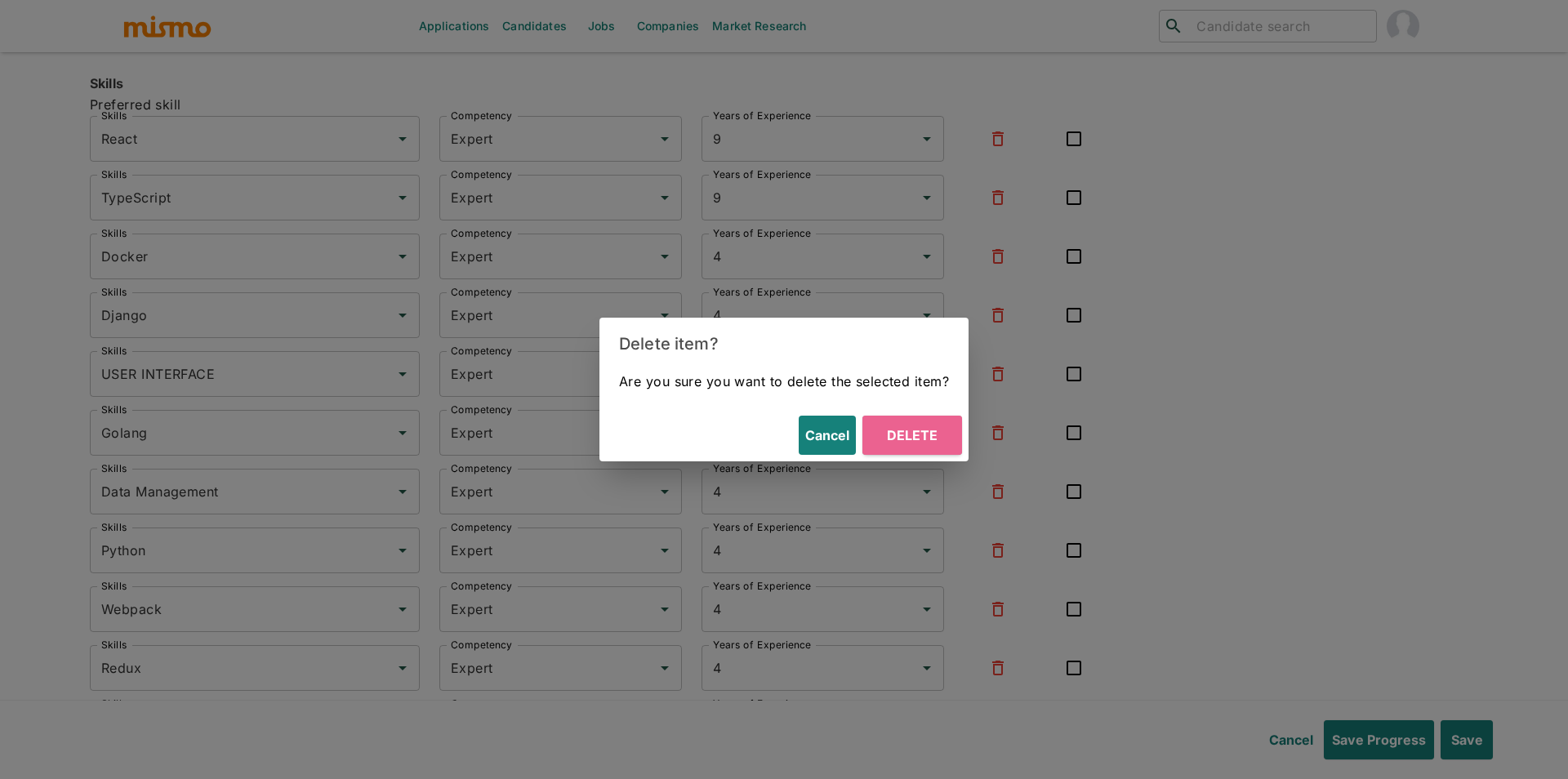
click at [923, 443] on button "Delete" at bounding box center [912, 435] width 100 height 39
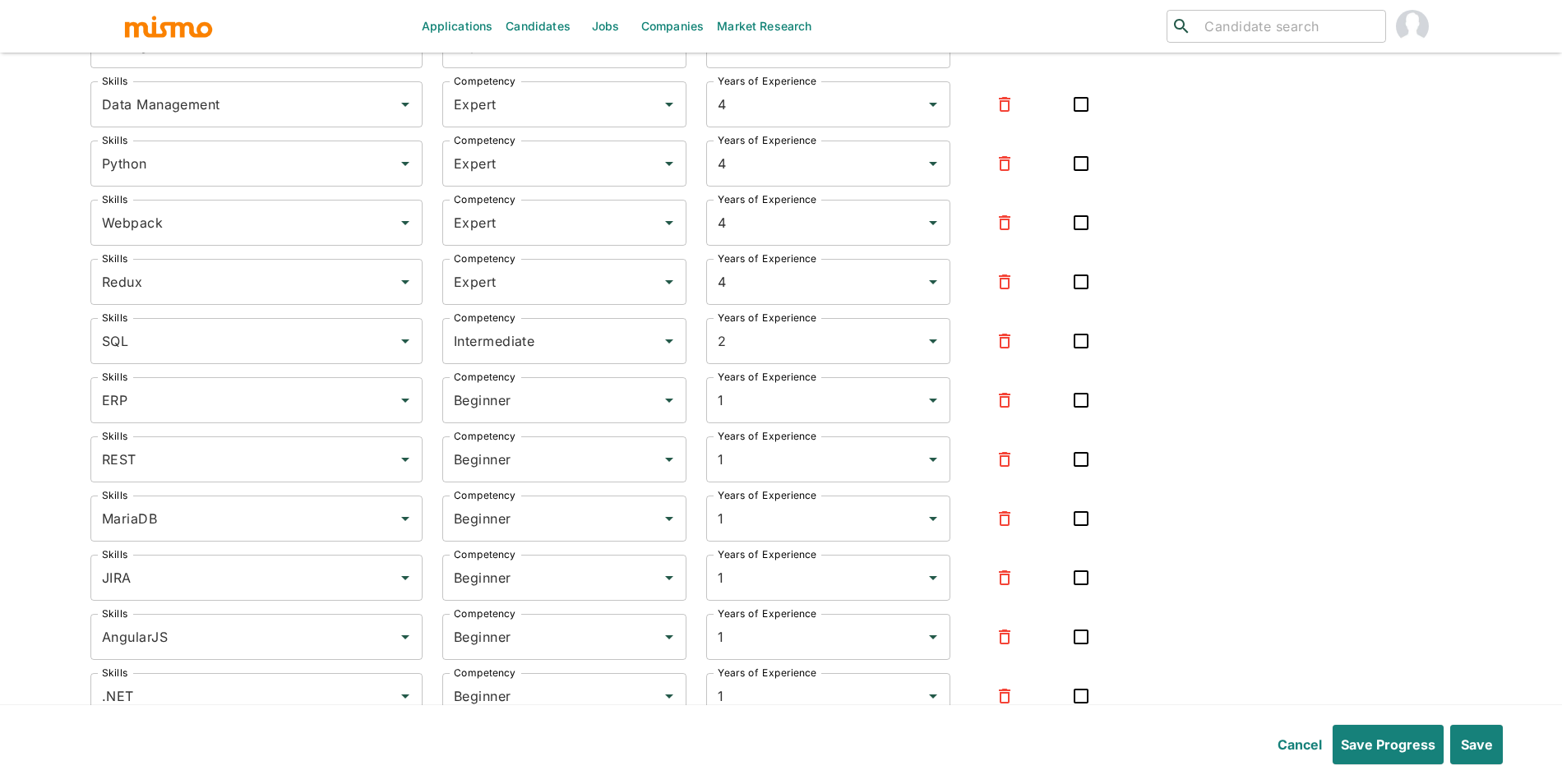
scroll to position [4546, 0]
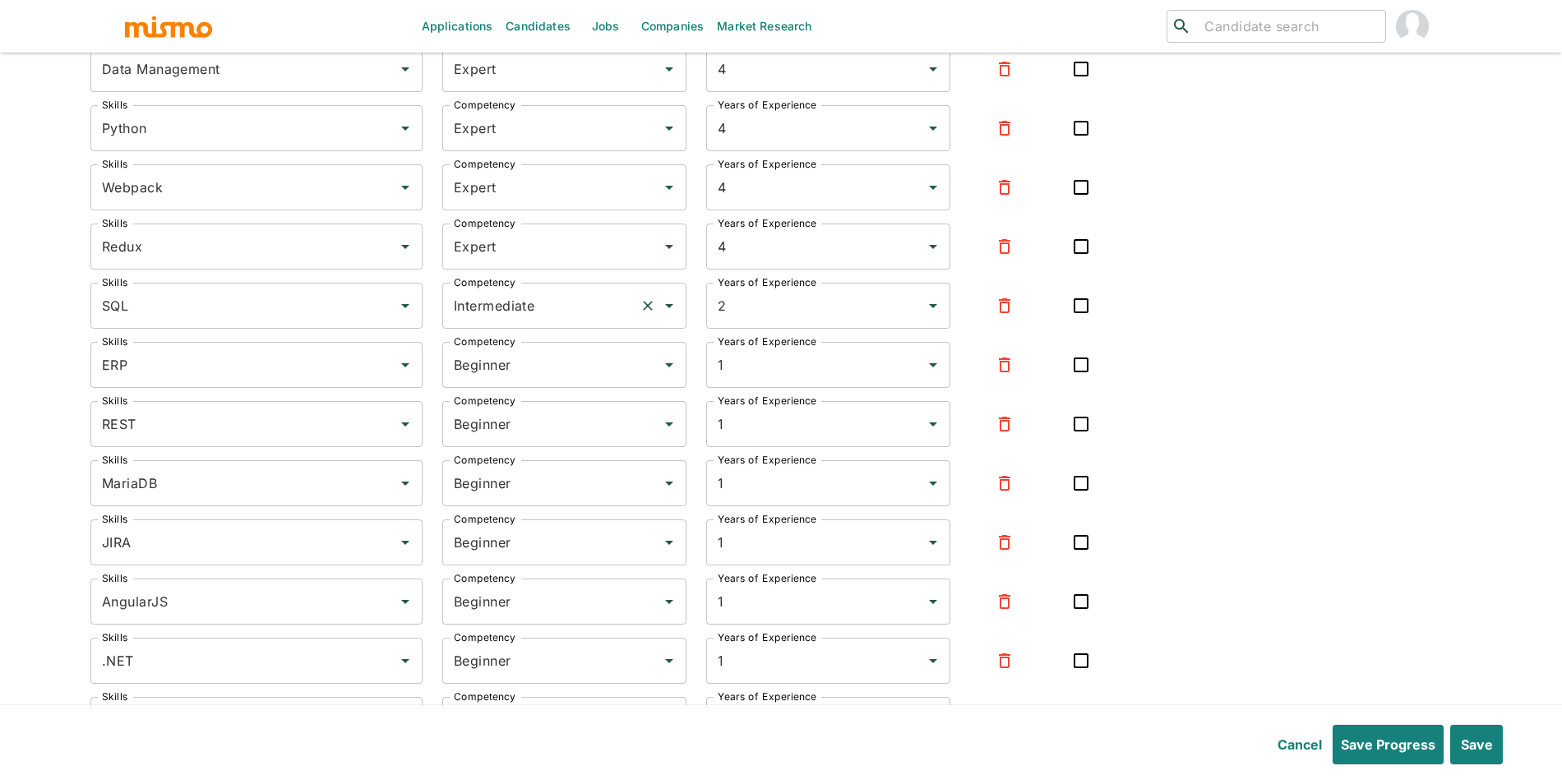
click at [520, 303] on input "Intermediate" at bounding box center [540, 305] width 183 height 31
click at [518, 382] on li "Expert" at bounding box center [564, 393] width 244 height 33
type input "Expert"
click at [539, 378] on input "Beginner" at bounding box center [540, 364] width 183 height 31
click at [522, 452] on li "Expert" at bounding box center [564, 452] width 244 height 33
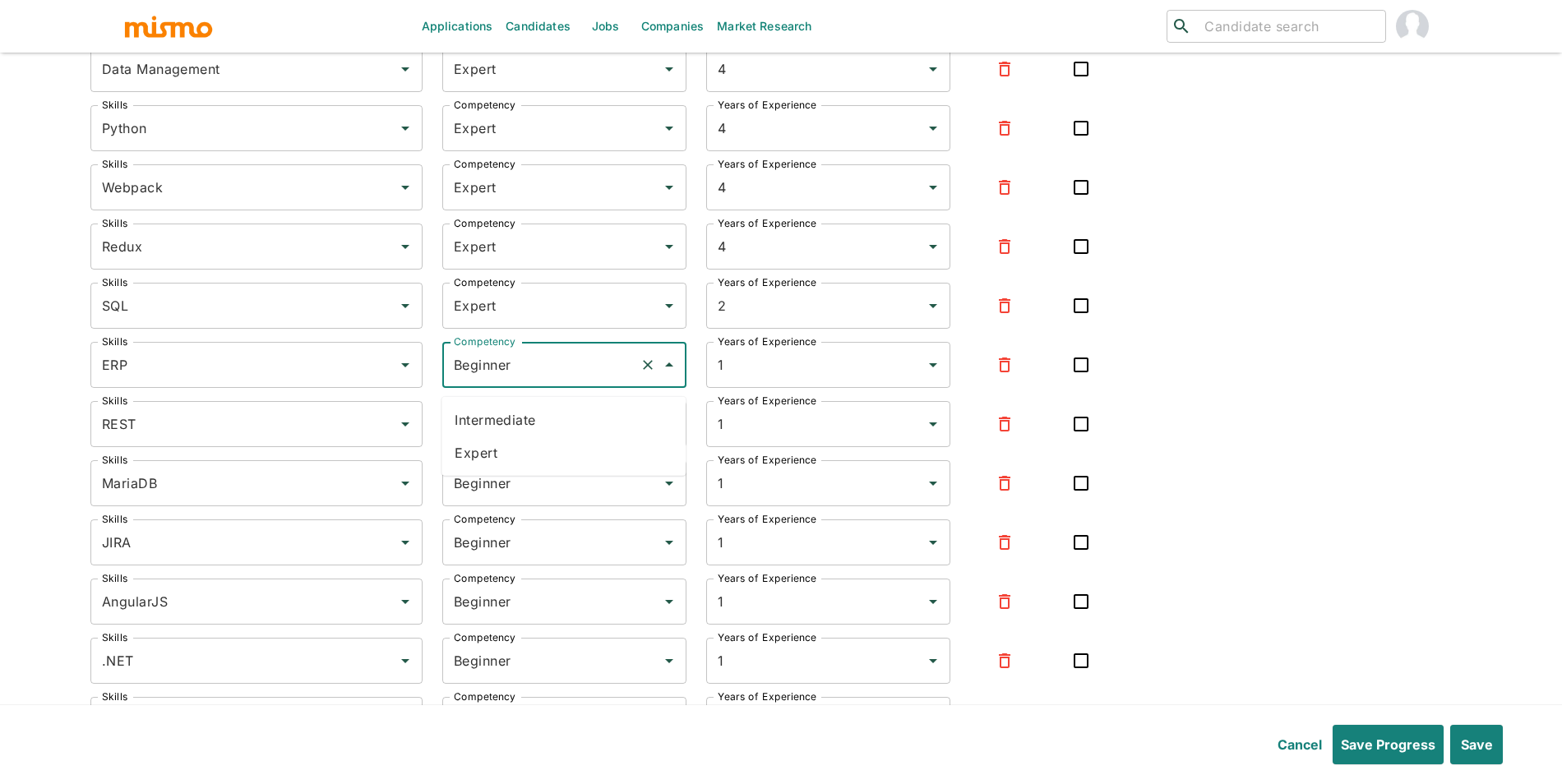
type input "Expert"
click at [542, 436] on input "Beginner" at bounding box center [540, 424] width 183 height 31
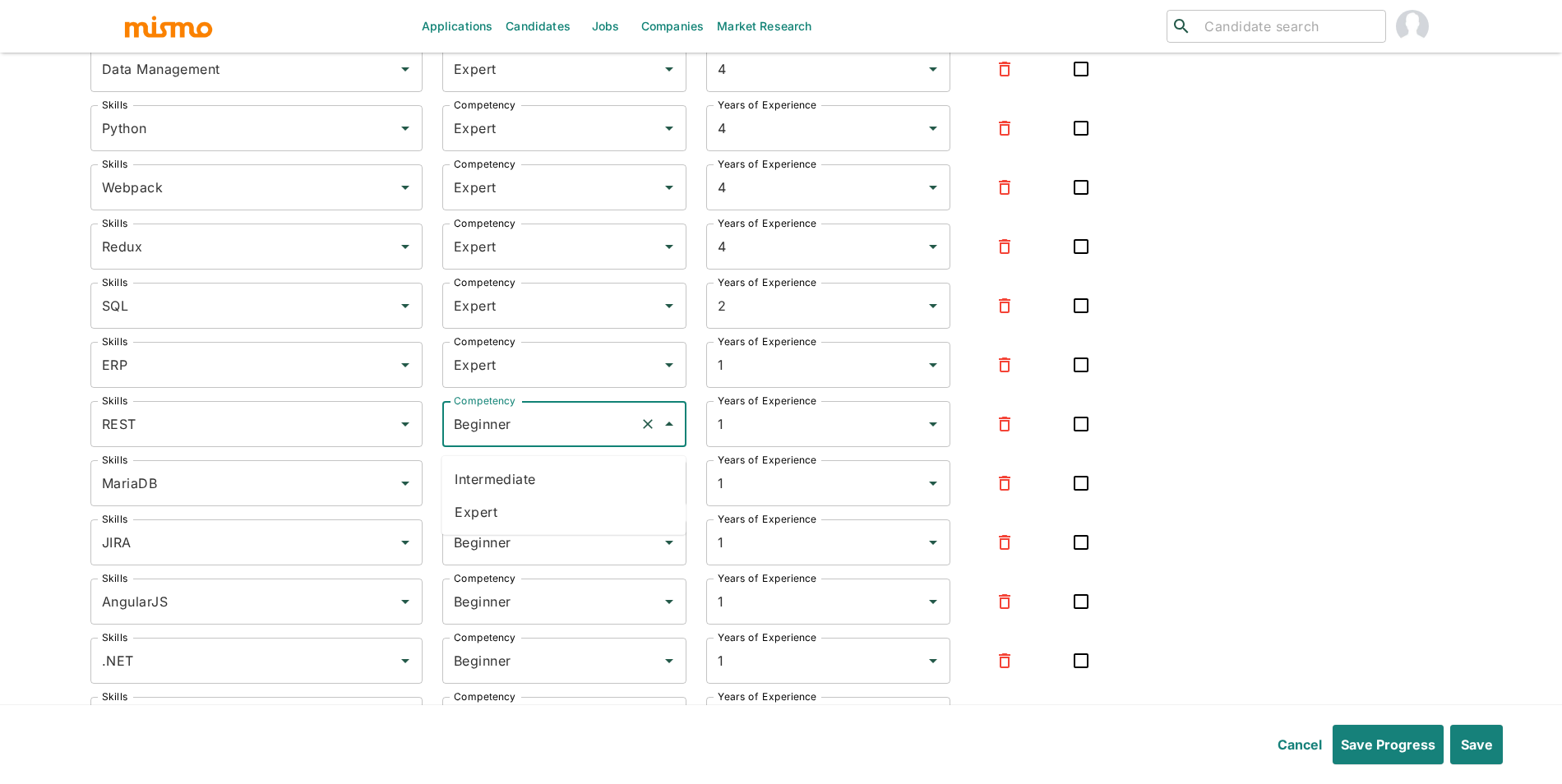
click at [523, 503] on li "Expert" at bounding box center [564, 511] width 244 height 33
type input "Expert"
click at [538, 495] on input "Beginner" at bounding box center [540, 483] width 183 height 31
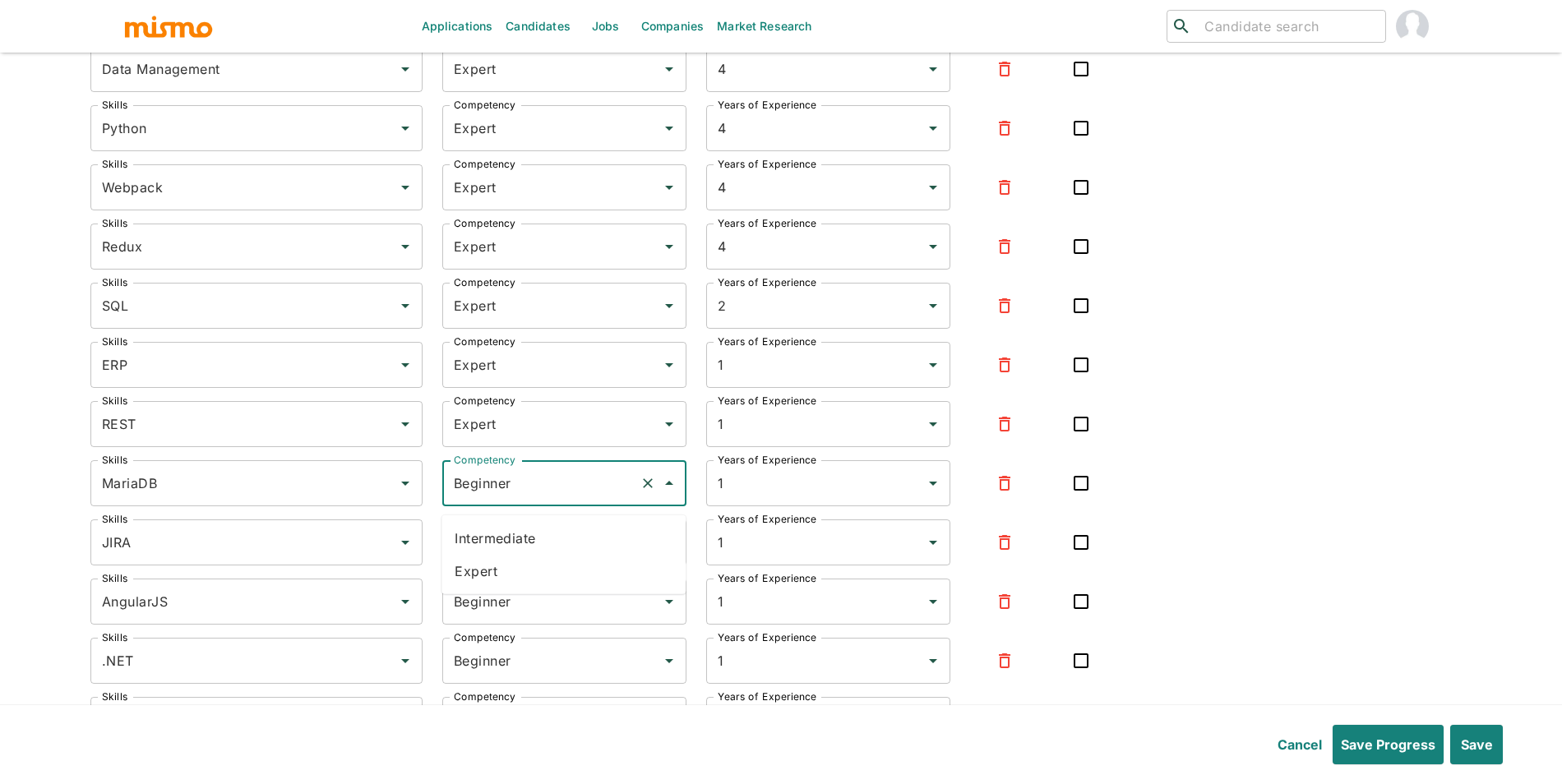
click at [536, 560] on li "Expert" at bounding box center [564, 571] width 244 height 33
type input "Expert"
click at [551, 555] on input "Beginner" at bounding box center [540, 542] width 183 height 31
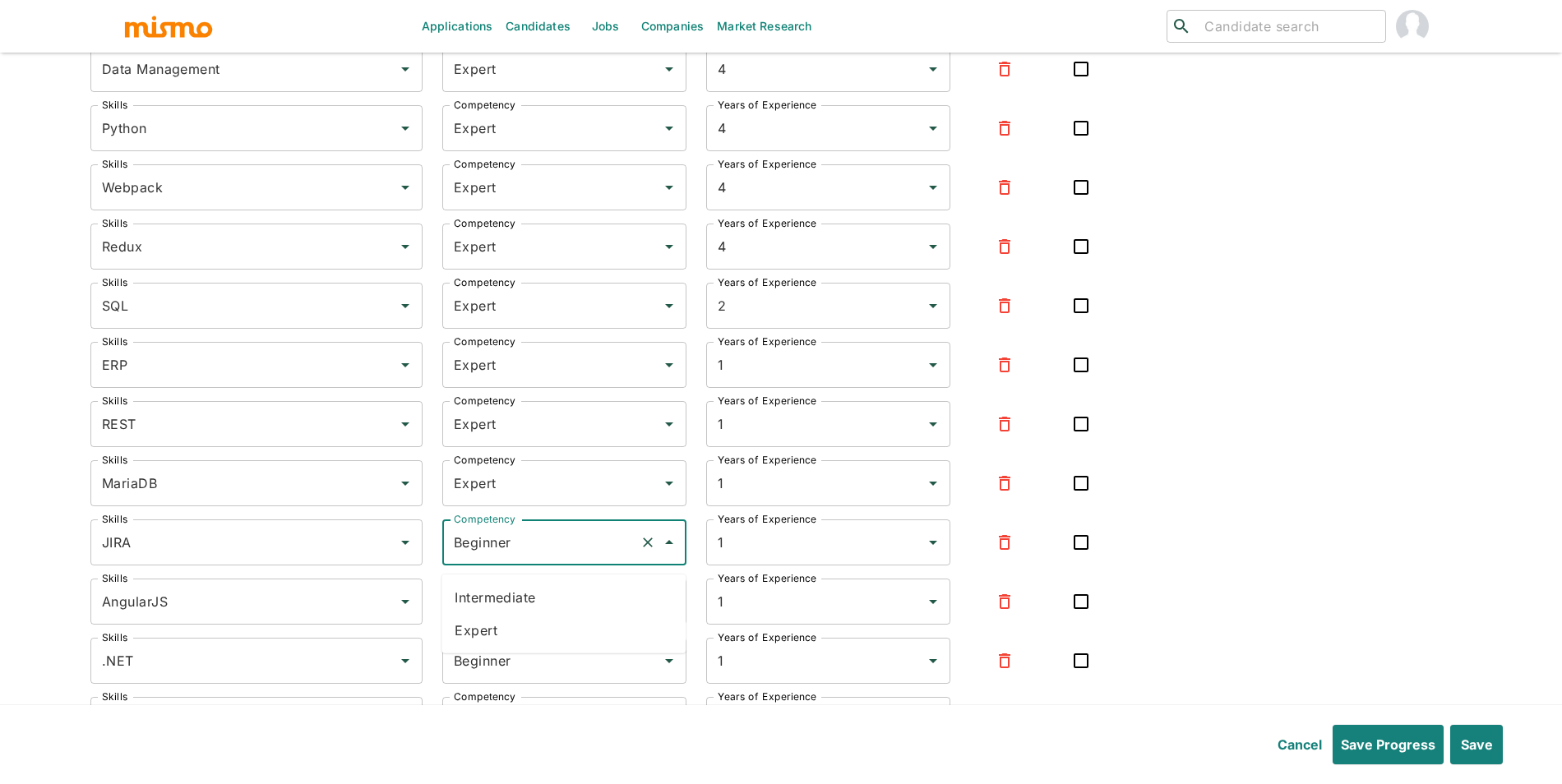
click at [546, 625] on li "Expert" at bounding box center [564, 630] width 244 height 33
type input "Expert"
click at [559, 616] on input "Beginner" at bounding box center [540, 601] width 183 height 31
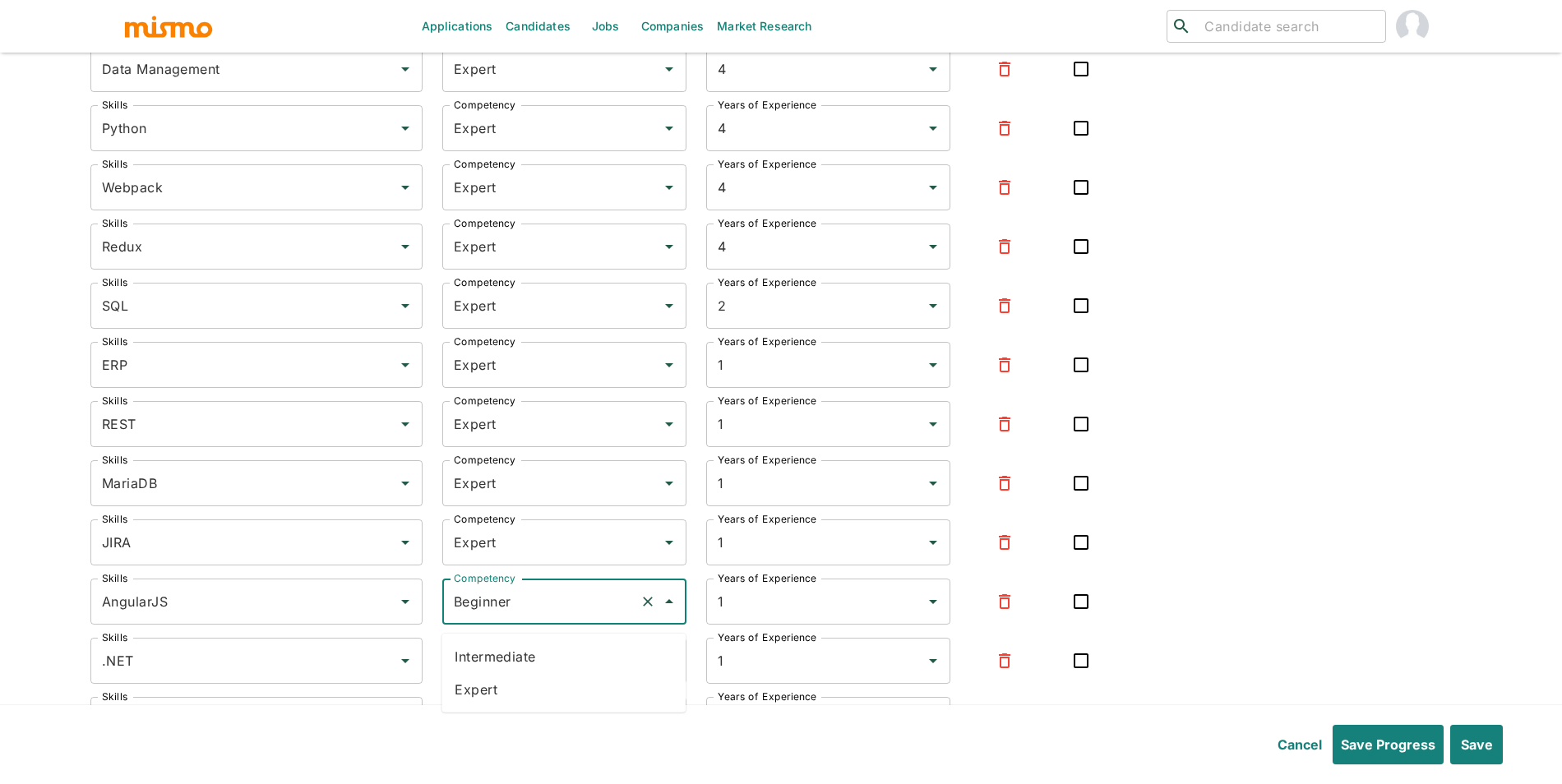
click at [545, 708] on ul "Intermediate Expert" at bounding box center [564, 673] width 244 height 79
click at [556, 679] on li "Expert" at bounding box center [564, 689] width 244 height 33
type input "Expert"
click at [559, 666] on input "Beginner" at bounding box center [540, 660] width 183 height 31
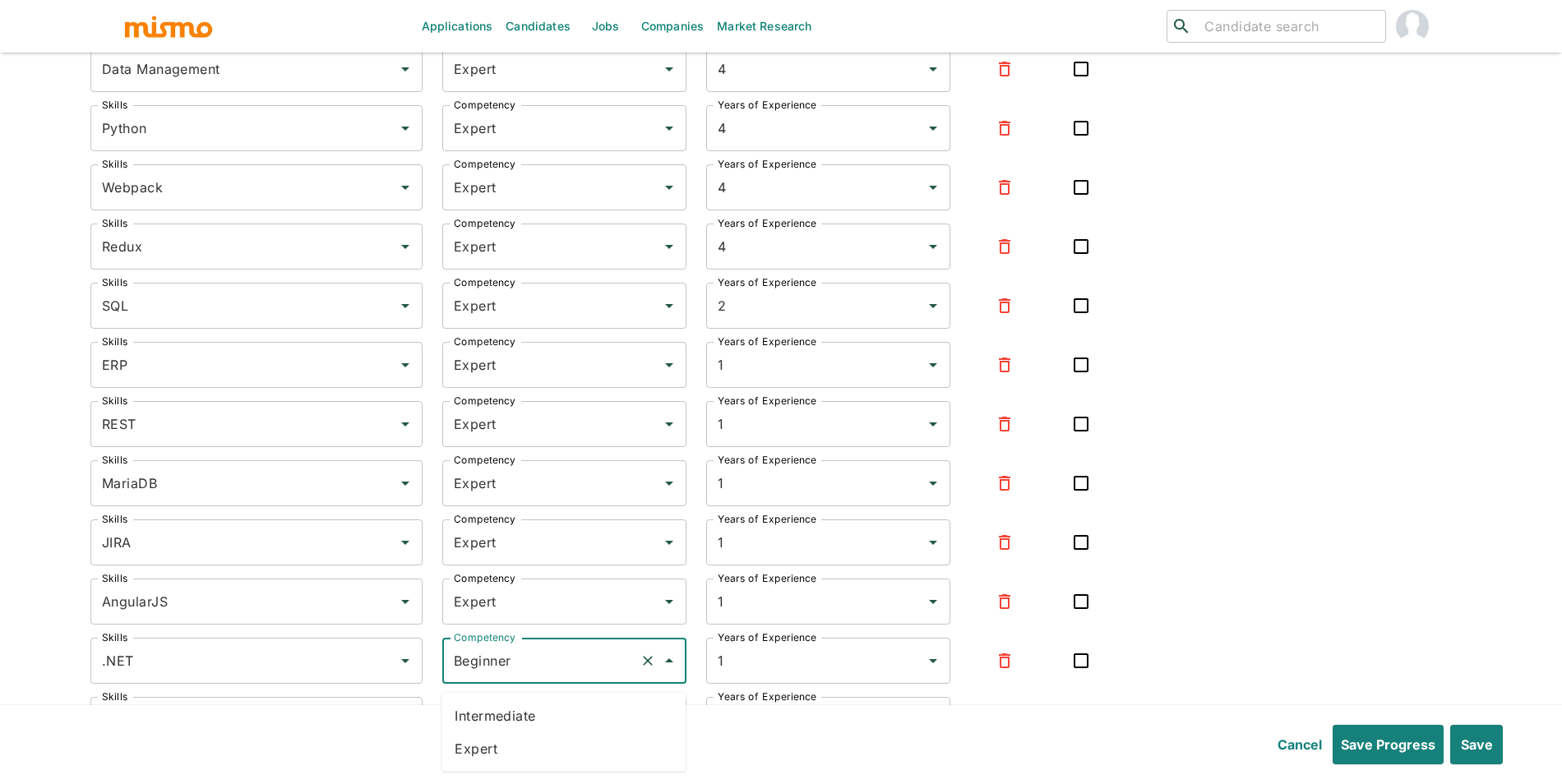
click at [549, 751] on li "Expert" at bounding box center [564, 748] width 244 height 33
type input "Expert"
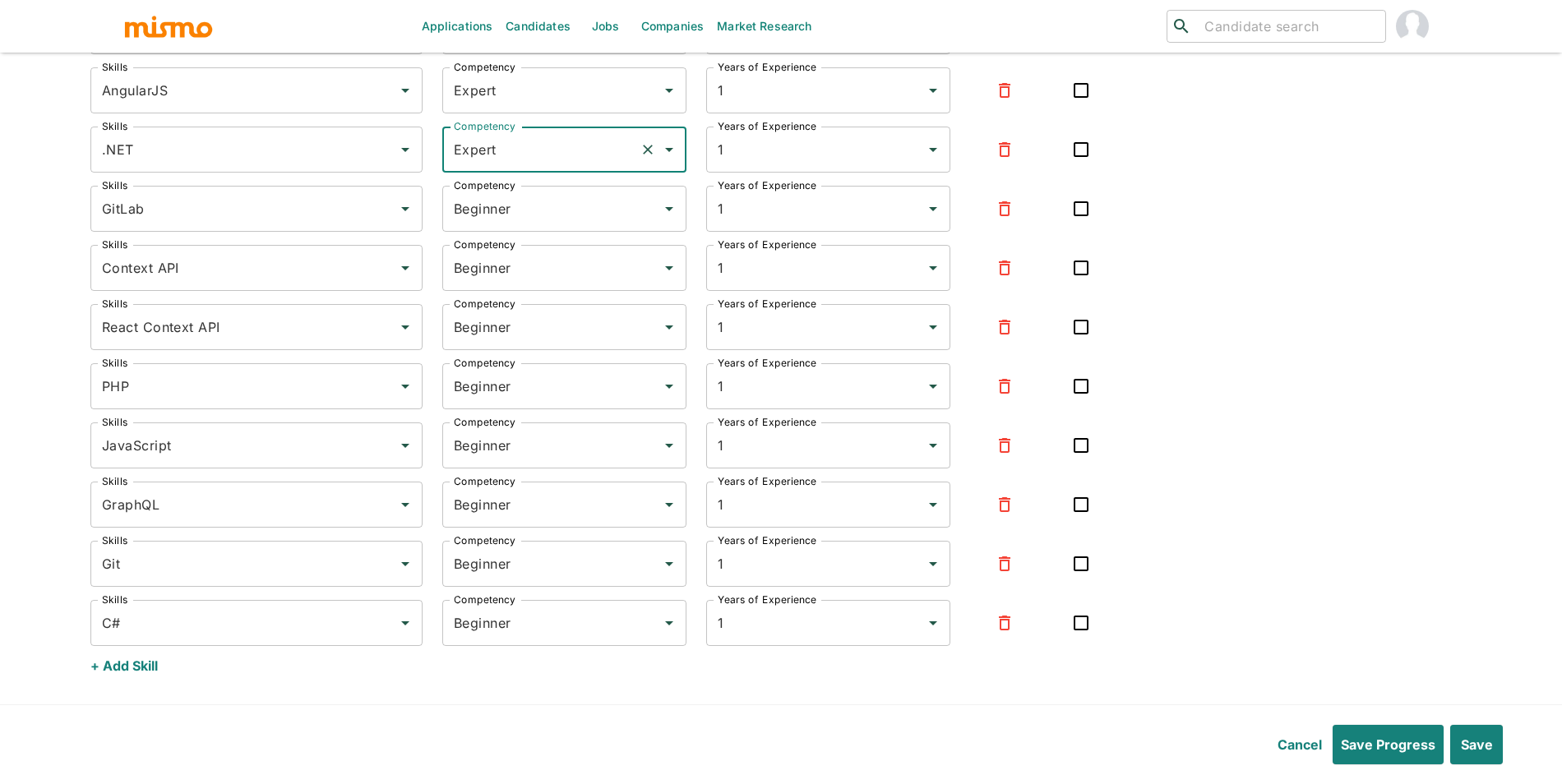
scroll to position [5093, 0]
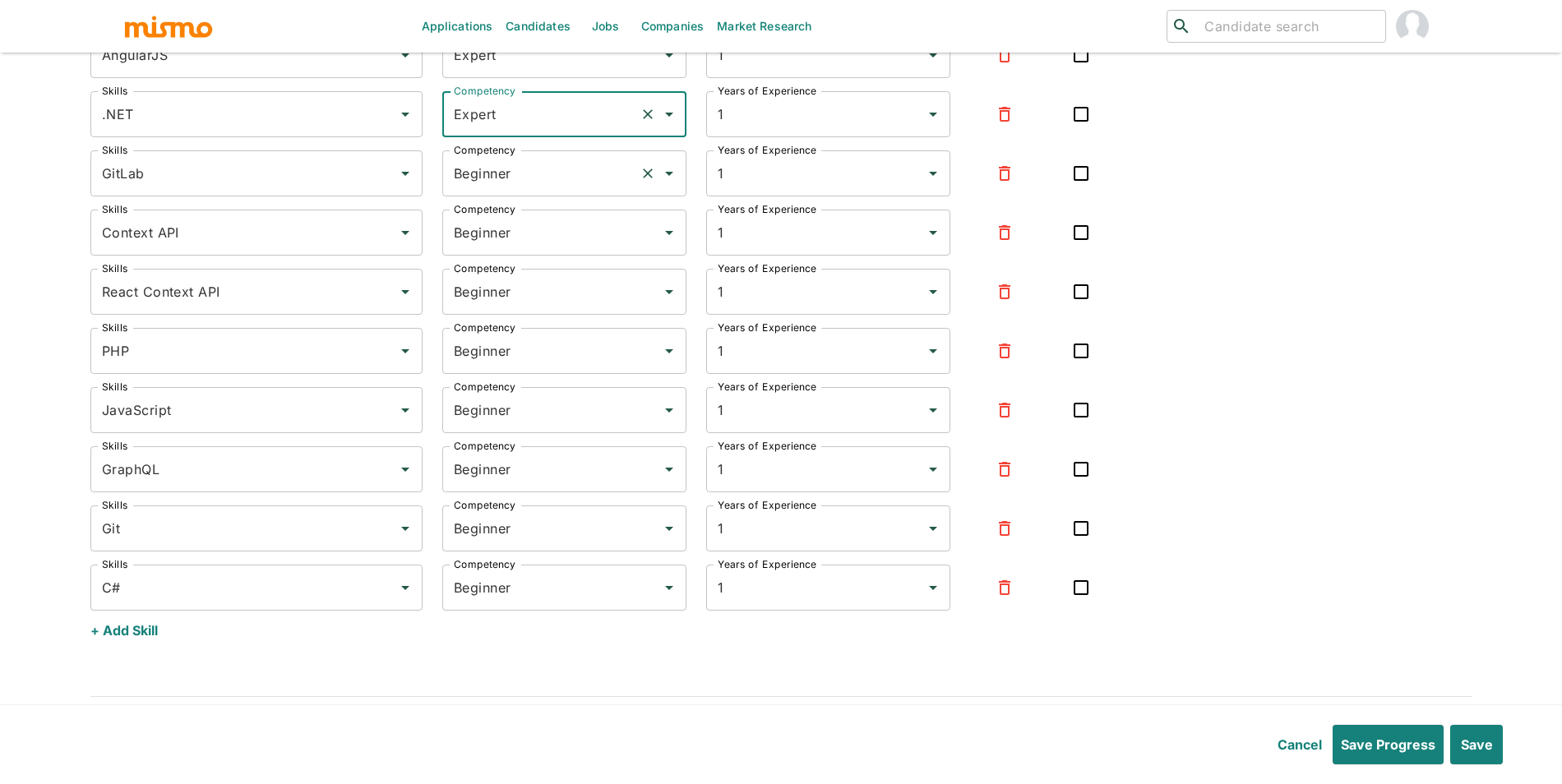
click at [542, 186] on input "Beginner" at bounding box center [540, 173] width 183 height 31
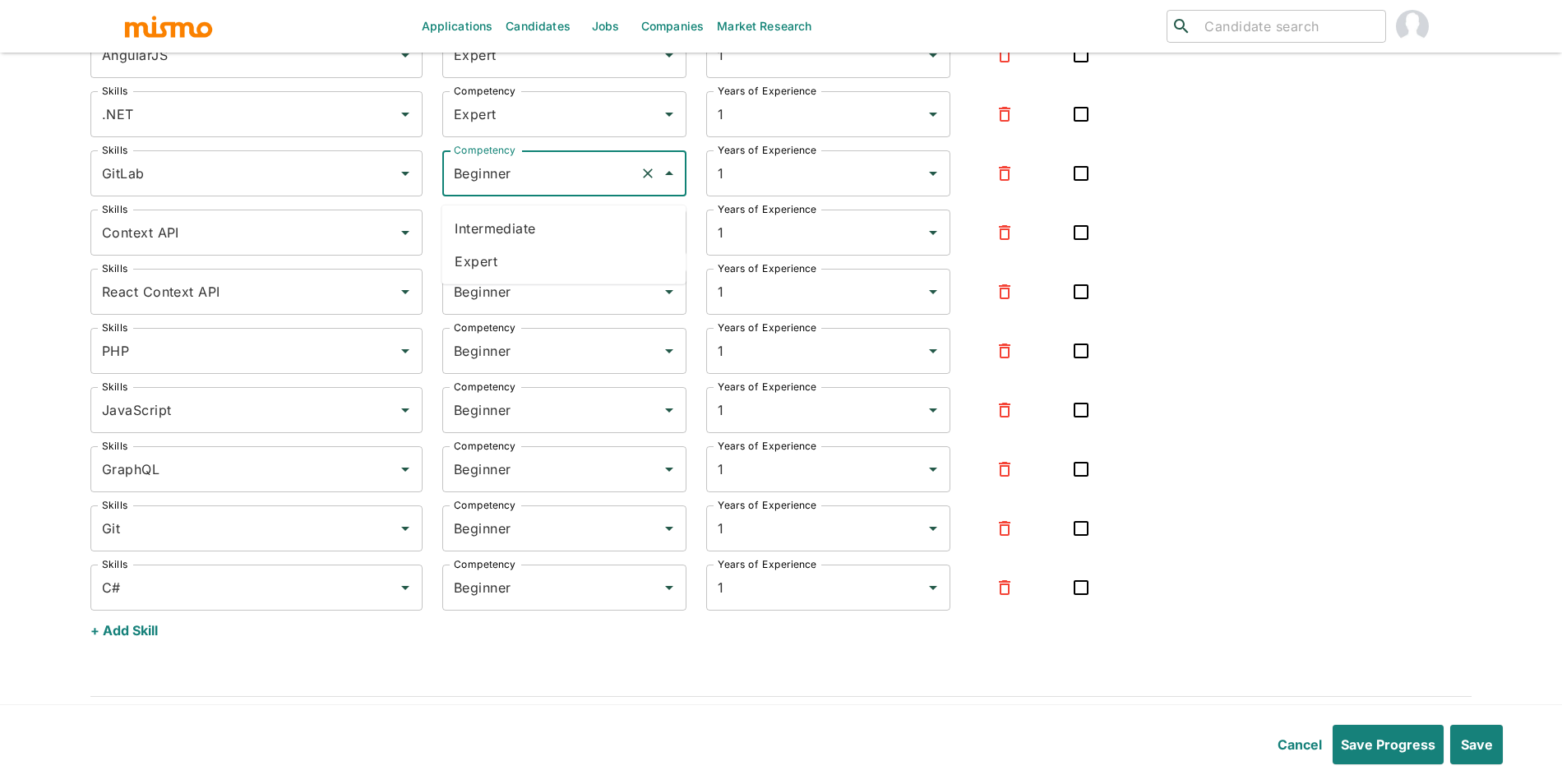
click at [523, 245] on li "Expert" at bounding box center [564, 261] width 244 height 33
type input "Expert"
click at [536, 245] on input "Beginner" at bounding box center [540, 232] width 183 height 31
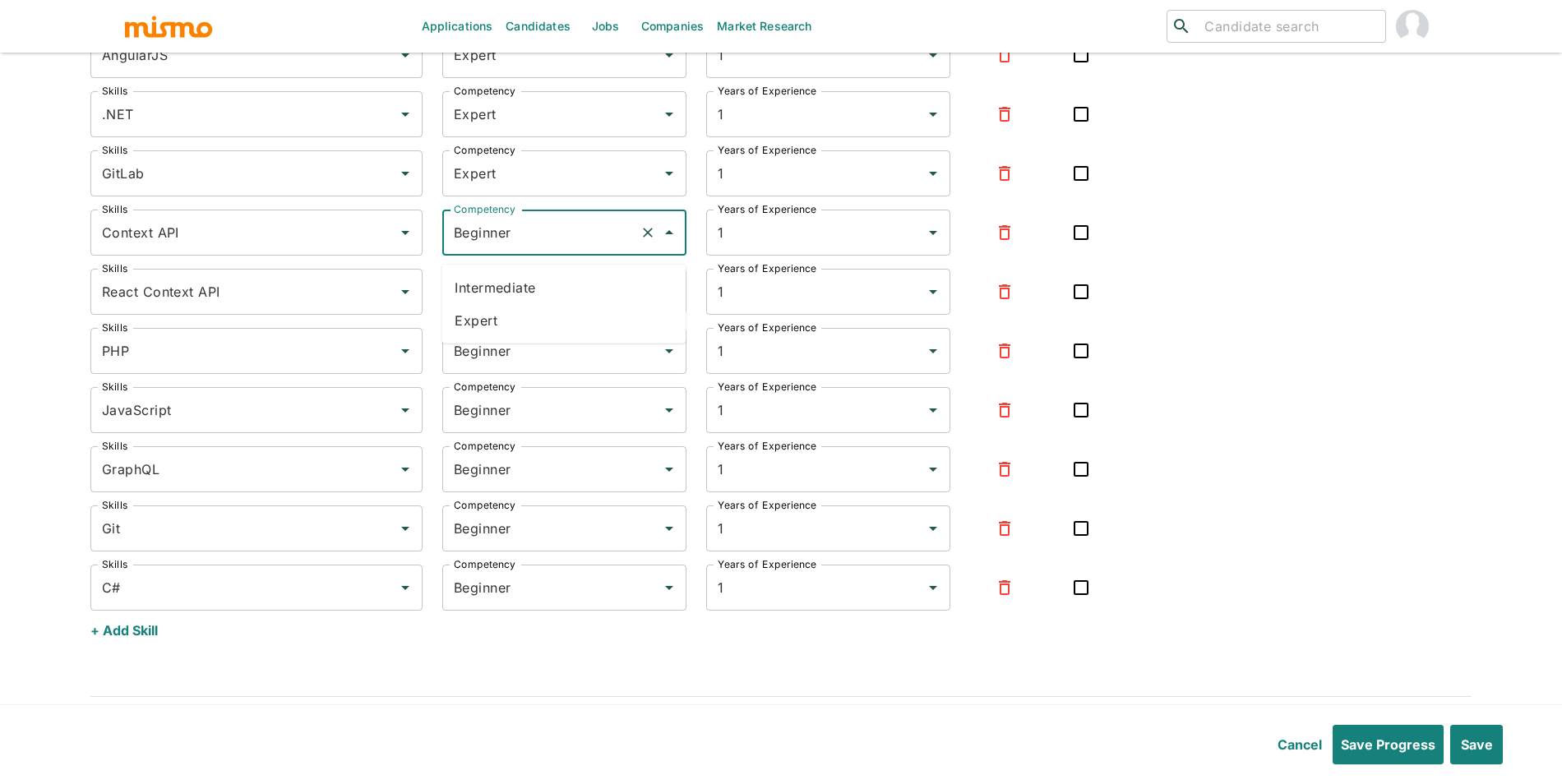
click at [519, 327] on li "Expert" at bounding box center [564, 320] width 244 height 33
type input "Expert"
click at [529, 308] on input "Beginner" at bounding box center [540, 291] width 183 height 31
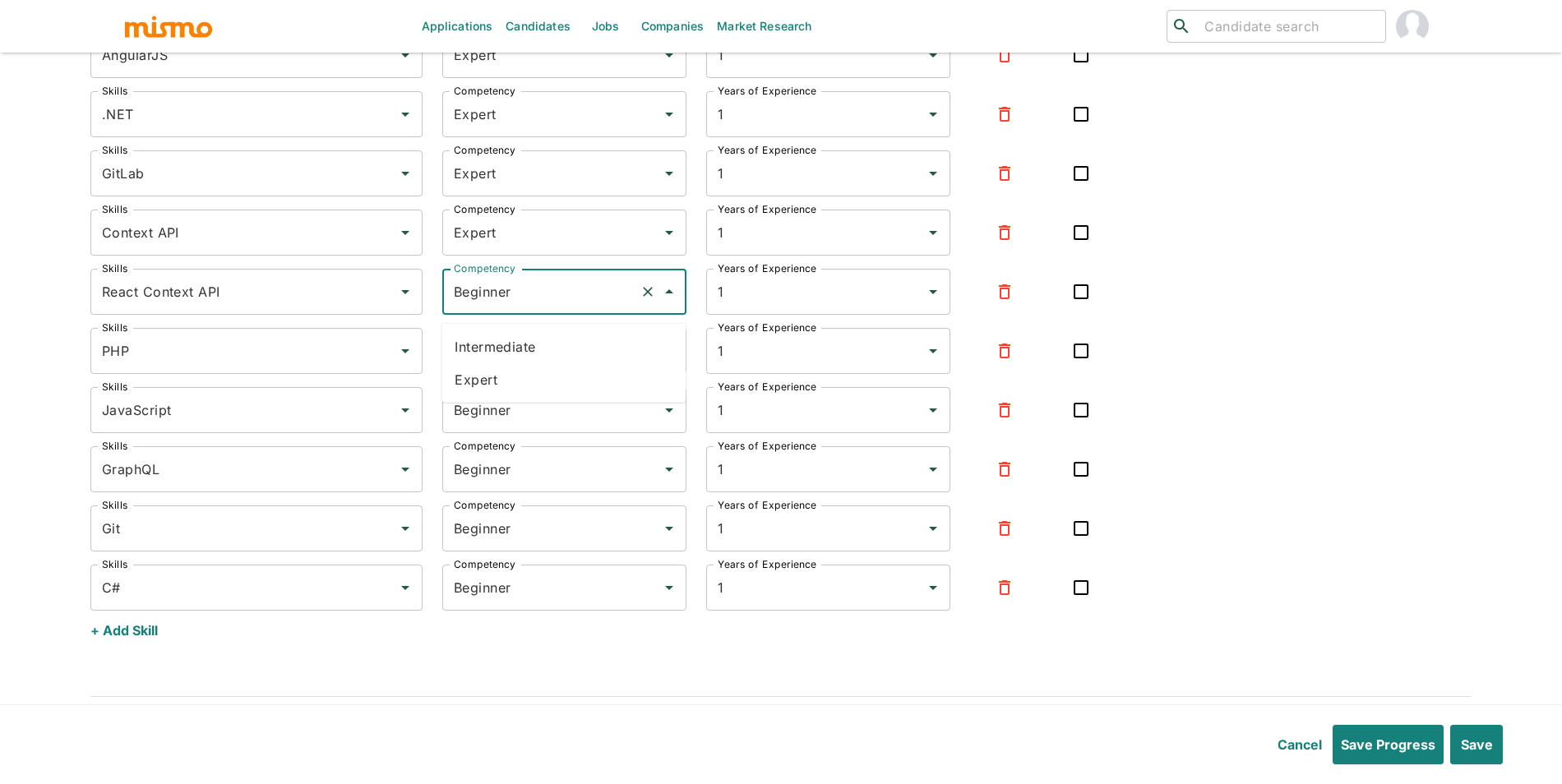
click at [507, 398] on ul "Intermediate Expert" at bounding box center [564, 363] width 244 height 79
click at [518, 370] on li "Expert" at bounding box center [564, 379] width 244 height 33
type input "Expert"
click at [531, 355] on input "Beginner" at bounding box center [540, 351] width 183 height 31
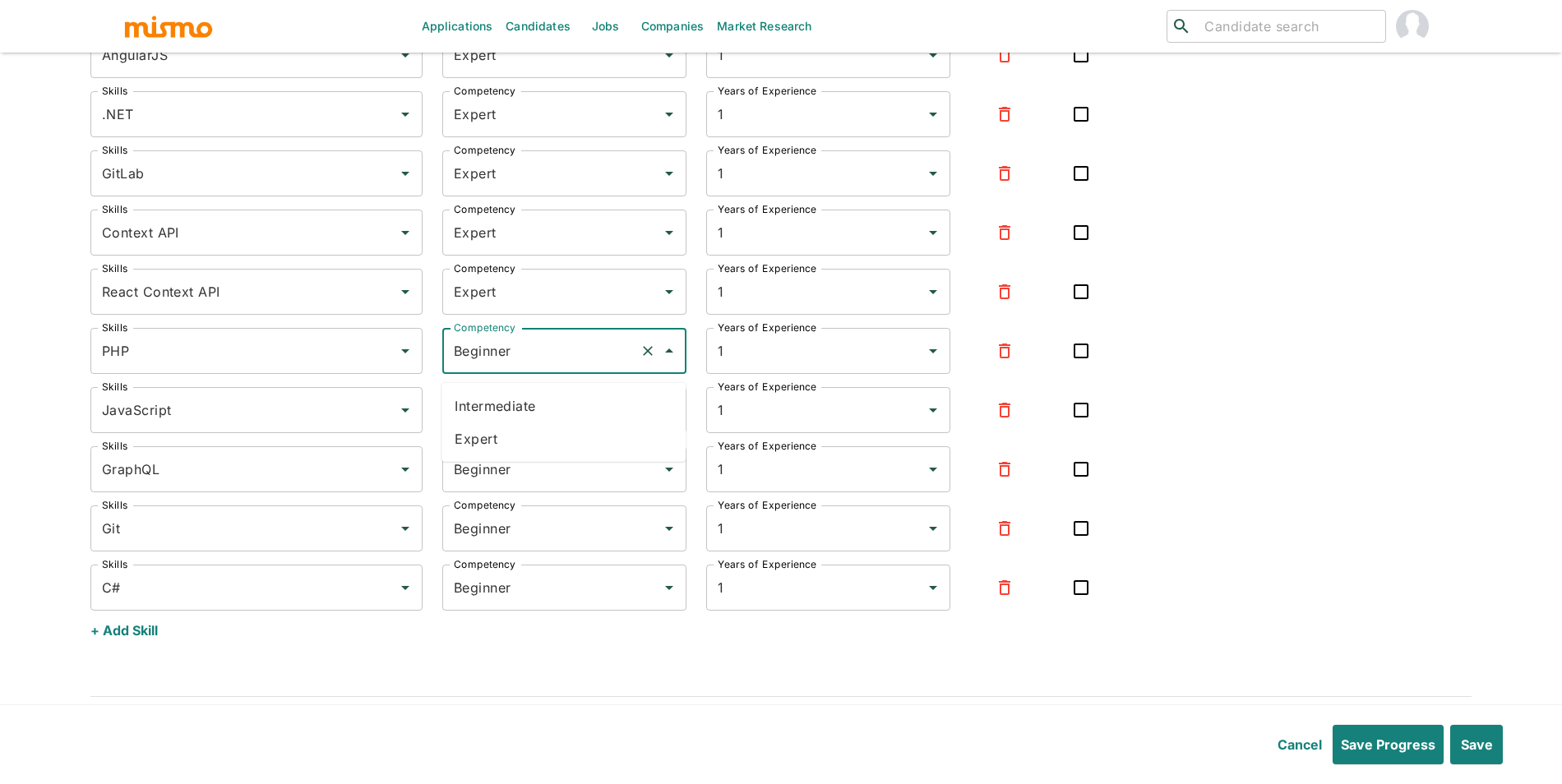
drag, startPoint x: 506, startPoint y: 443, endPoint x: 518, endPoint y: 431, distance: 17.0
click at [506, 443] on li "Expert" at bounding box center [564, 438] width 244 height 33
type input "Expert"
click at [528, 415] on input "Beginner" at bounding box center [540, 410] width 183 height 31
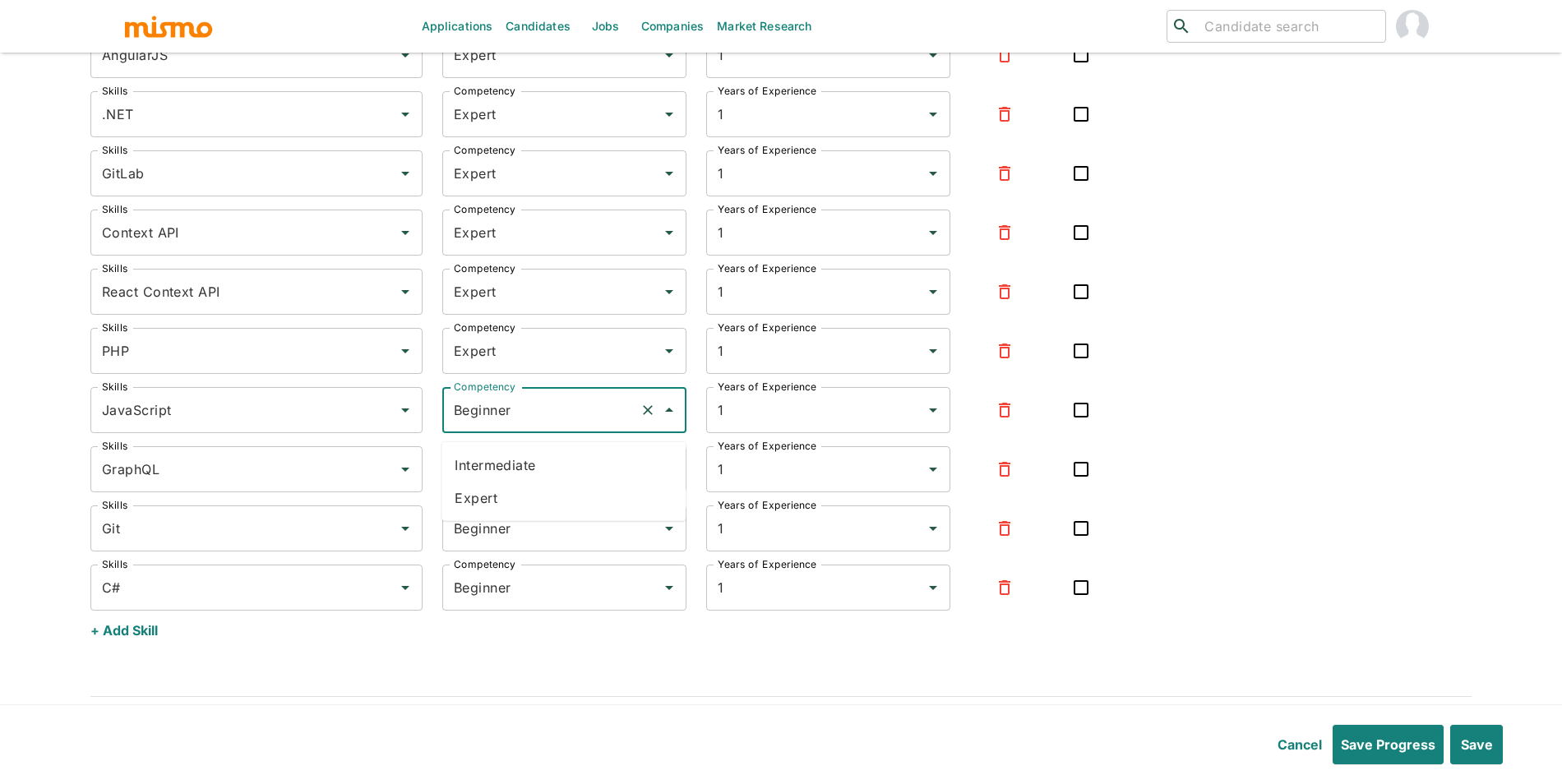
click at [522, 493] on li "Expert" at bounding box center [564, 498] width 244 height 33
type input "Expert"
click at [529, 485] on input "Beginner" at bounding box center [540, 469] width 183 height 31
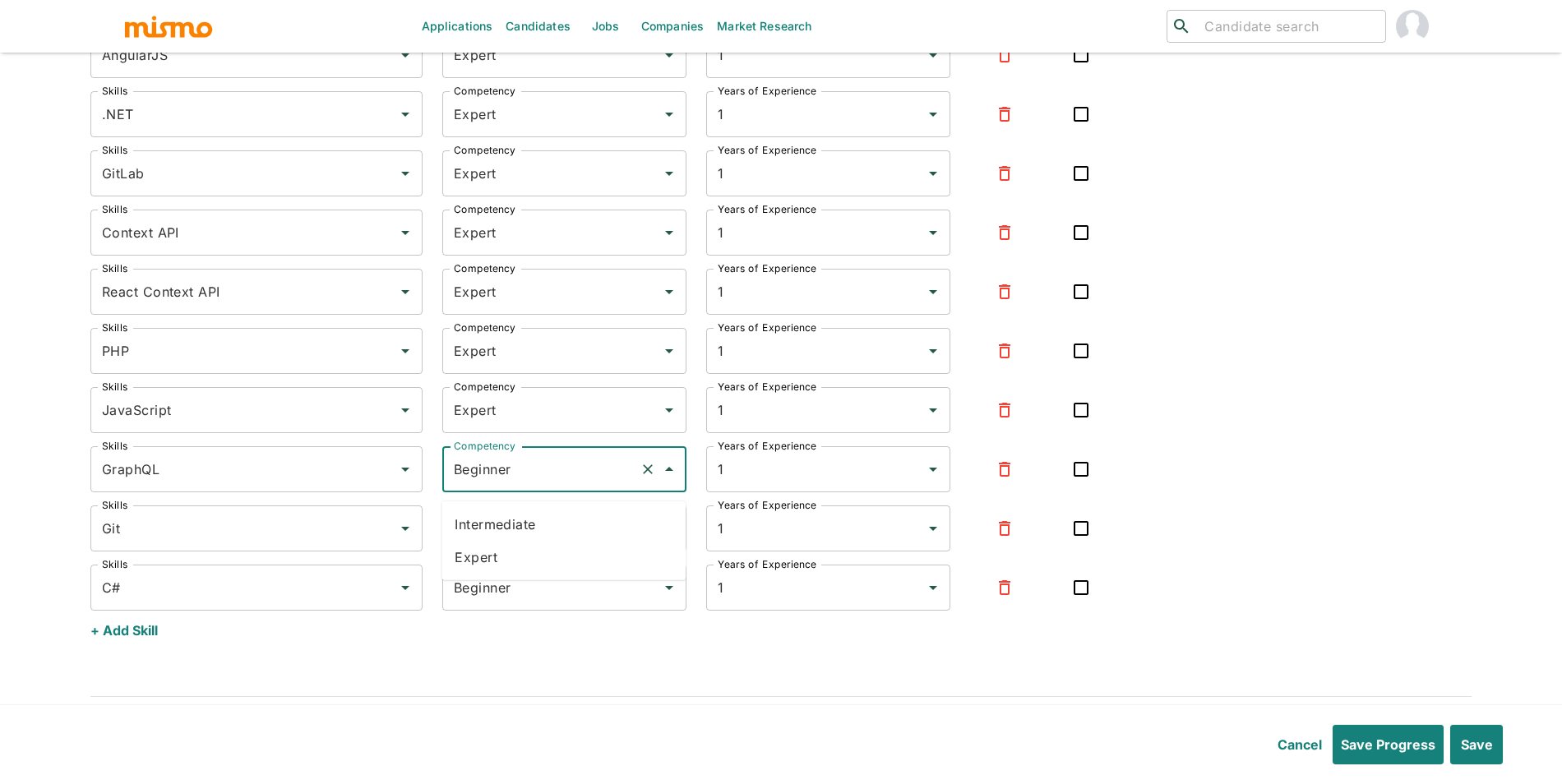
click at [513, 560] on li "Expert" at bounding box center [564, 557] width 244 height 33
type input "Expert"
click at [535, 544] on input "Beginner" at bounding box center [540, 528] width 183 height 31
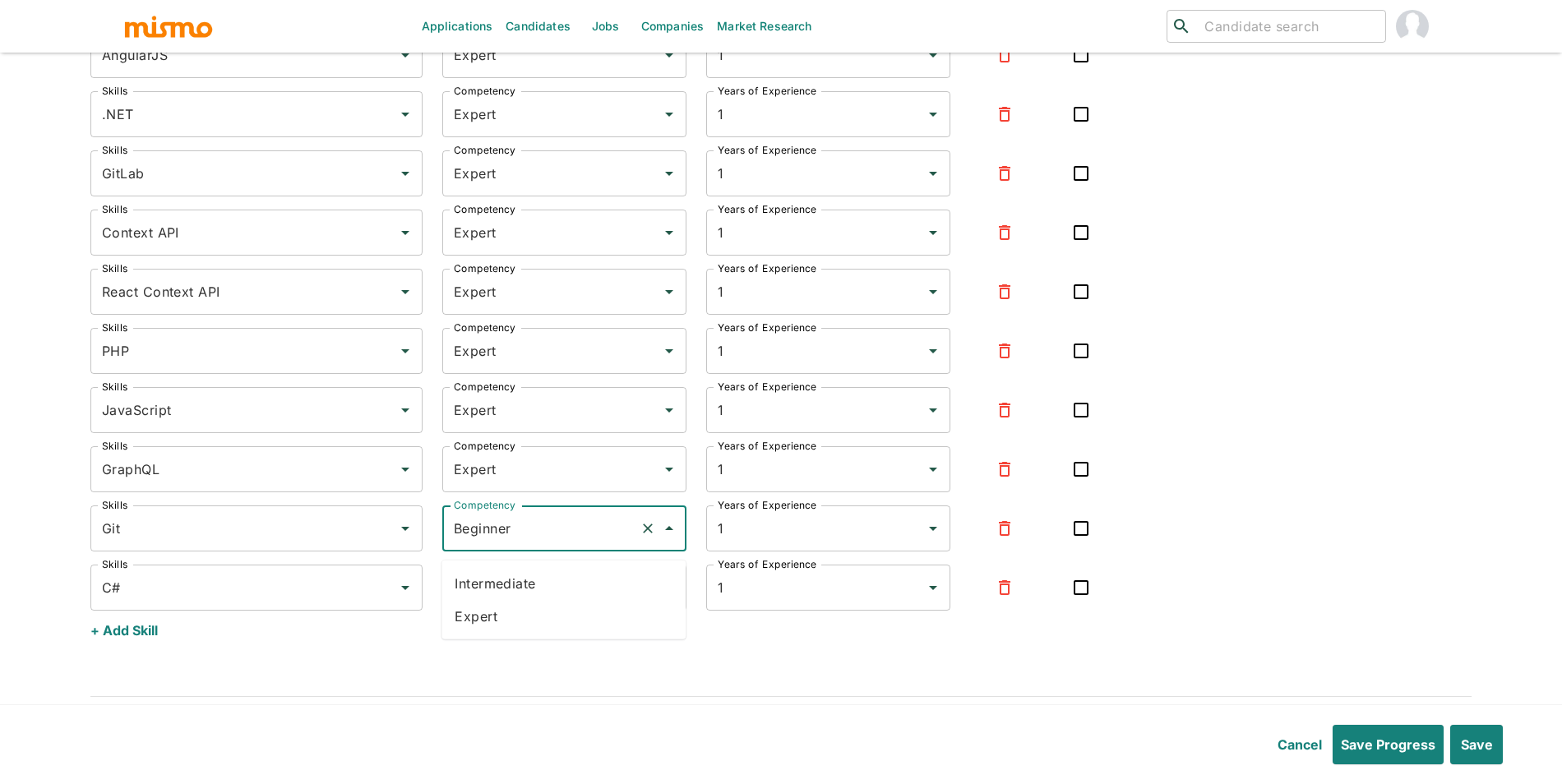
click at [524, 606] on li "Expert" at bounding box center [564, 616] width 244 height 33
type input "Expert"
click at [527, 603] on input "Beginner" at bounding box center [540, 587] width 183 height 31
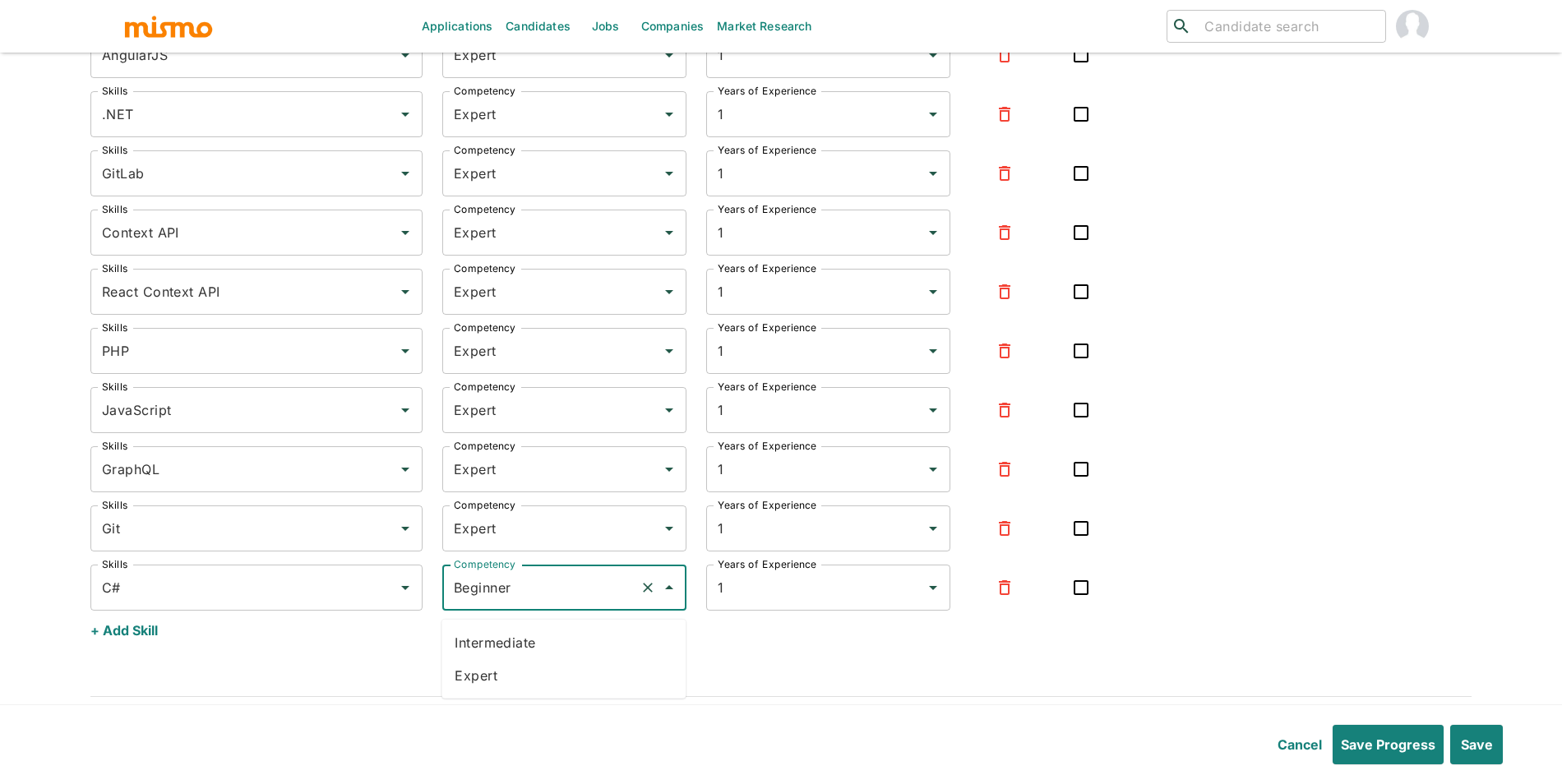
click at [518, 683] on li "Expert" at bounding box center [564, 675] width 244 height 33
type input "Expert"
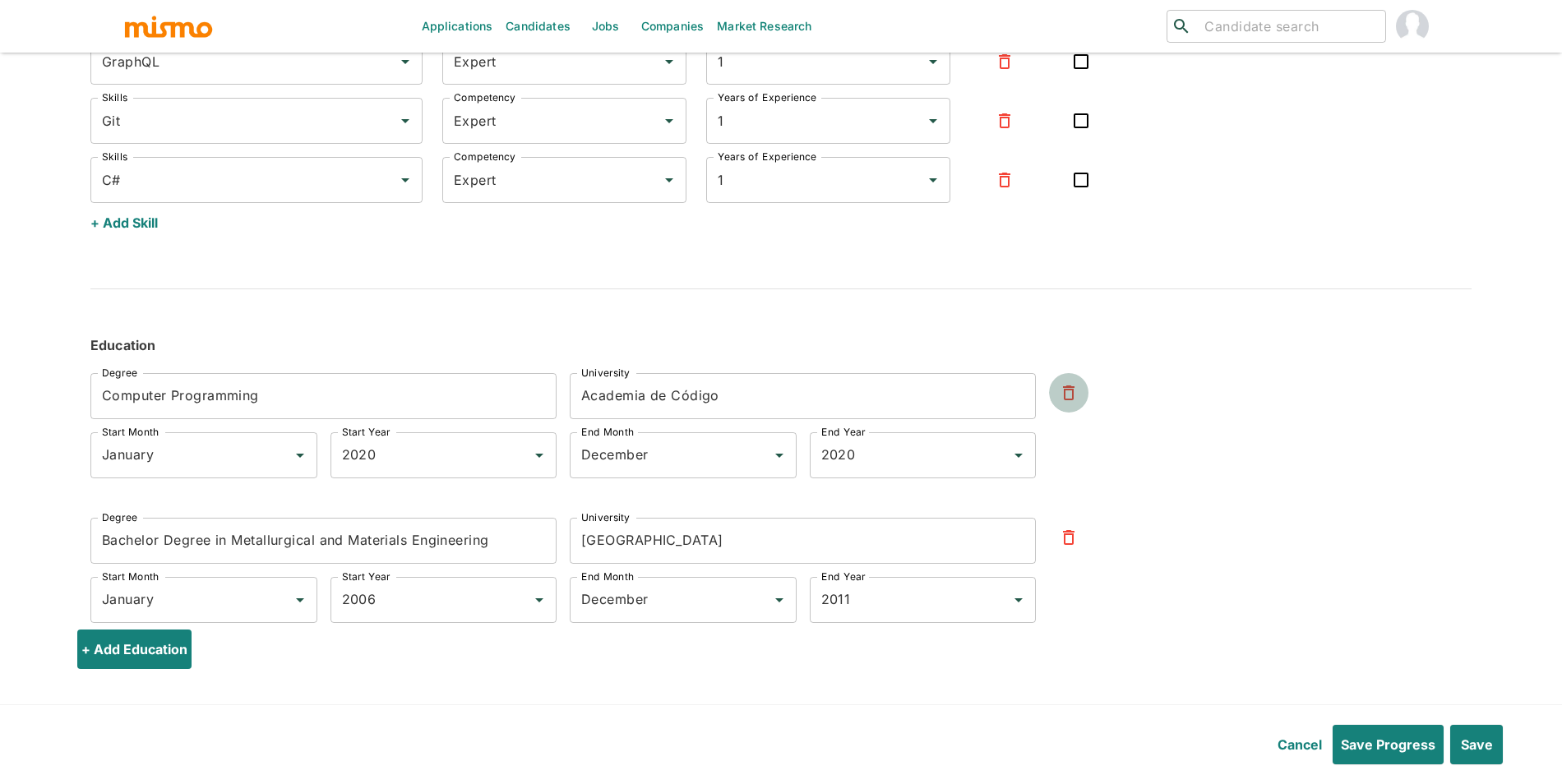
click at [1075, 389] on icon "button" at bounding box center [1069, 392] width 20 height 20
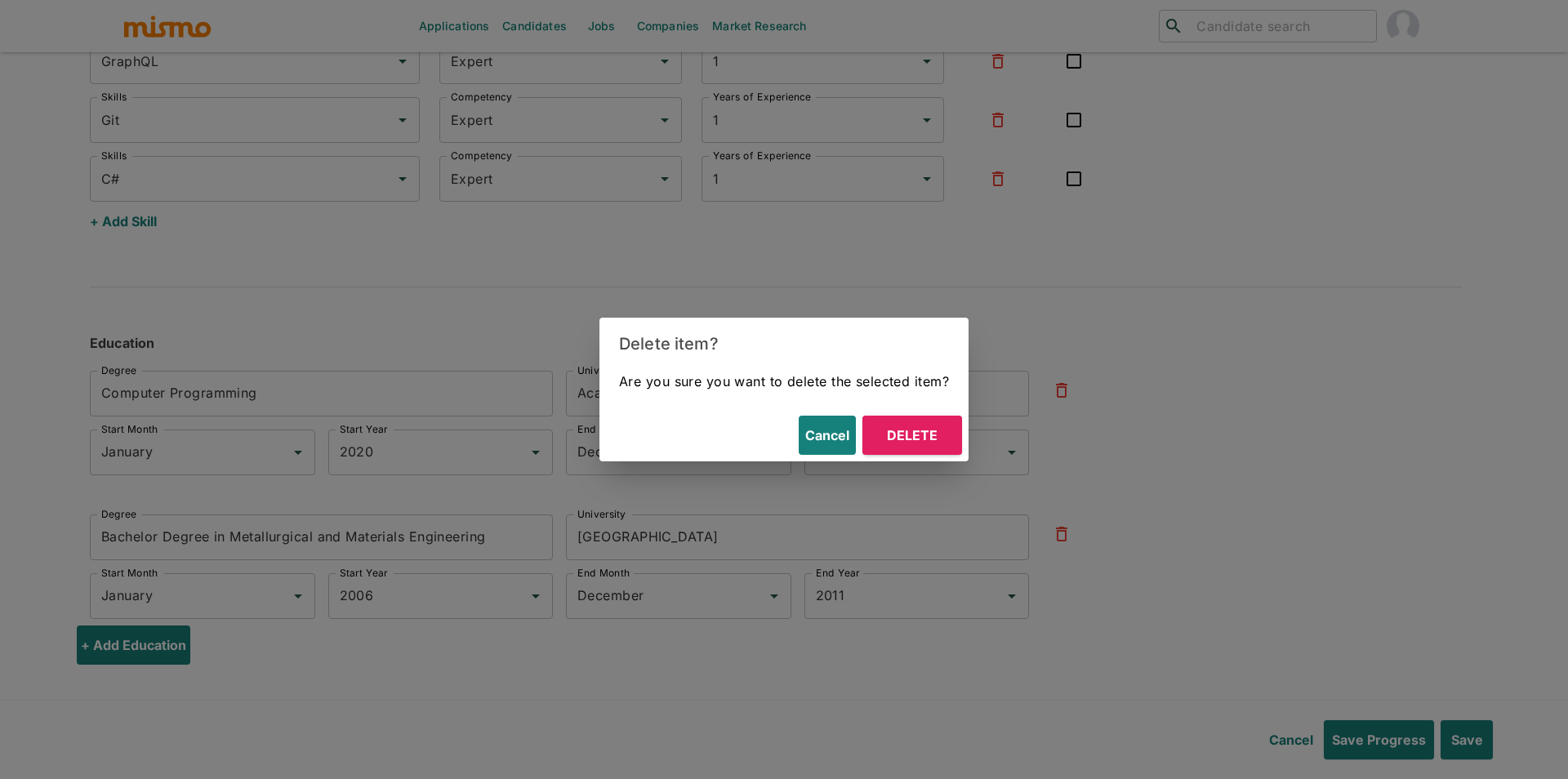
click at [890, 425] on button "Delete" at bounding box center [912, 435] width 100 height 39
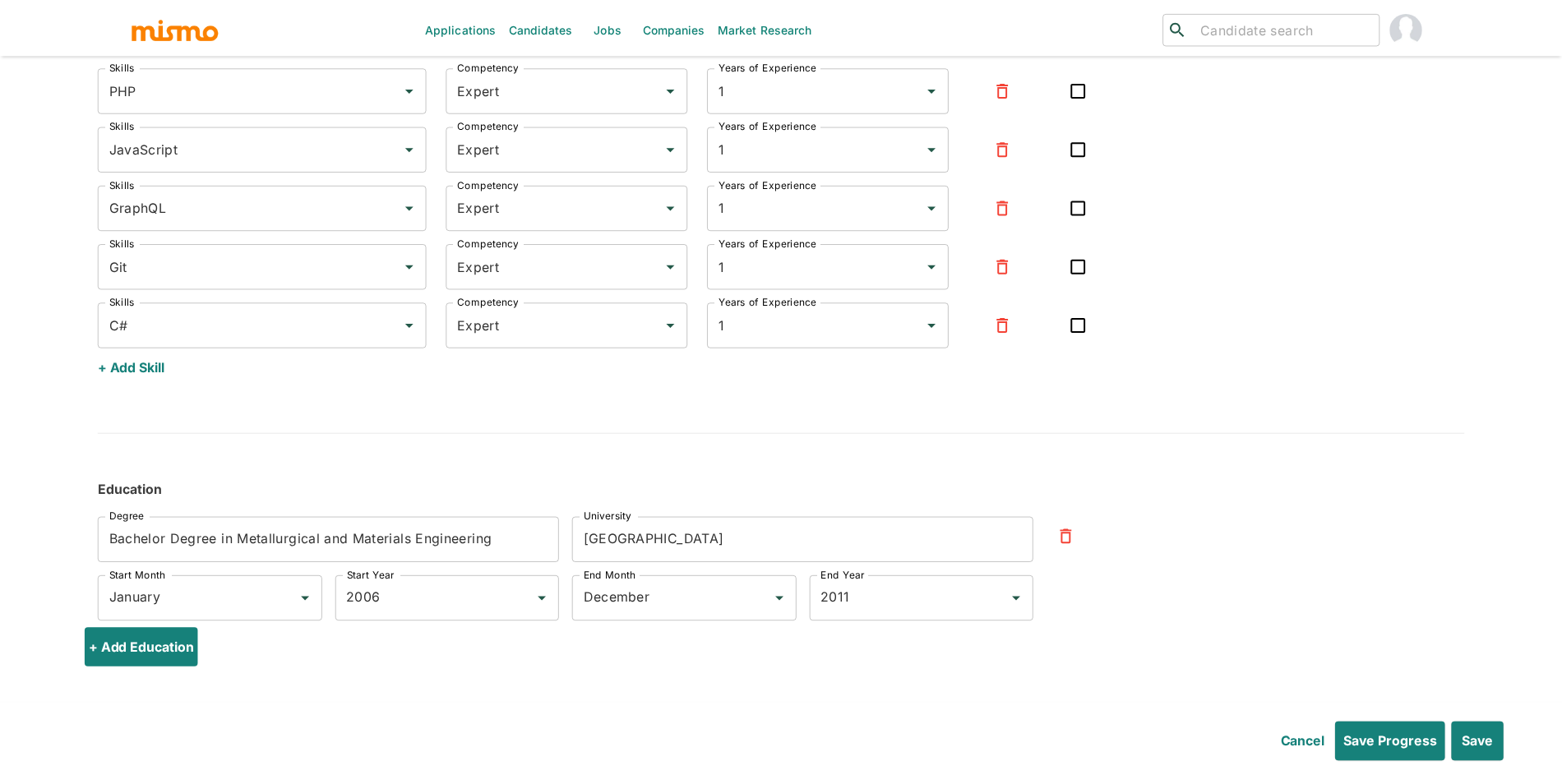
scroll to position [5365, 0]
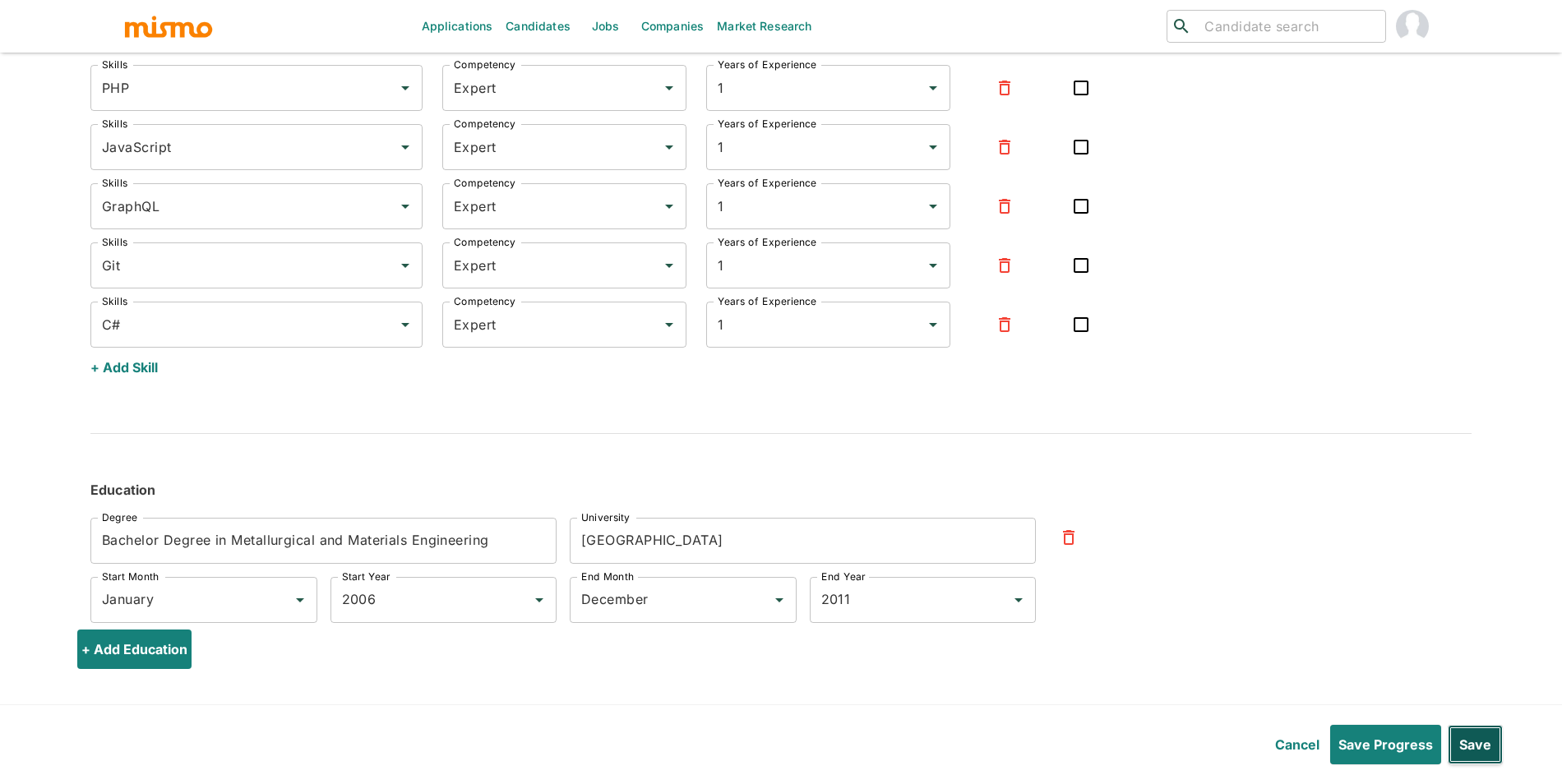
click at [1484, 744] on button "Save" at bounding box center [1475, 745] width 55 height 39
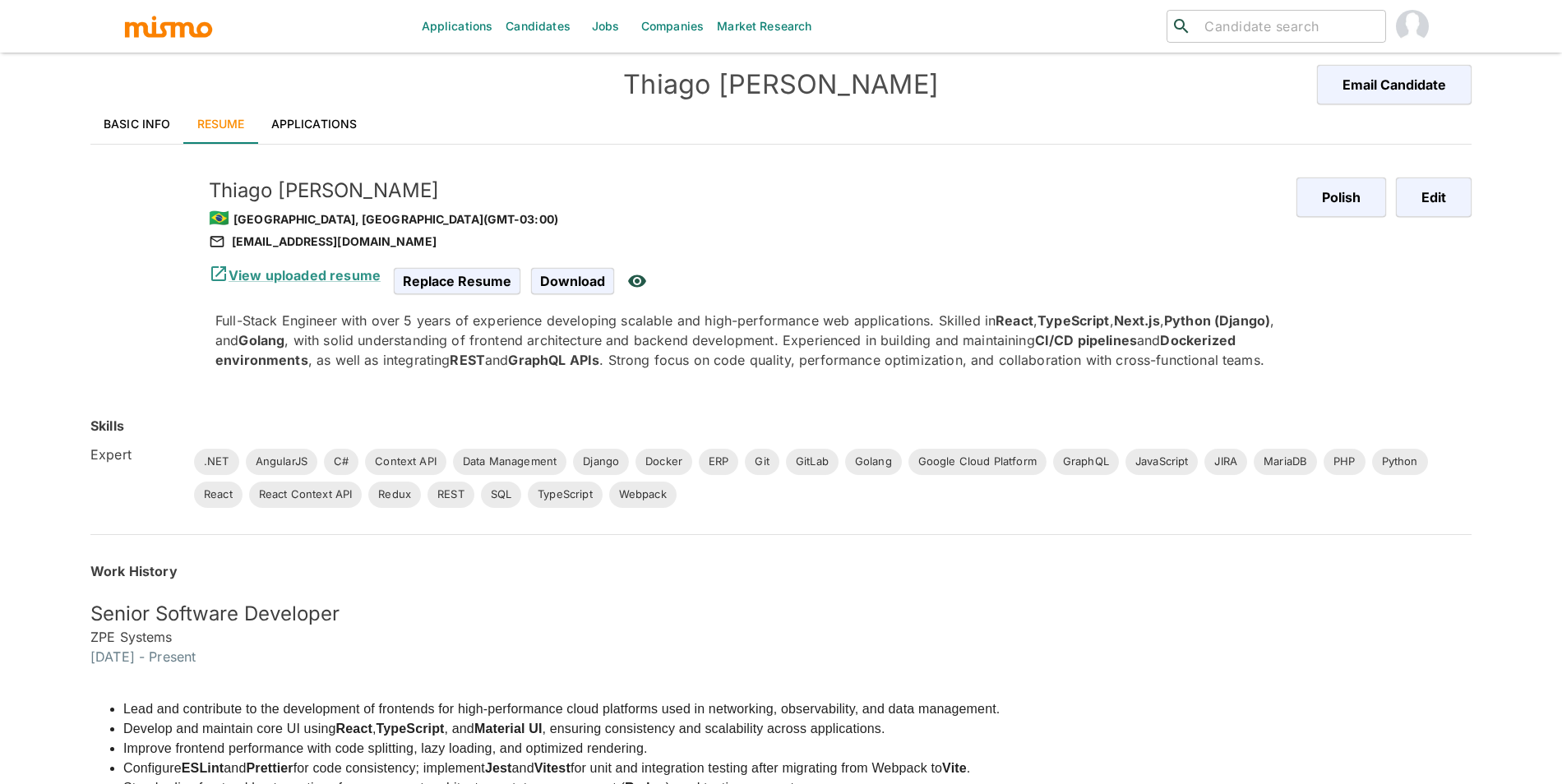
scroll to position [0, 0]
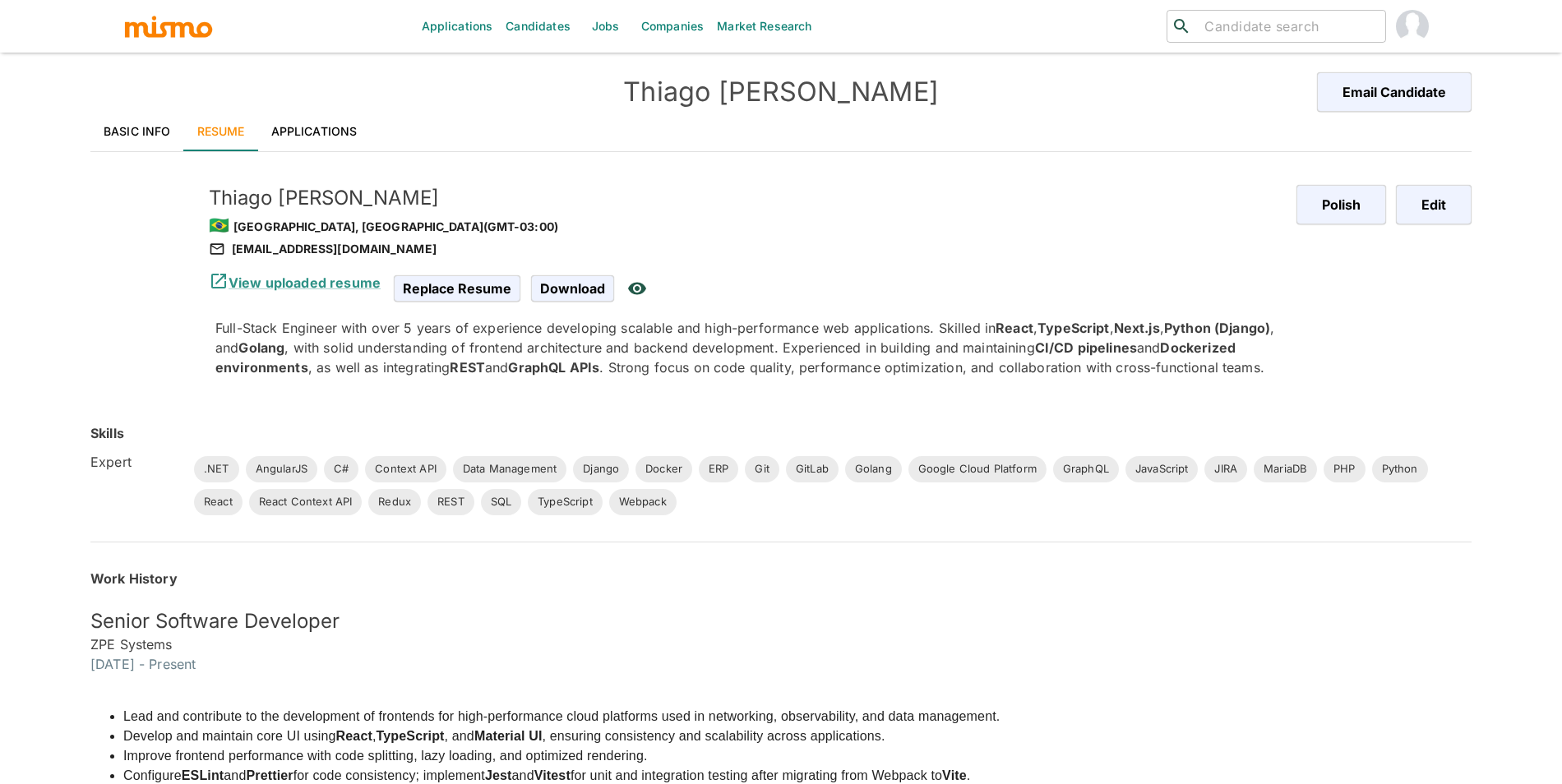
click at [341, 126] on link "Applications" at bounding box center [314, 131] width 113 height 39
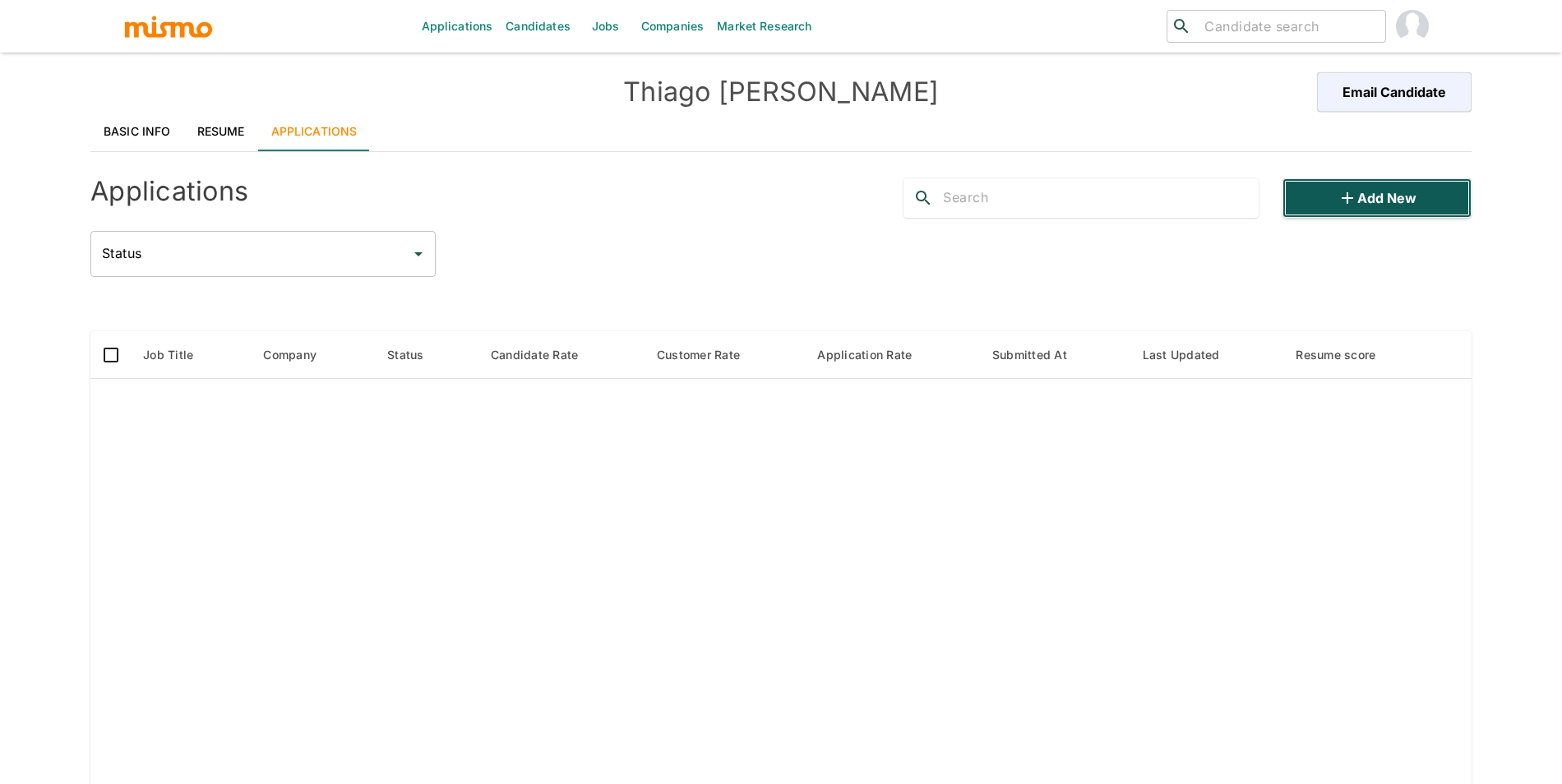
click at [1347, 202] on icon "button" at bounding box center [1347, 198] width 20 height 20
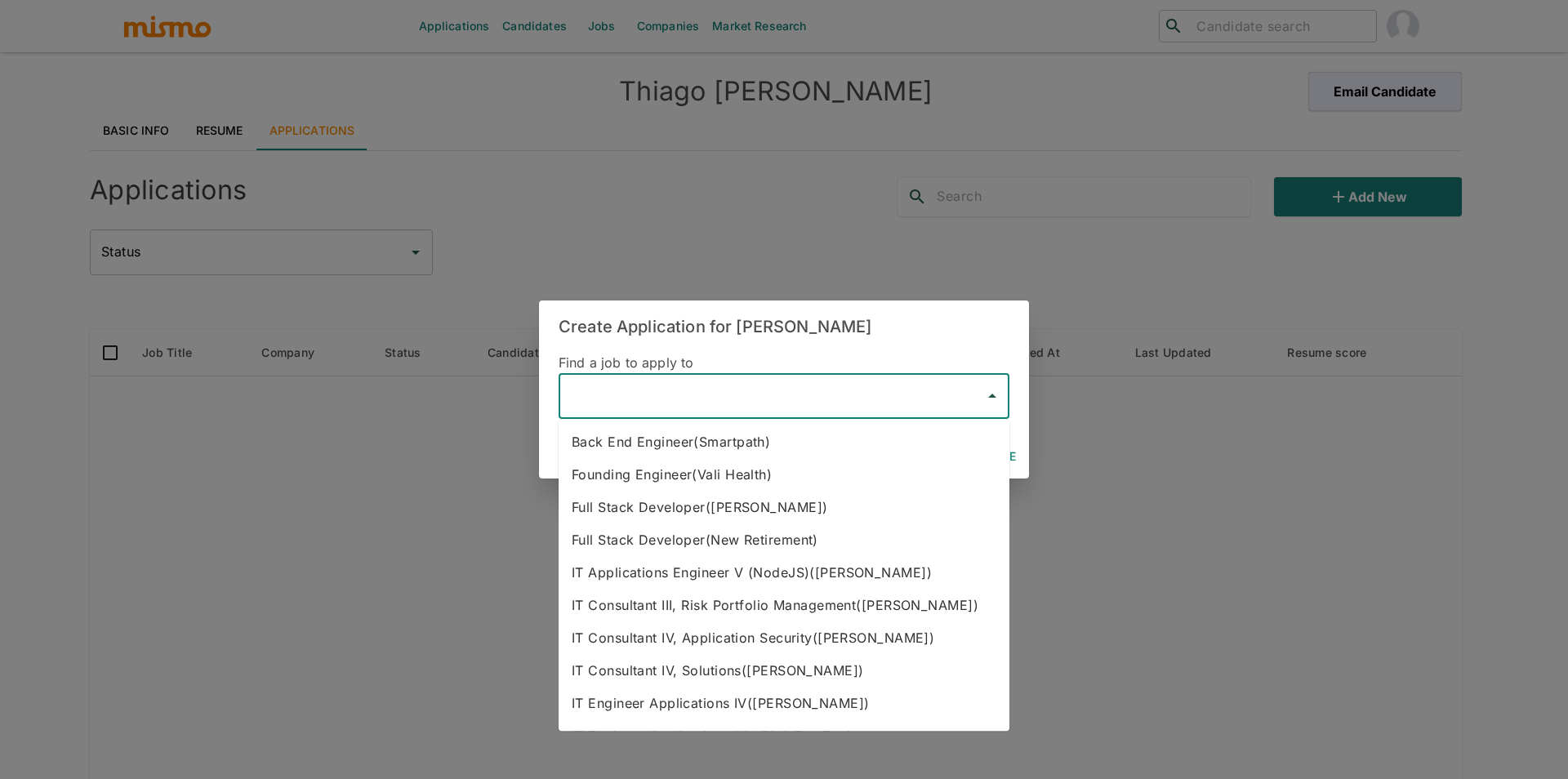
click at [640, 393] on input "text" at bounding box center [771, 395] width 412 height 31
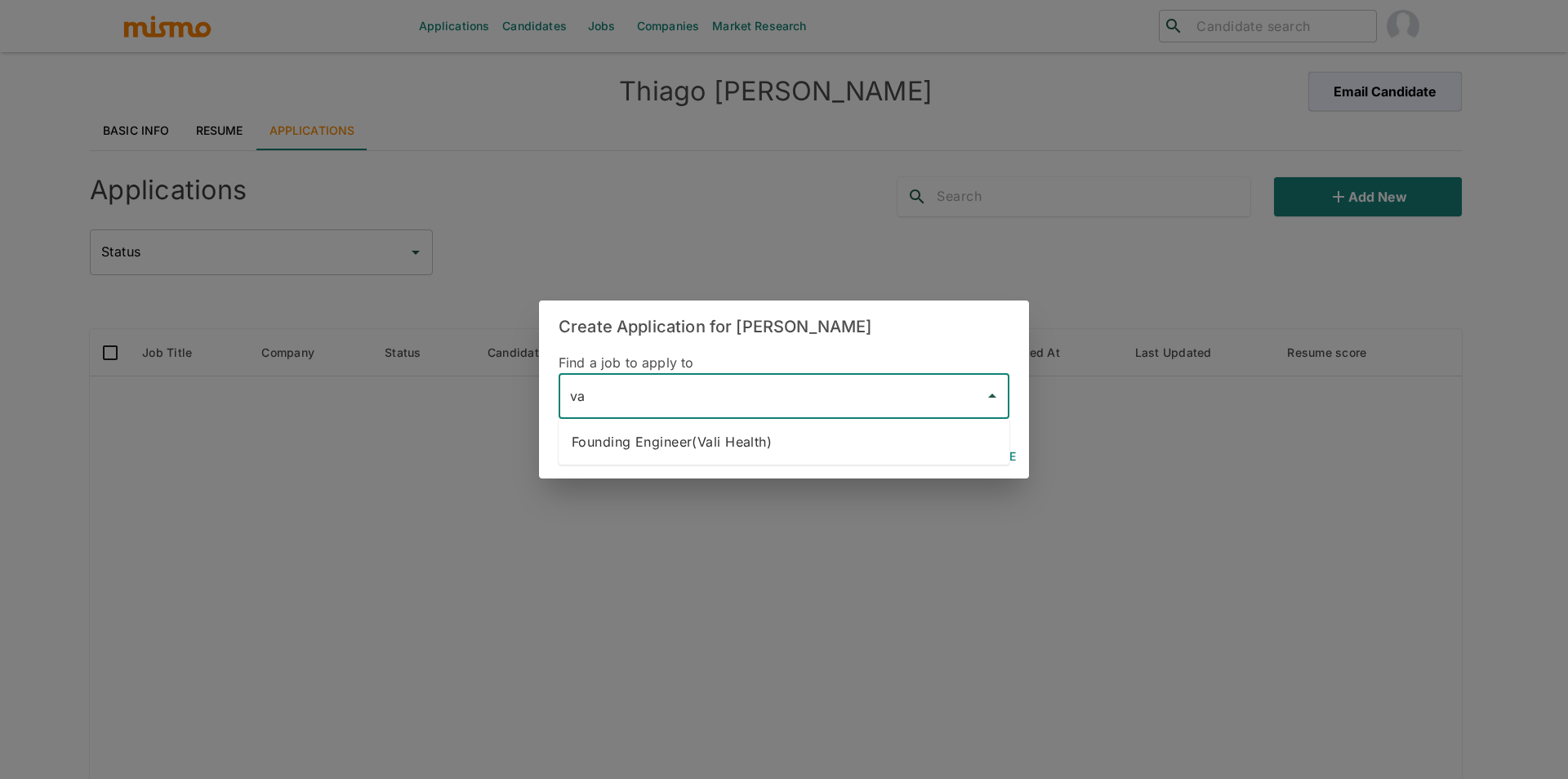
click at [743, 449] on li "Founding Engineer(Vali Health)" at bounding box center [784, 442] width 451 height 33
type input "Founding Engineer(Vali Health)"
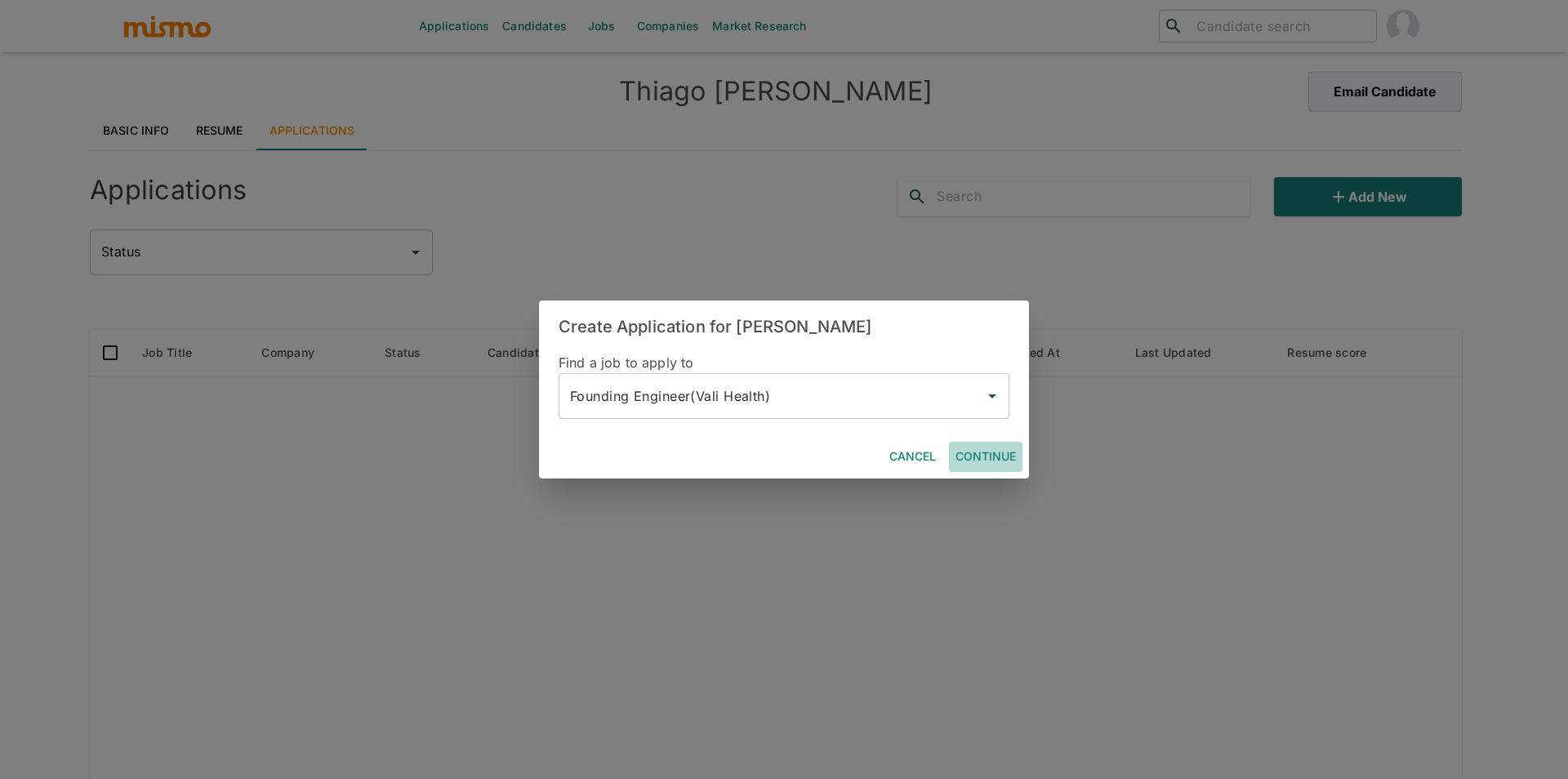
click at [975, 456] on button "Continue" at bounding box center [985, 457] width 74 height 30
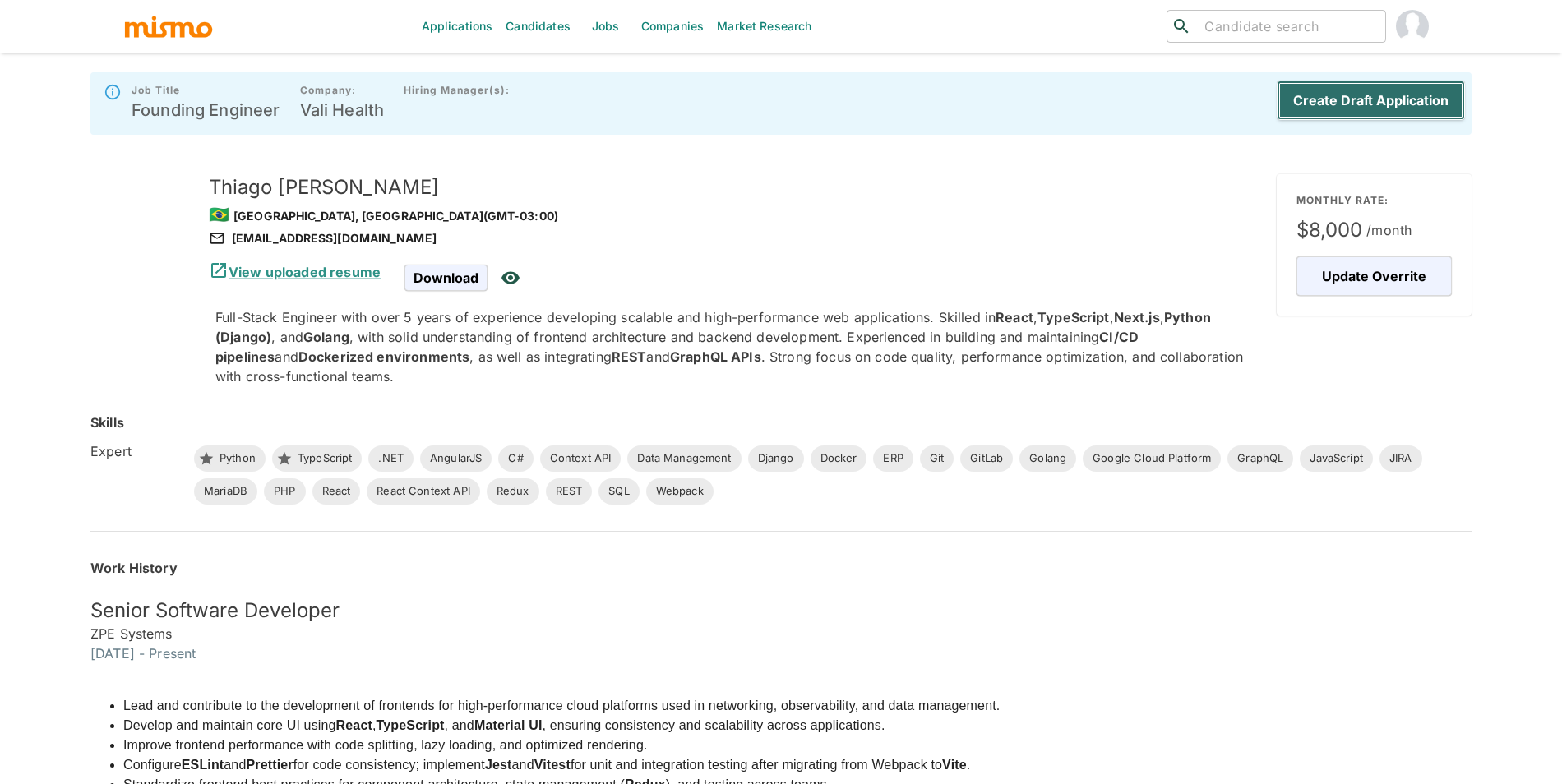
click at [1365, 100] on button "Create Draft Application" at bounding box center [1371, 100] width 189 height 39
click at [1365, 100] on div "Create Draft Application" at bounding box center [1368, 103] width 195 height 53
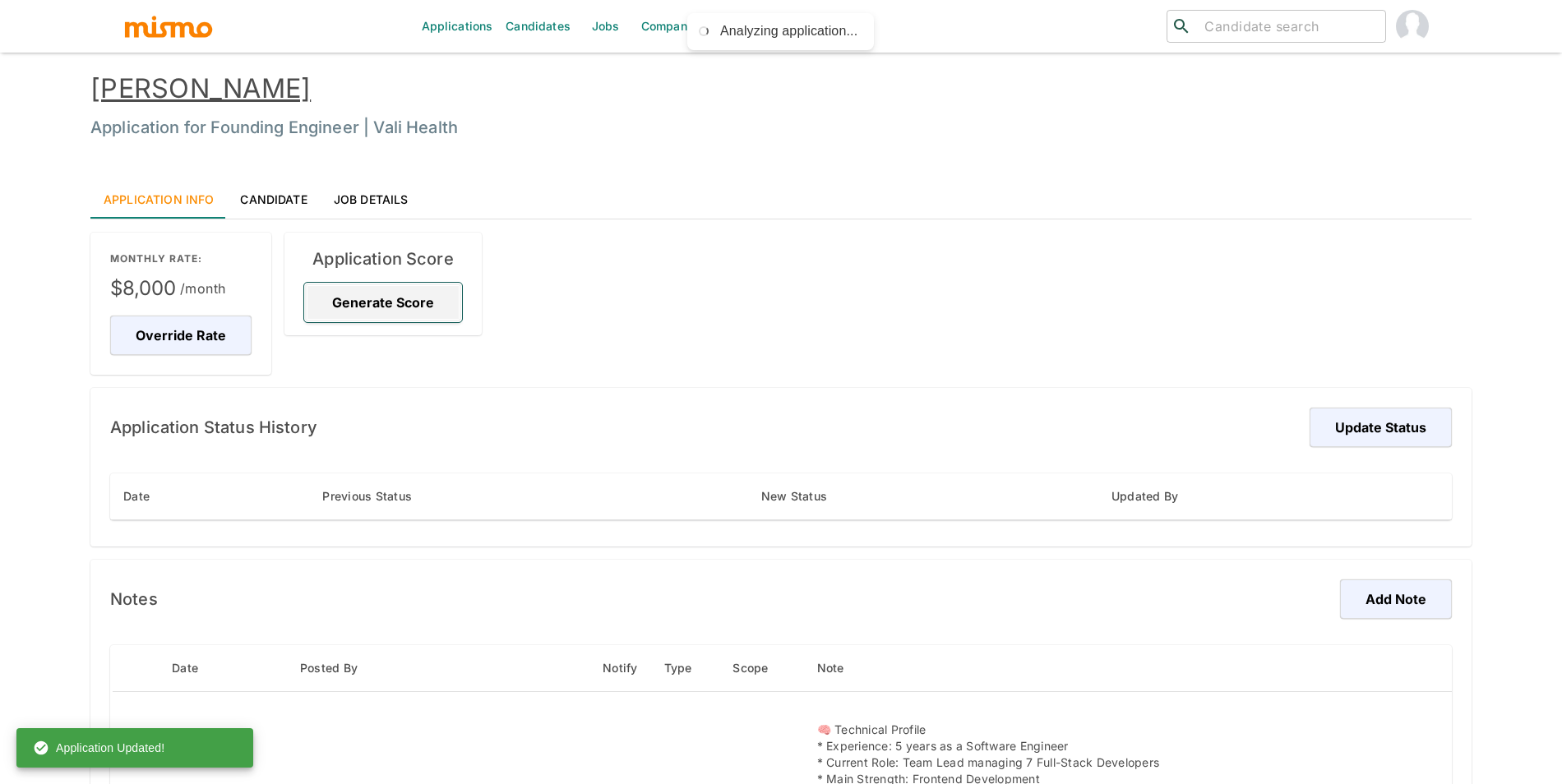
click at [357, 313] on button "Generate Score" at bounding box center [383, 302] width 158 height 39
click at [410, 350] on button "View Score" at bounding box center [374, 336] width 129 height 39
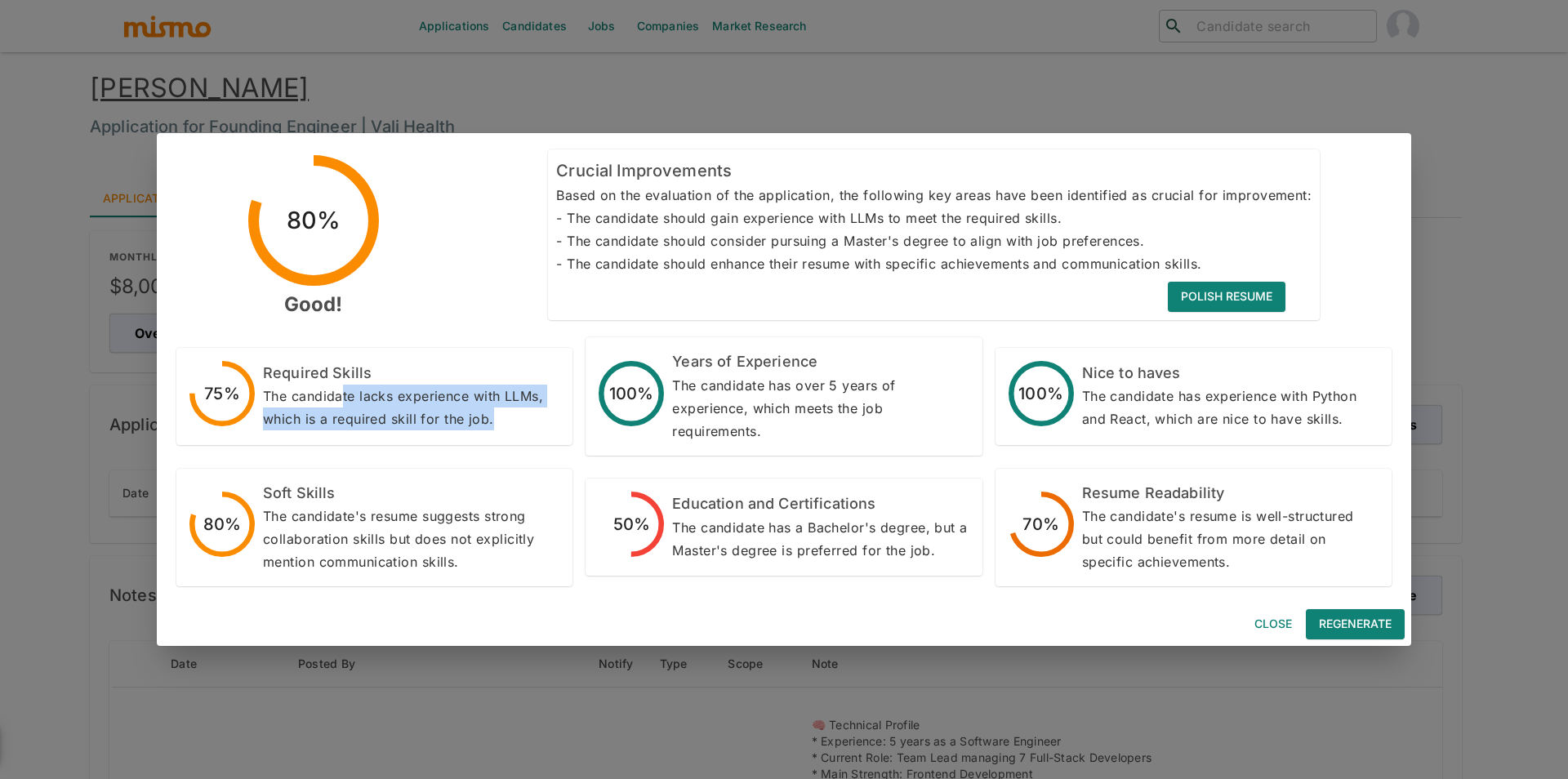
drag, startPoint x: 482, startPoint y: 433, endPoint x: 343, endPoint y: 400, distance: 142.9
click at [343, 400] on div "75% Required Skills The candidate lacks experience with LLMs, which is a requir…" at bounding box center [374, 396] width 396 height 97
click at [343, 400] on p "The candidate lacks experience with LLMs, which is a required skill for the job." at bounding box center [411, 407] width 296 height 46
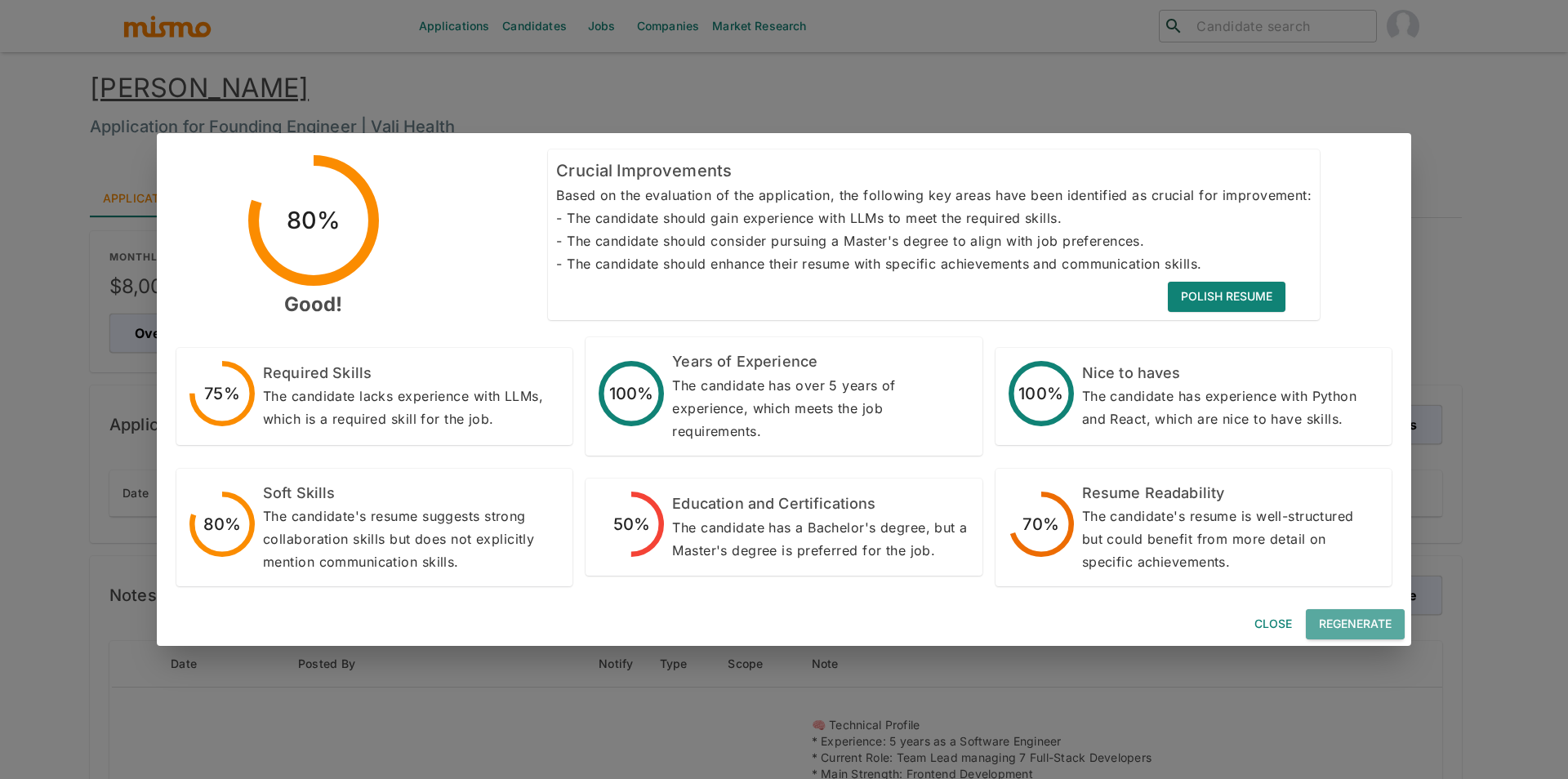
click at [1328, 631] on button "Regenerate" at bounding box center [1355, 624] width 99 height 30
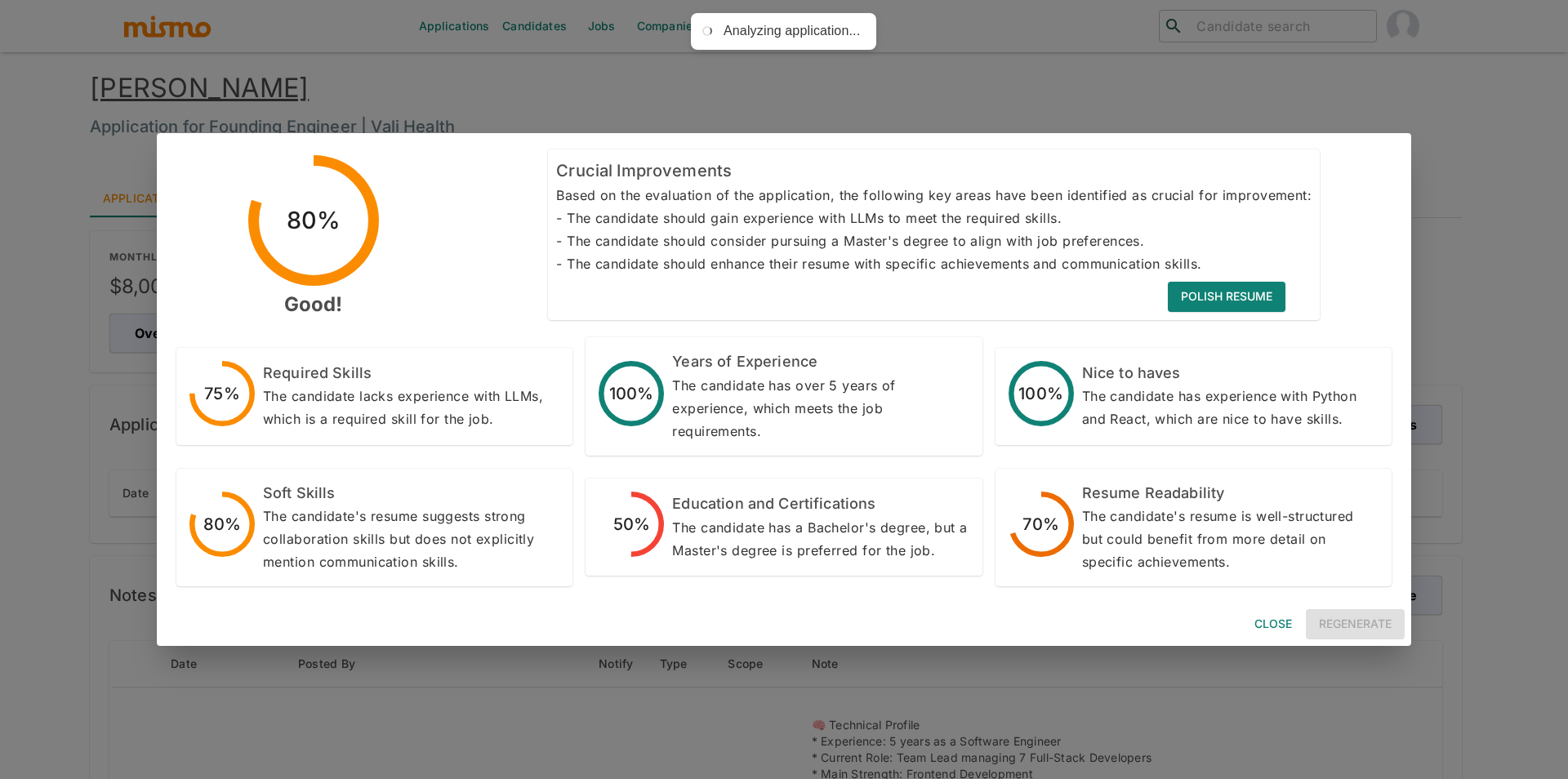
click at [1260, 623] on button "Close" at bounding box center [1273, 624] width 52 height 30
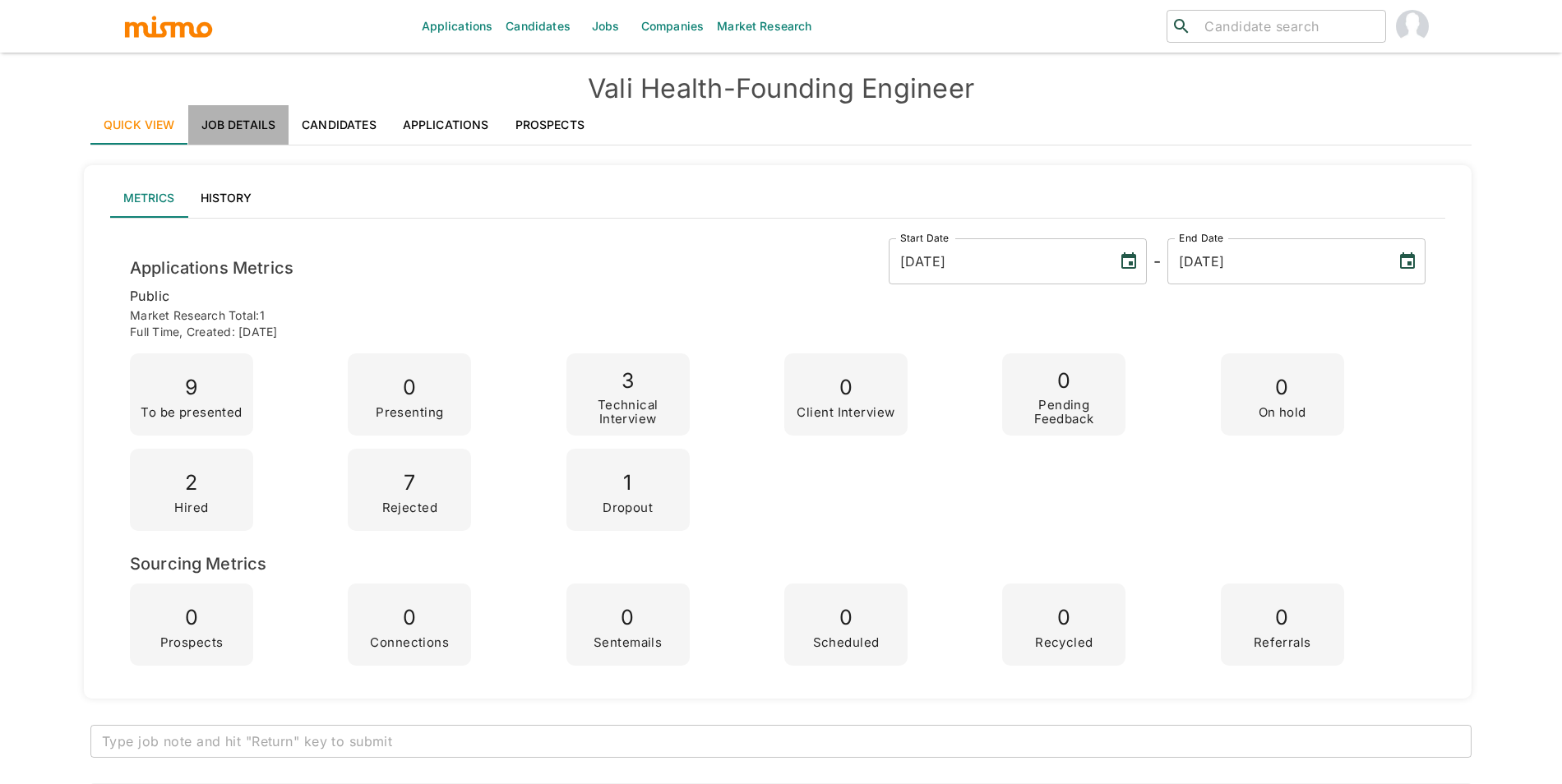
click at [226, 118] on link "Job Details" at bounding box center [239, 125] width 101 height 39
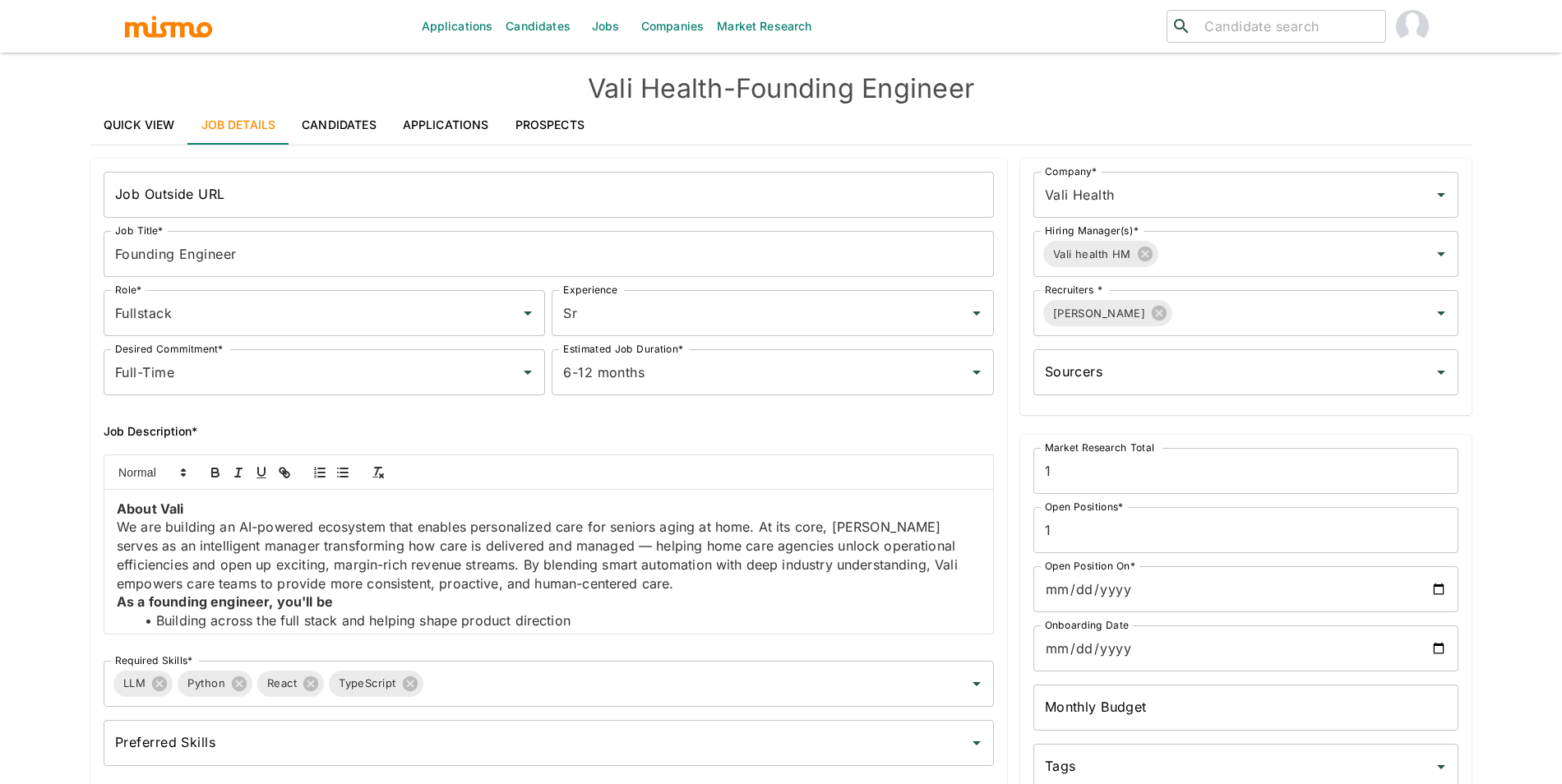
scroll to position [4, 0]
click at [150, 687] on icon at bounding box center [159, 684] width 18 height 18
click at [159, 736] on div "Preferred Skills Preferred Skills" at bounding box center [548, 743] width 890 height 46
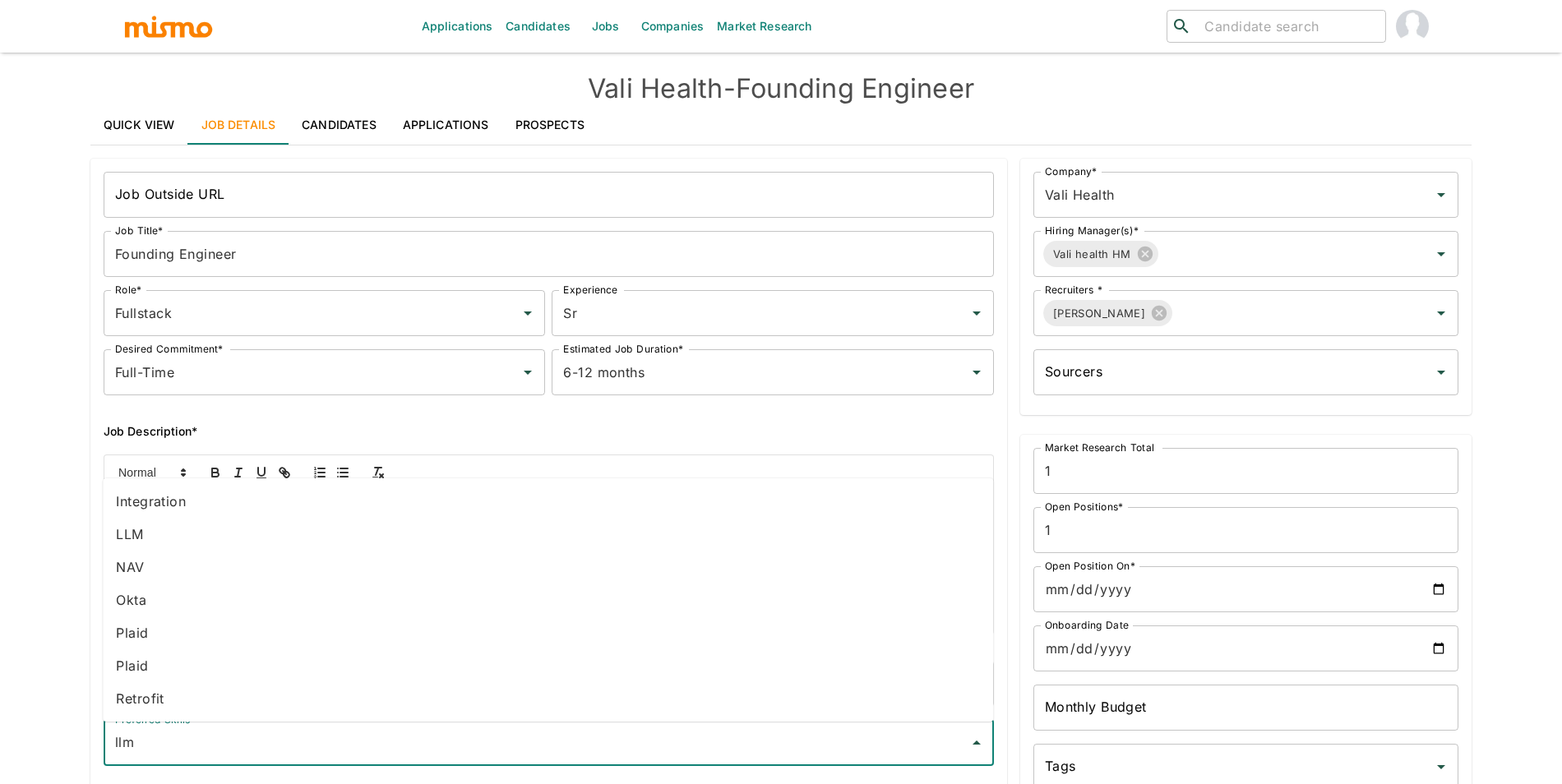
type input "llm"
click at [20, 462] on div "Applications Candidates Jobs Companies Market Research ​ ​ Vali Health - Foundi…" at bounding box center [781, 412] width 1562 height 823
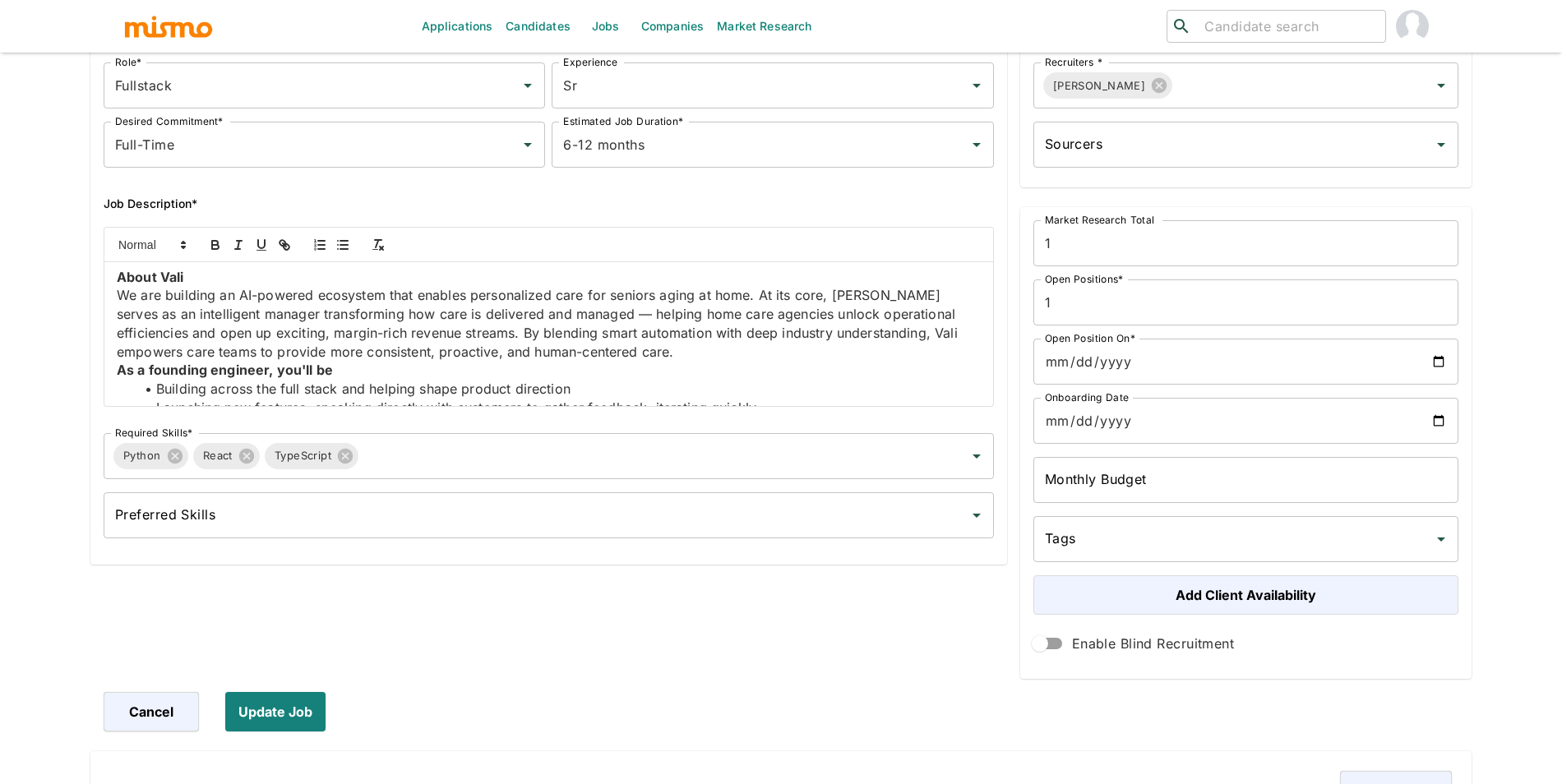
scroll to position [258, 0]
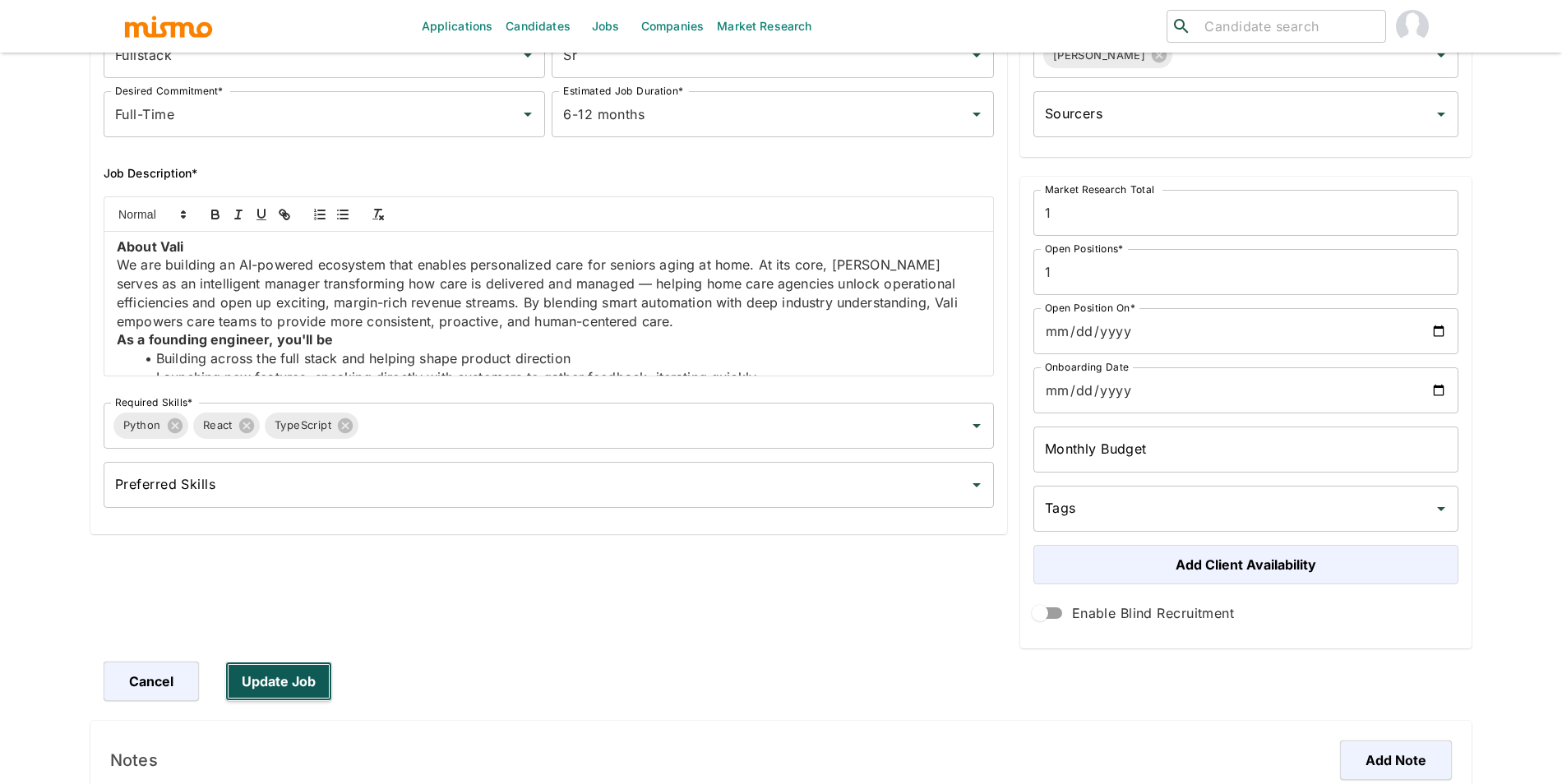
click at [288, 693] on button "Update Job" at bounding box center [279, 682] width 107 height 39
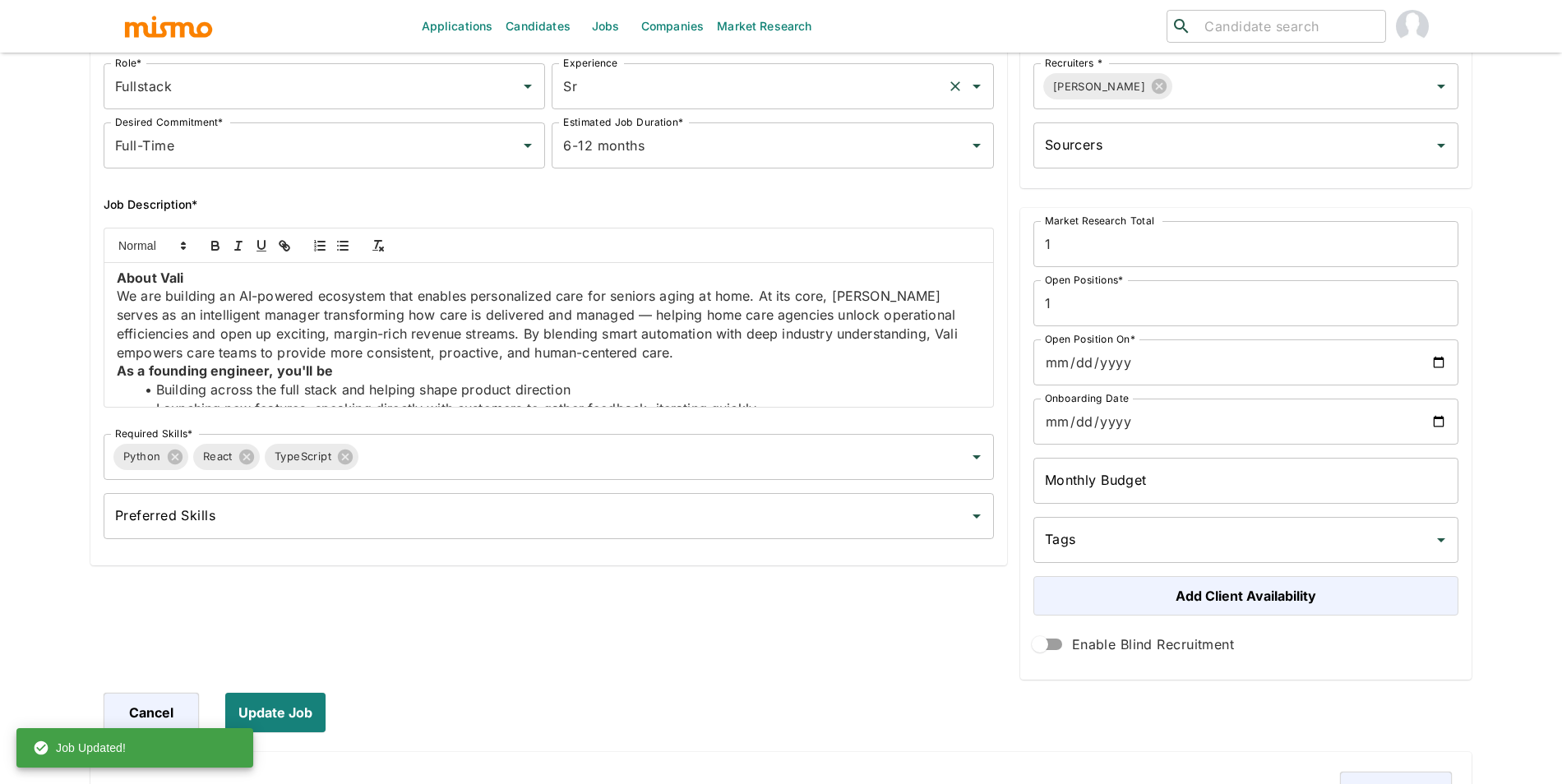
scroll to position [158, 0]
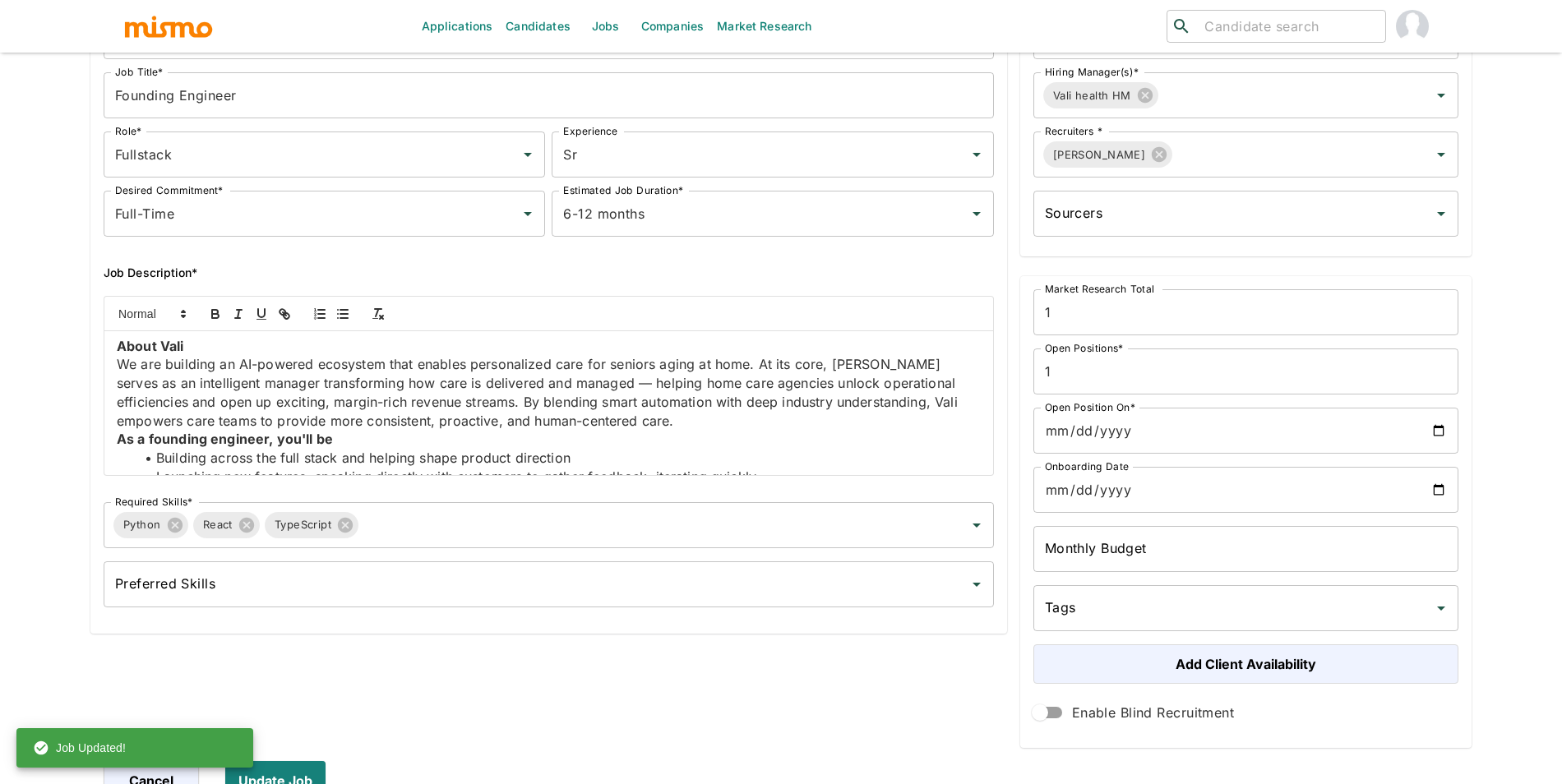
click at [614, 25] on link "Jobs" at bounding box center [605, 26] width 57 height 53
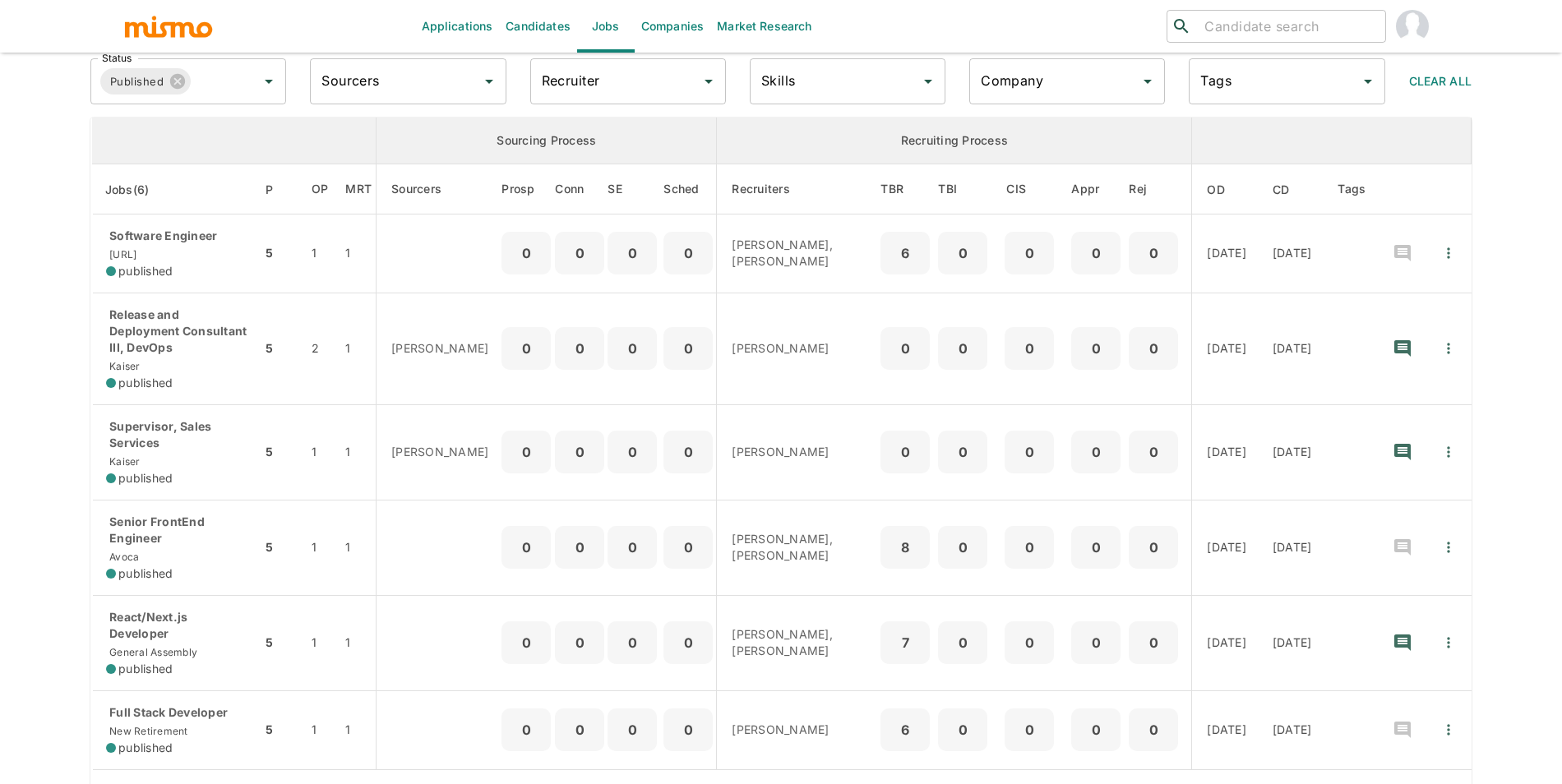
scroll to position [83, 0]
click at [1048, 101] on div "Company" at bounding box center [1067, 83] width 196 height 46
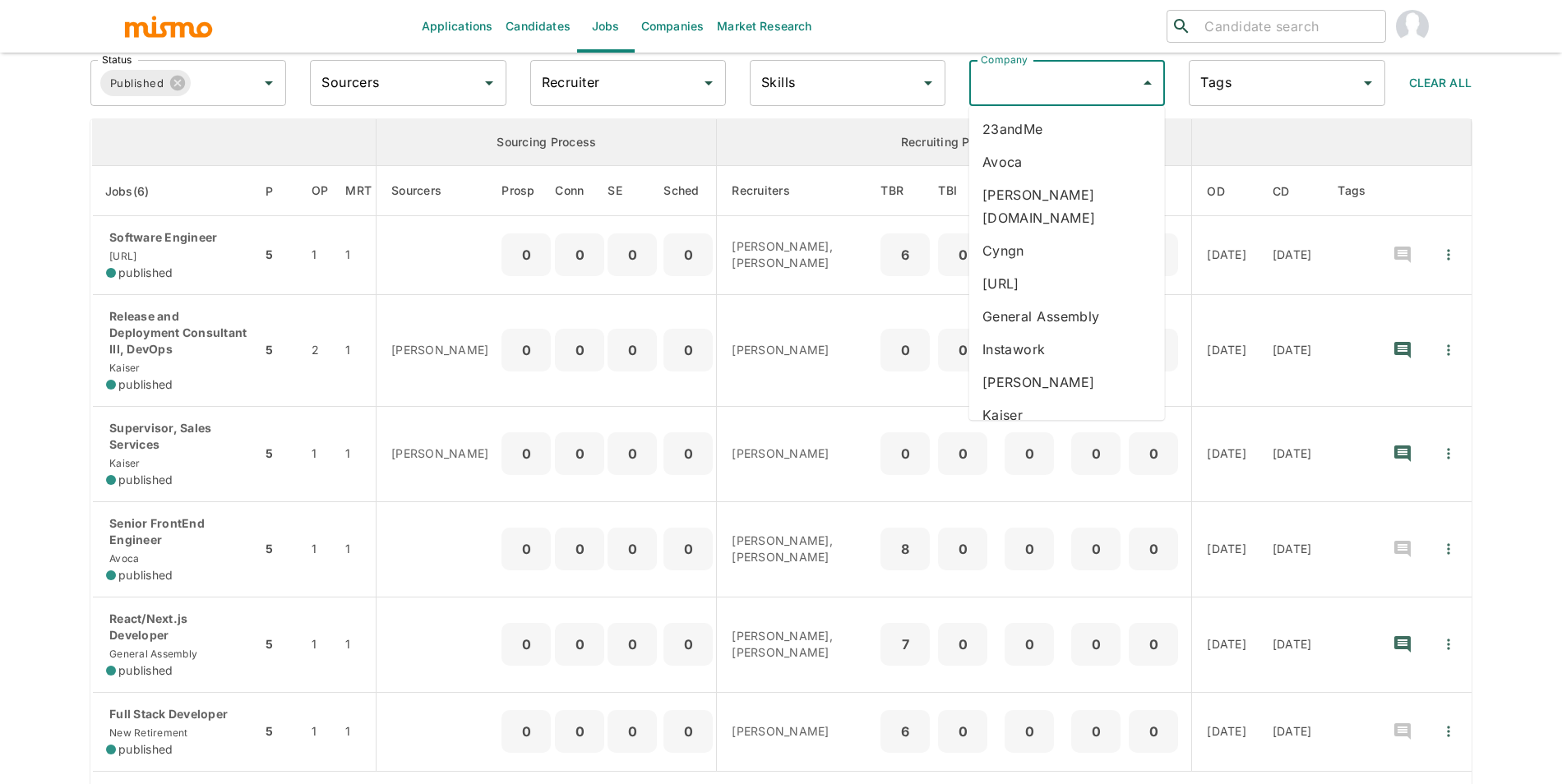
click at [1048, 366] on li "Kaelio" at bounding box center [1067, 382] width 196 height 33
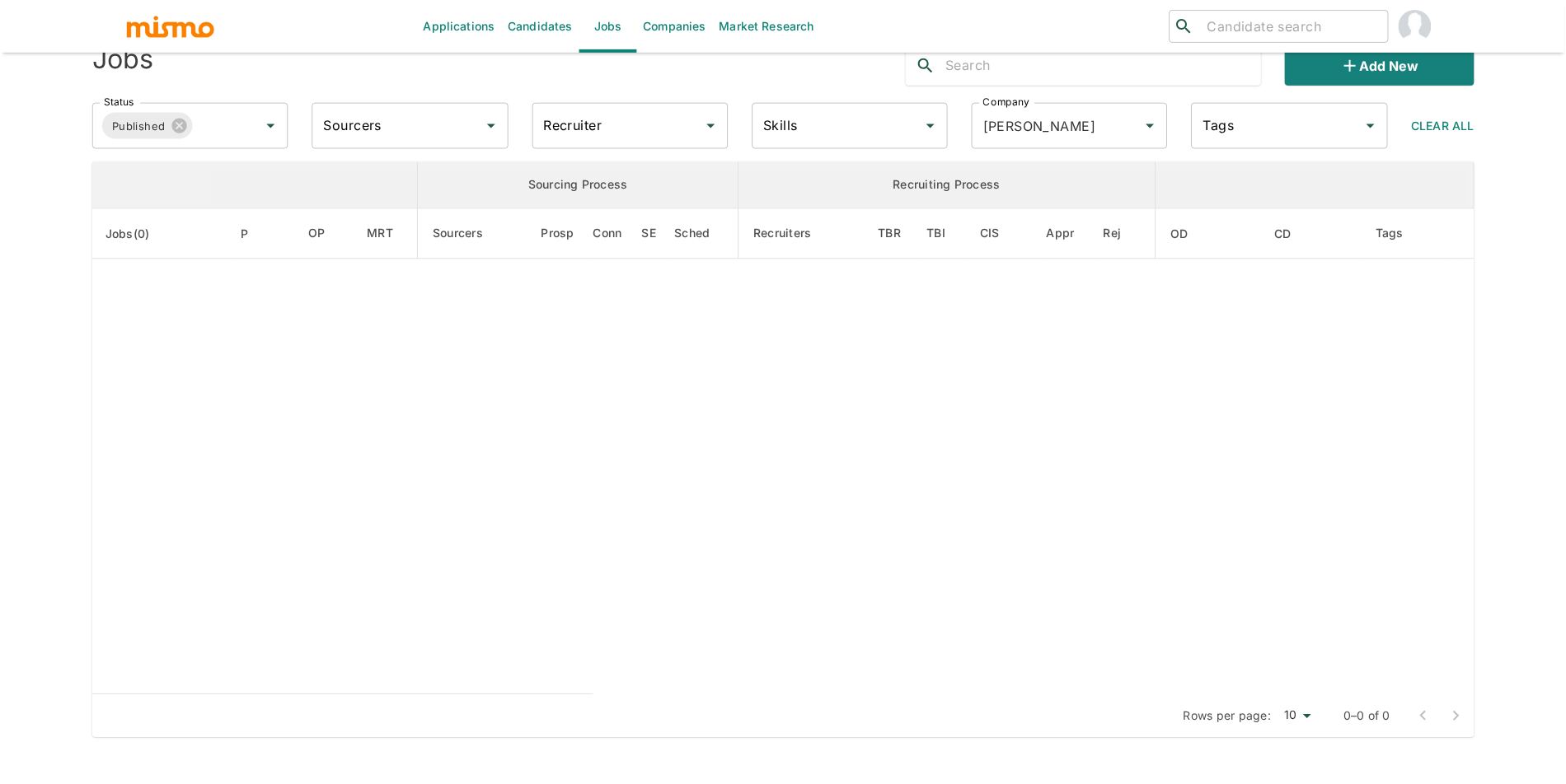
scroll to position [39, 0]
click at [208, 123] on input "Status" at bounding box center [214, 125] width 40 height 31
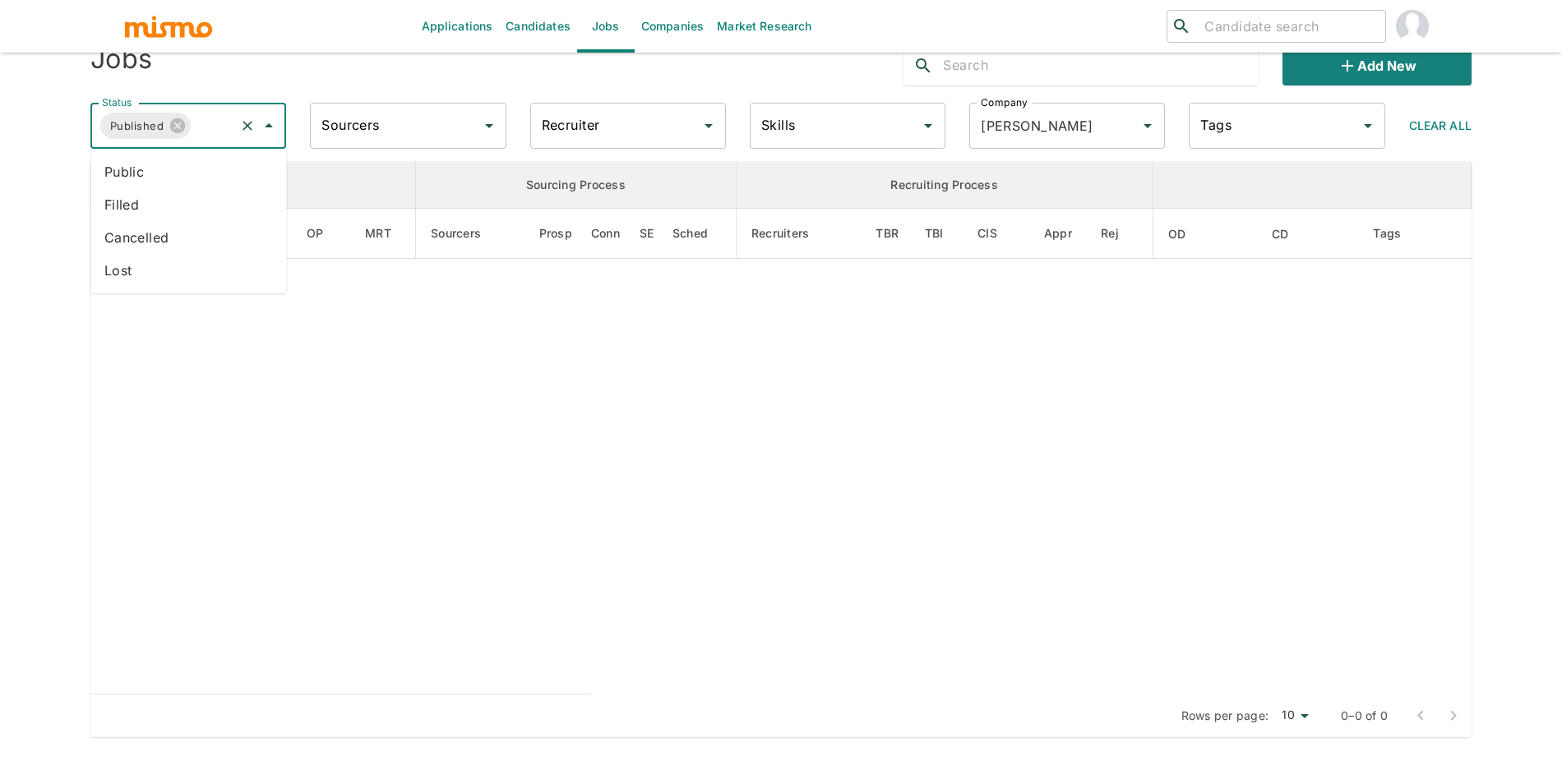
click at [214, 162] on li "Public" at bounding box center [189, 172] width 196 height 33
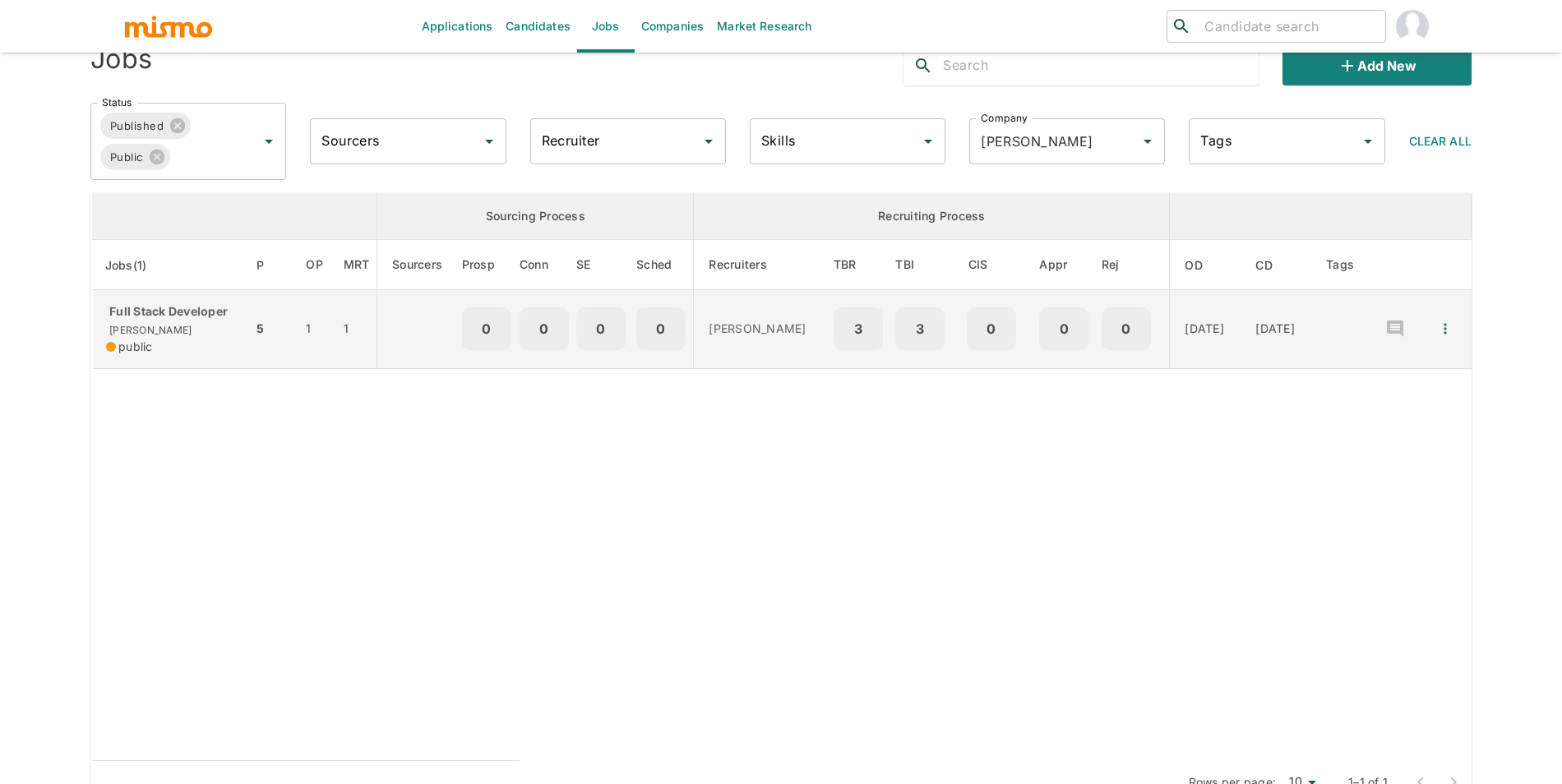
click at [208, 323] on div "Full Stack Developer Kaelio public" at bounding box center [173, 328] width 133 height 52
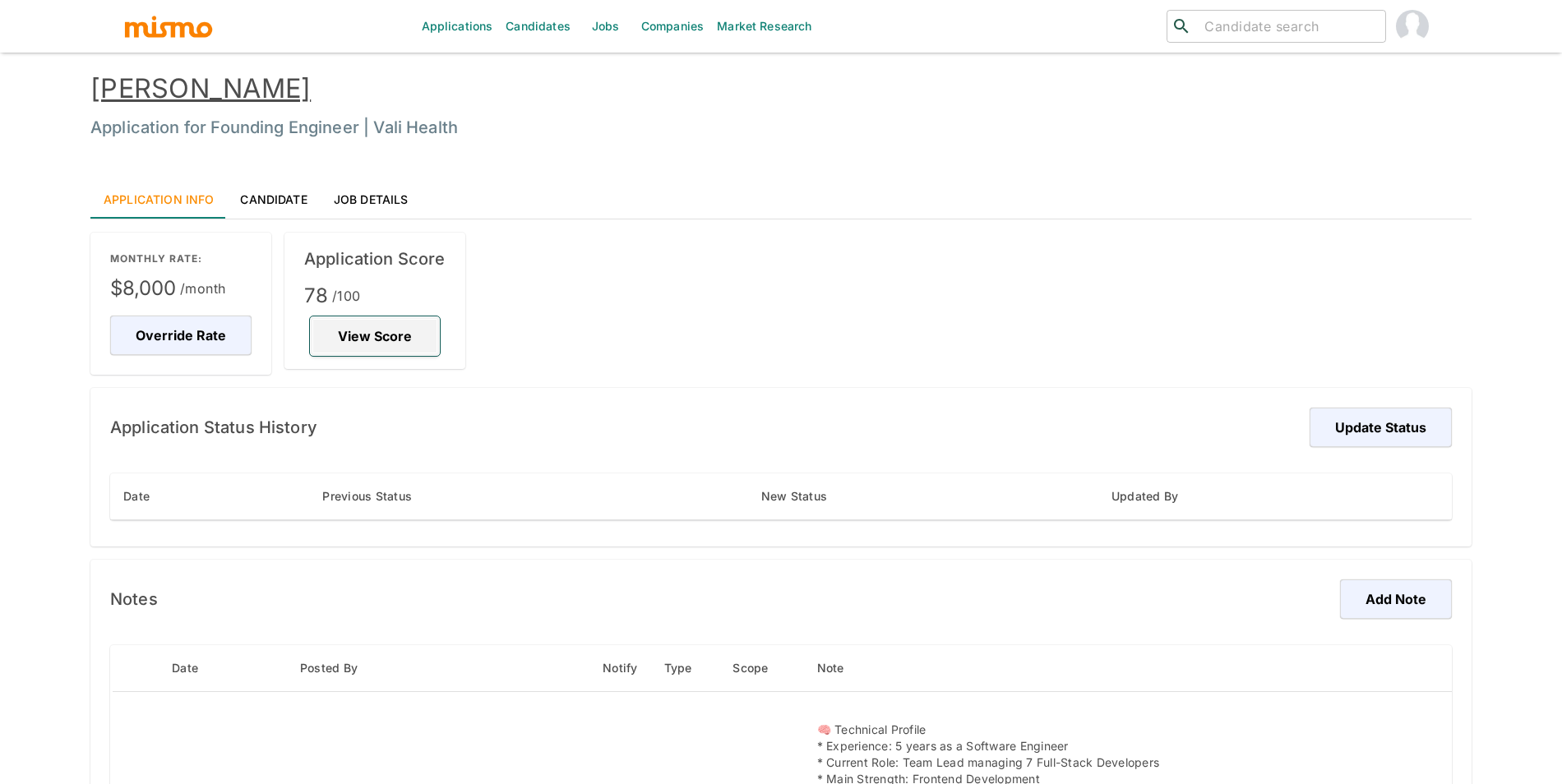
click at [403, 355] on button "View Score" at bounding box center [374, 336] width 129 height 39
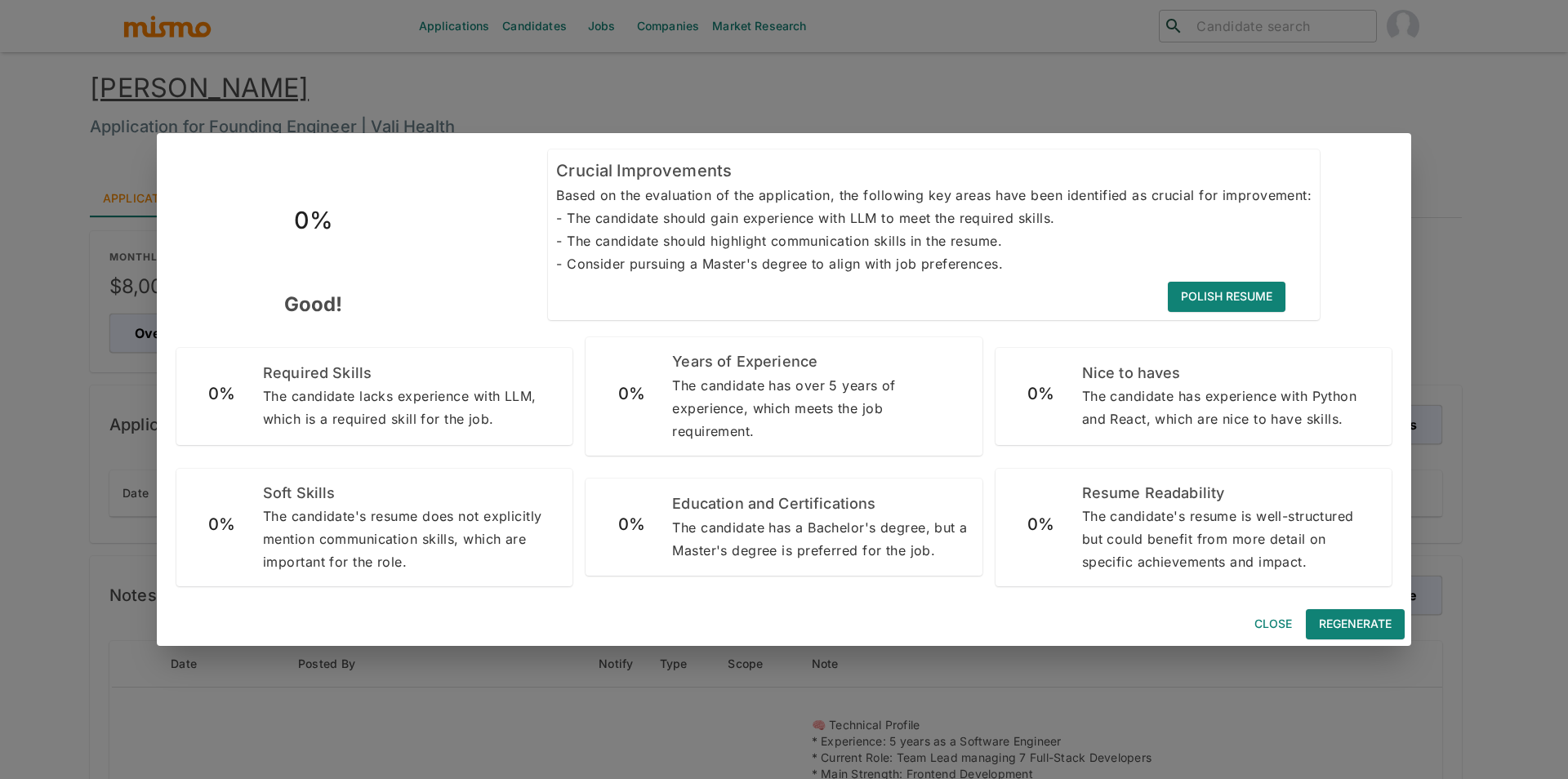
click at [400, 340] on div "0% Required Skills The candidate lacks experience with LLM, which is a required…" at bounding box center [367, 390] width 409 height 110
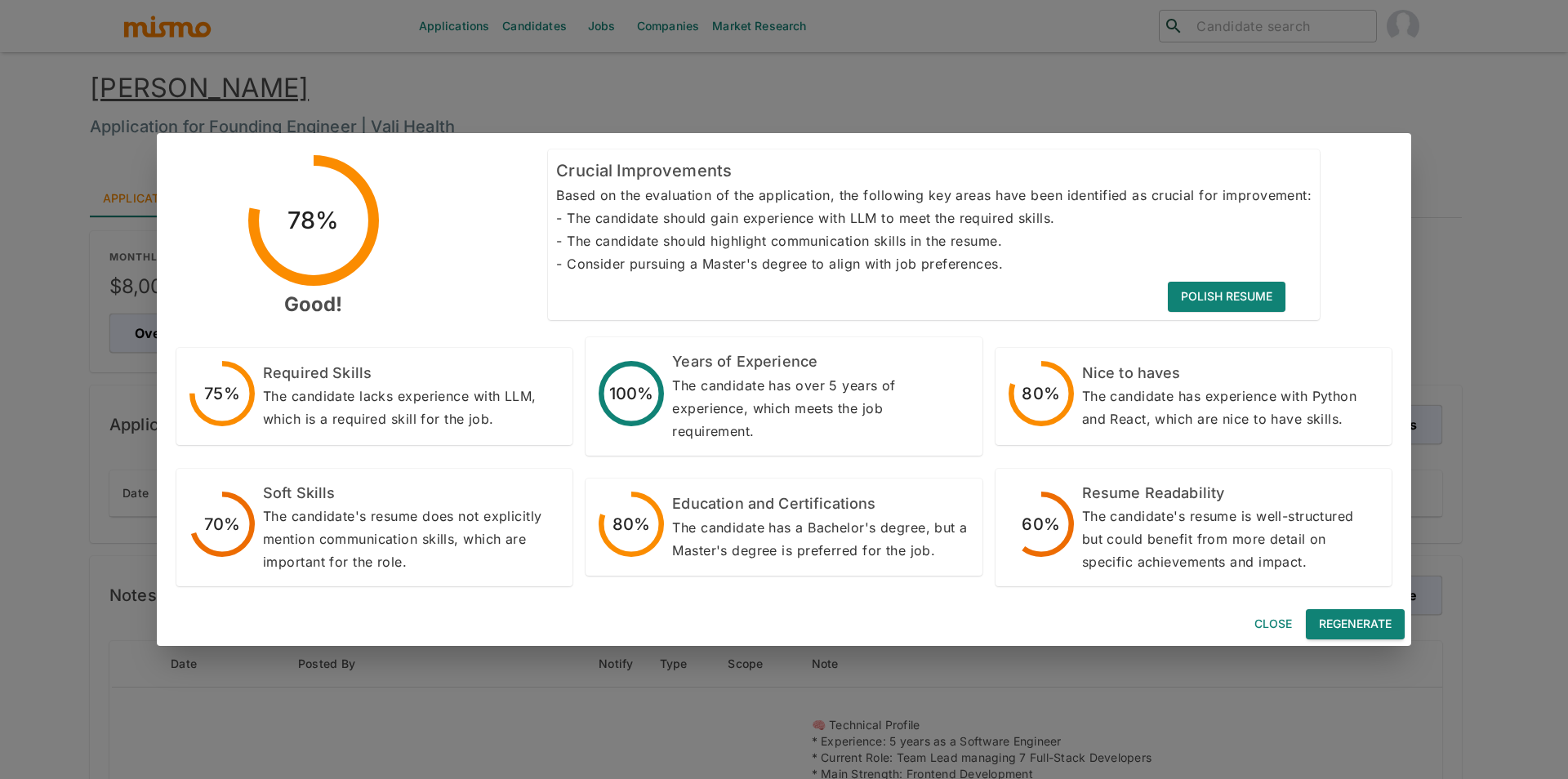
click at [1351, 626] on button "Regenerate" at bounding box center [1355, 624] width 99 height 30
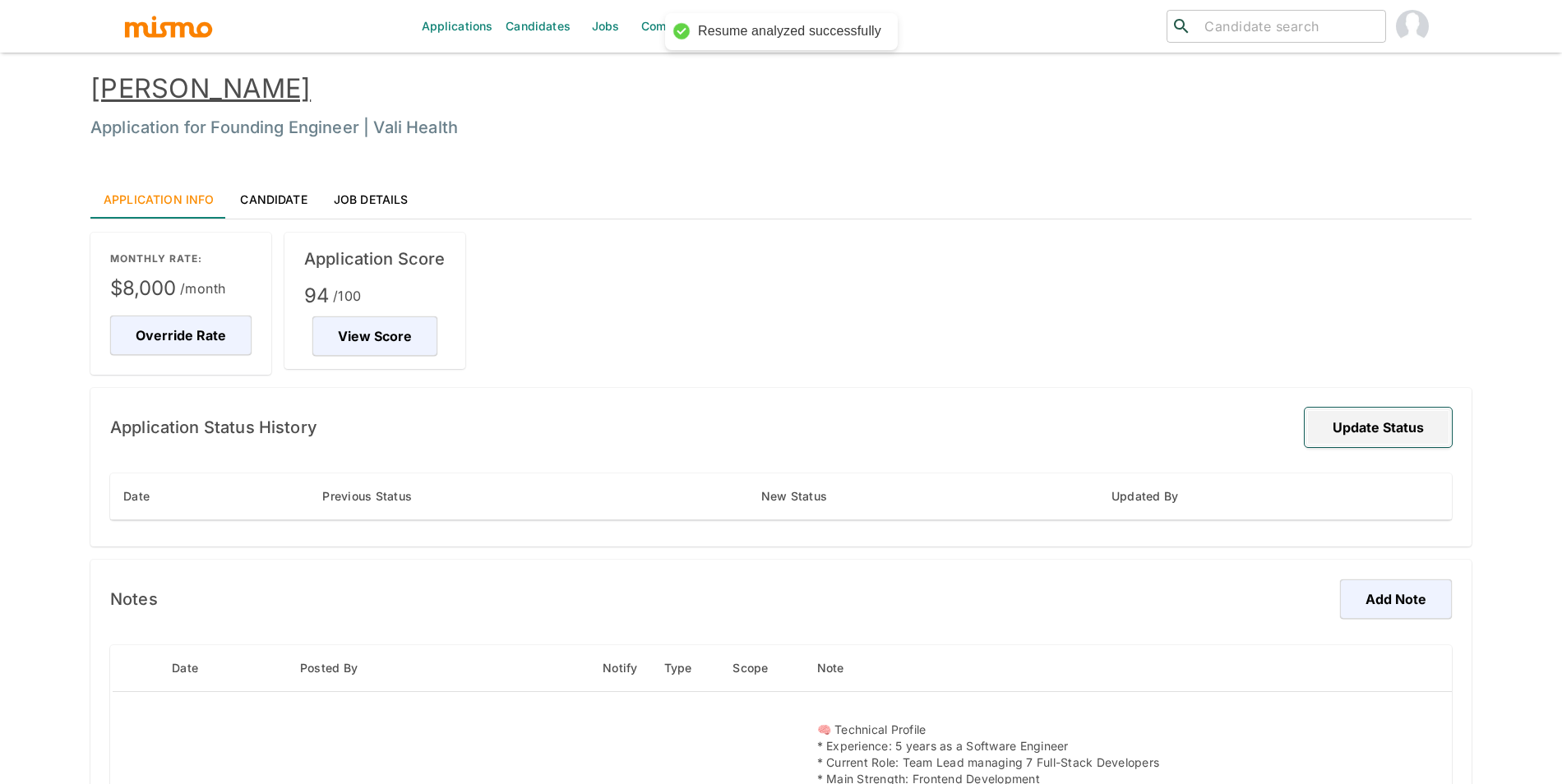
click at [1376, 430] on button "Update Status" at bounding box center [1378, 428] width 147 height 39
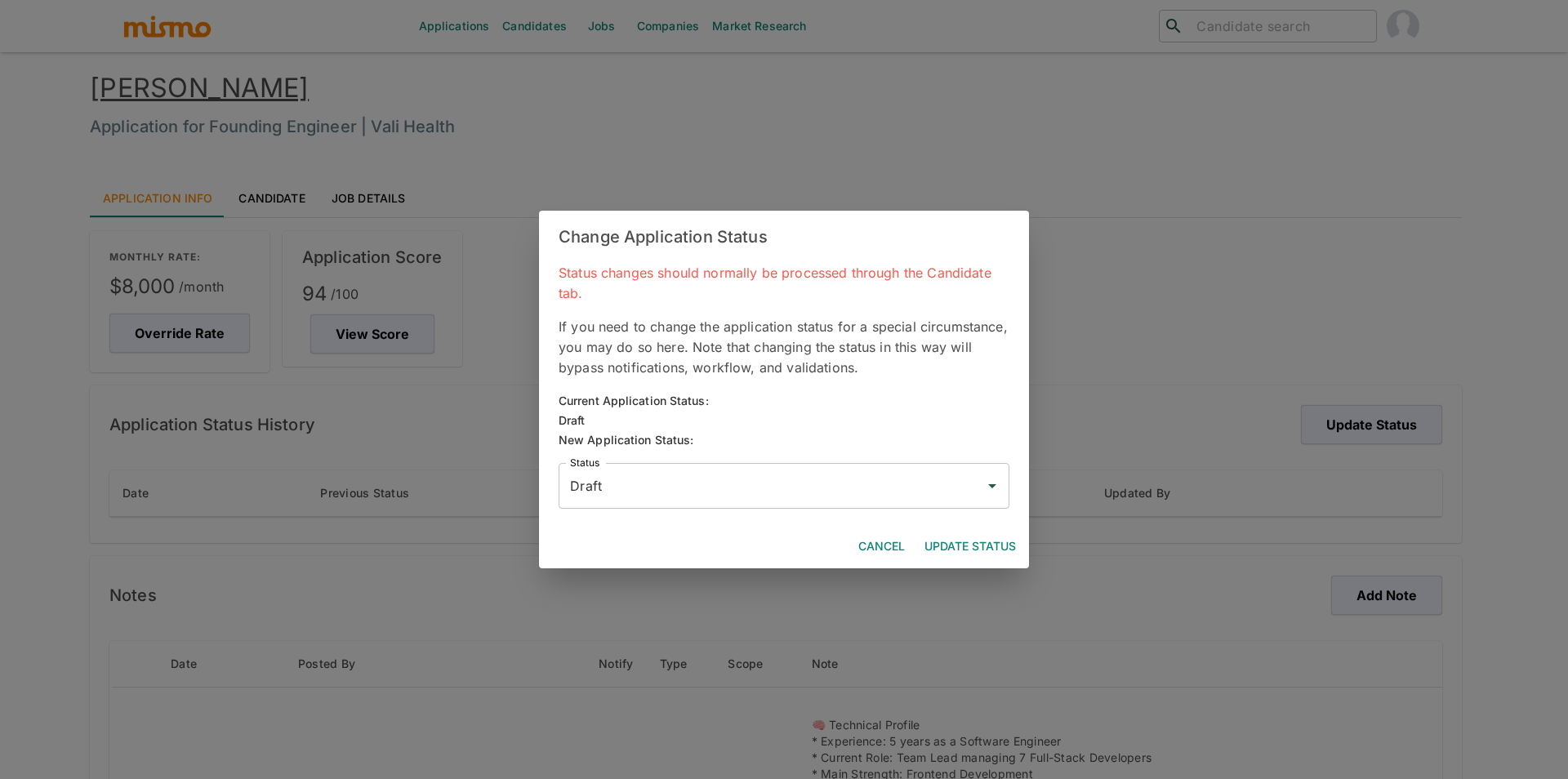
click at [745, 481] on input "Draft" at bounding box center [771, 485] width 412 height 31
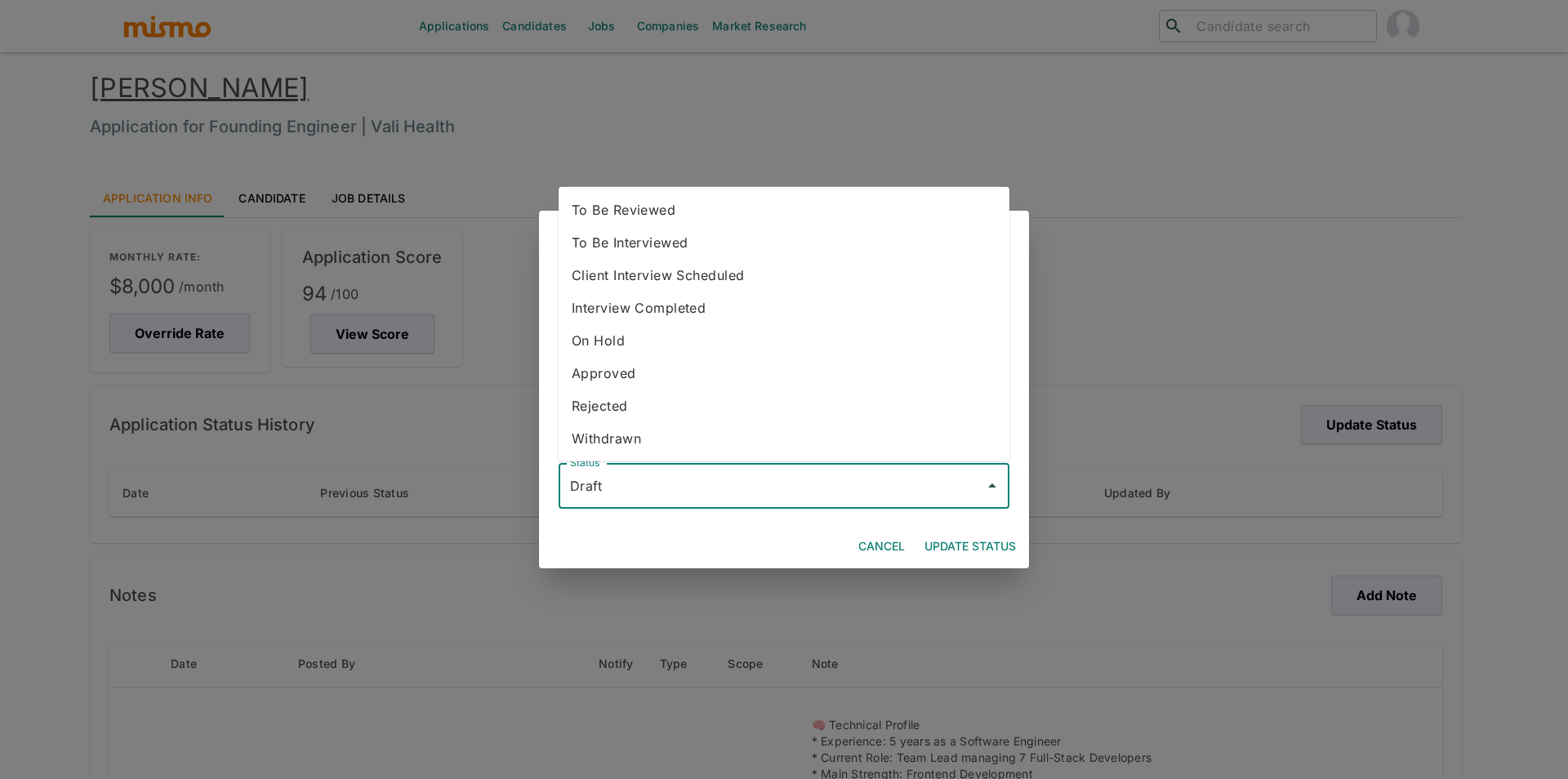
click at [651, 216] on li "To Be Reviewed" at bounding box center [784, 210] width 451 height 33
type input "To Be Reviewed"
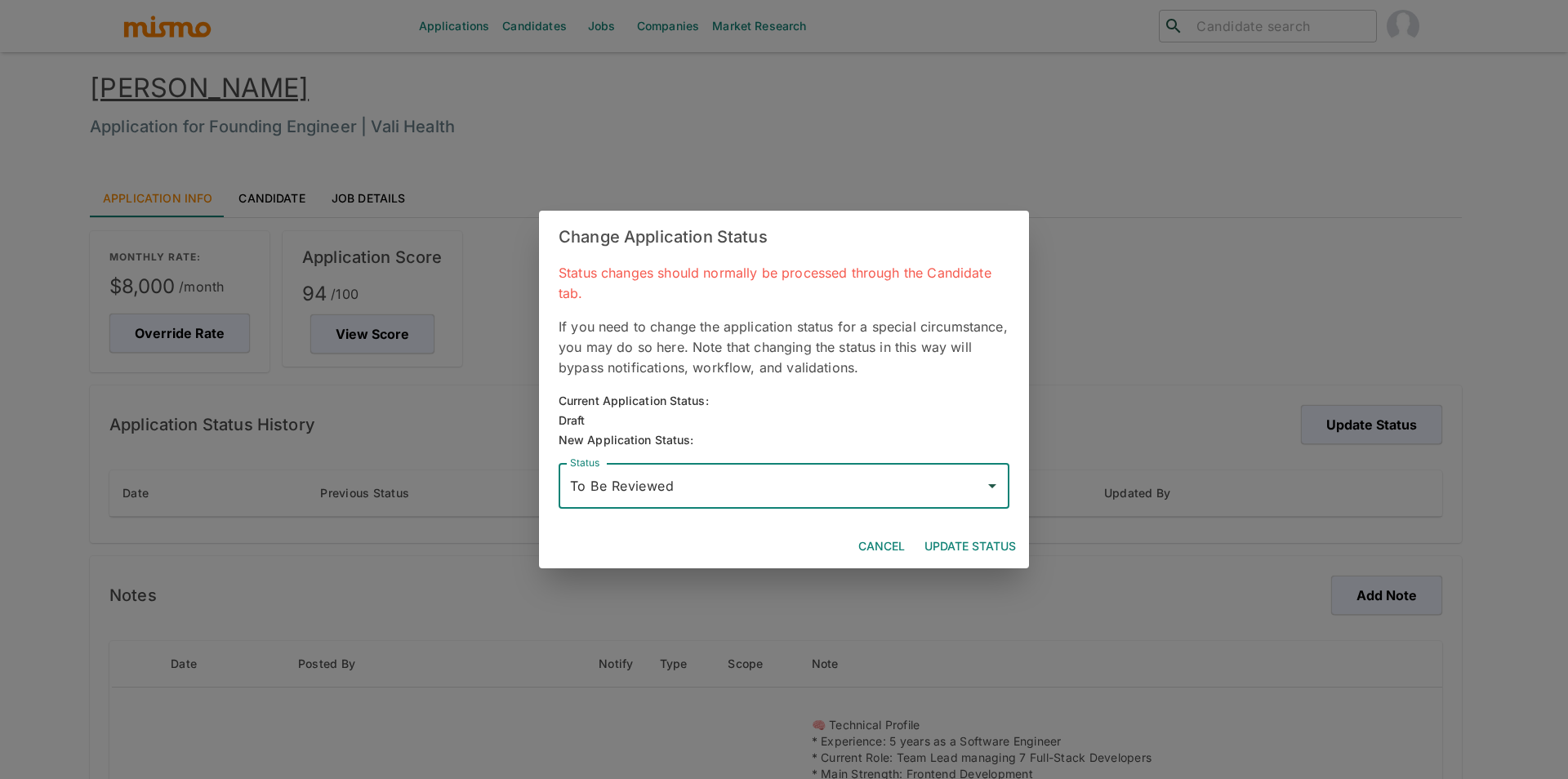
click at [981, 537] on button "Update Status" at bounding box center [970, 547] width 104 height 30
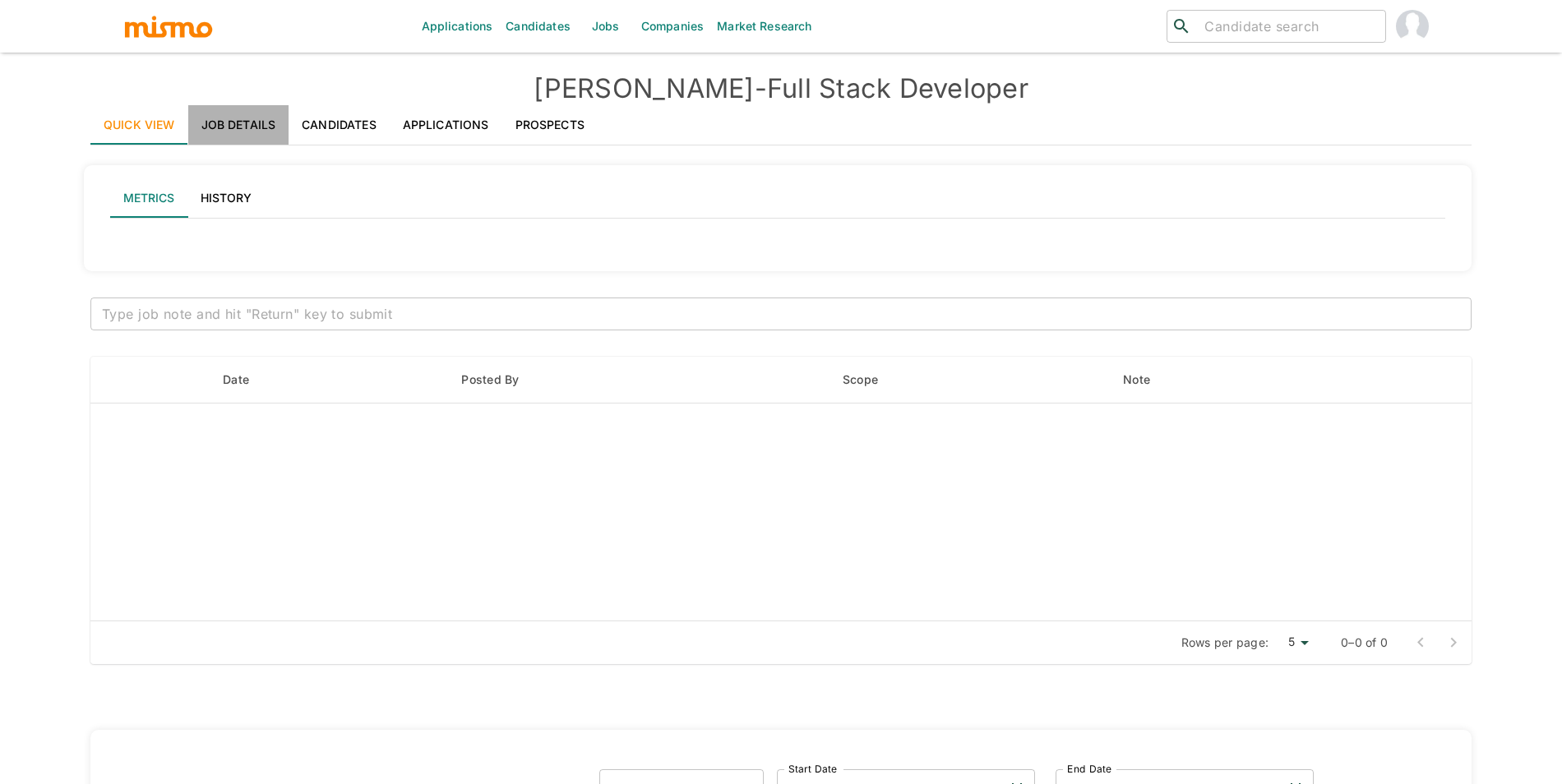
click at [242, 141] on link "Job Details" at bounding box center [239, 125] width 101 height 39
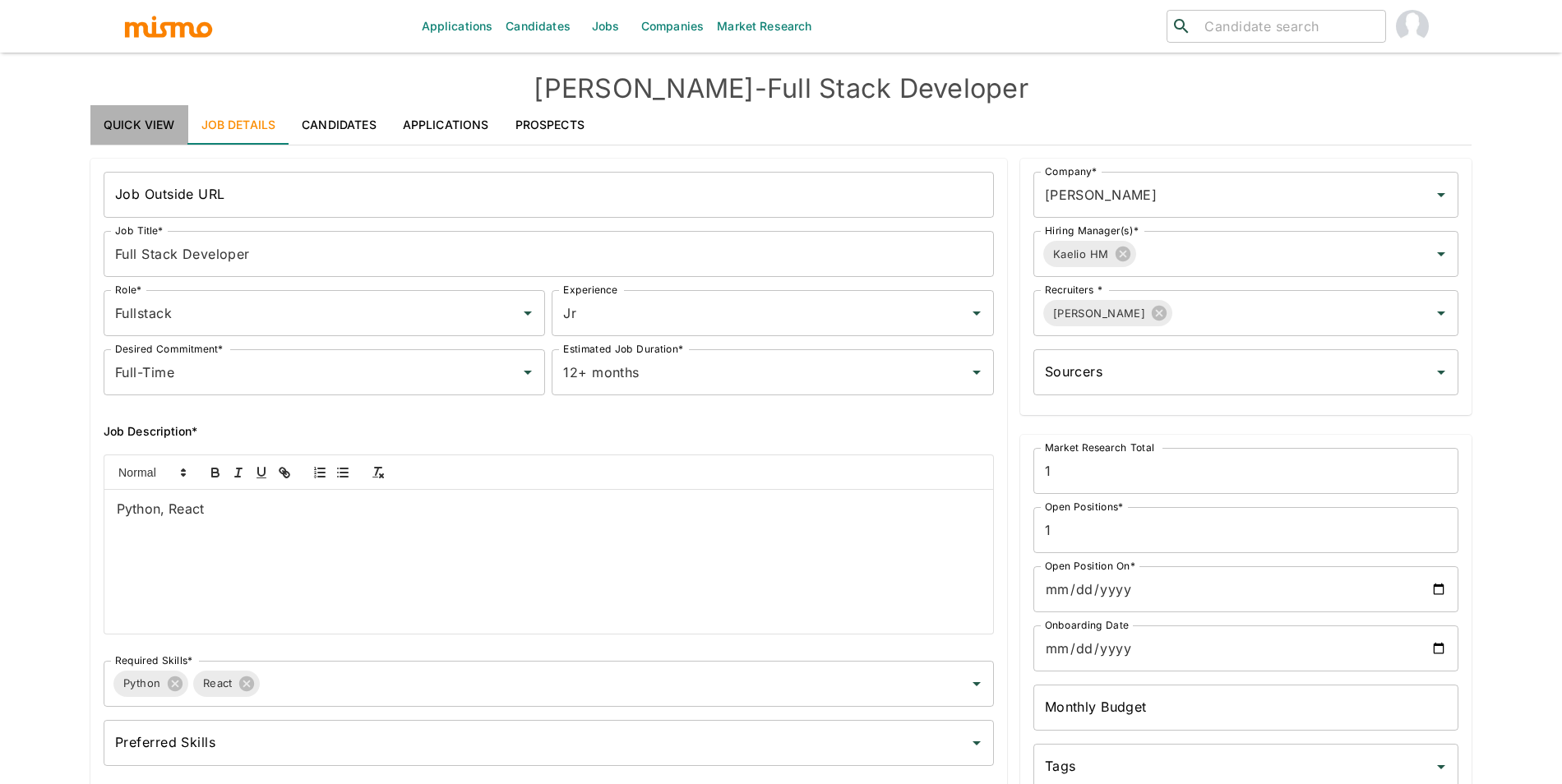
click at [156, 118] on link "Quick View" at bounding box center [139, 125] width 98 height 39
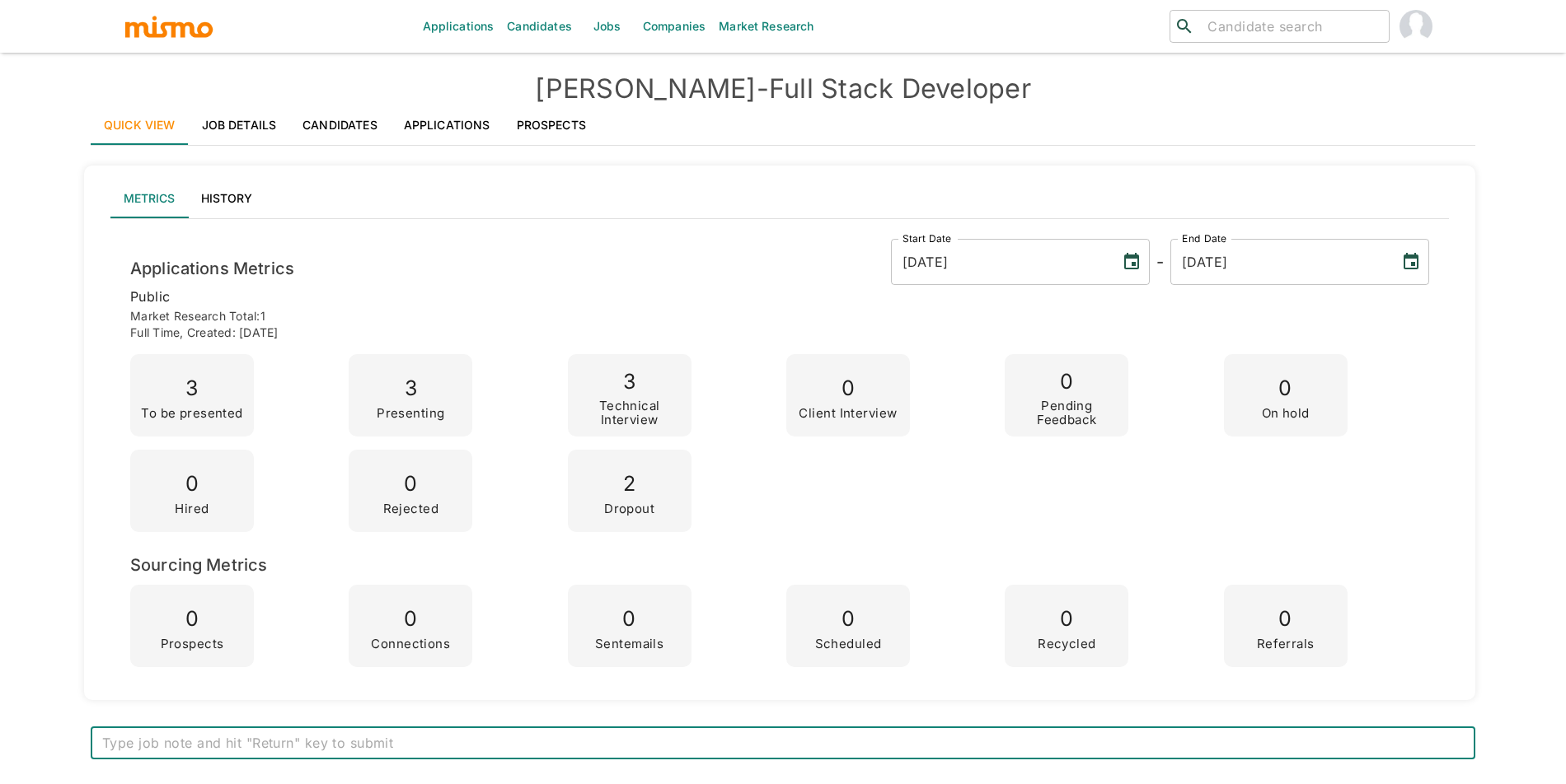
click at [946, 99] on h4 "Kaelio - Full Stack Developer" at bounding box center [783, 88] width 1384 height 33
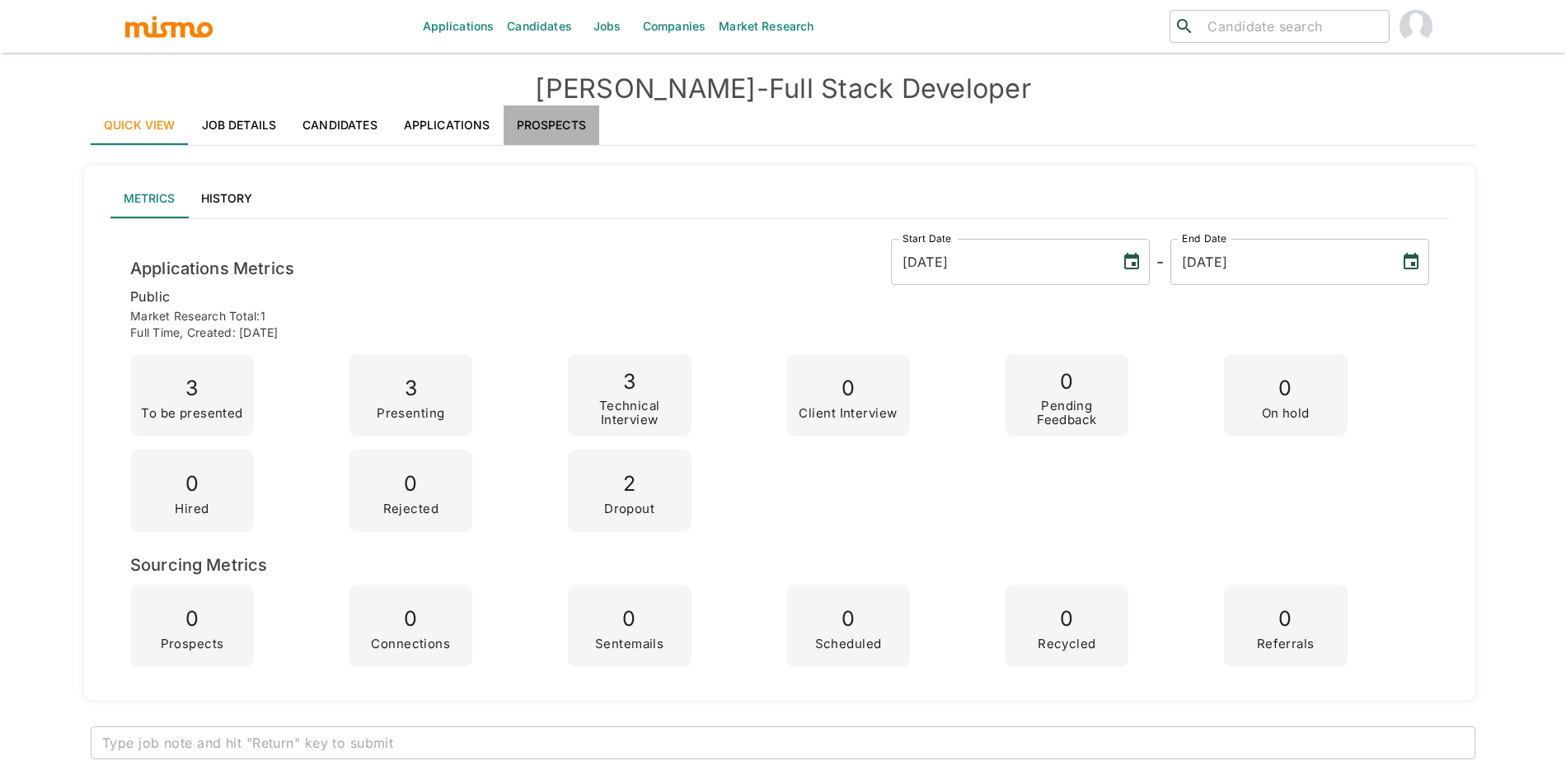
click at [518, 122] on link "Prospects" at bounding box center [552, 125] width 96 height 39
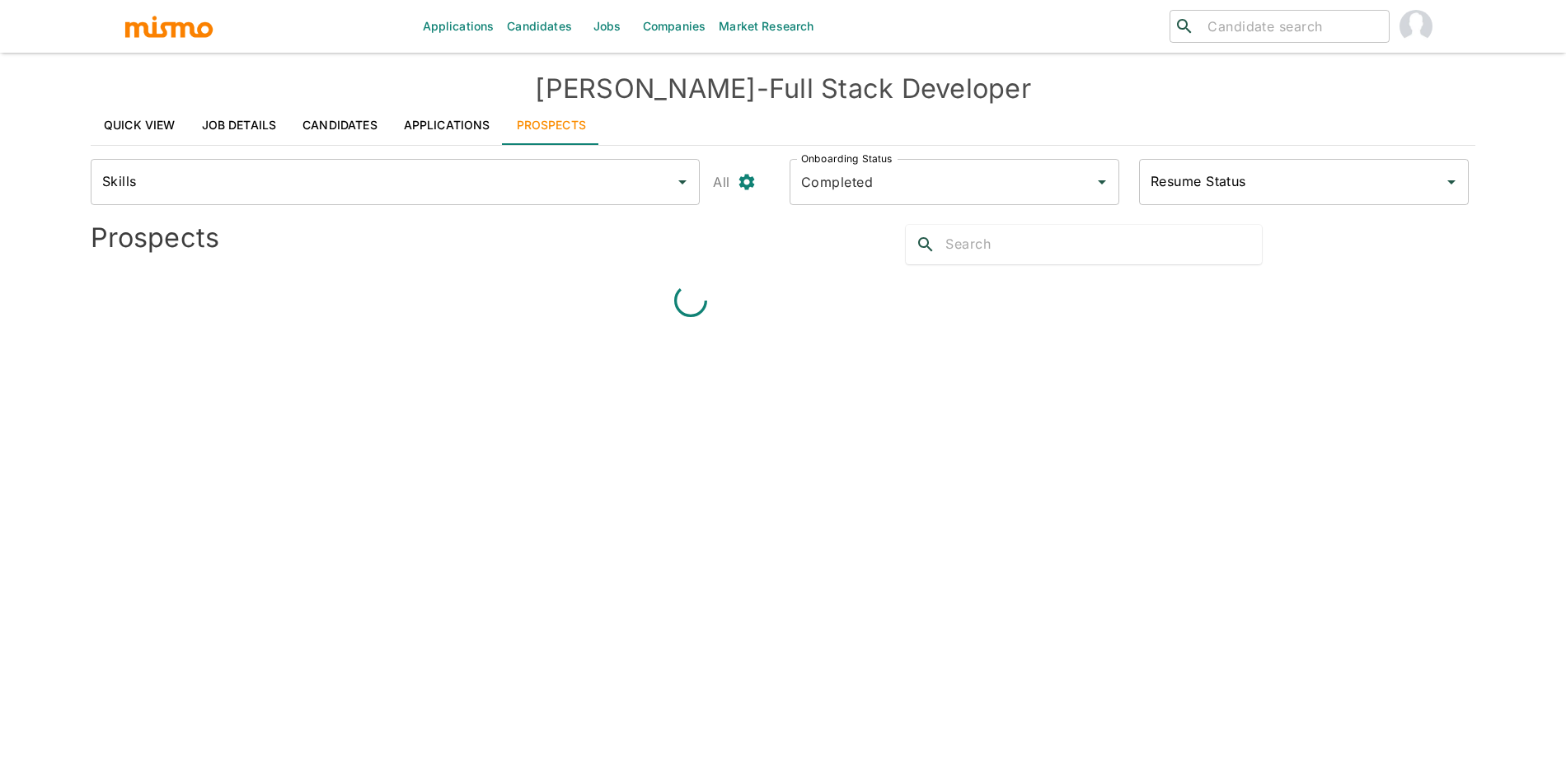
click at [459, 126] on link "Applications" at bounding box center [447, 125] width 113 height 39
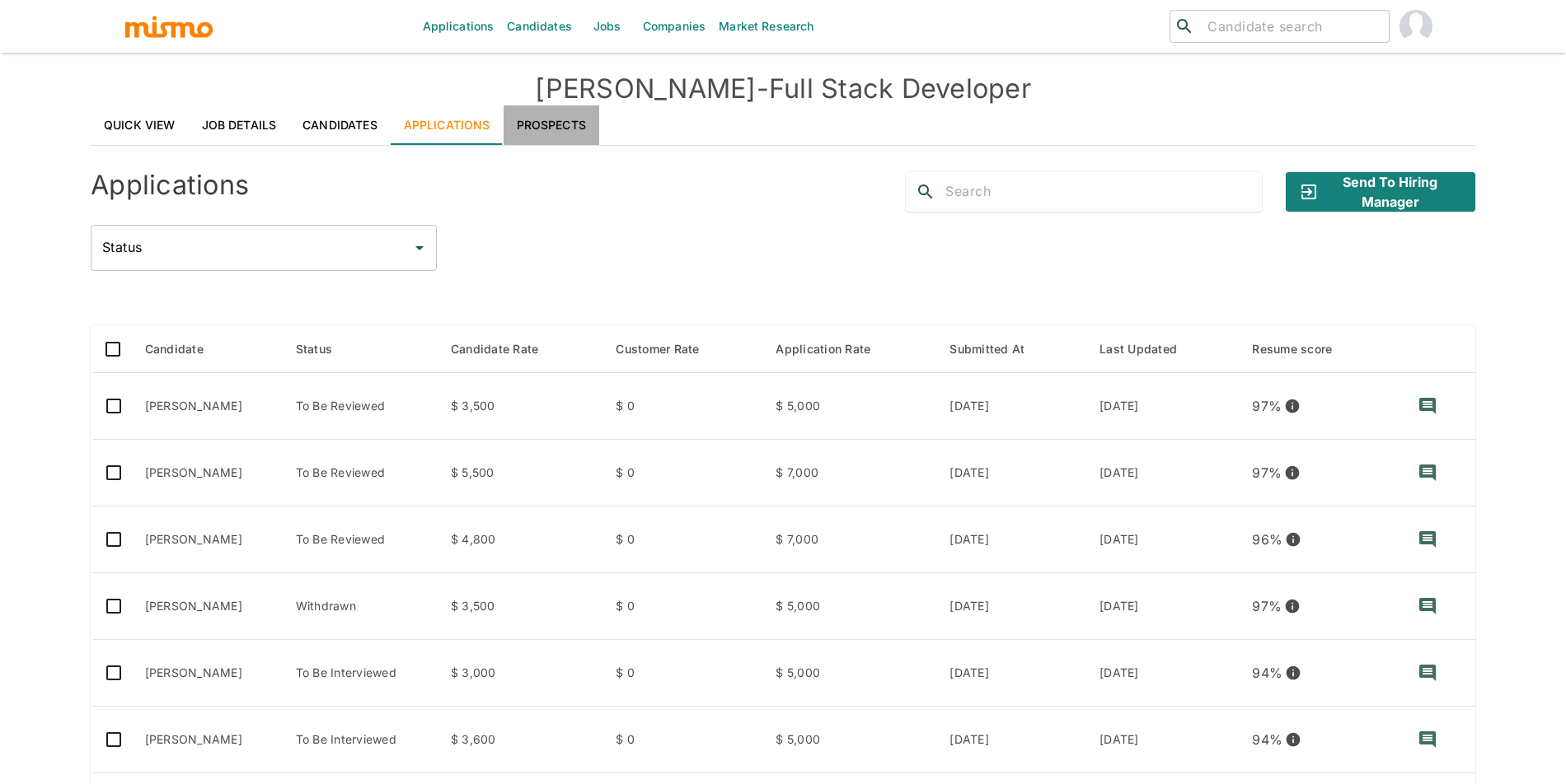
click at [579, 124] on link "Prospects" at bounding box center [552, 125] width 96 height 39
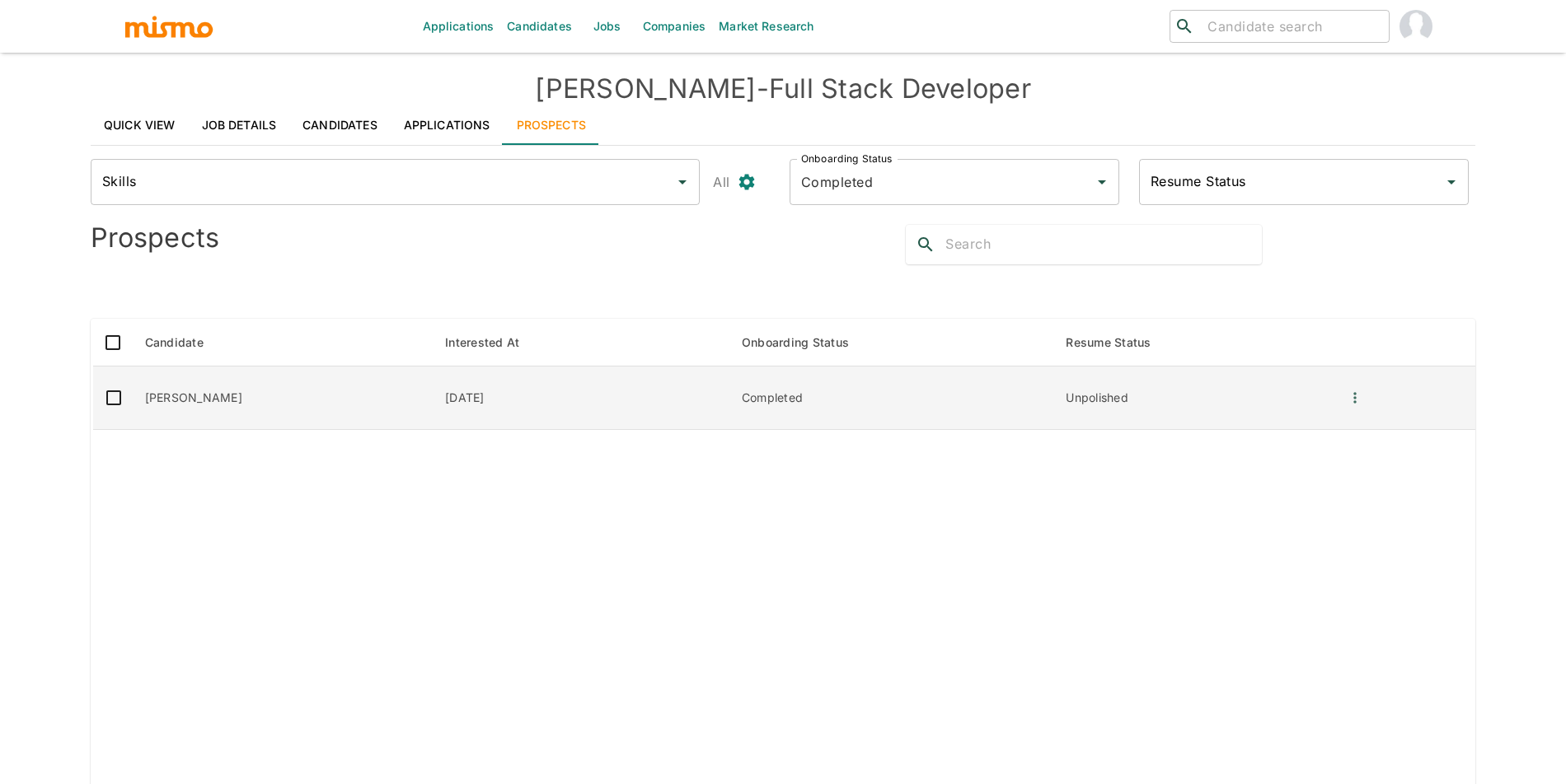
click at [290, 398] on td "[PERSON_NAME]" at bounding box center [282, 398] width 301 height 63
click at [736, 401] on td "Completed" at bounding box center [891, 398] width 324 height 63
click at [1351, 395] on icon "Quick Actions" at bounding box center [1355, 399] width 17 height 17
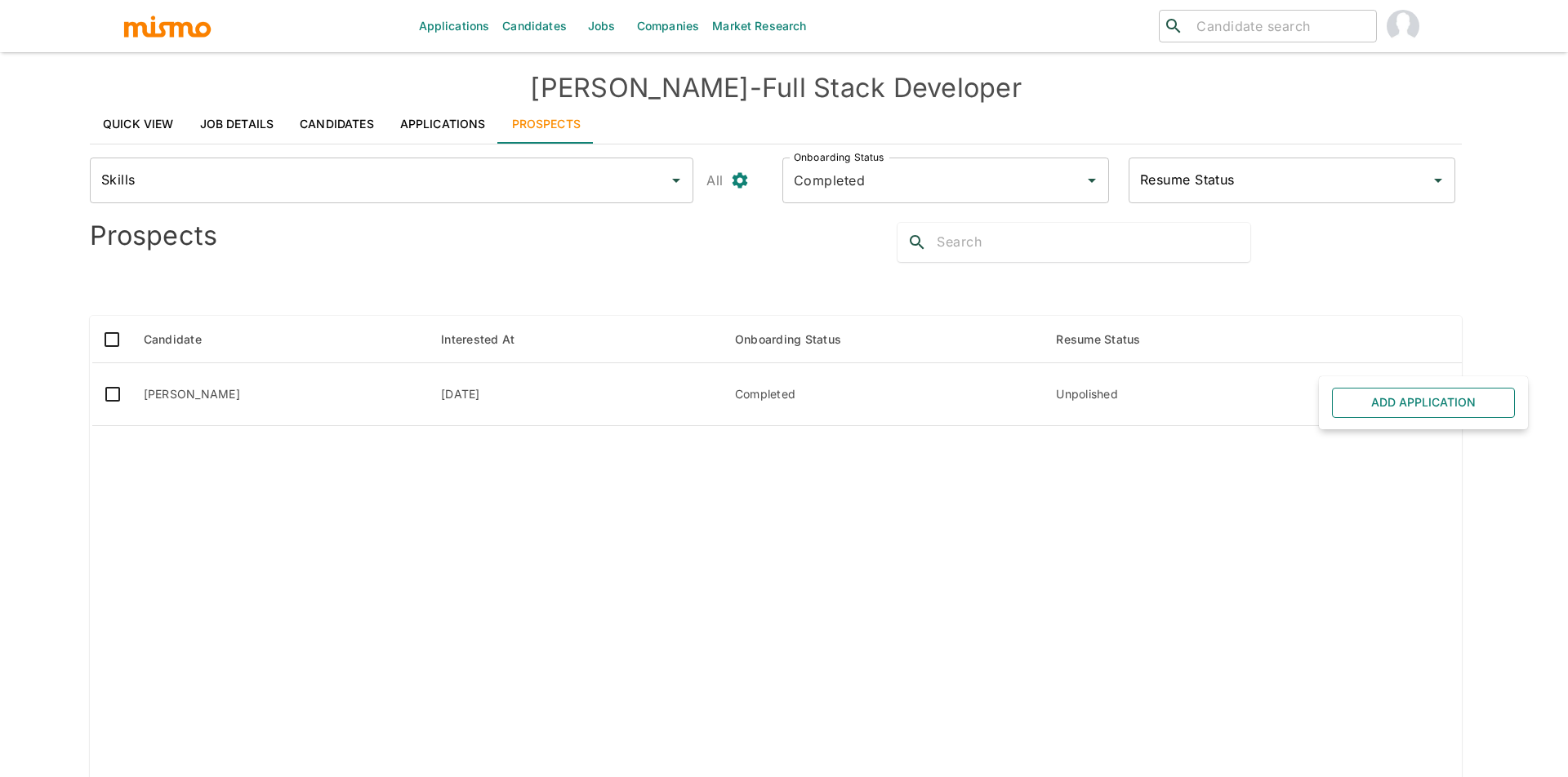
click at [1344, 406] on button "Add Application" at bounding box center [1423, 402] width 183 height 30
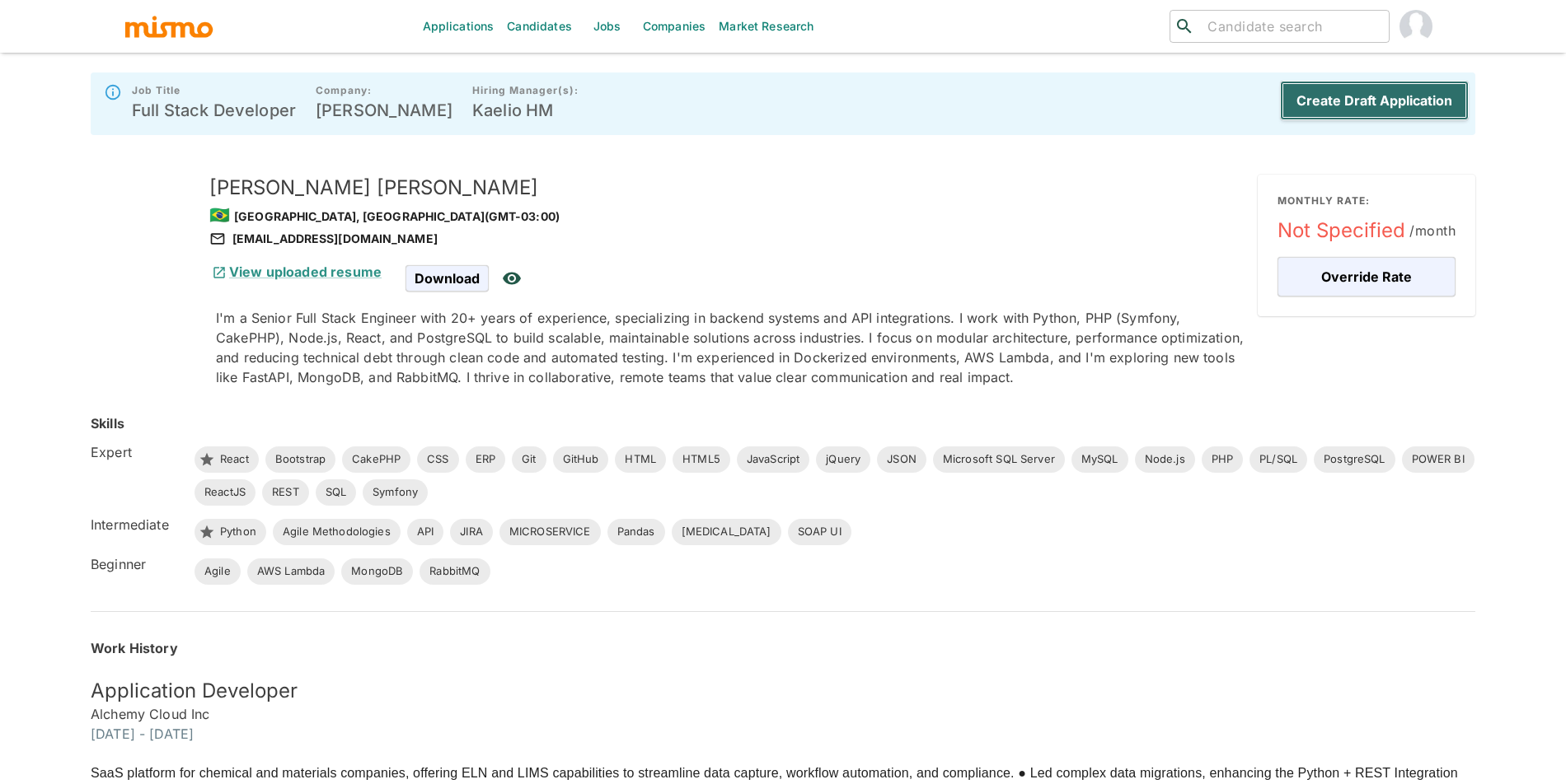
click at [1406, 100] on button "Create Draft Application" at bounding box center [1374, 101] width 189 height 39
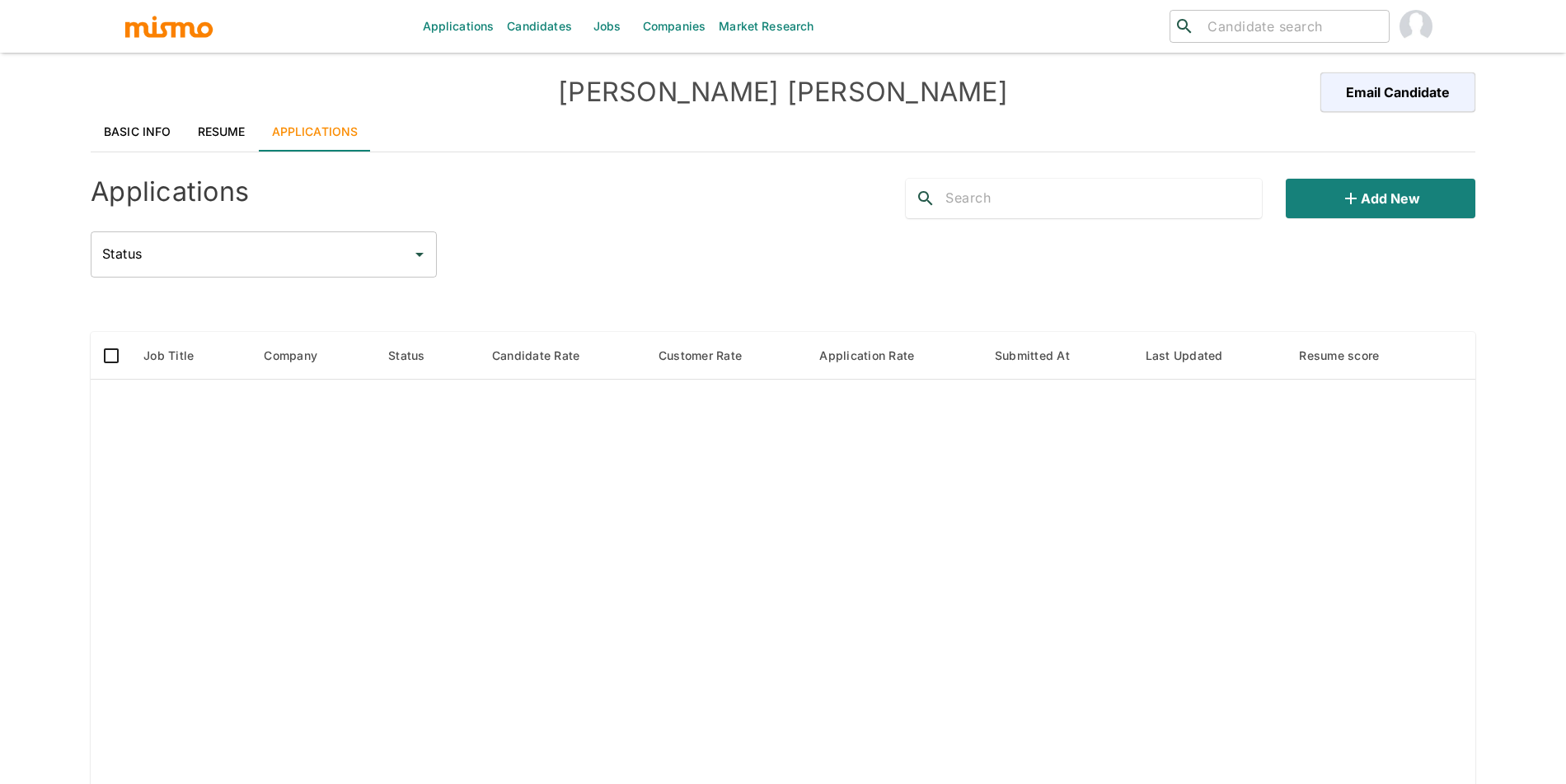
click at [217, 128] on link "Resume" at bounding box center [221, 132] width 74 height 39
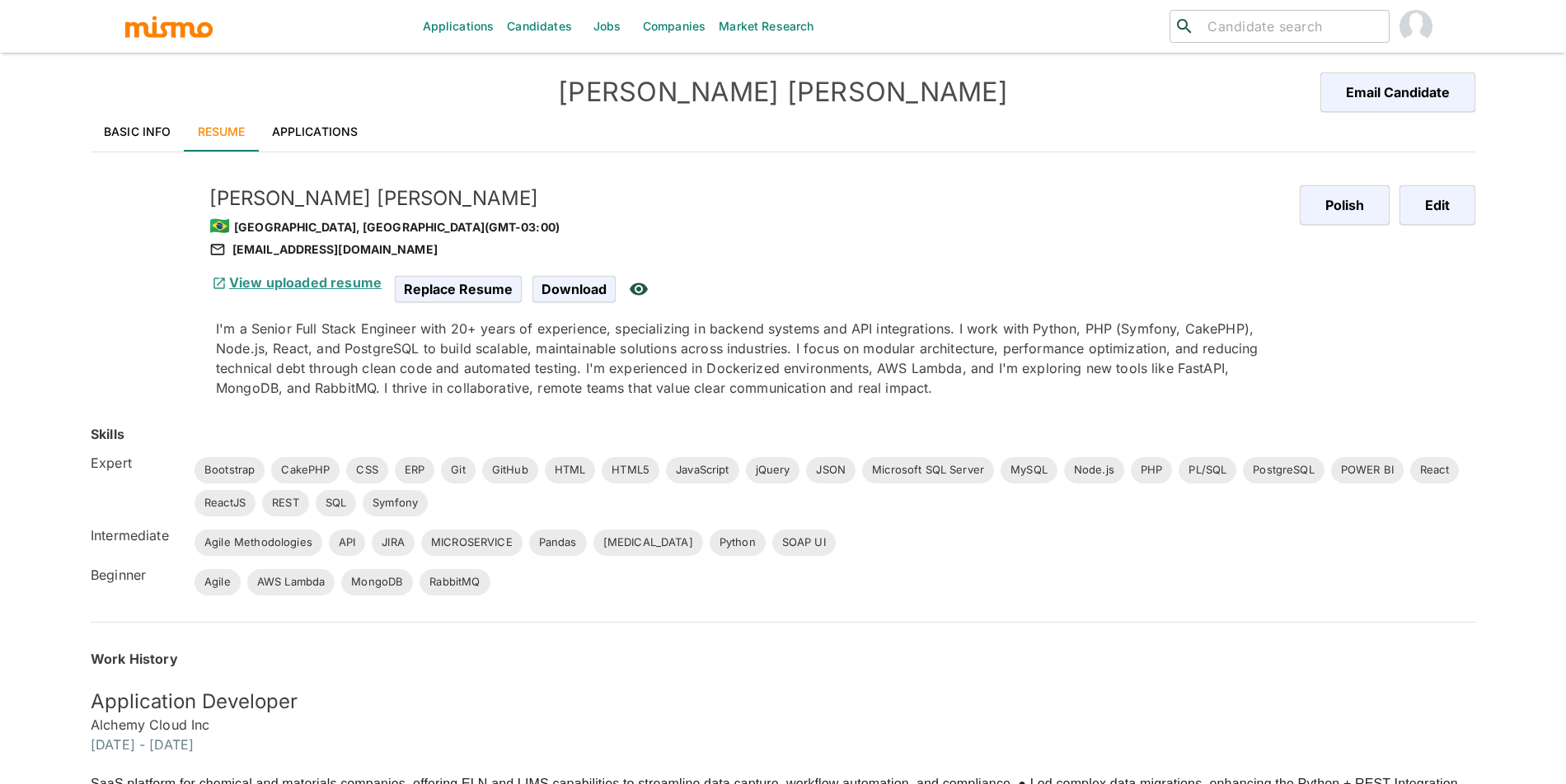
click at [280, 284] on link "View uploaded resume" at bounding box center [295, 283] width 172 height 17
click at [122, 133] on link "Basic Info" at bounding box center [137, 132] width 94 height 39
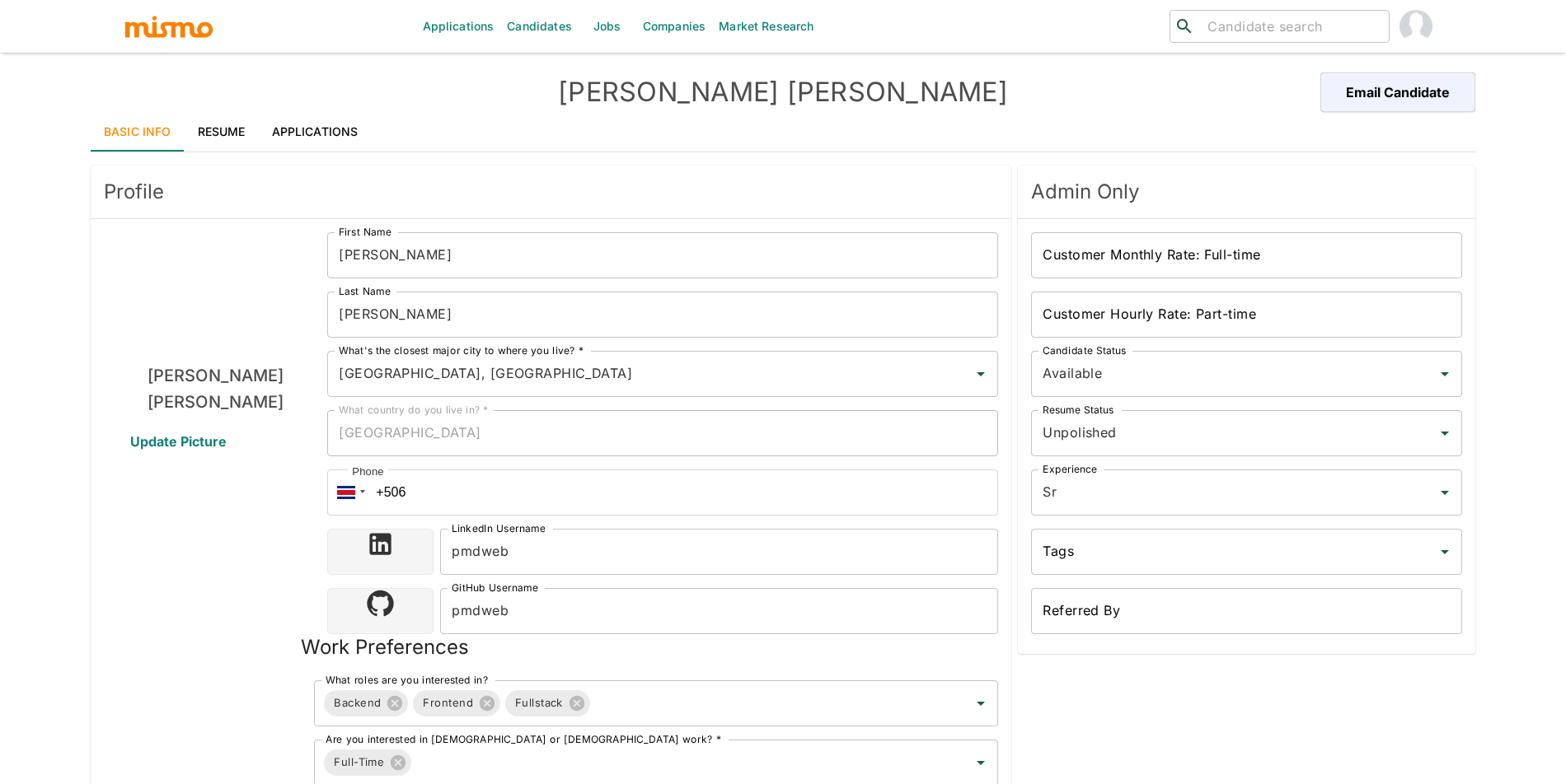
click at [270, 130] on link "Applications" at bounding box center [315, 132] width 113 height 39
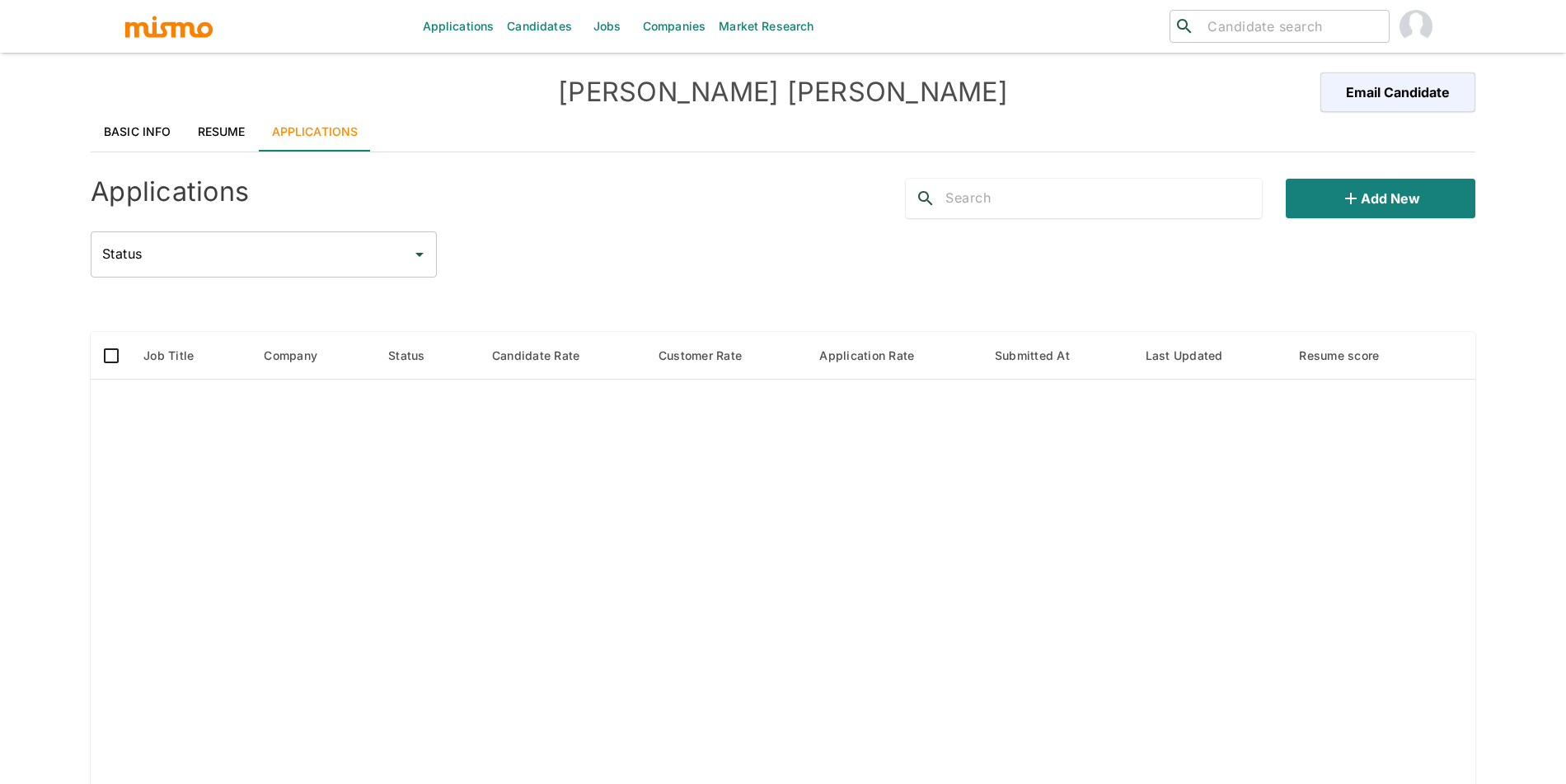
click at [184, 135] on link "Resume" at bounding box center [221, 132] width 74 height 39
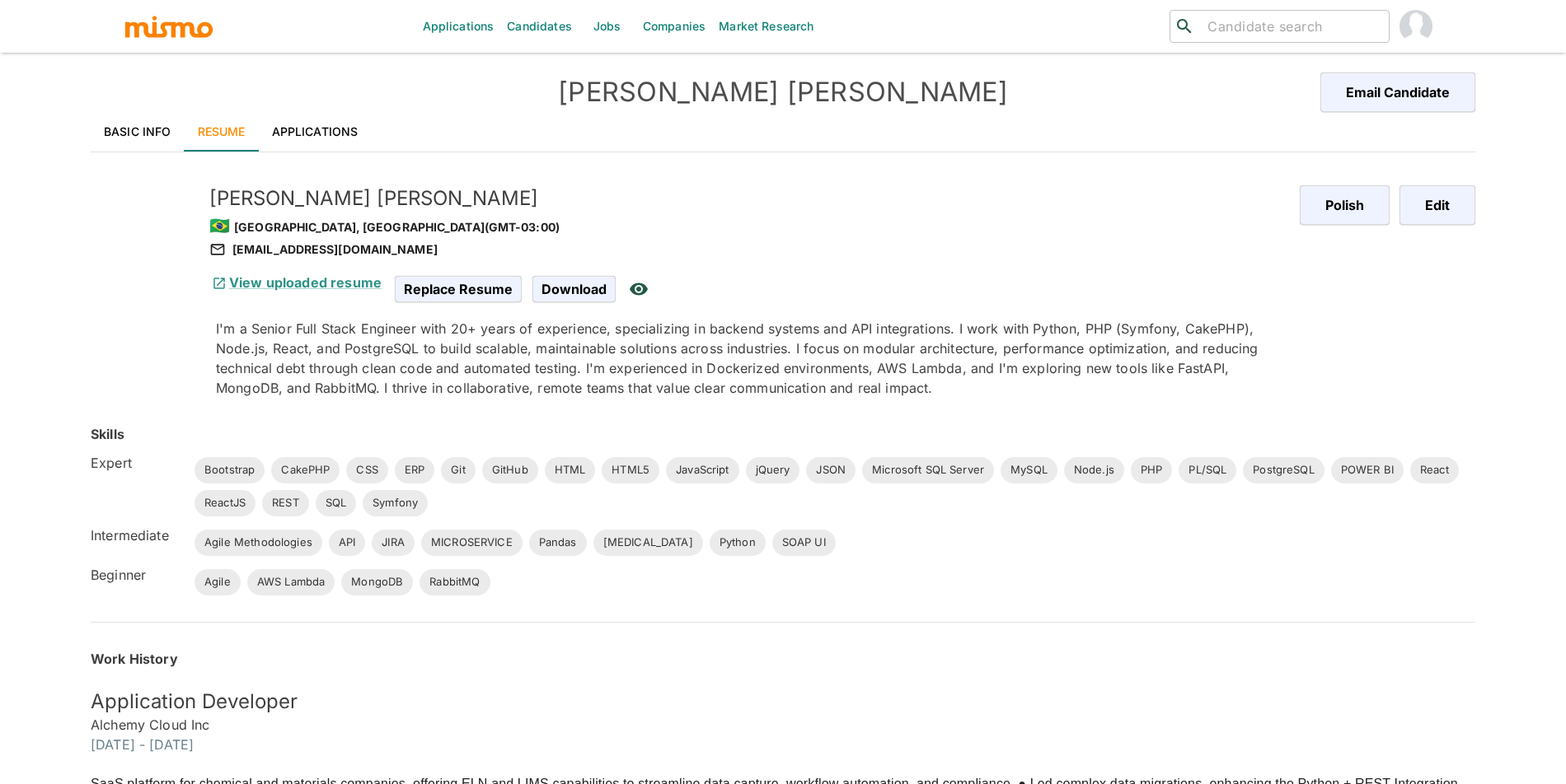
click at [311, 242] on div "[EMAIL_ADDRESS][DOMAIN_NAME]" at bounding box center [748, 249] width 1077 height 20
copy div "[EMAIL_ADDRESS][DOMAIN_NAME]"
click at [1404, 102] on button "Email Candidate" at bounding box center [1396, 92] width 160 height 39
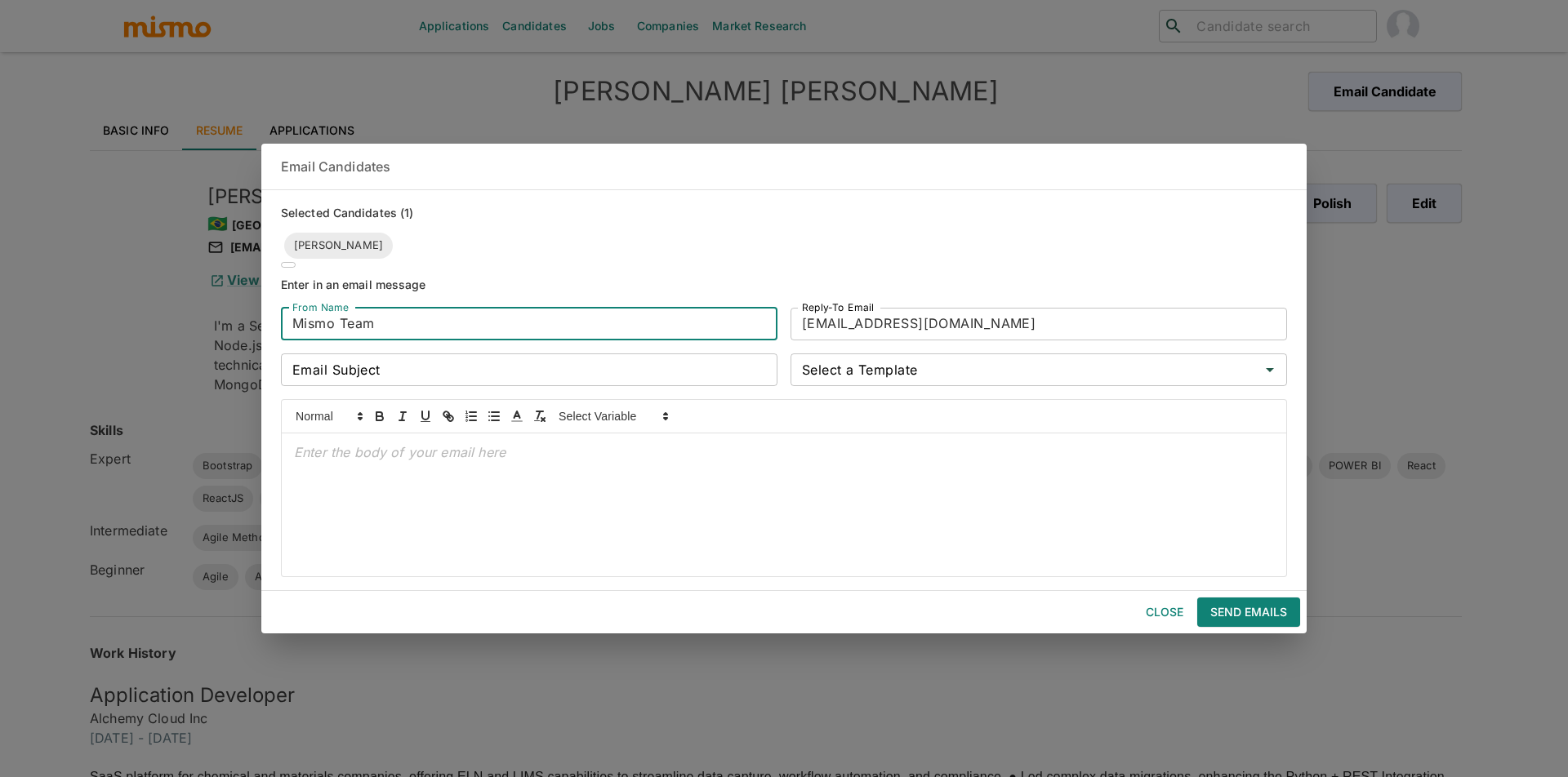
click at [474, 320] on input "Mismo Team" at bounding box center [528, 323] width 497 height 33
click at [948, 327] on input "hiring@mismo.team" at bounding box center [1038, 323] width 497 height 33
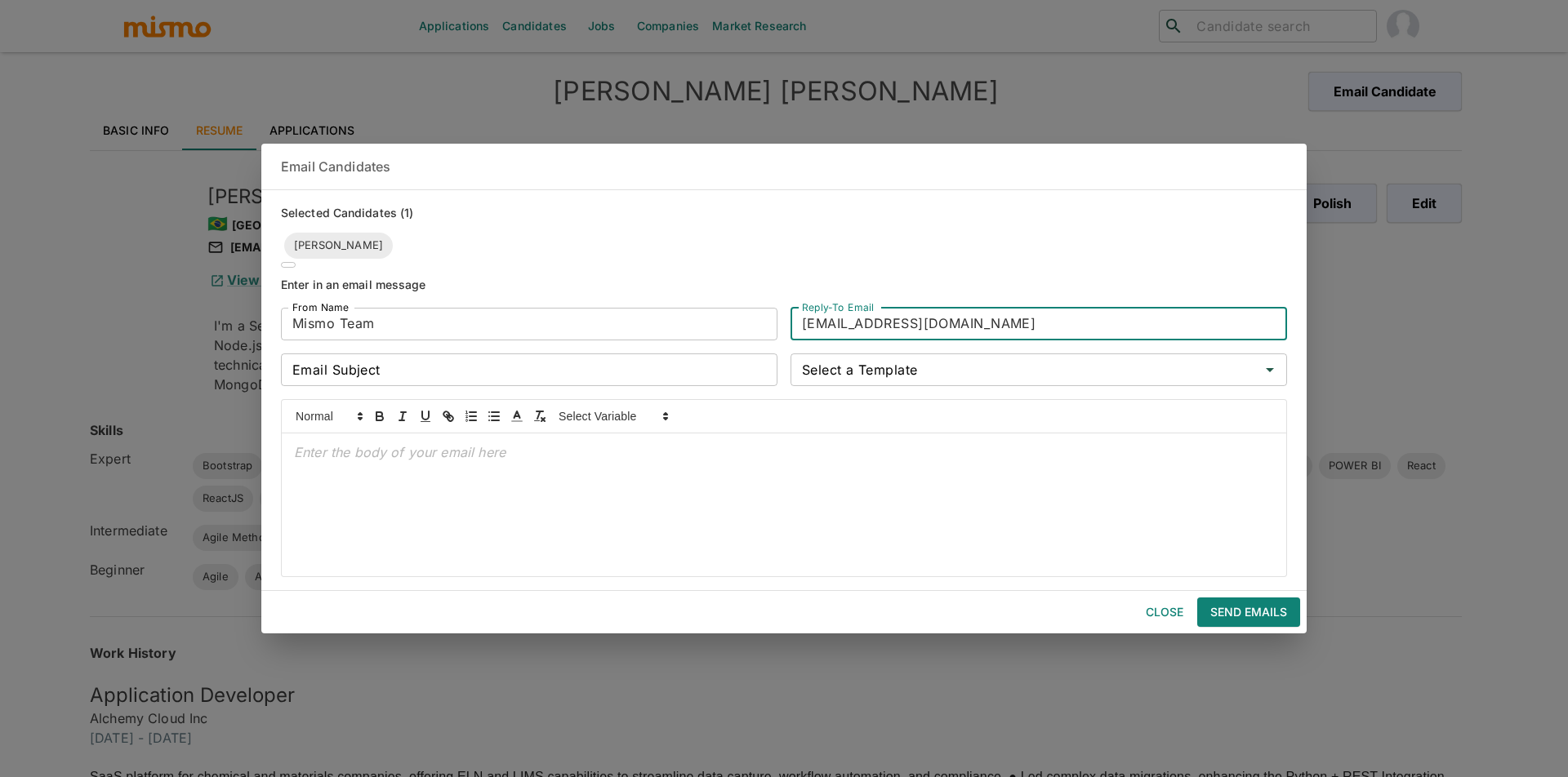
click at [355, 367] on input "Email Subject" at bounding box center [528, 369] width 497 height 33
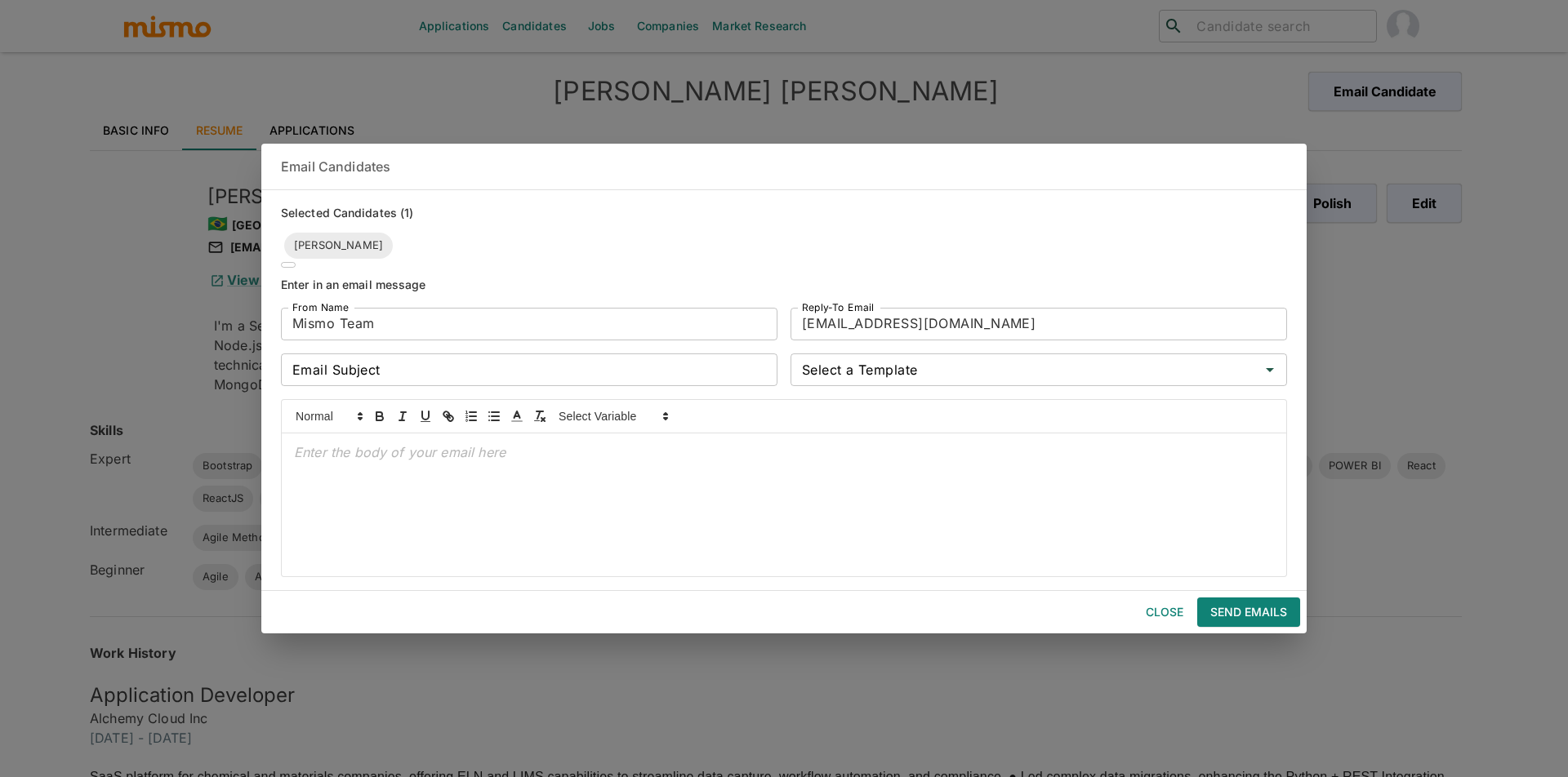
click at [333, 249] on div "Enter in an email message From Name Mismo Team From Name Reply-To Email hiring@…" at bounding box center [770, 413] width 1032 height 328
click at [1159, 610] on button "Close" at bounding box center [1165, 613] width 52 height 30
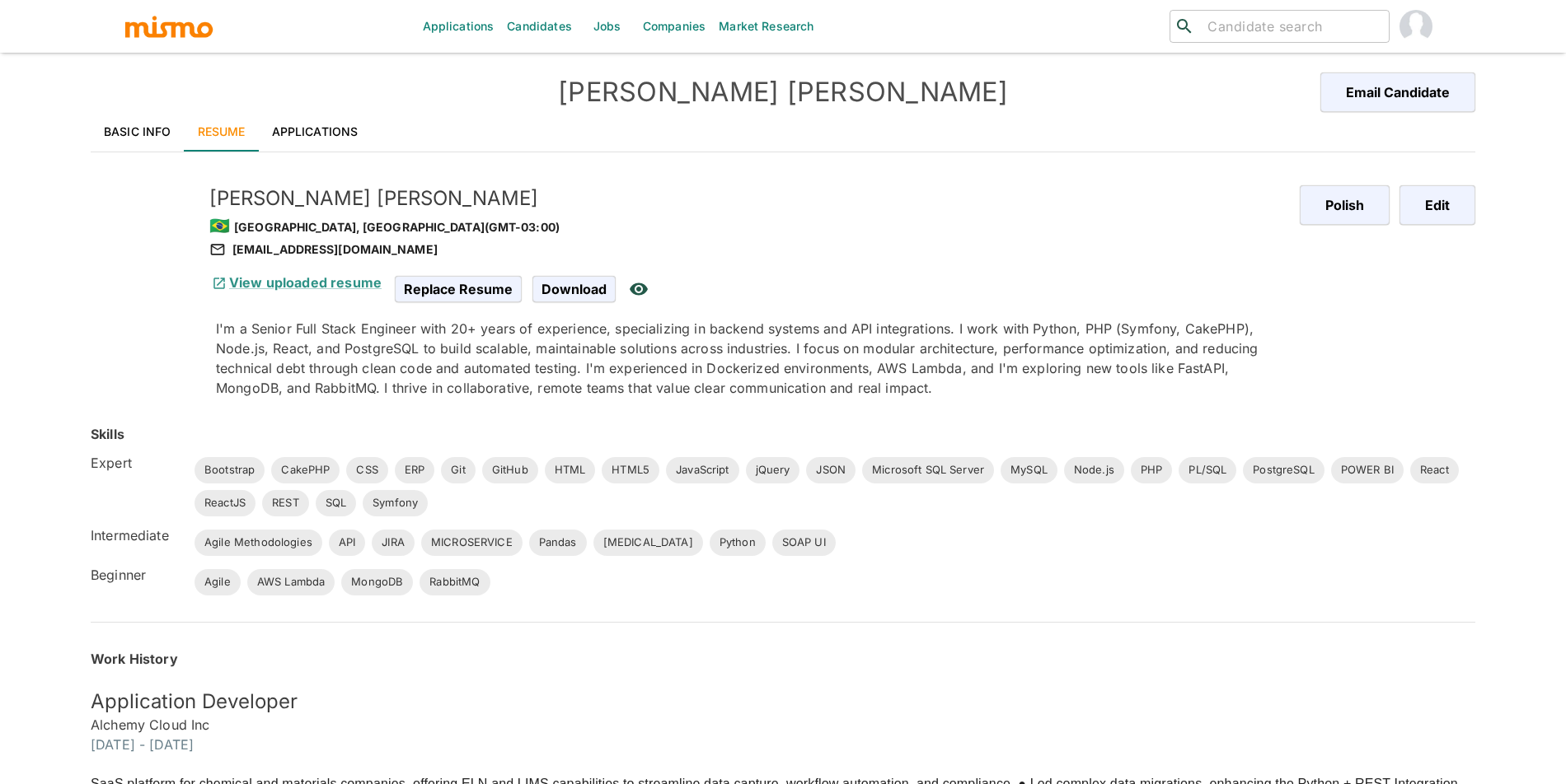
click at [320, 250] on div "[EMAIL_ADDRESS][DOMAIN_NAME]" at bounding box center [748, 249] width 1077 height 20
copy div "[EMAIL_ADDRESS][DOMAIN_NAME]"
click at [597, 28] on link "Jobs" at bounding box center [607, 26] width 57 height 53
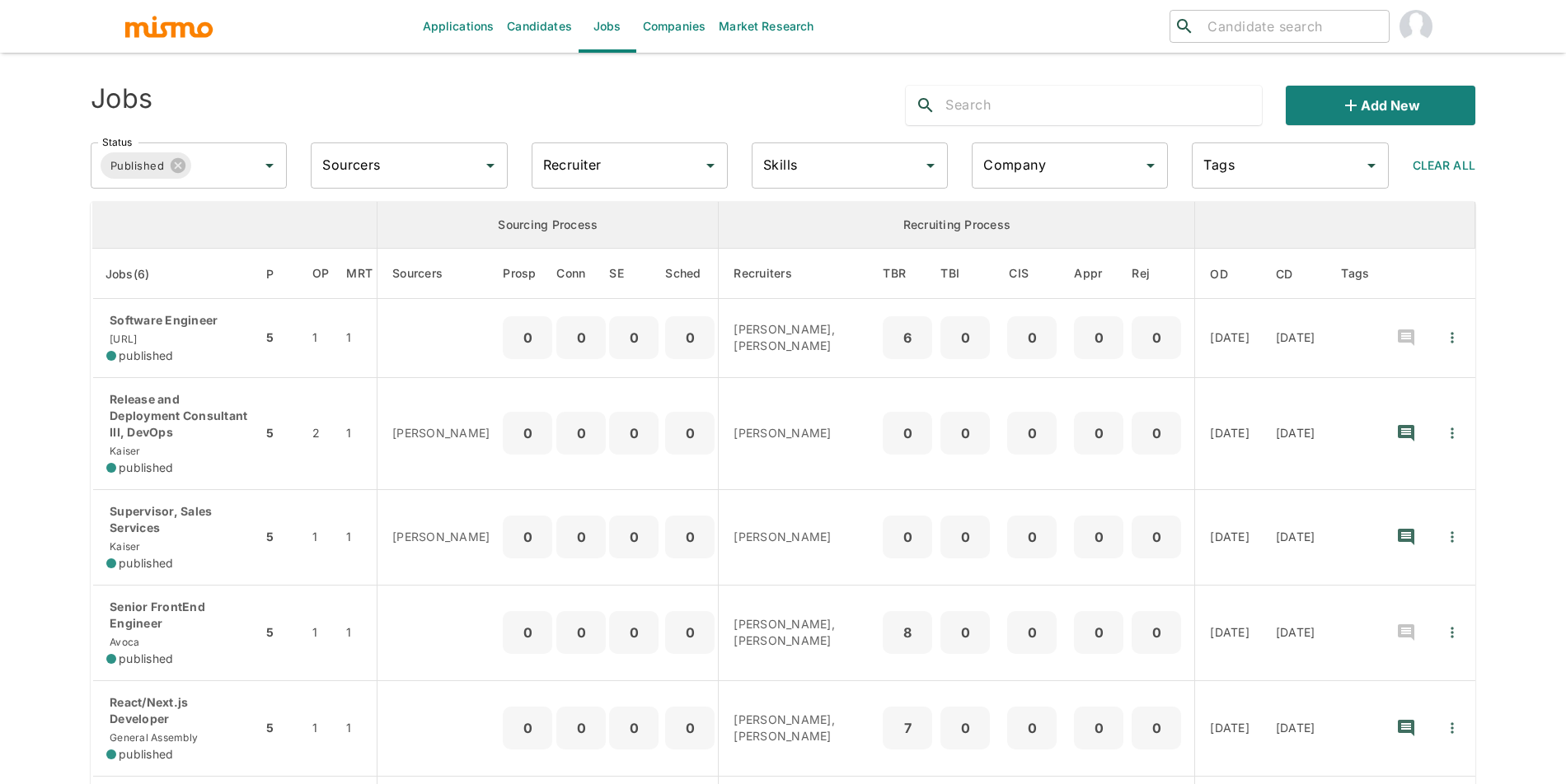
click at [1082, 161] on input "Company" at bounding box center [1057, 165] width 157 height 31
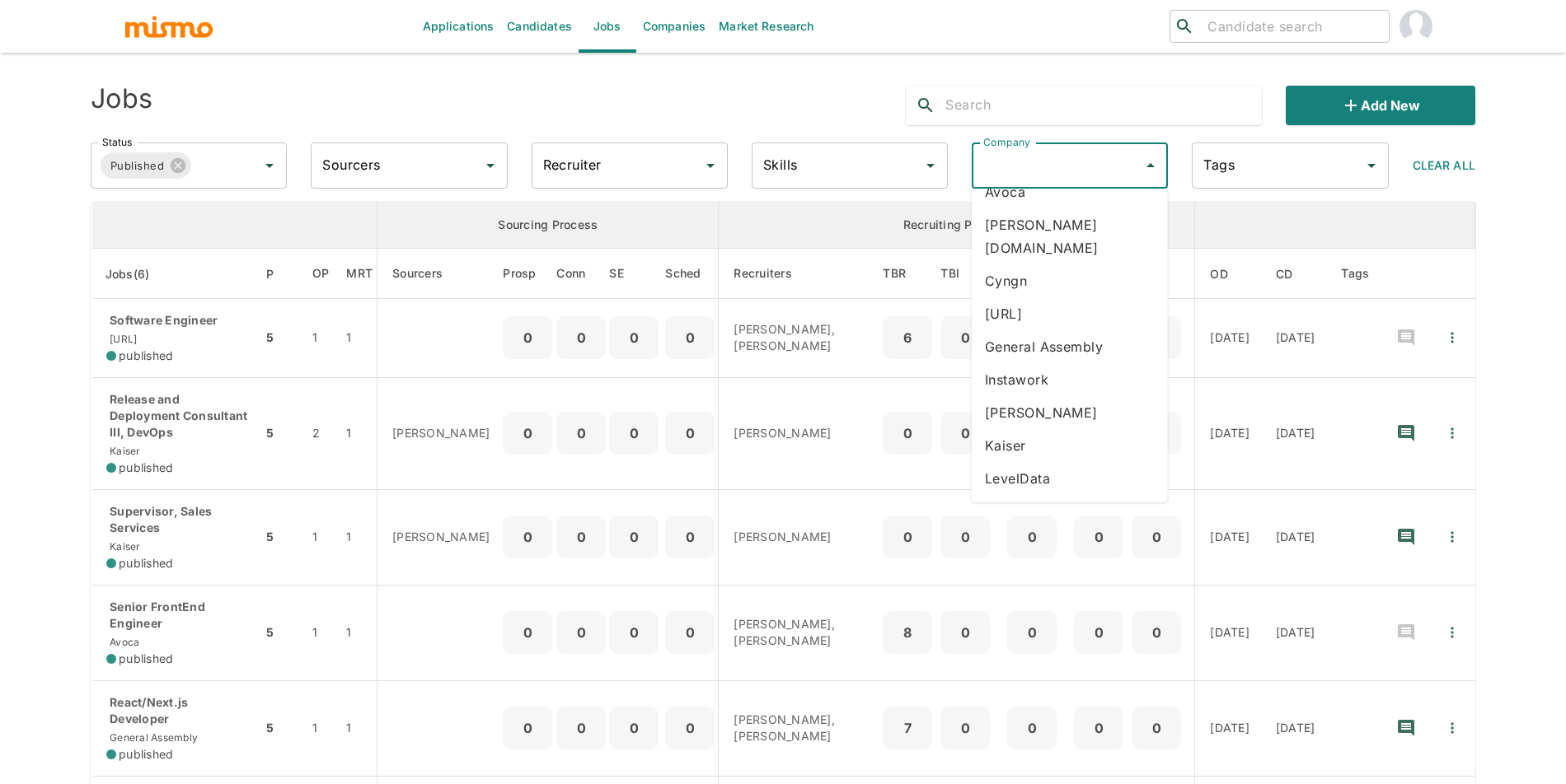
scroll to position [60, 0]
click at [1065, 290] on li "ficra.ai" at bounding box center [1069, 306] width 197 height 33
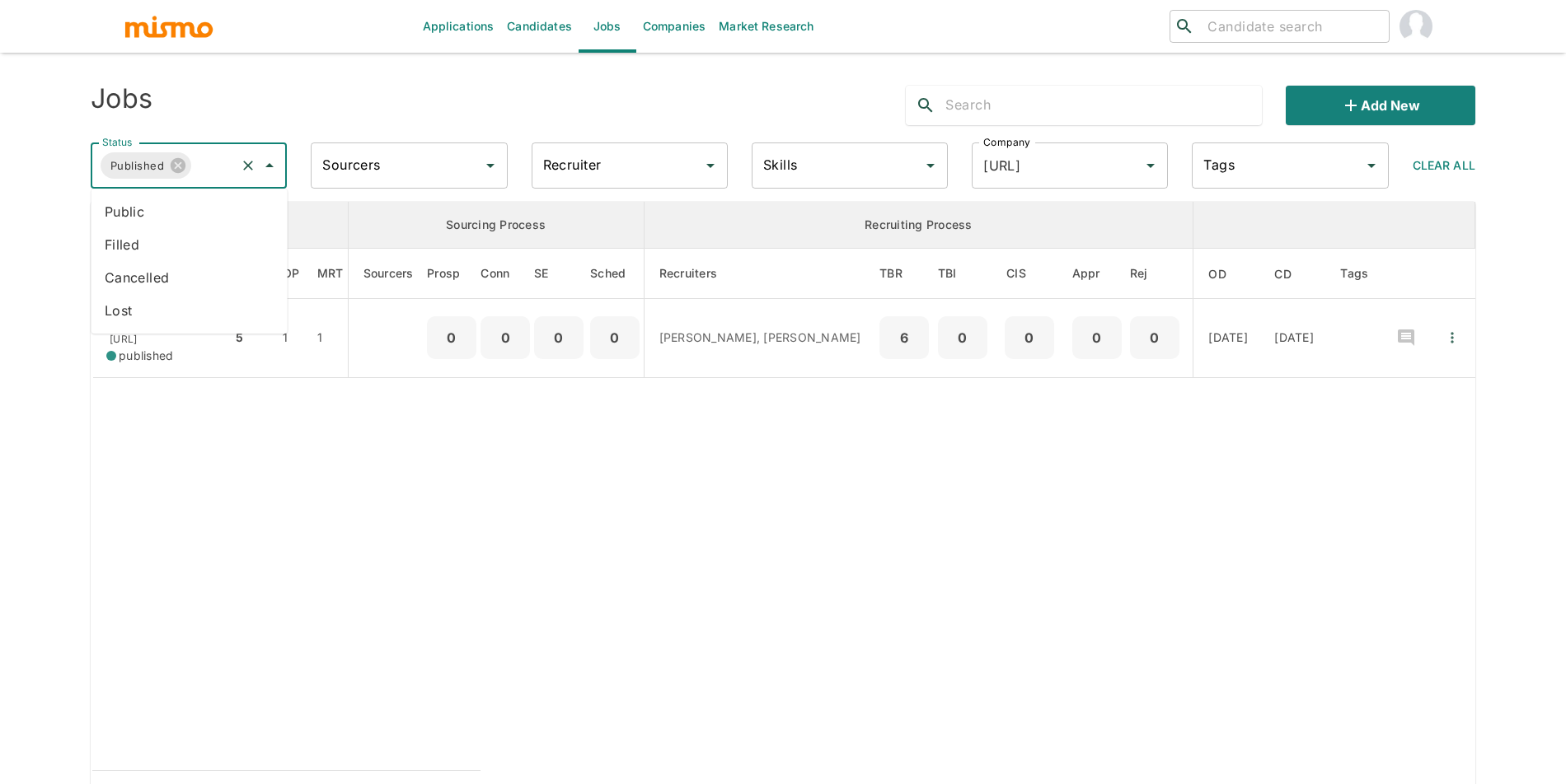
click at [210, 179] on input "Status" at bounding box center [214, 165] width 40 height 31
click at [201, 210] on li "Public" at bounding box center [189, 212] width 197 height 33
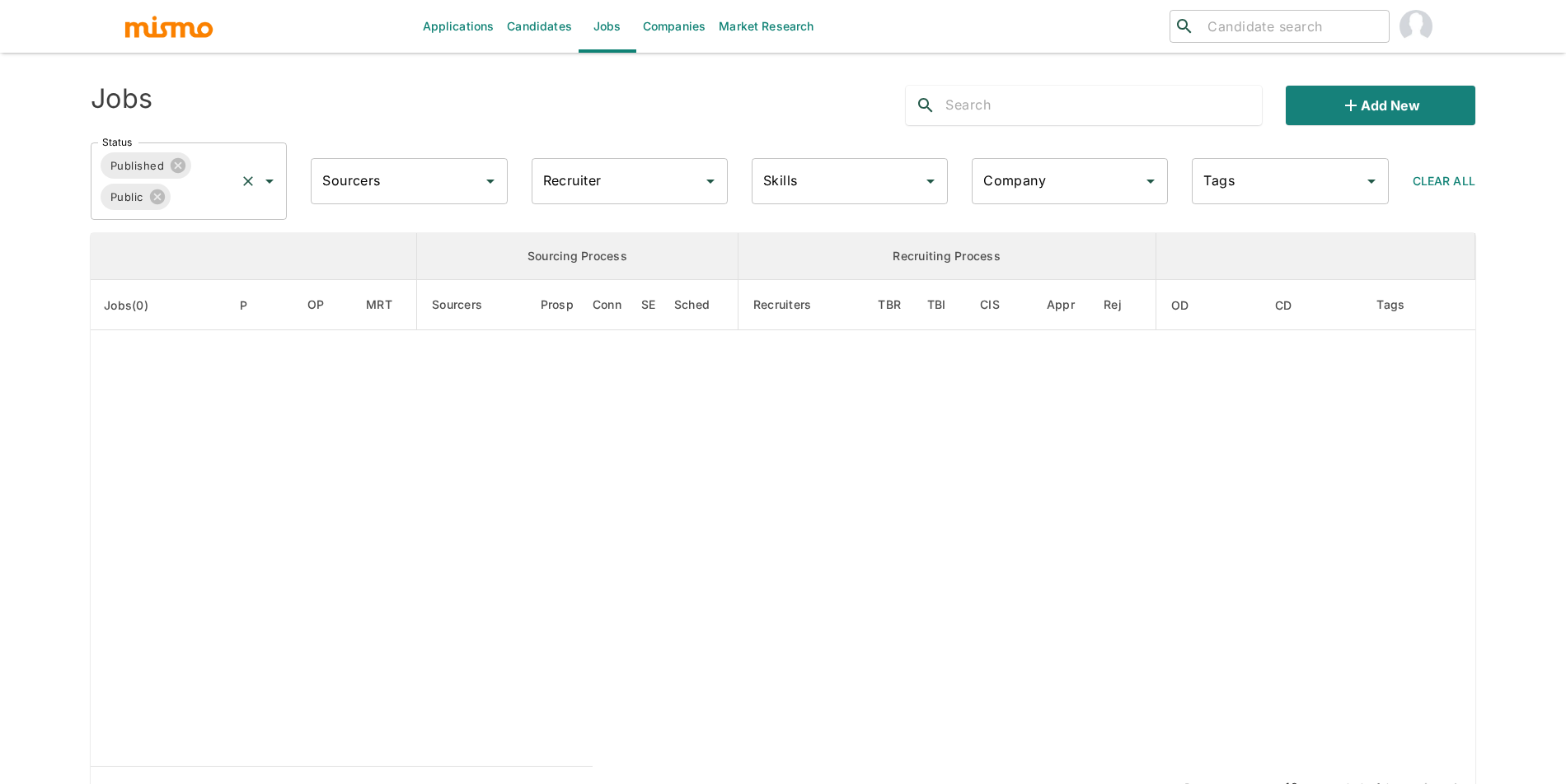
type input "ficra.ai"
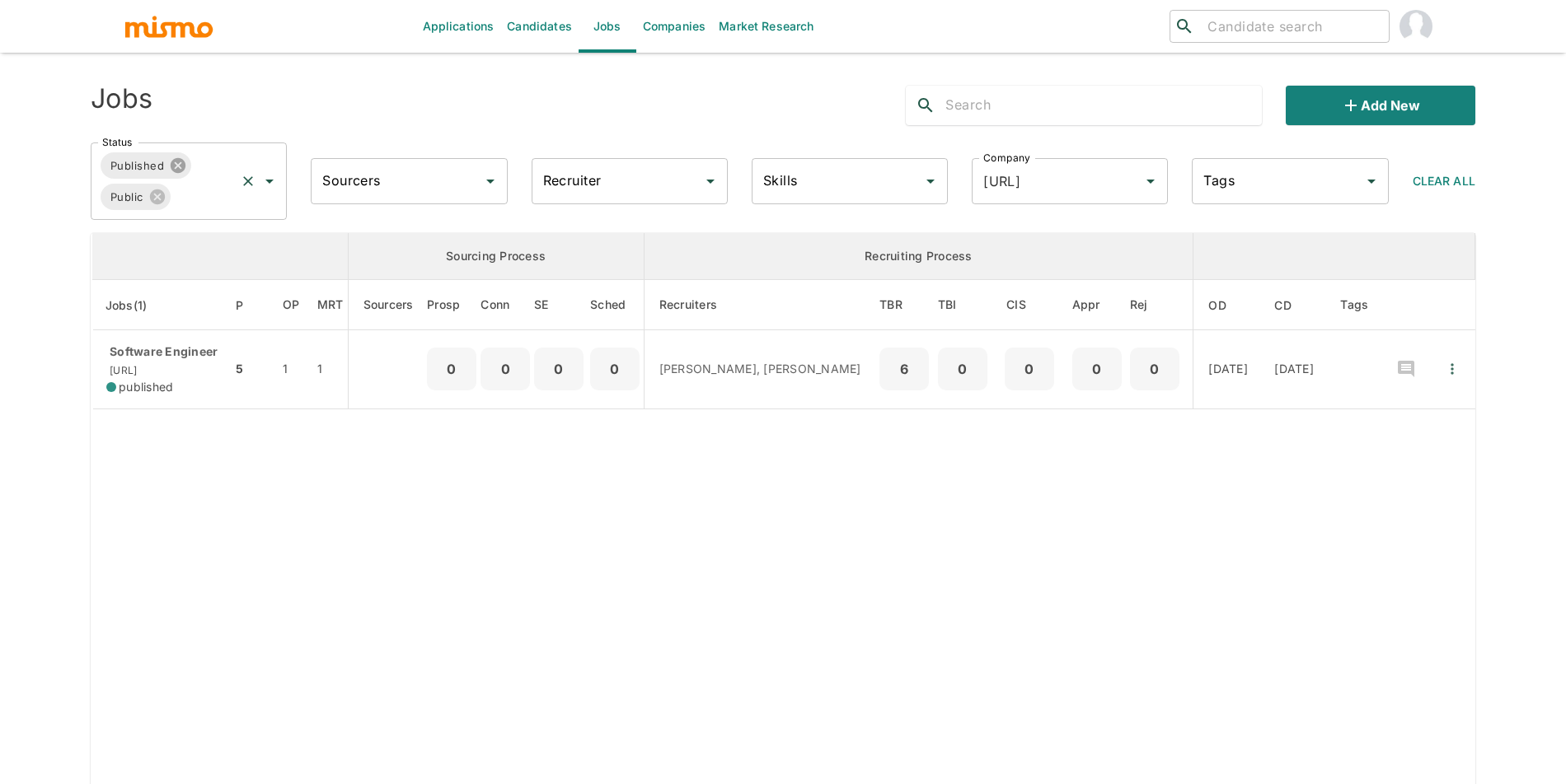
click at [183, 161] on icon at bounding box center [178, 165] width 15 height 15
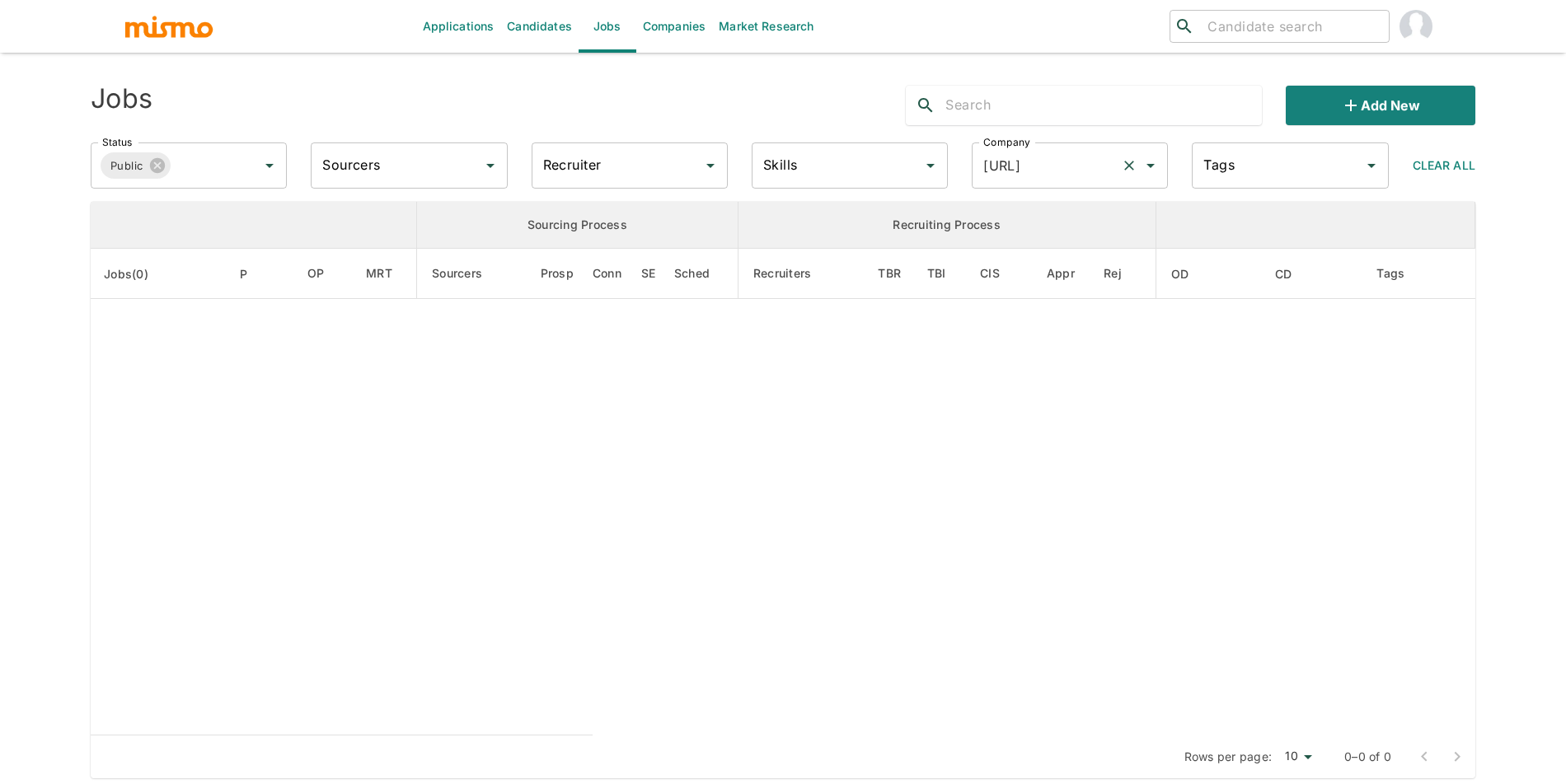
click at [1131, 164] on icon "Clear" at bounding box center [1130, 165] width 17 height 17
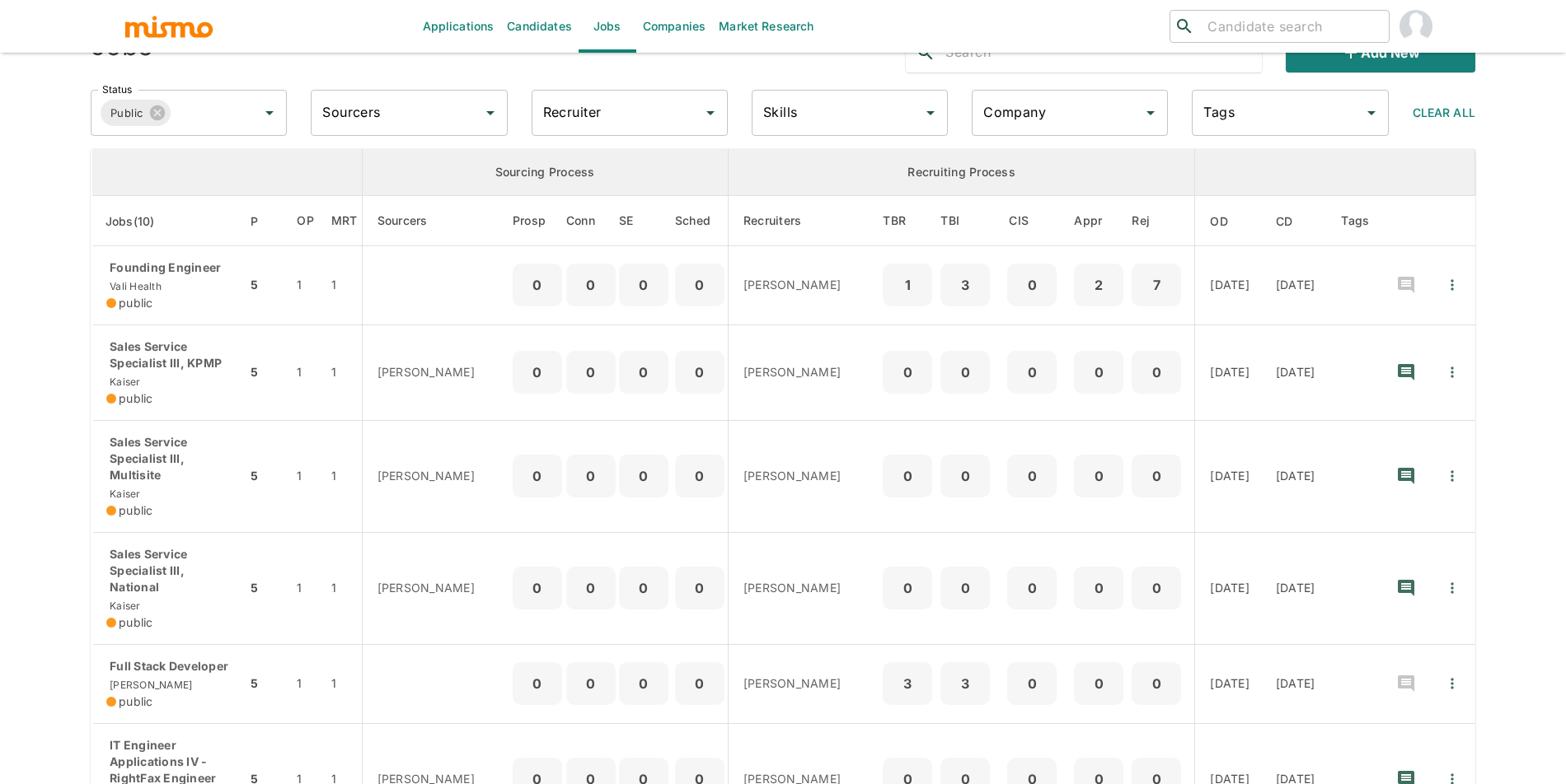
scroll to position [80, 0]
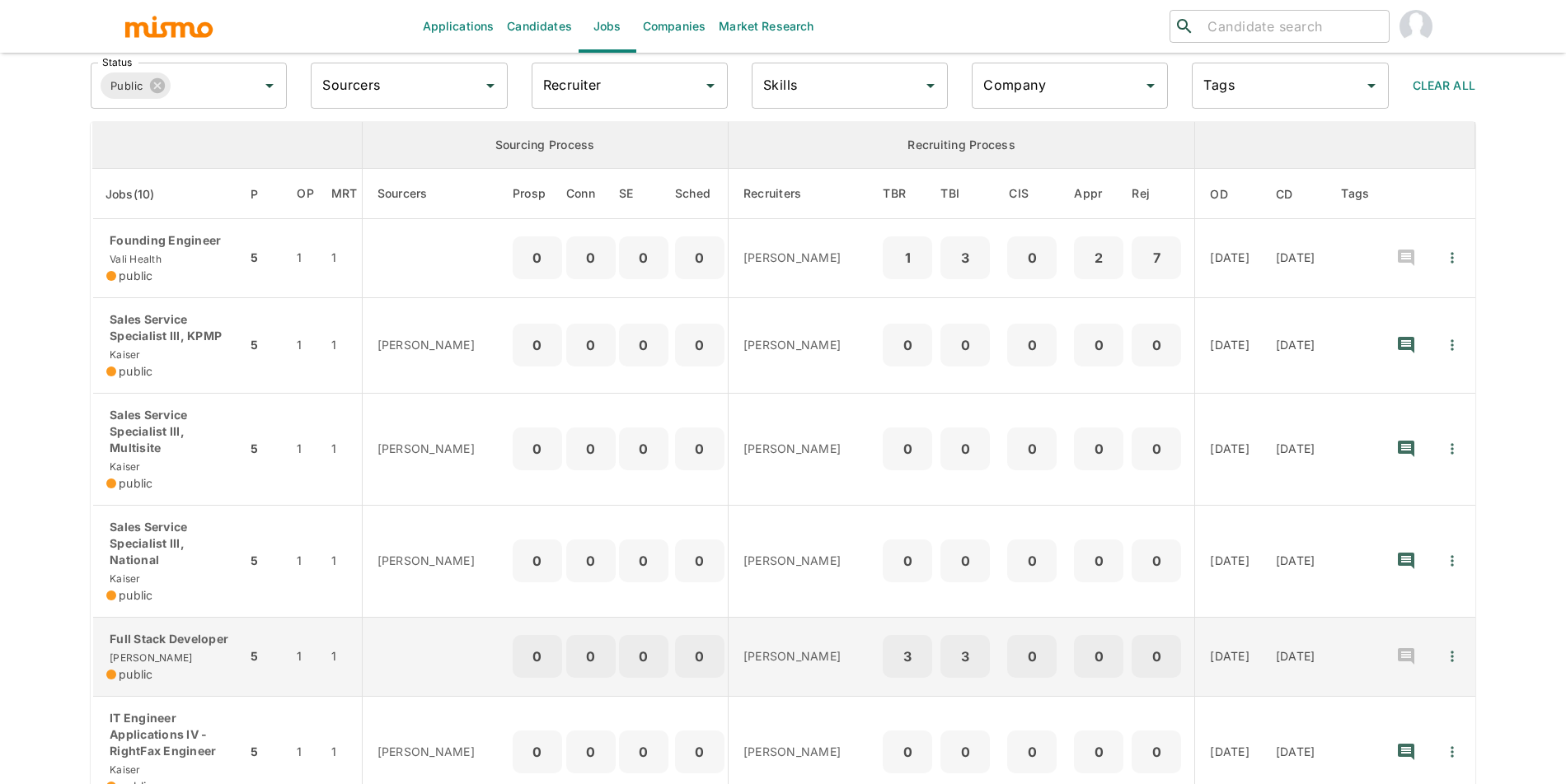
click at [171, 631] on div "Full Stack Developer Kaelio public" at bounding box center [169, 656] width 127 height 52
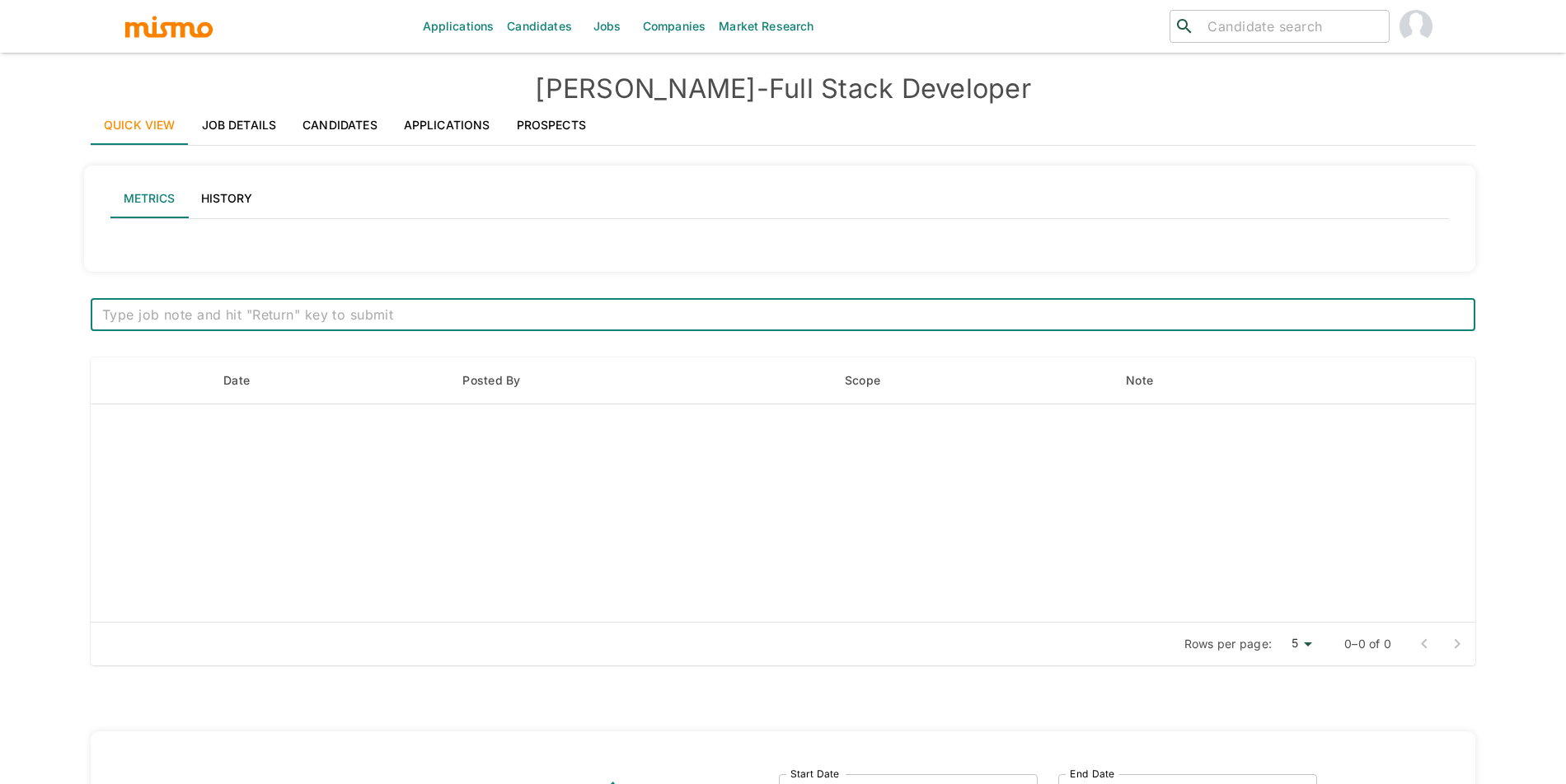
click at [582, 123] on link "Prospects" at bounding box center [552, 125] width 96 height 39
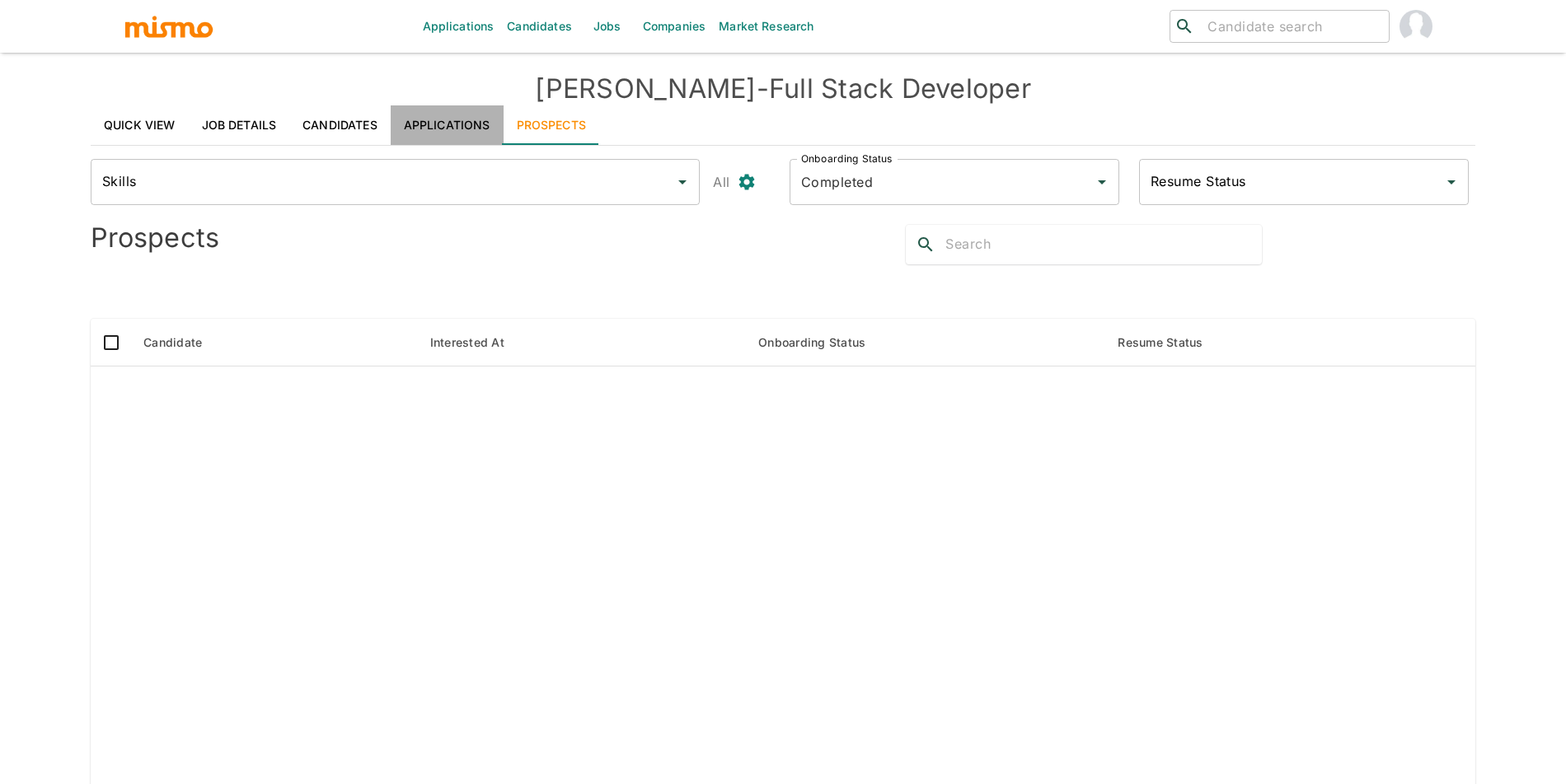
click at [451, 131] on link "Applications" at bounding box center [447, 125] width 113 height 39
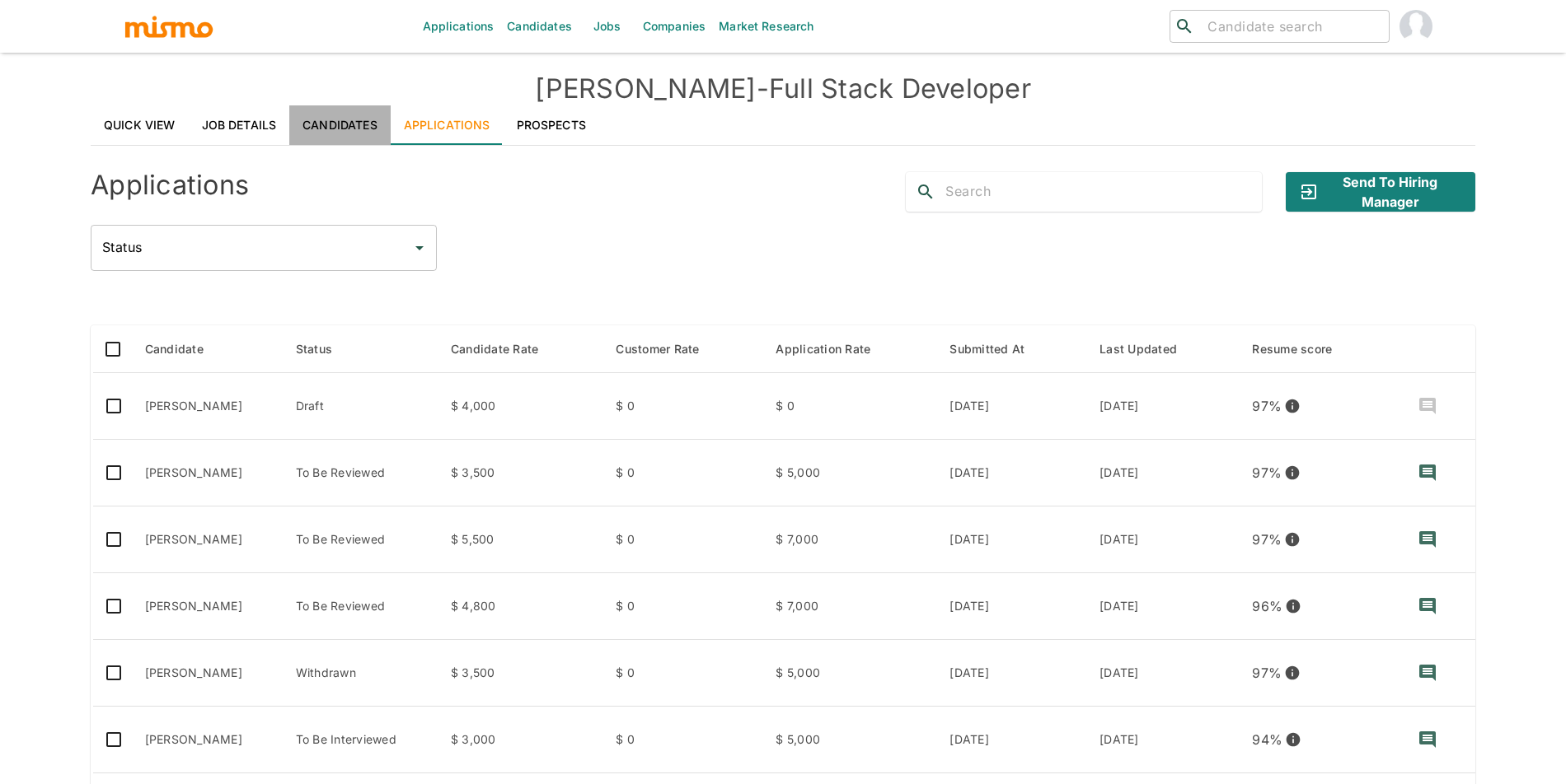
click at [333, 129] on link "Candidates" at bounding box center [340, 125] width 102 height 39
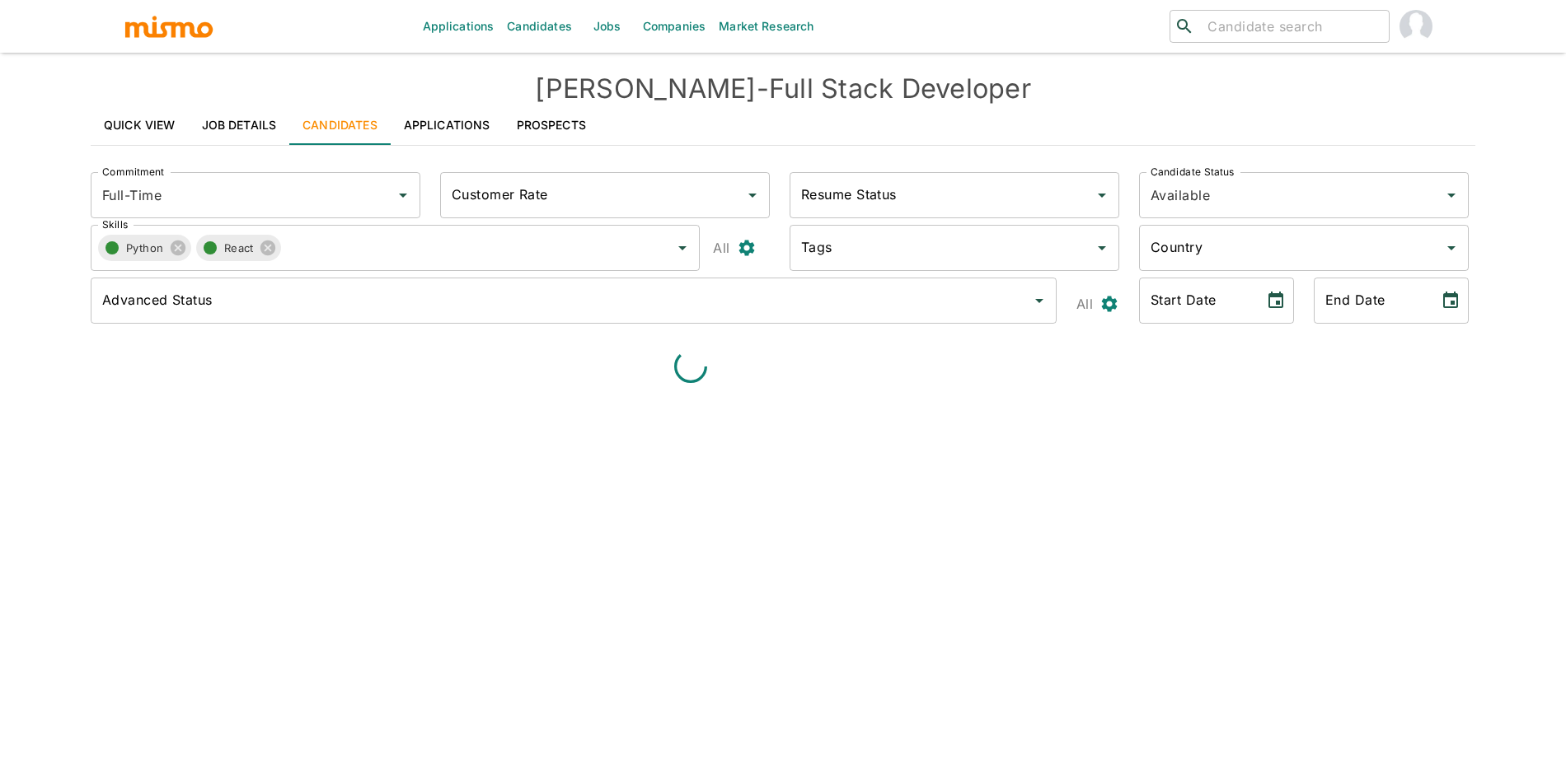
click at [137, 129] on link "Quick View" at bounding box center [139, 125] width 98 height 39
